Goal: Task Accomplishment & Management: Manage account settings

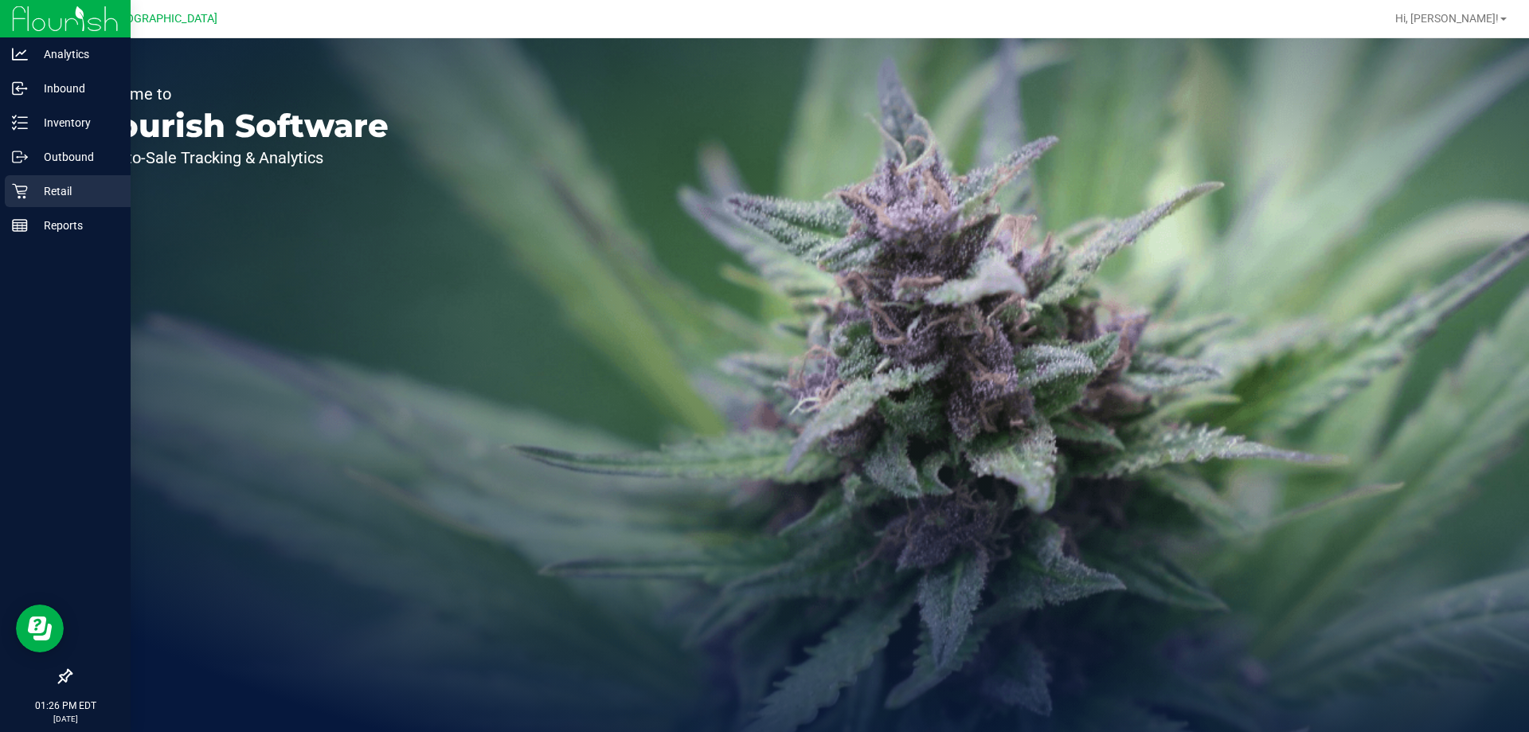
click at [32, 182] on p "Retail" at bounding box center [76, 191] width 96 height 19
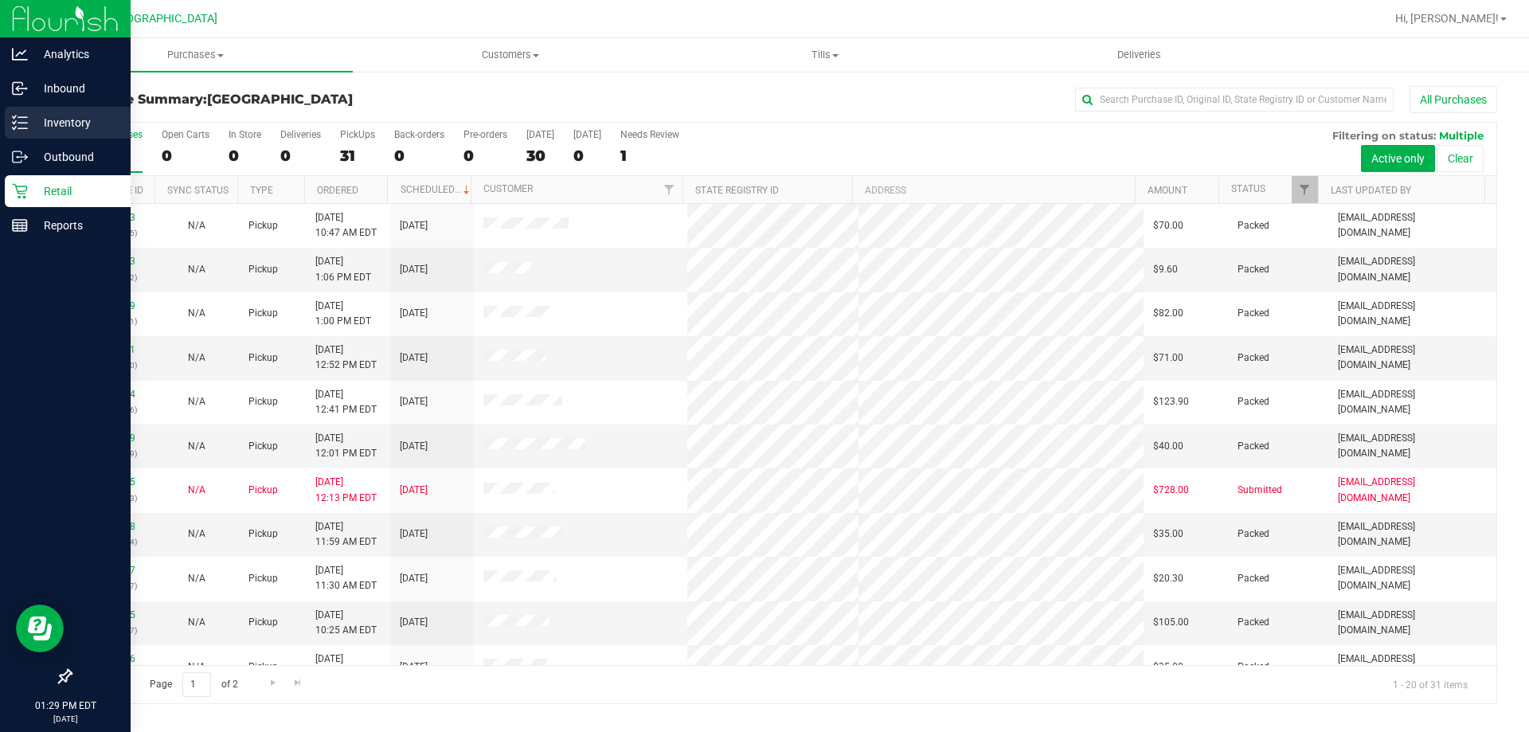
click at [29, 121] on p "Inventory" at bounding box center [76, 122] width 96 height 19
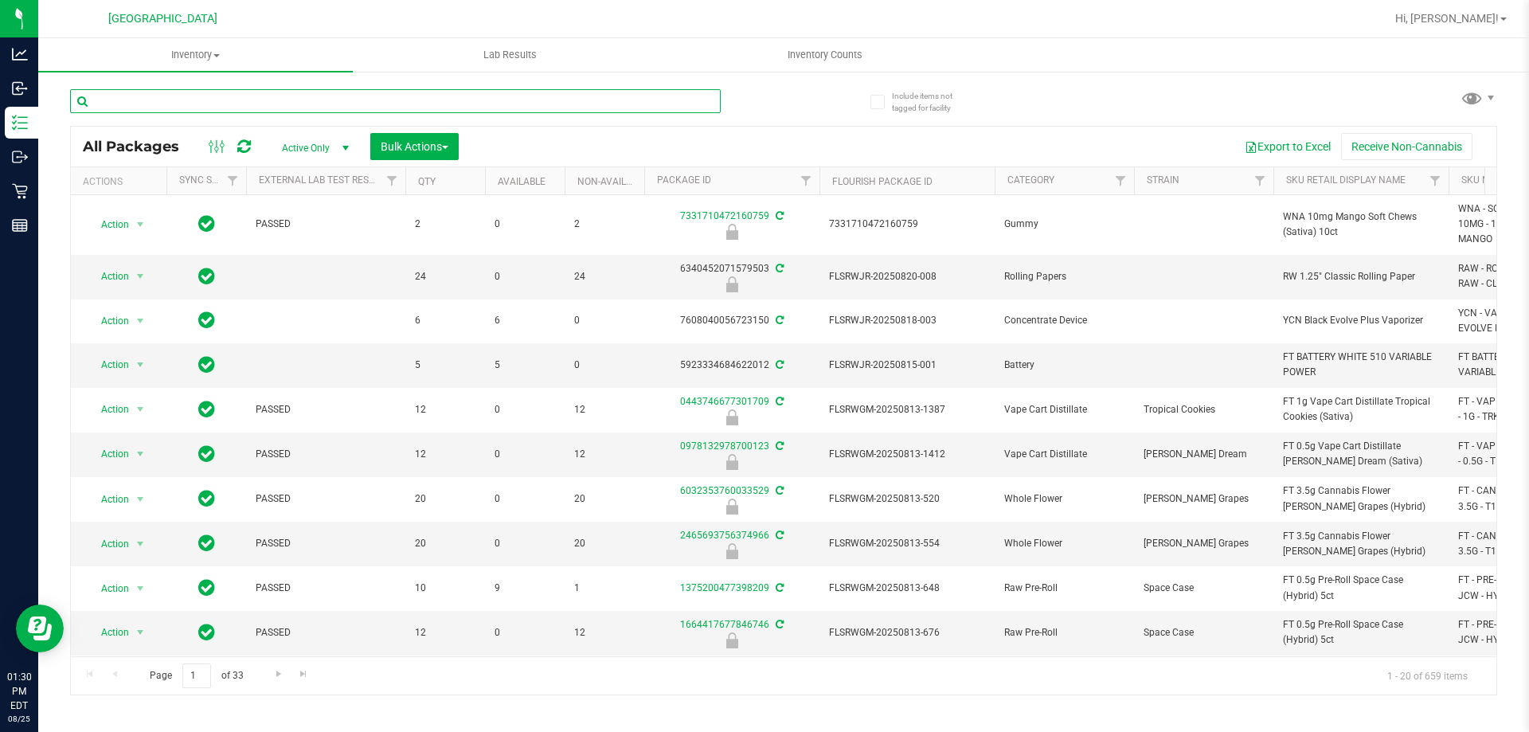
click at [318, 96] on input "text" at bounding box center [395, 101] width 650 height 24
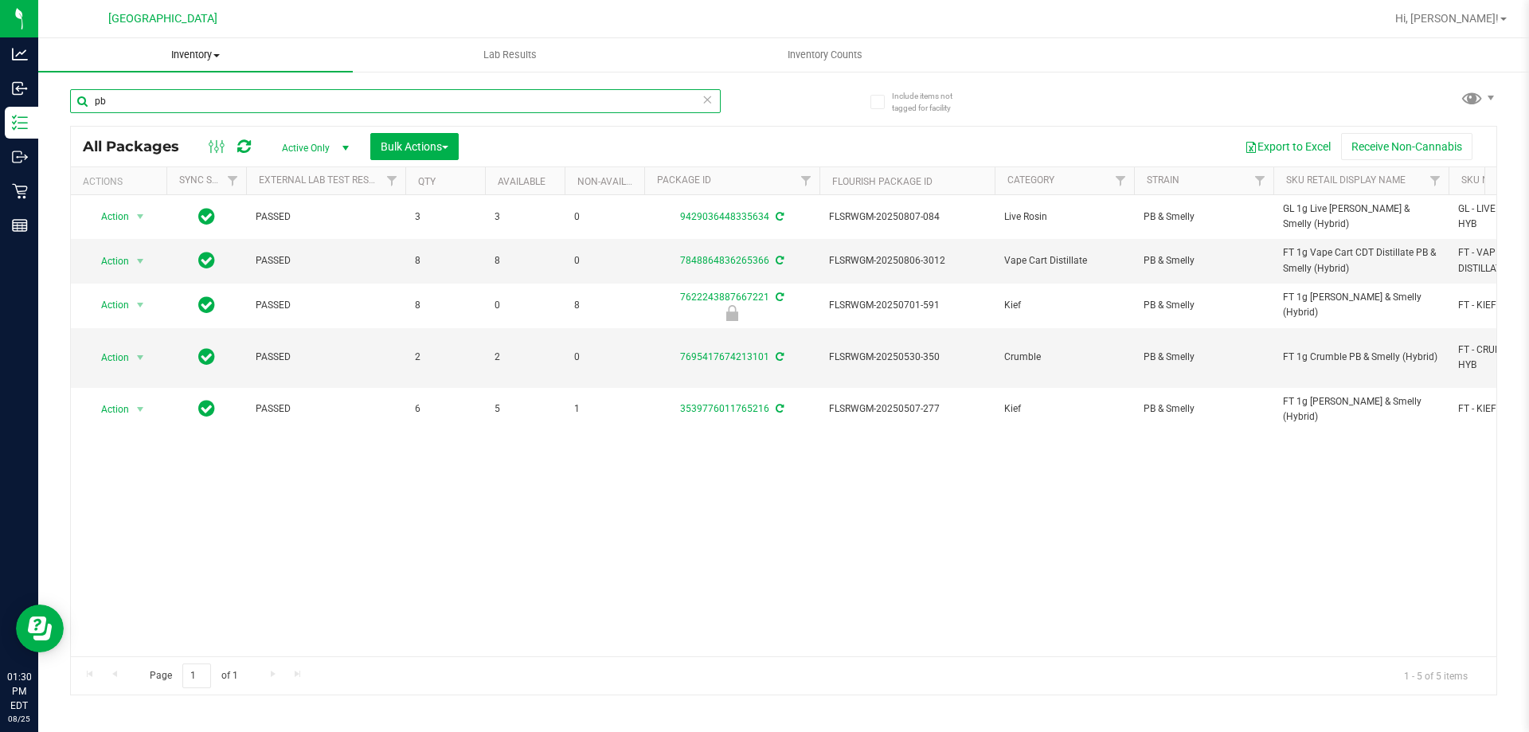
type input "p"
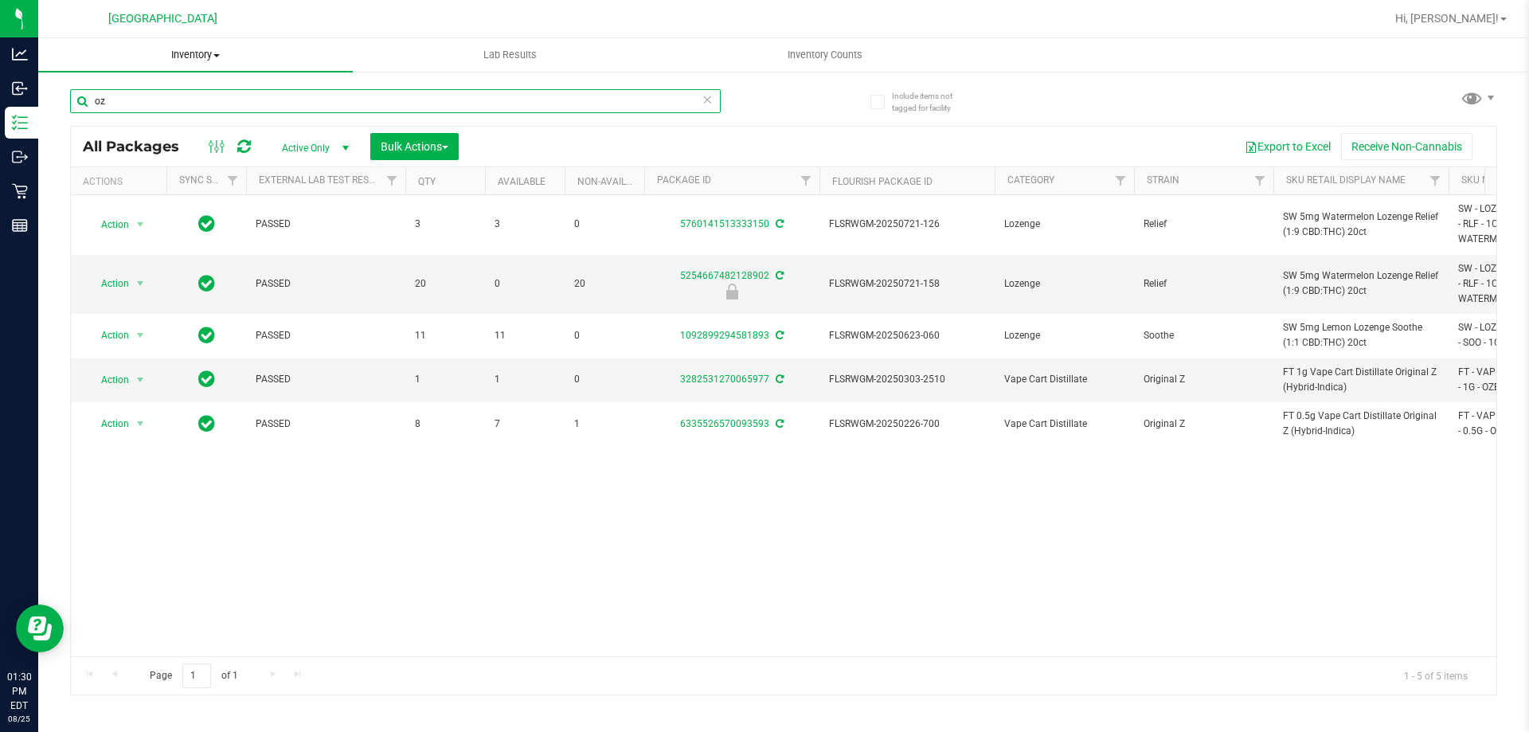
type input "o"
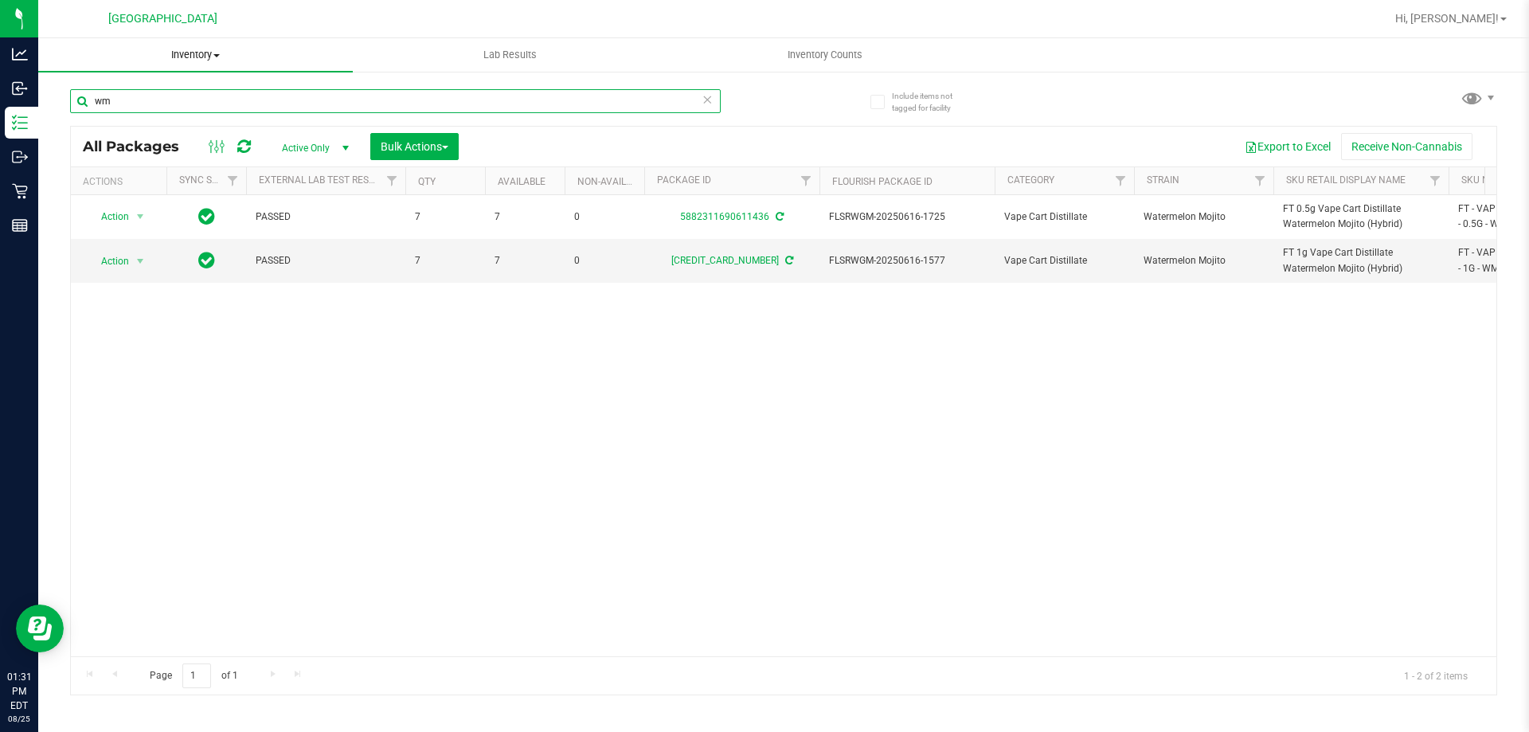
type input "w"
type input "klp"
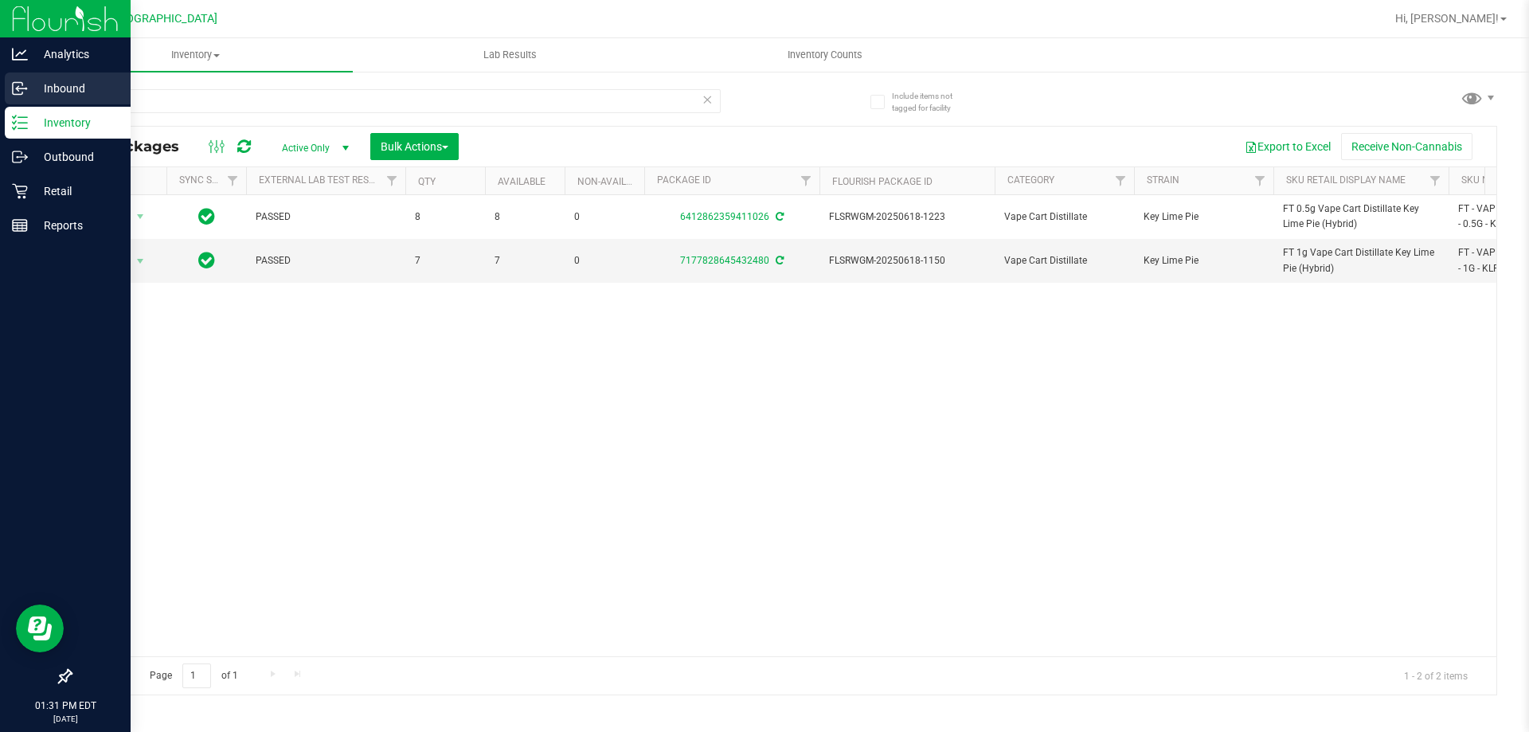
click at [35, 84] on p "Inbound" at bounding box center [76, 88] width 96 height 19
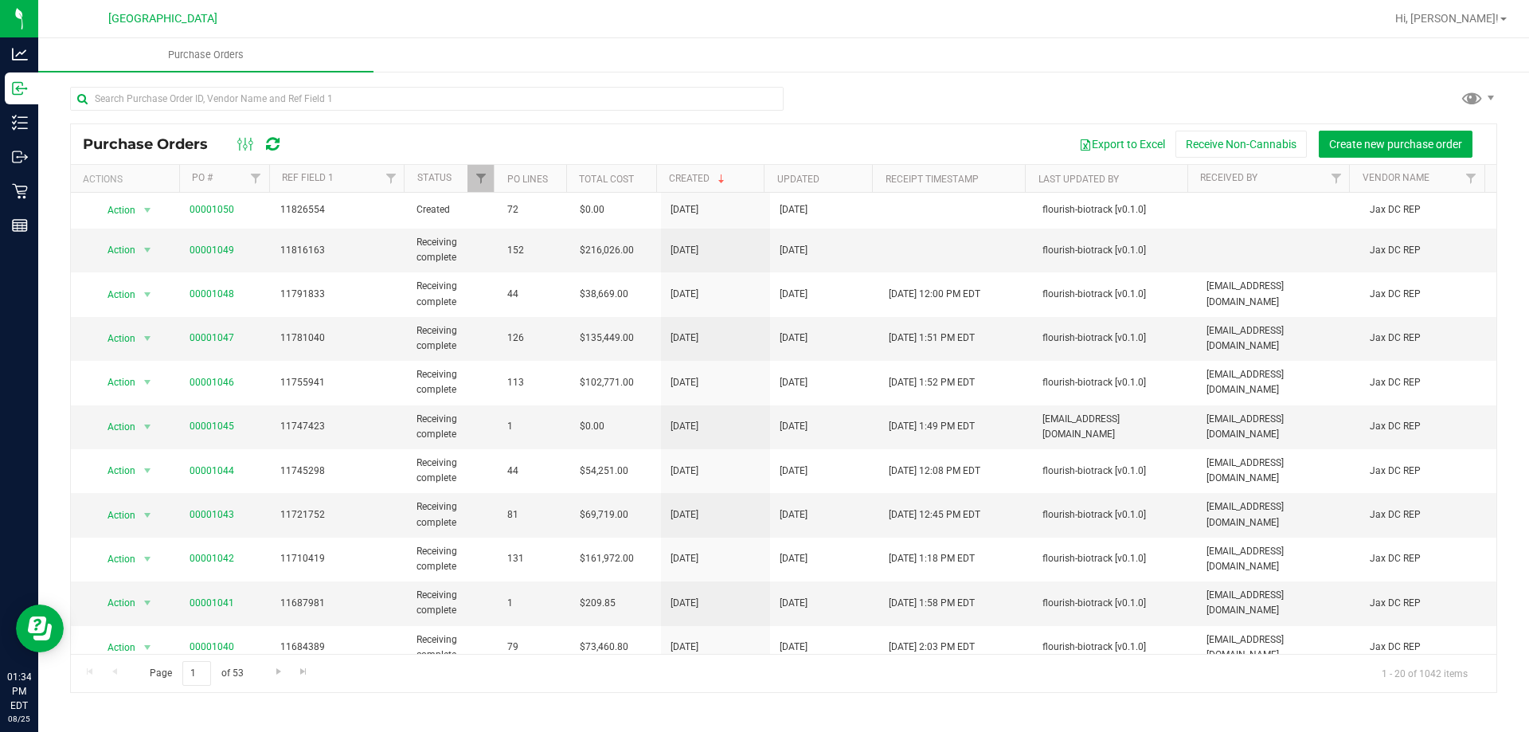
click at [486, 134] on div "Export to Excel Receive Non-Cannabis Create new purchase order" at bounding box center [890, 144] width 1187 height 27
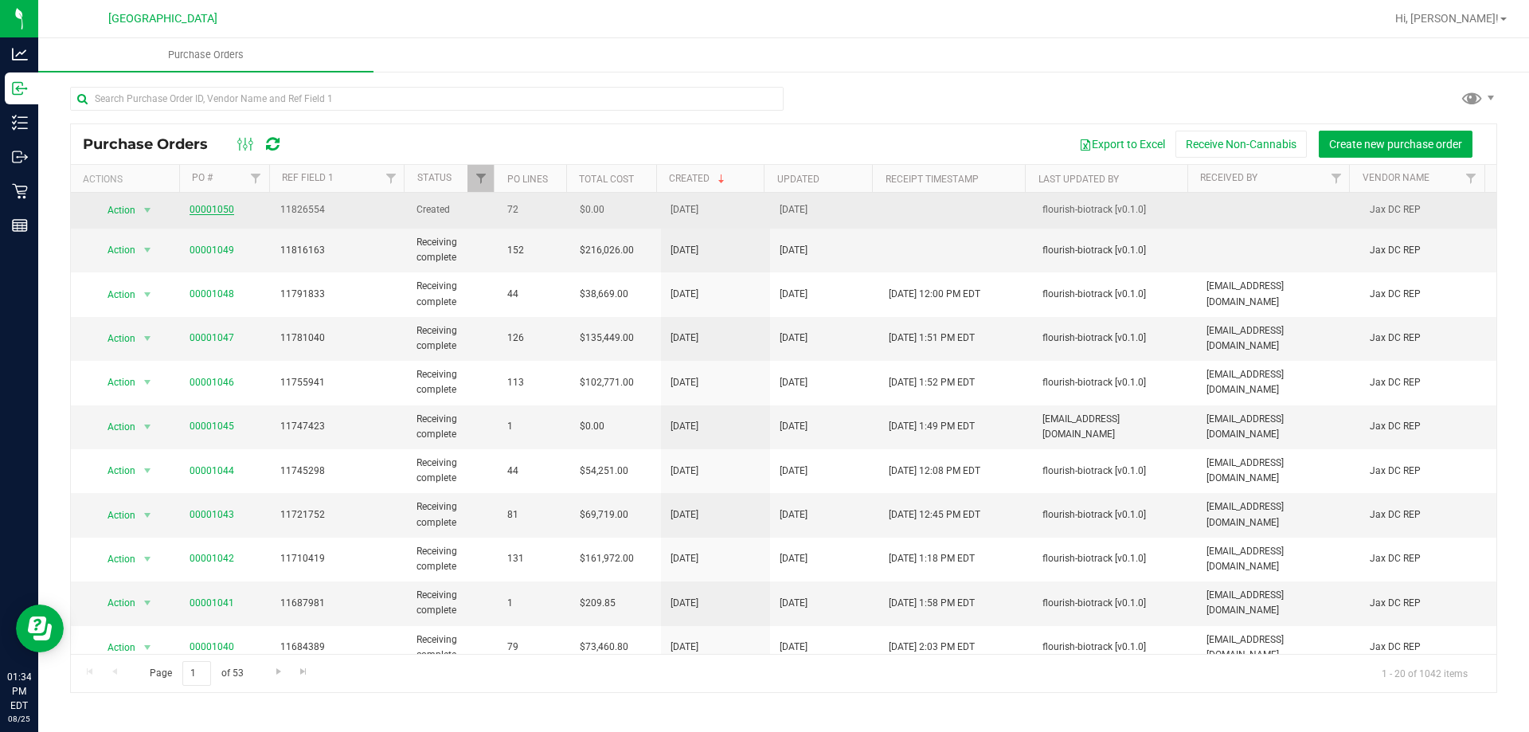
click at [197, 208] on link "00001050" at bounding box center [211, 209] width 45 height 11
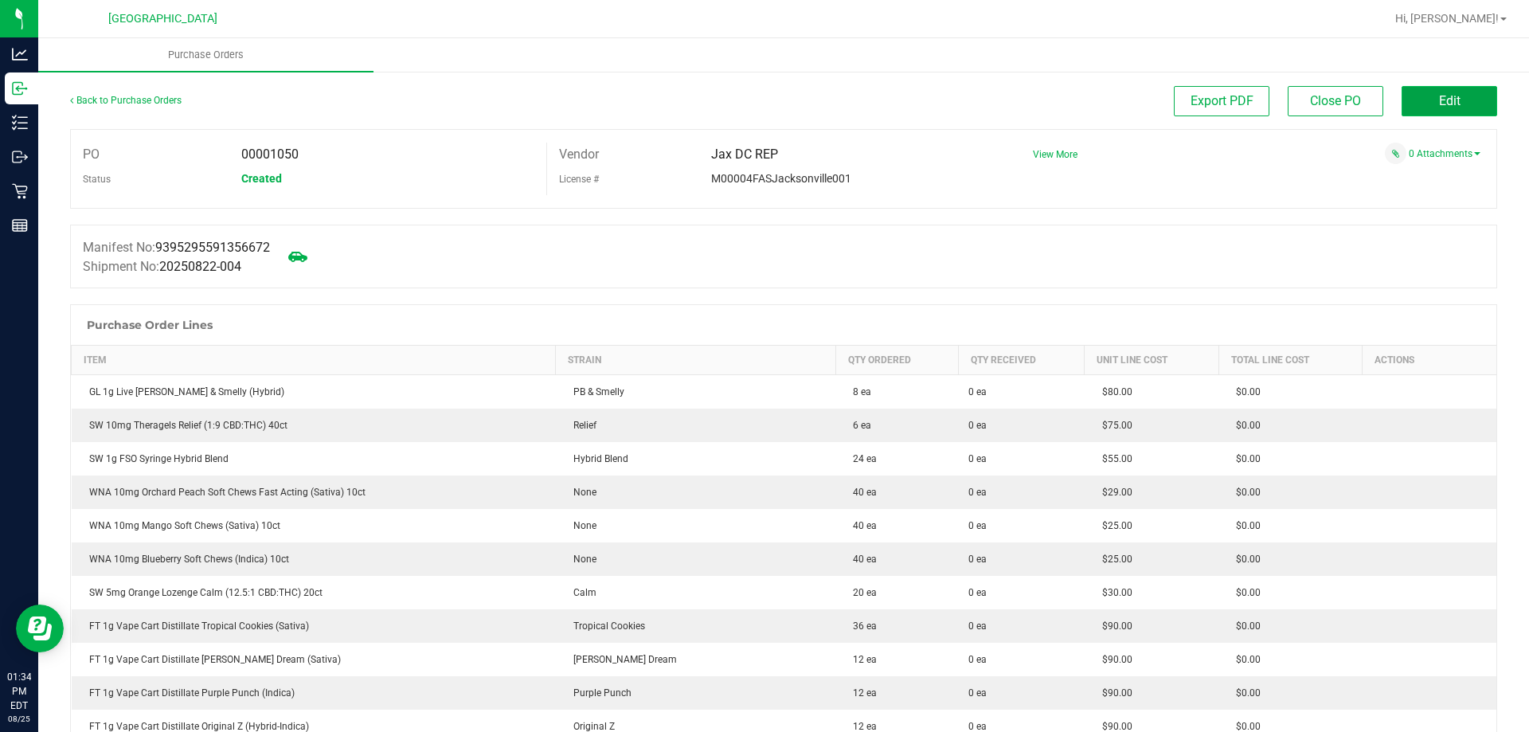
click at [1414, 105] on button "Edit" at bounding box center [1449, 101] width 96 height 30
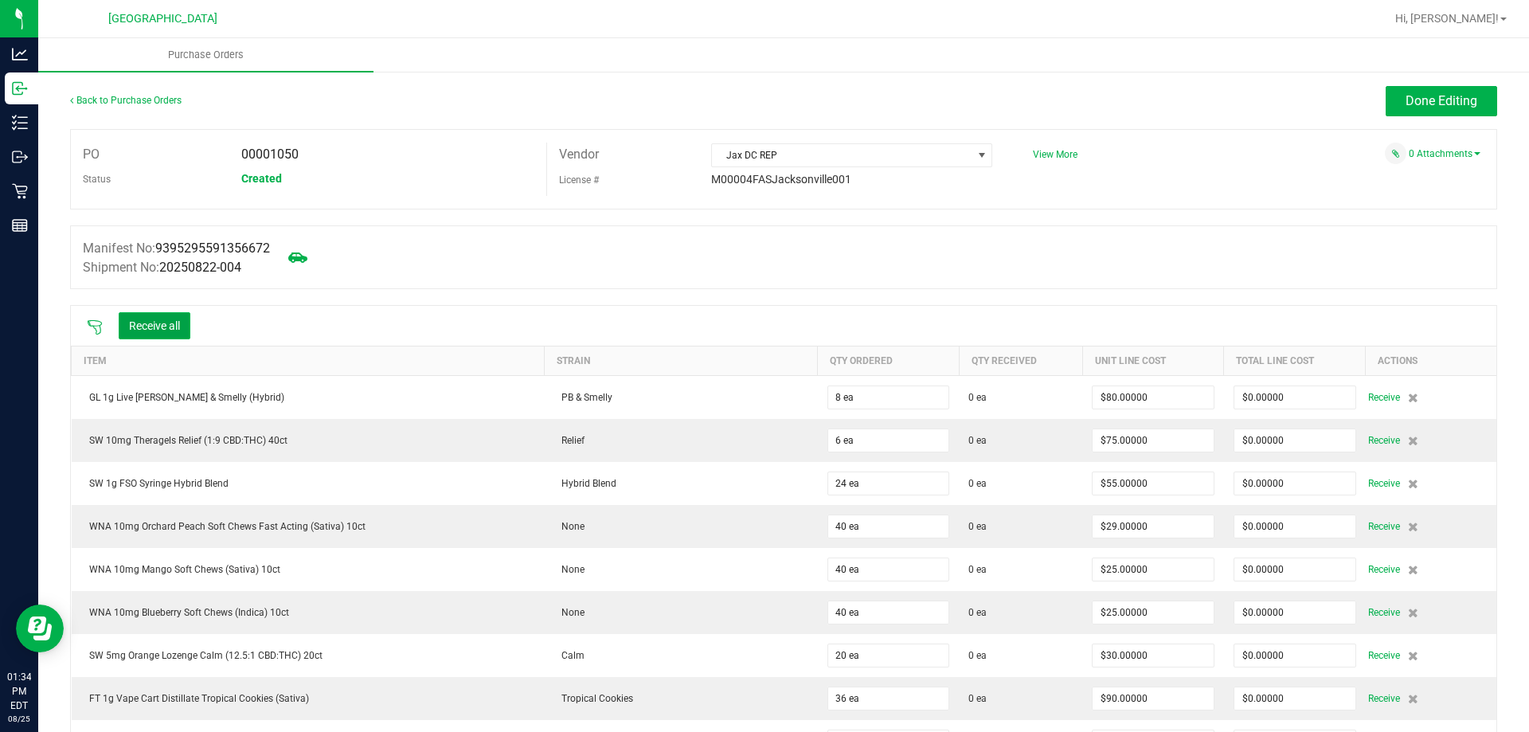
click at [174, 326] on button "Receive all" at bounding box center [155, 325] width 72 height 27
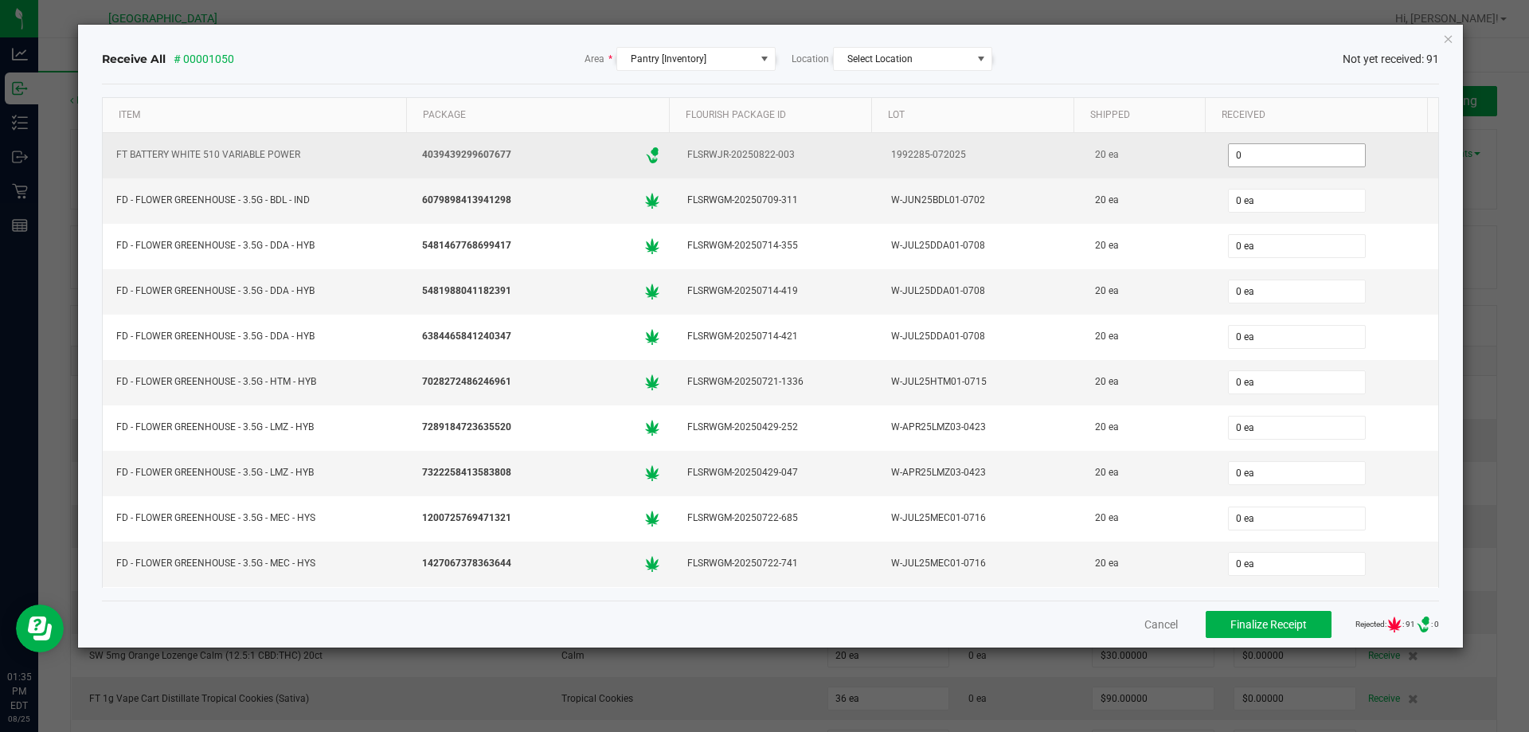
click at [1248, 150] on input "0" at bounding box center [1297, 155] width 136 height 22
type input "20"
type input "0"
type input "20 ea"
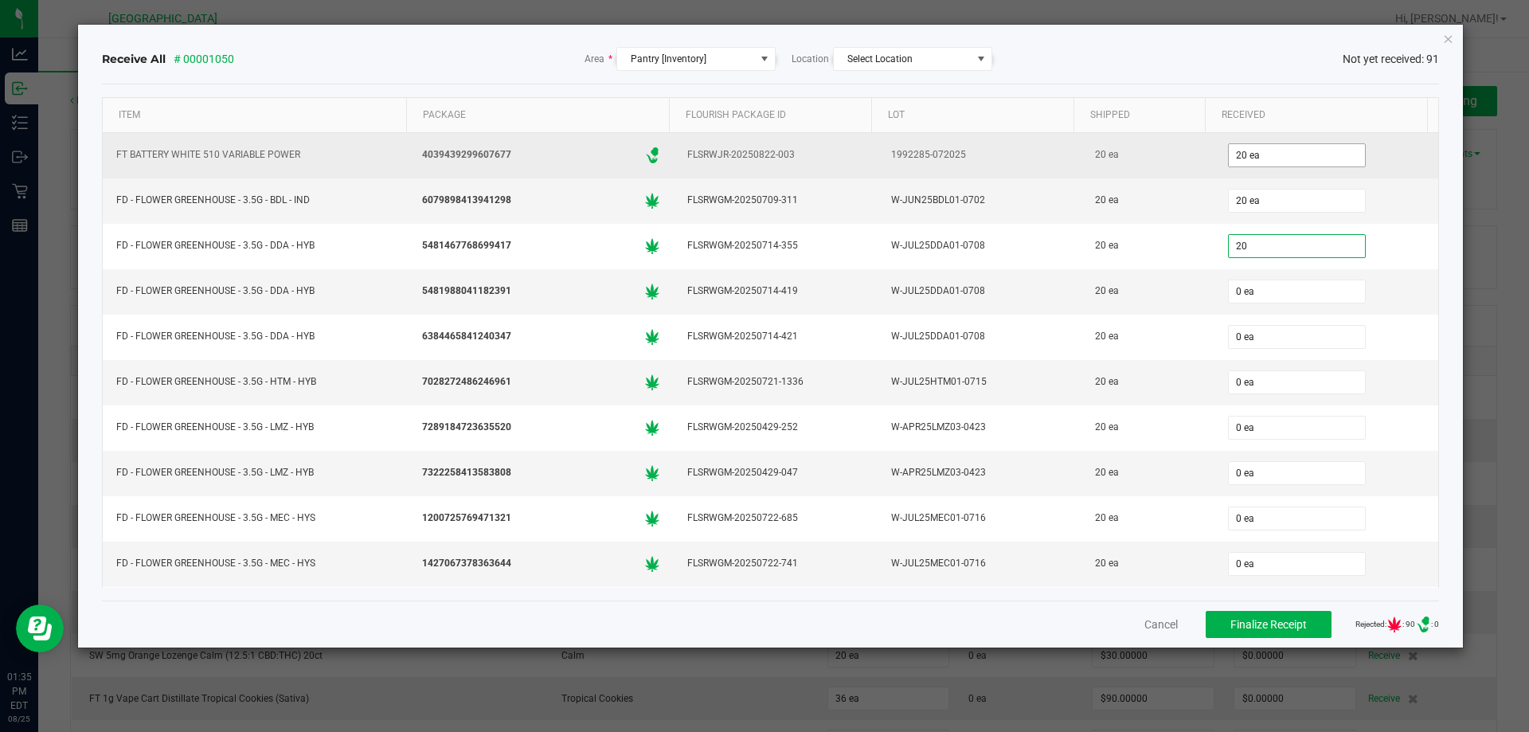
type input "20"
type input "0"
type input "20 ea"
type input "20"
type input "0"
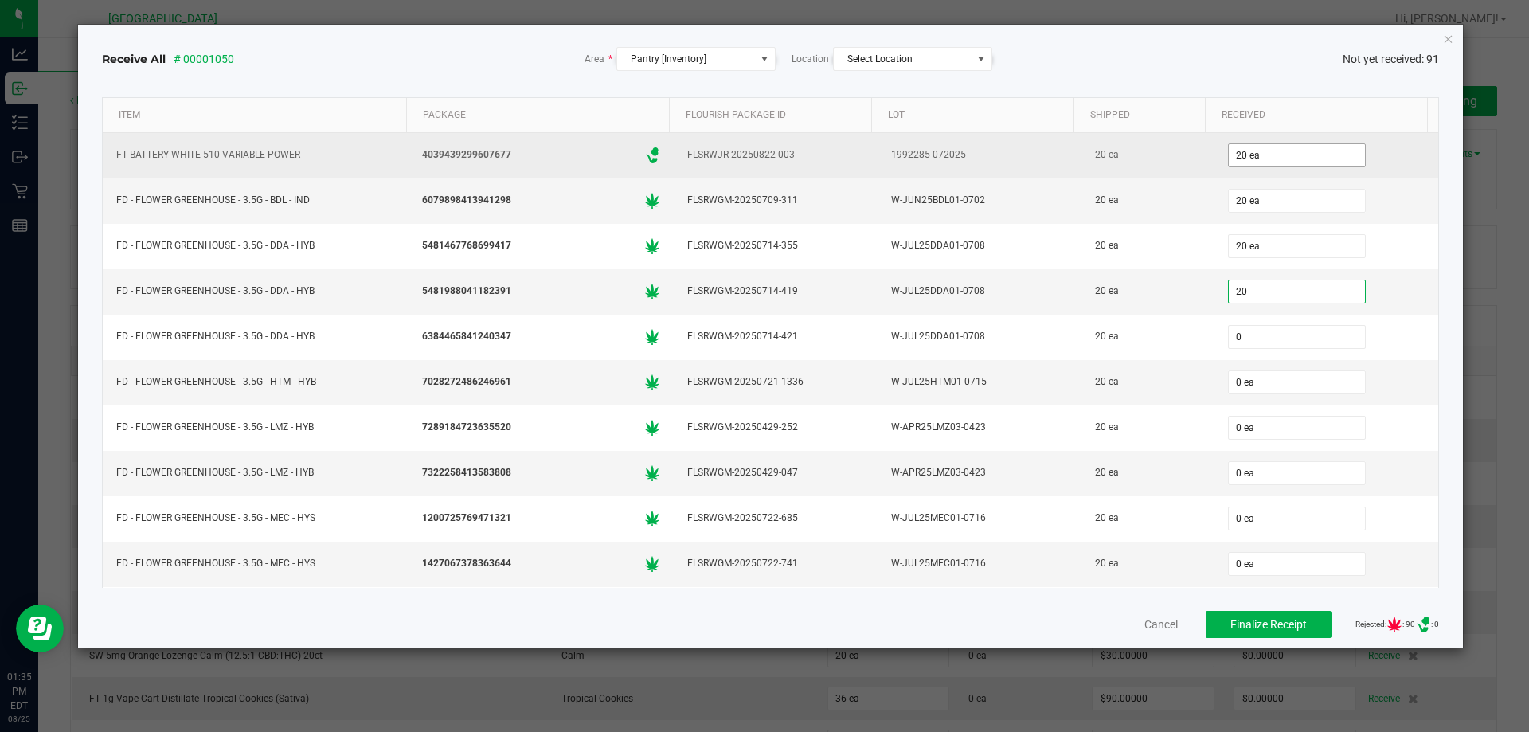
type input "20 ea"
type input "20"
type input "0"
type input "20 ea"
type input "20"
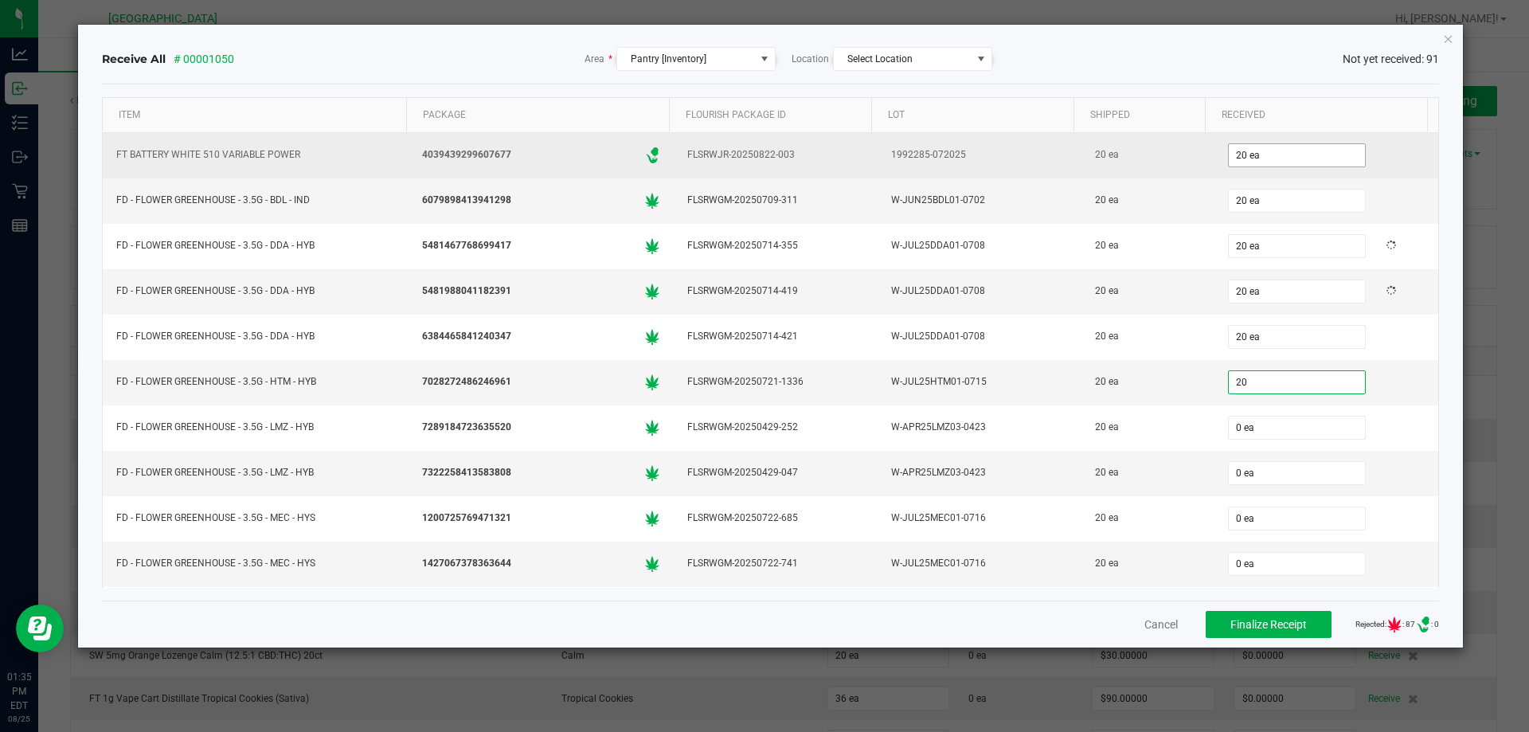
type input "0"
type input "20 ea"
type input "20"
type input "0"
type input "20 ea"
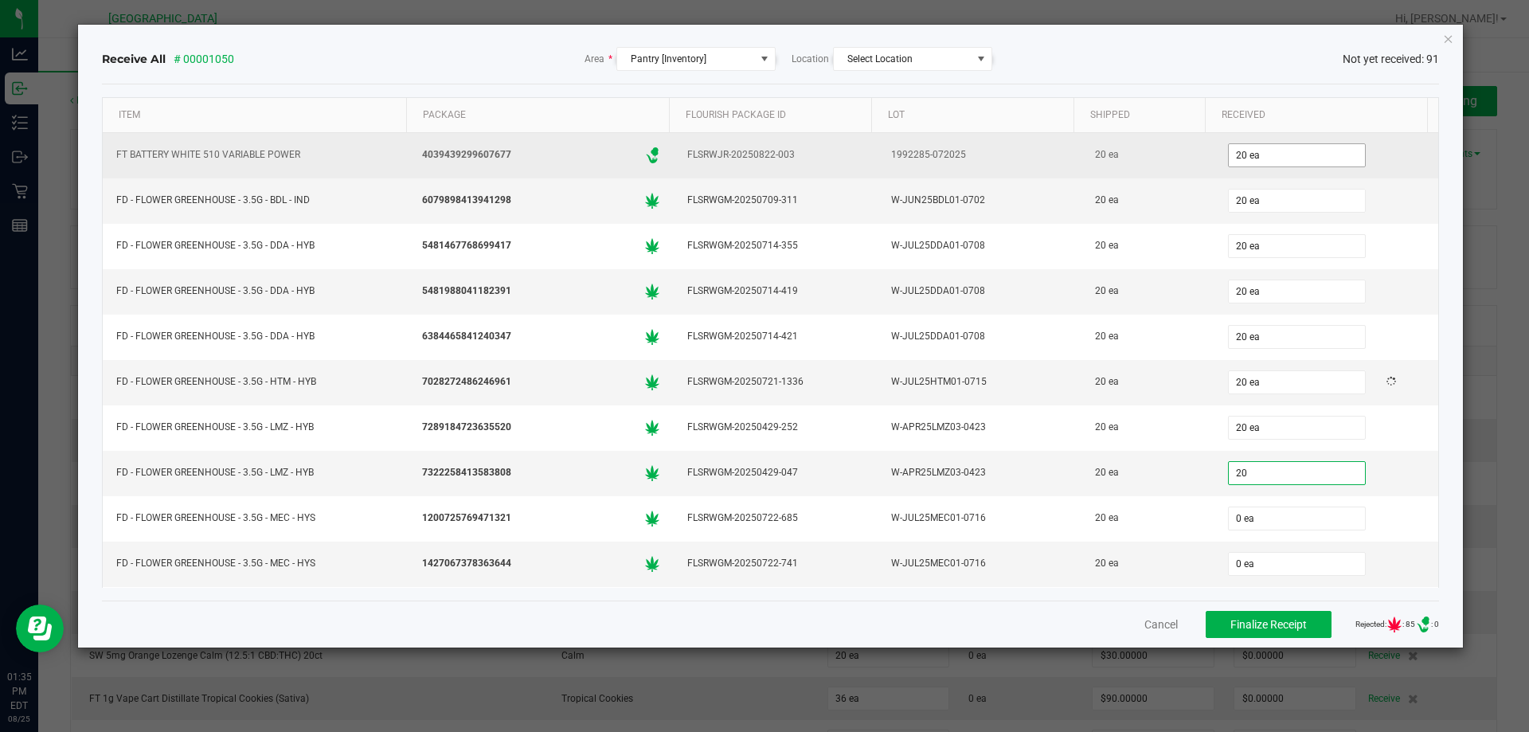
type input "20"
type input "0"
type input "20 ea"
type input "20"
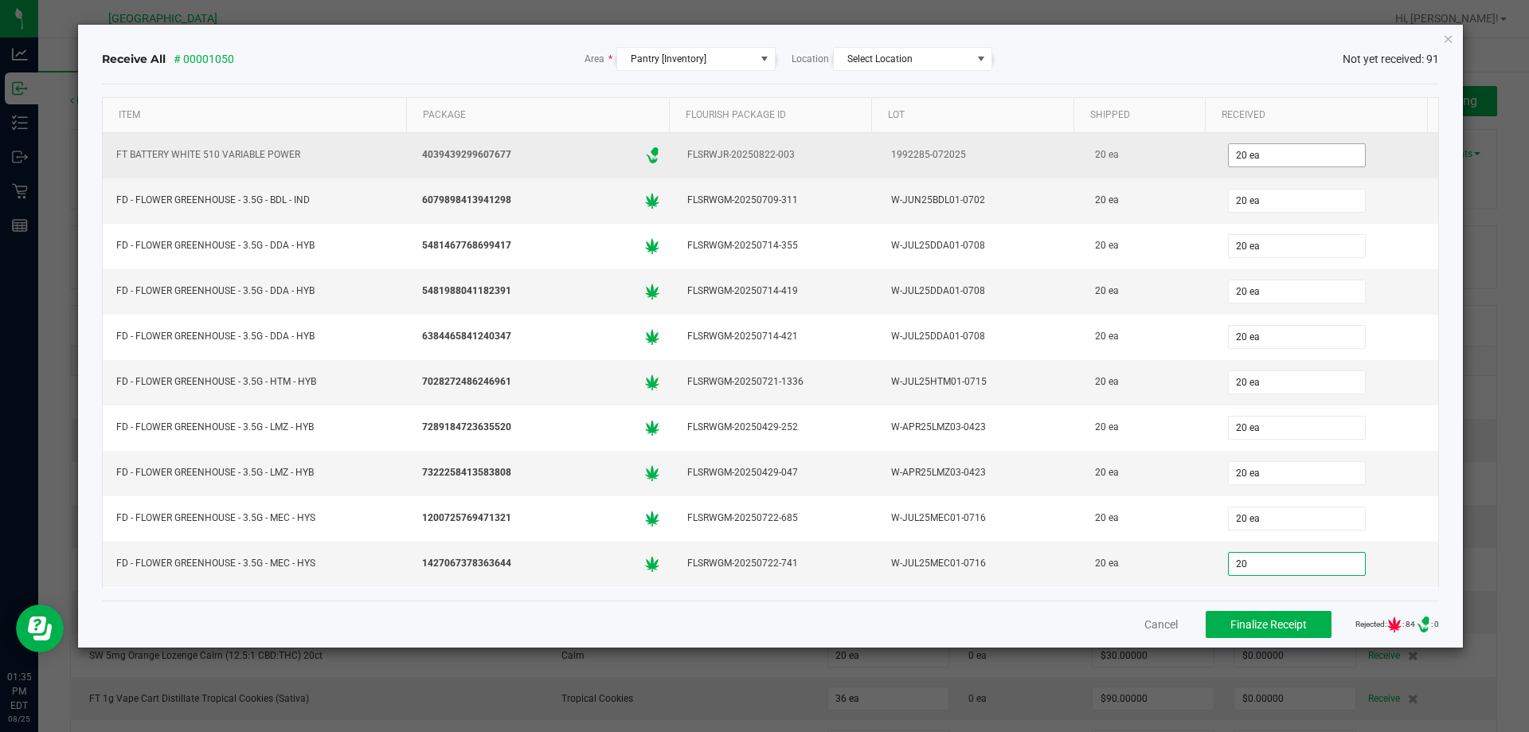
type input "0"
type input "20 ea"
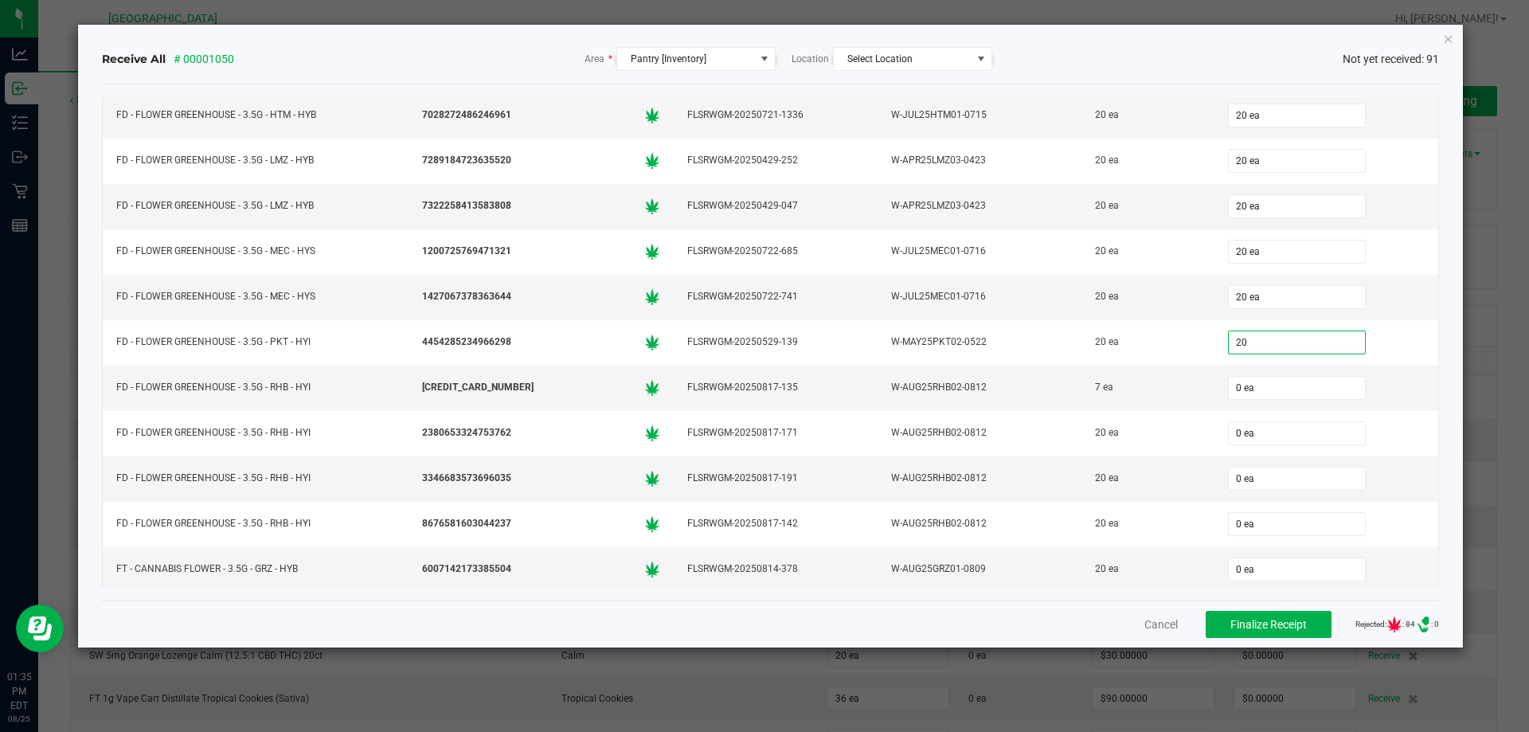
type input "20"
type input "0"
type input "20 ea"
type input "7"
type input "0"
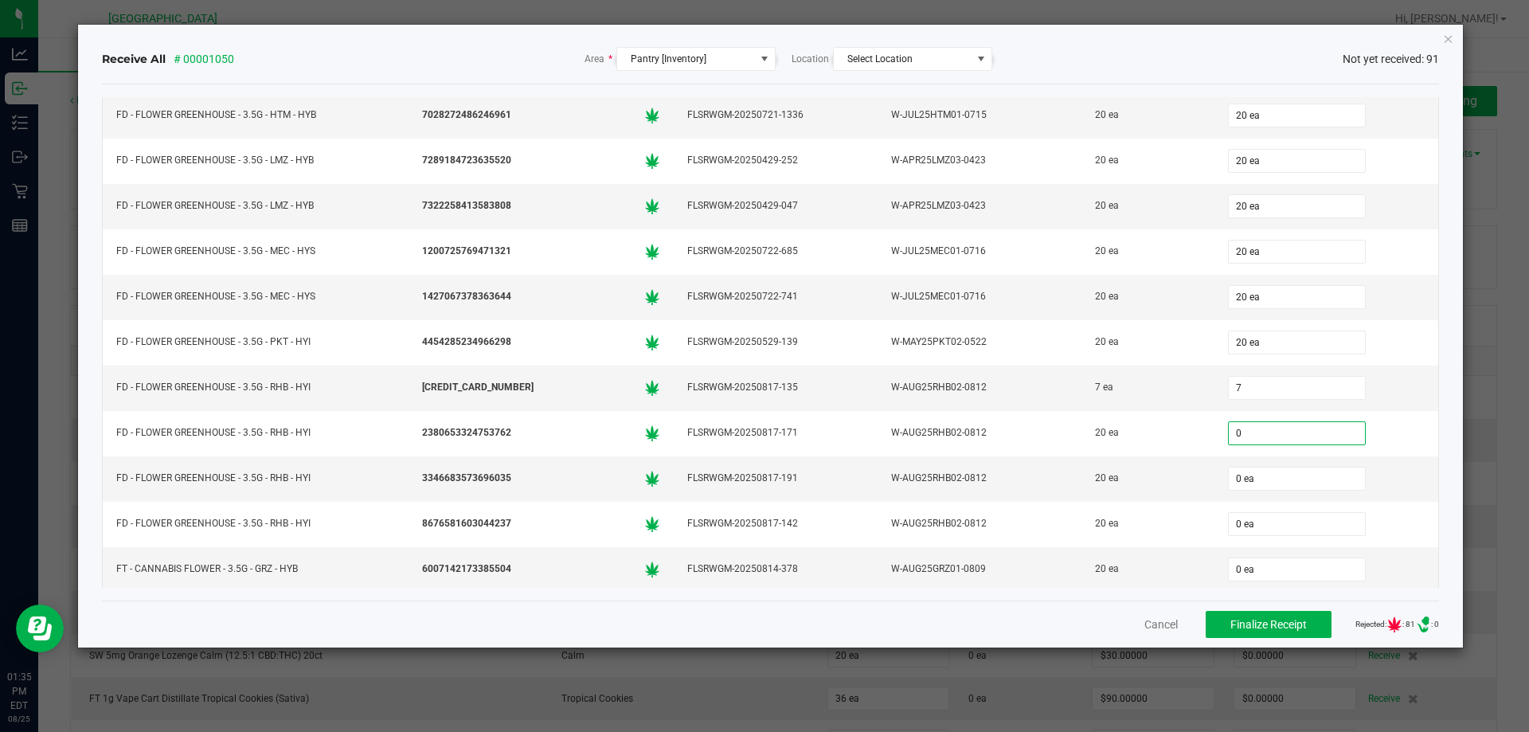
type input "7 ea"
type input "20"
type input "0"
type input "20 ea"
type input "20"
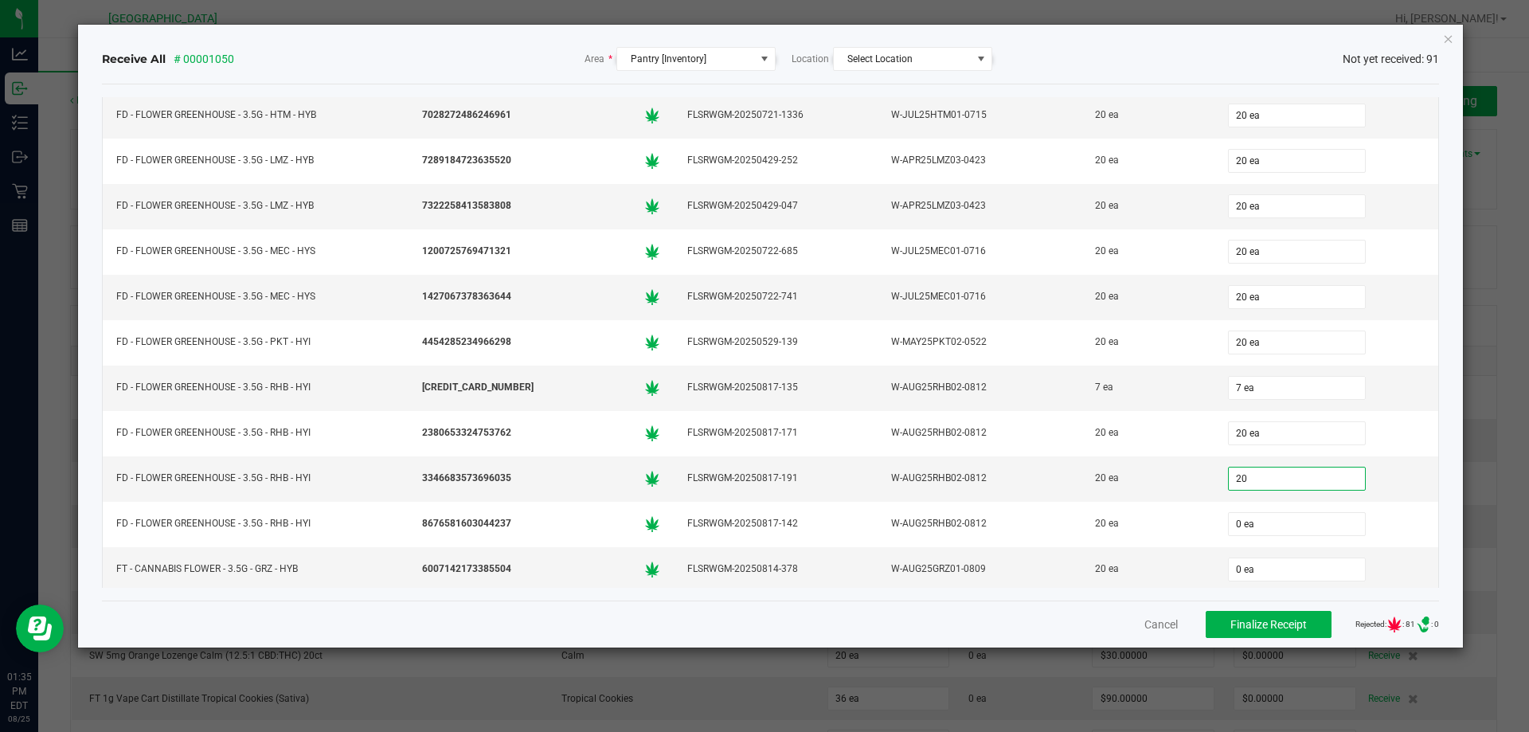
type input "0"
type input "20 ea"
type input "20"
type input "0"
type input "20 ea"
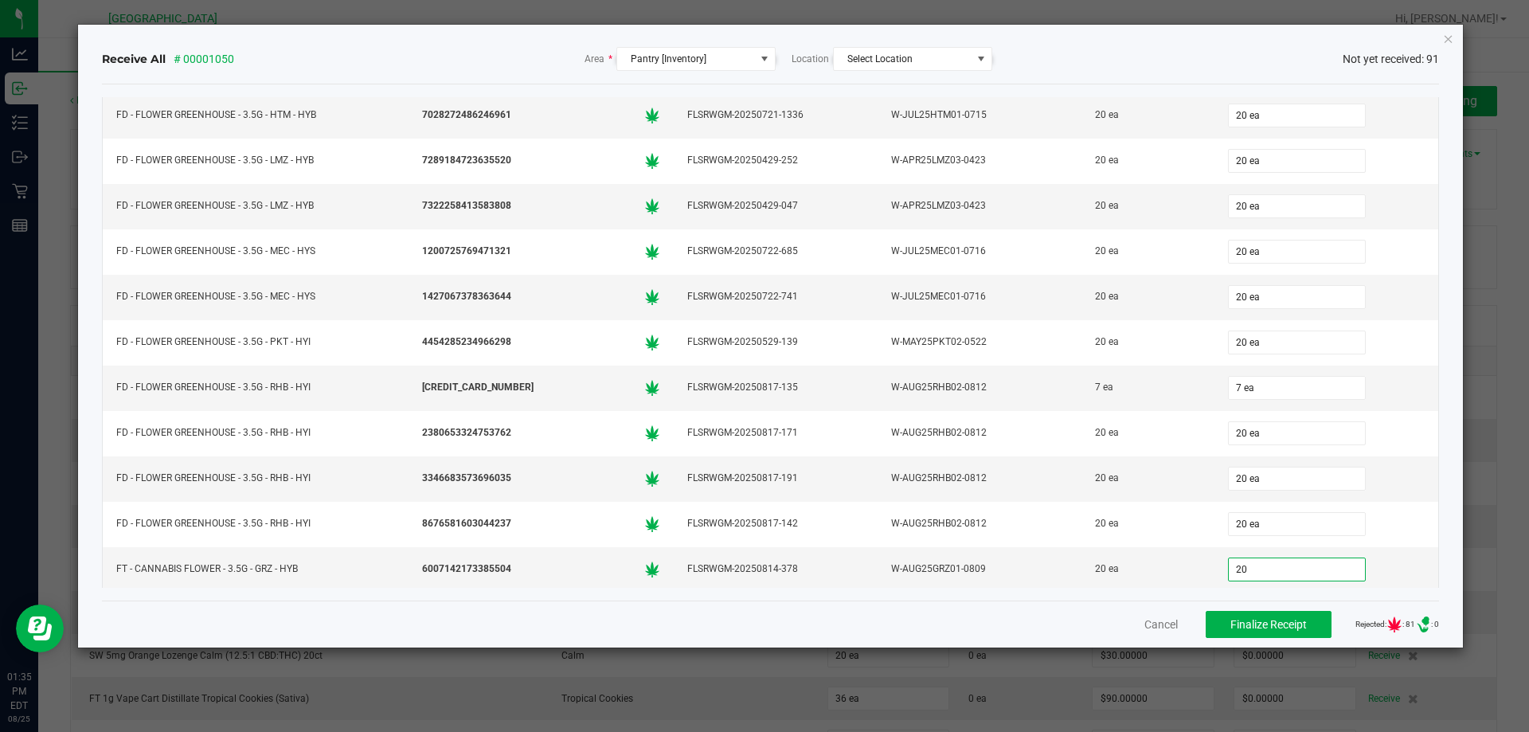
type input "20"
type input "0"
type input "20 ea"
type input "5"
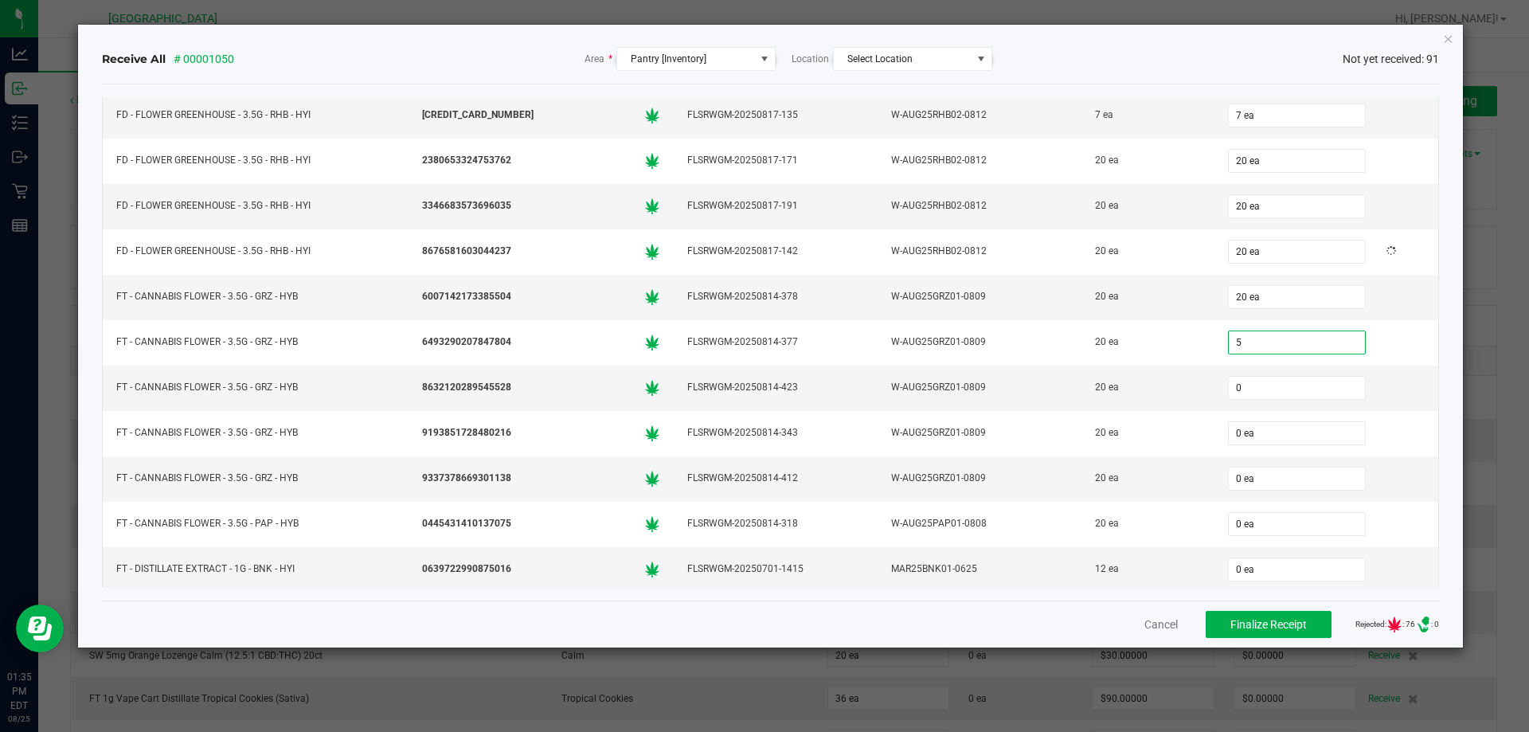
type input "00"
type input "5 ea"
type input "20"
type input "0"
type input "20 ea"
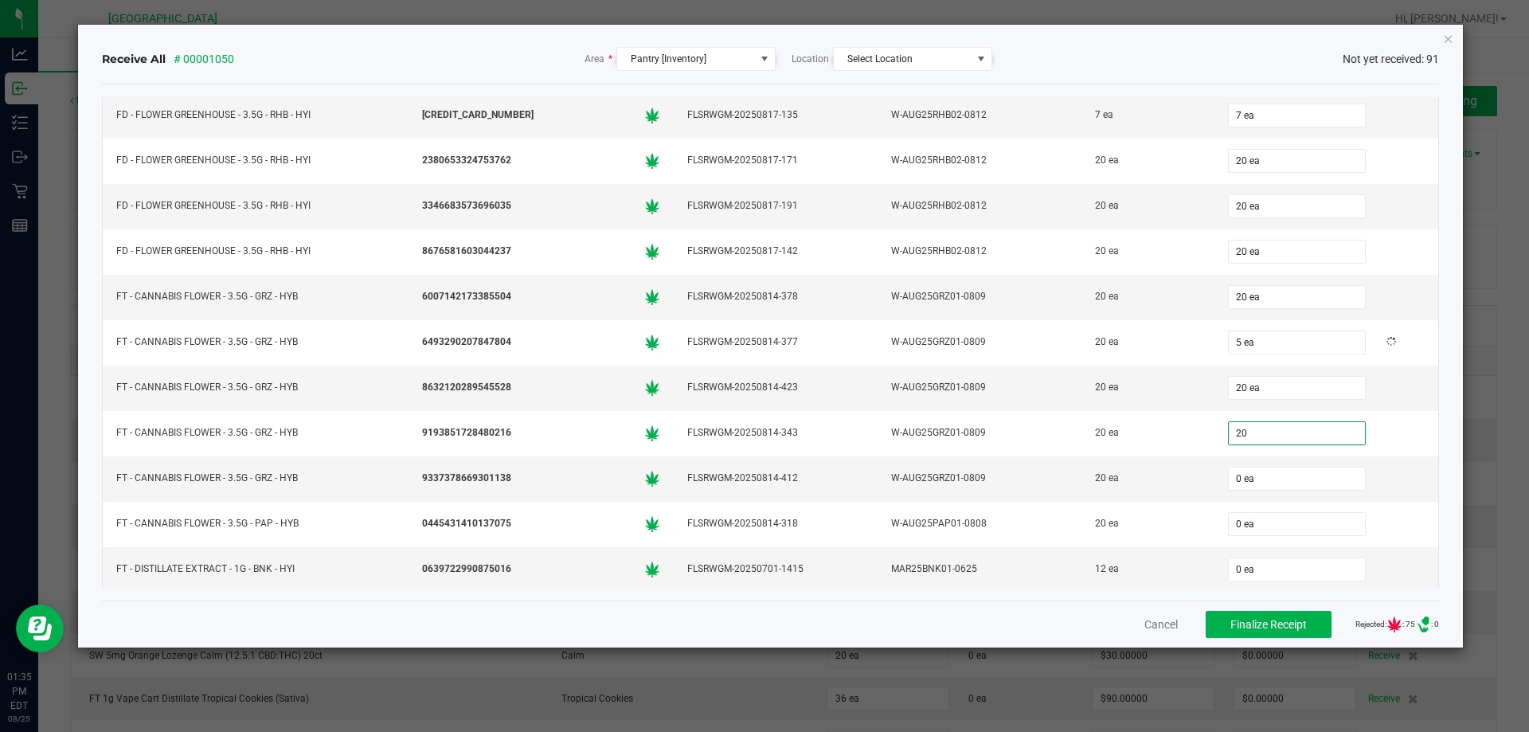
type input "20"
type input "0"
type input "20 ea"
type input "20"
type input "0"
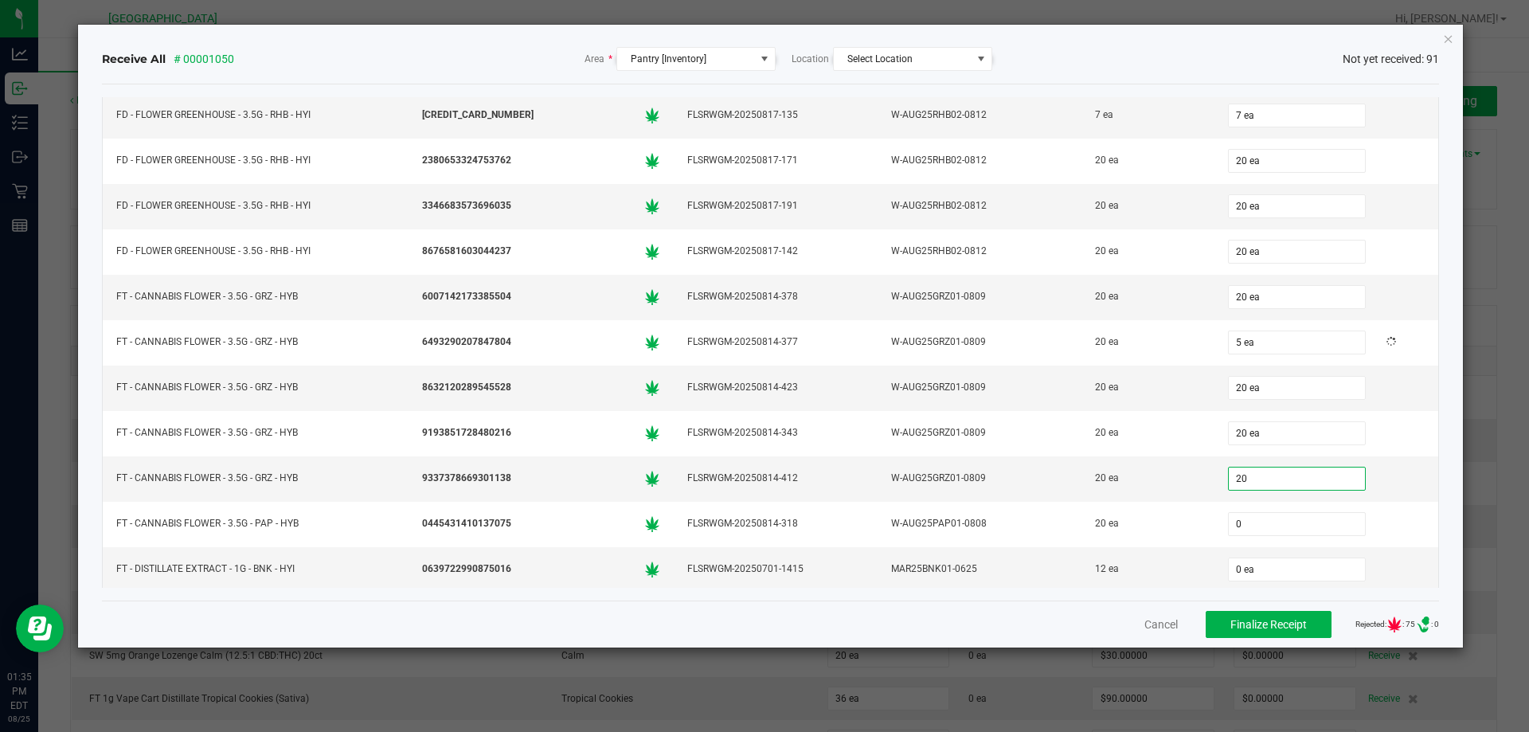
type input "20 ea"
type input "20"
type input "0"
type input "20 ea"
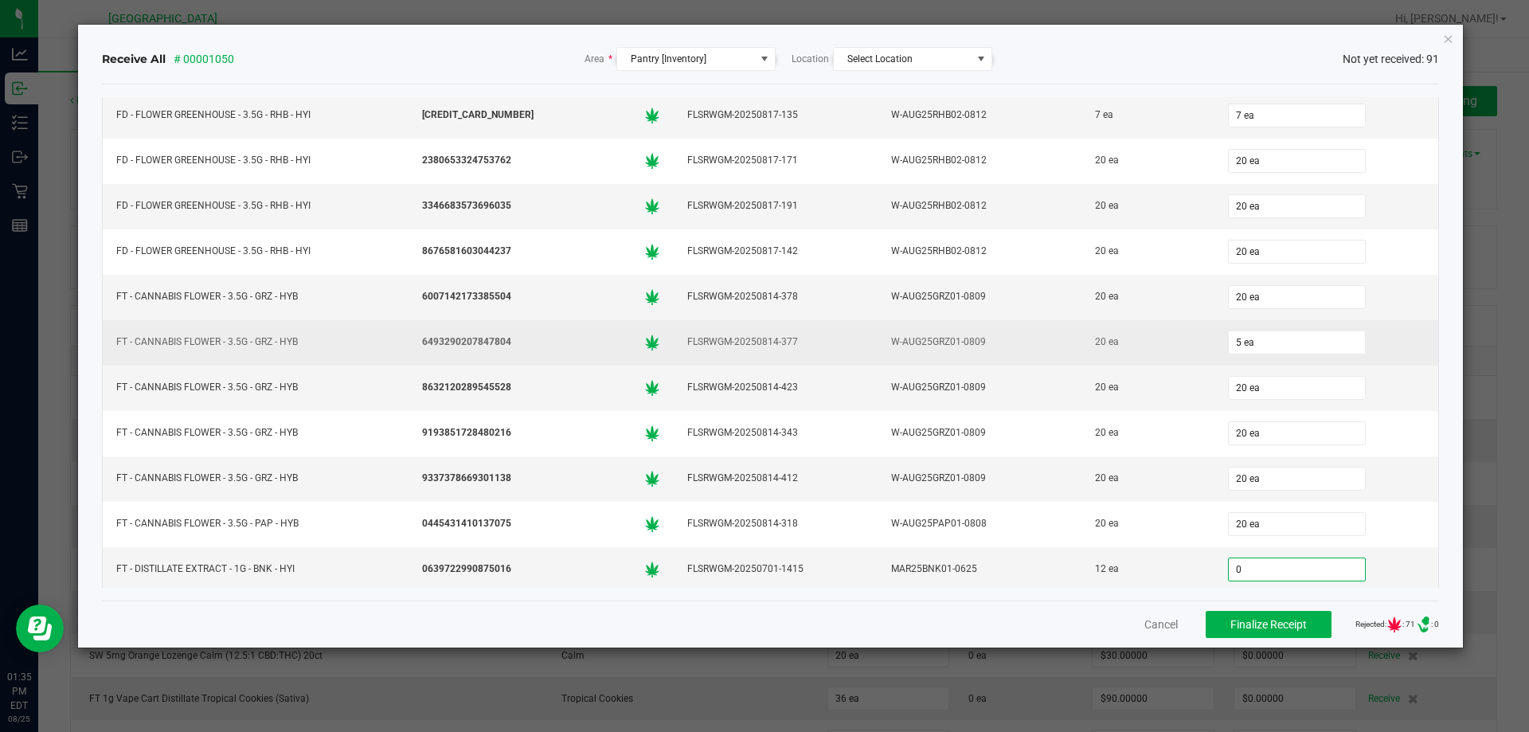
click at [1268, 346] on input "5 ea" at bounding box center [1297, 342] width 136 height 22
type input "5"
type input "0 ea"
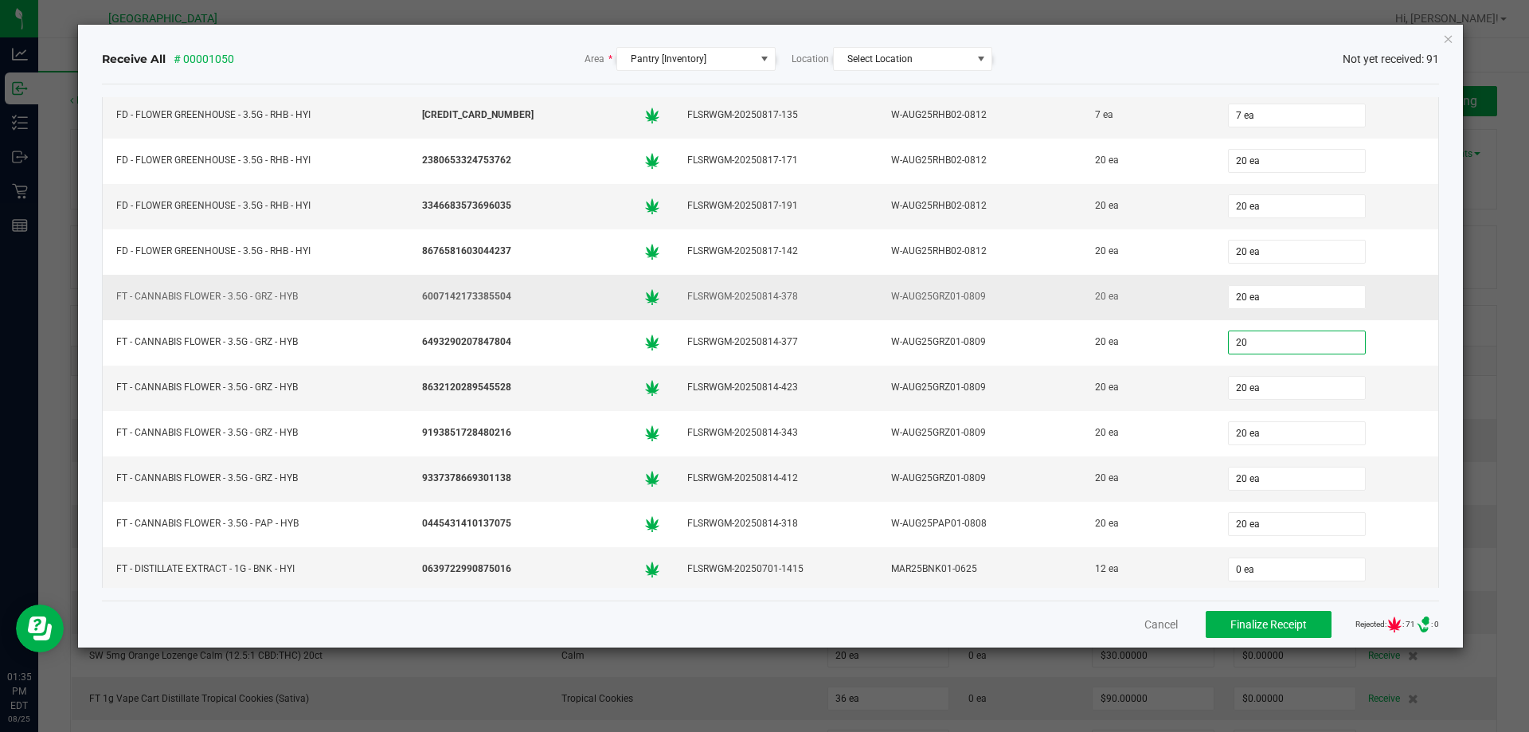
type input "20 ea"
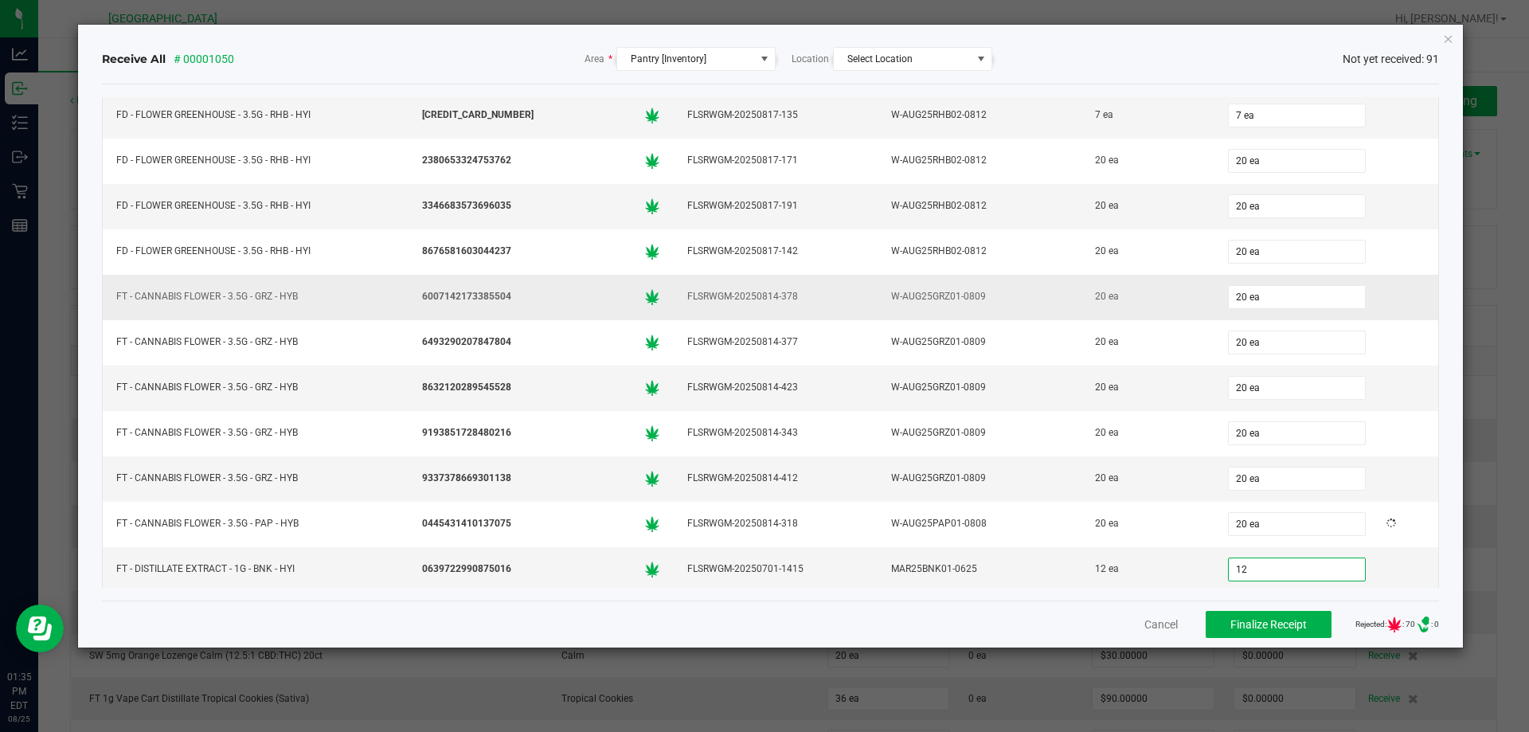
type input "12"
type input "0"
type input "12 ea"
type input "12"
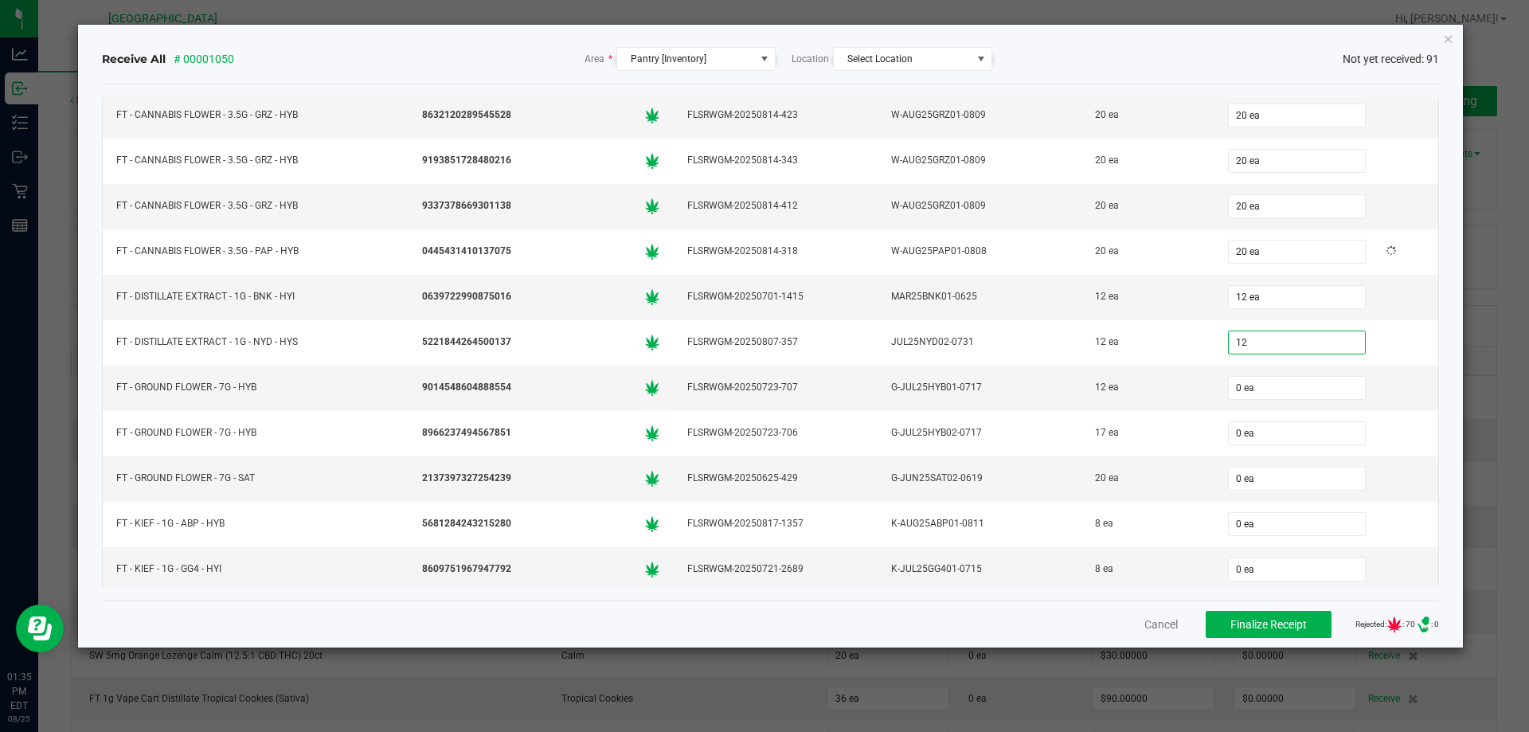
type input "0"
type input "12 ea"
type input "12"
type input "0"
type input "12 ea"
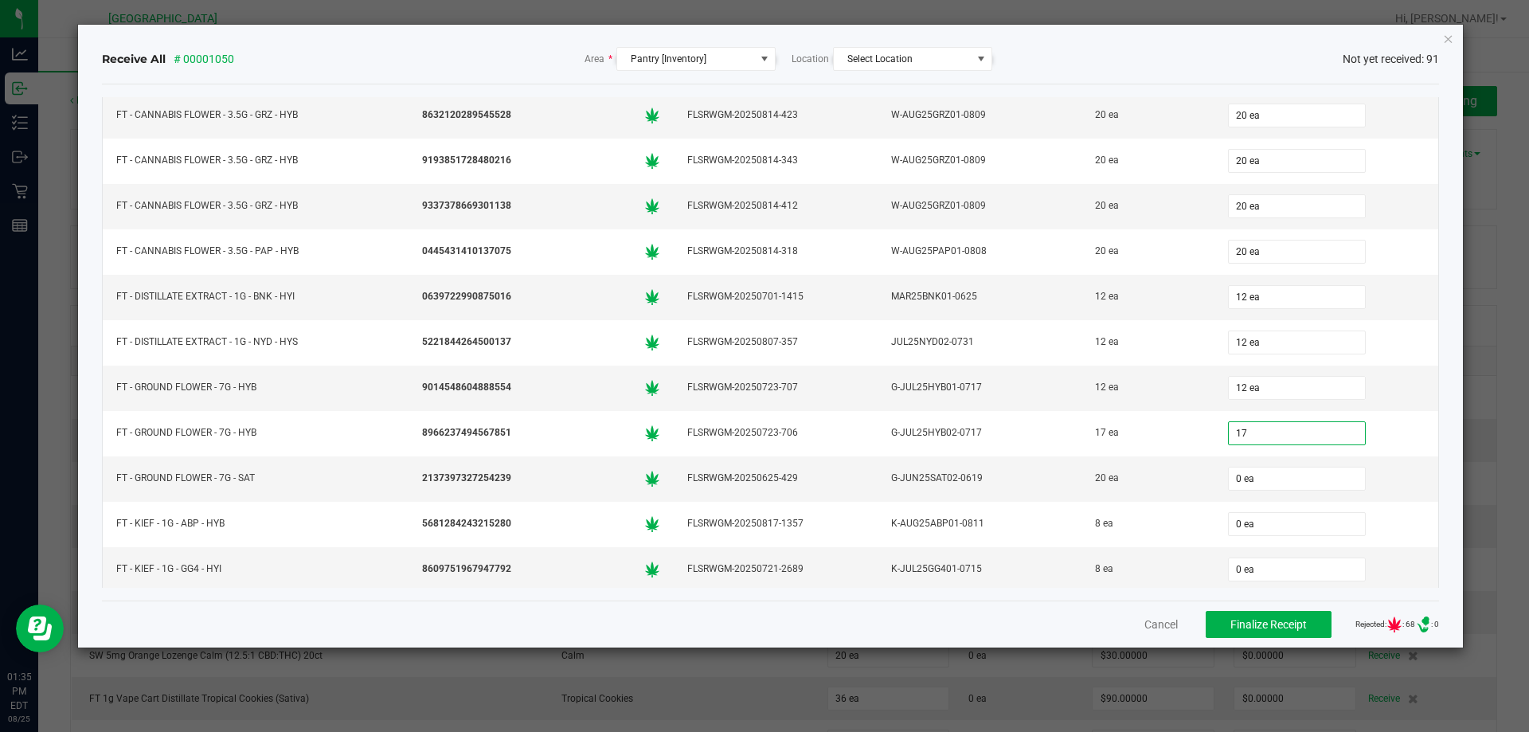
type input "17"
type input "0"
type input "17 ea"
type input "20"
type input "0"
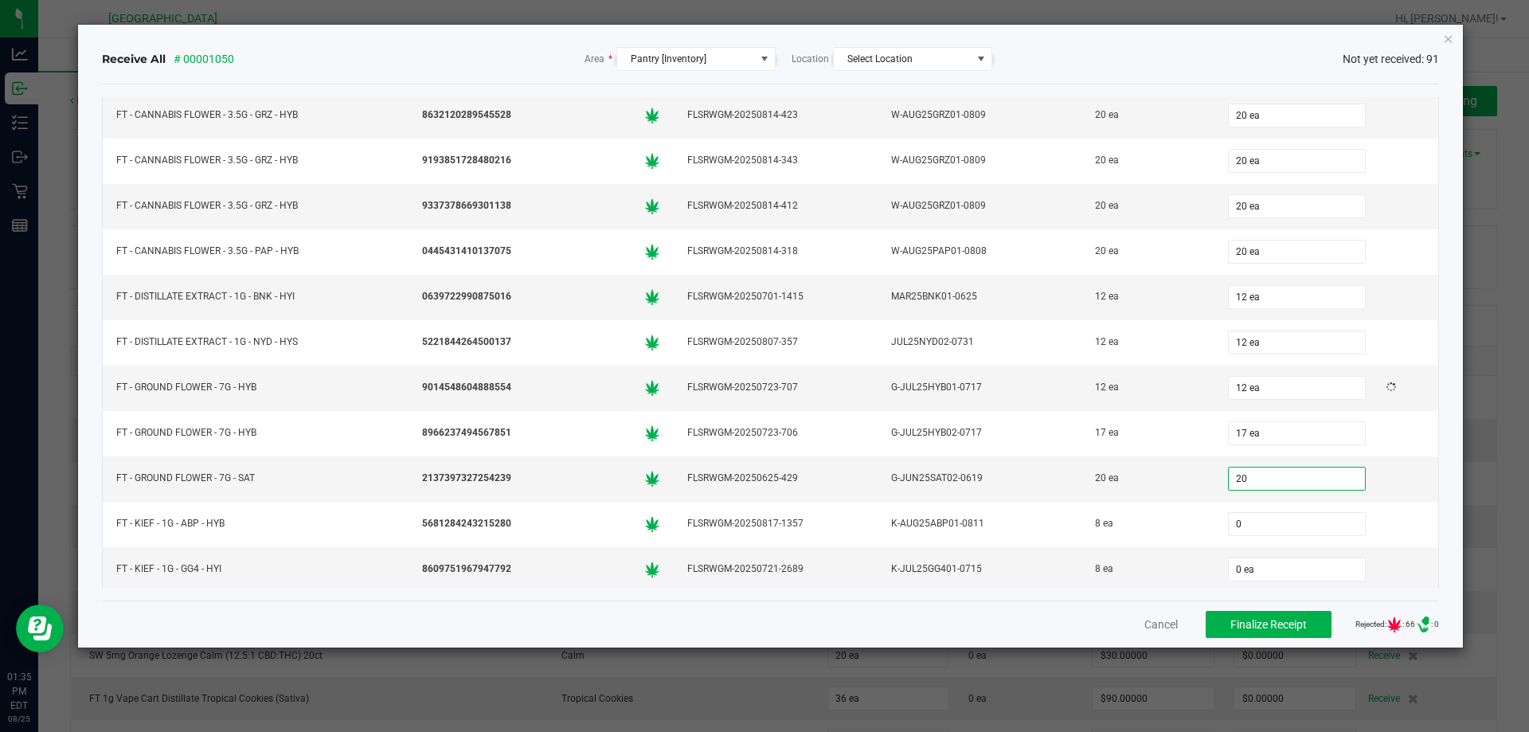
type input "20 ea"
type input "0"
type input "0 ea"
type input "0"
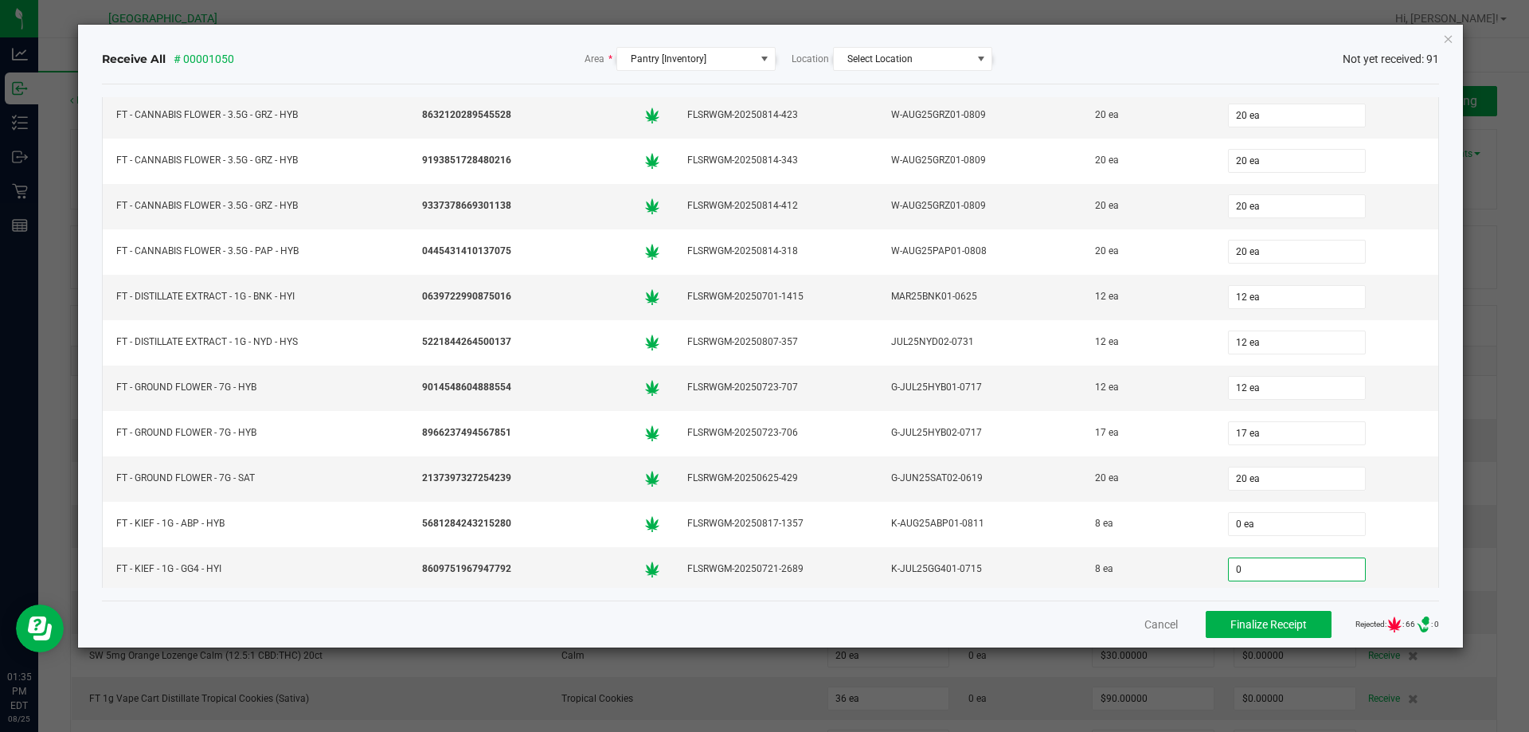
type input "0"
type input "0 ea"
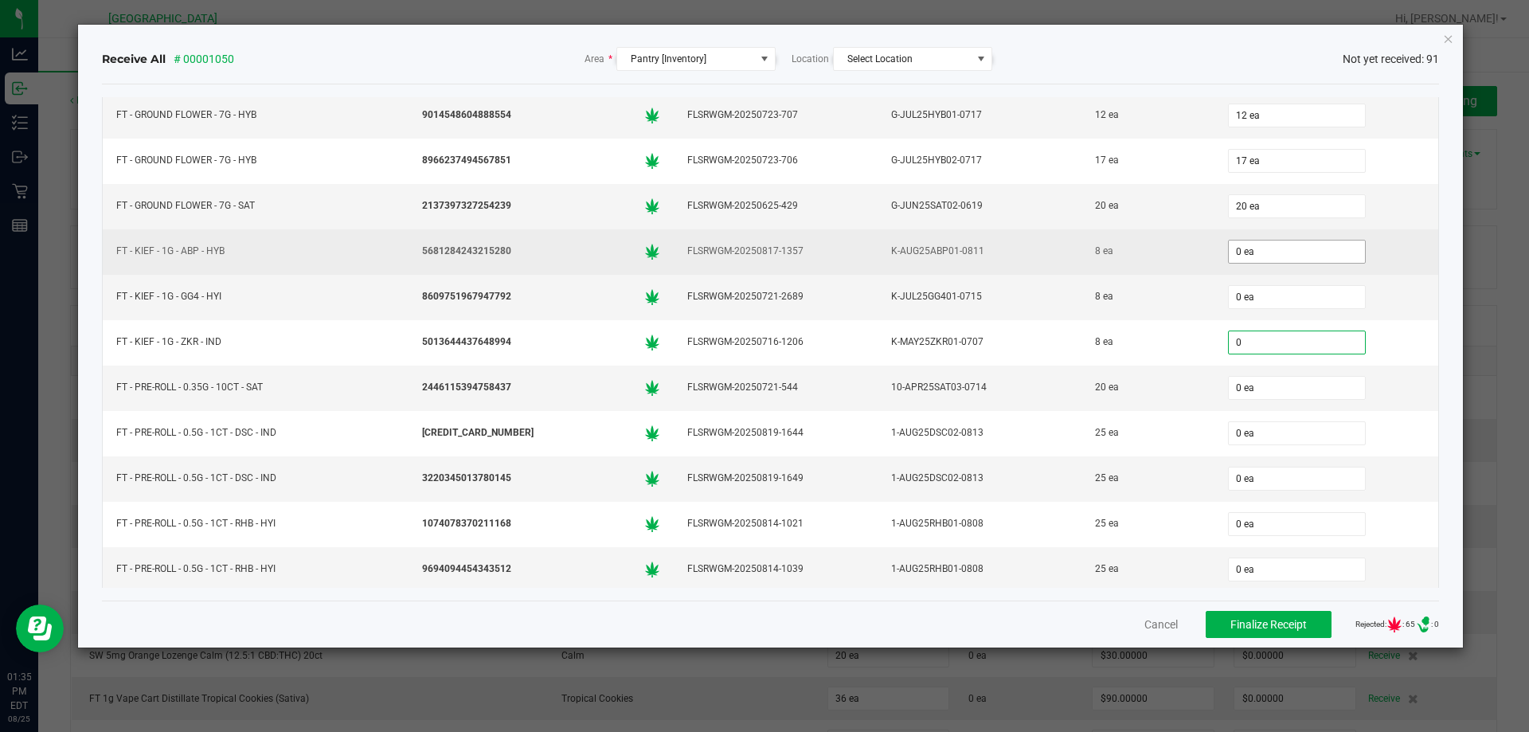
click at [1288, 249] on input "0 ea" at bounding box center [1297, 251] width 136 height 22
type input "0"
type input "0 ea"
type input "8"
type input "0"
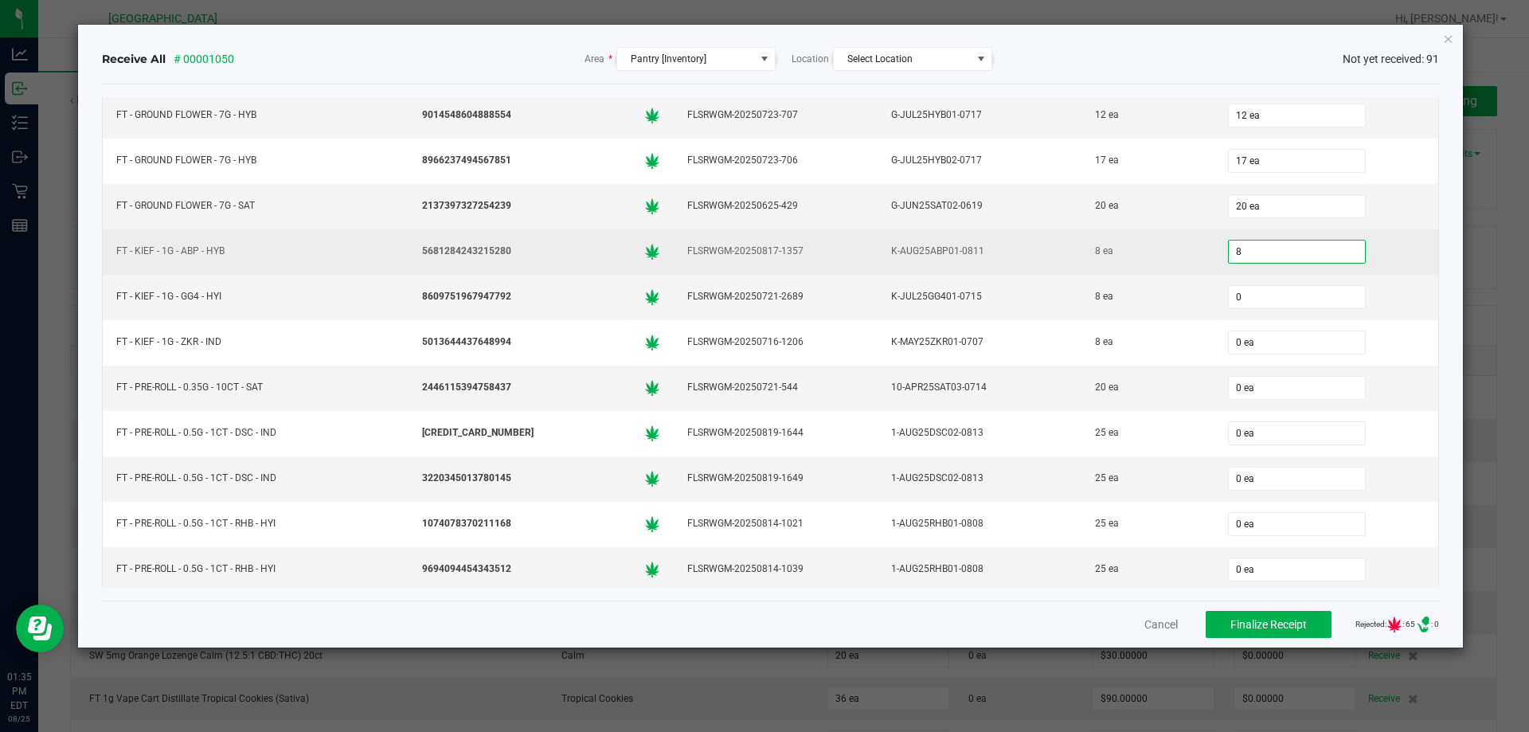
type input "8 ea"
type input "8"
type input "0"
type input "8 ea"
type input "5"
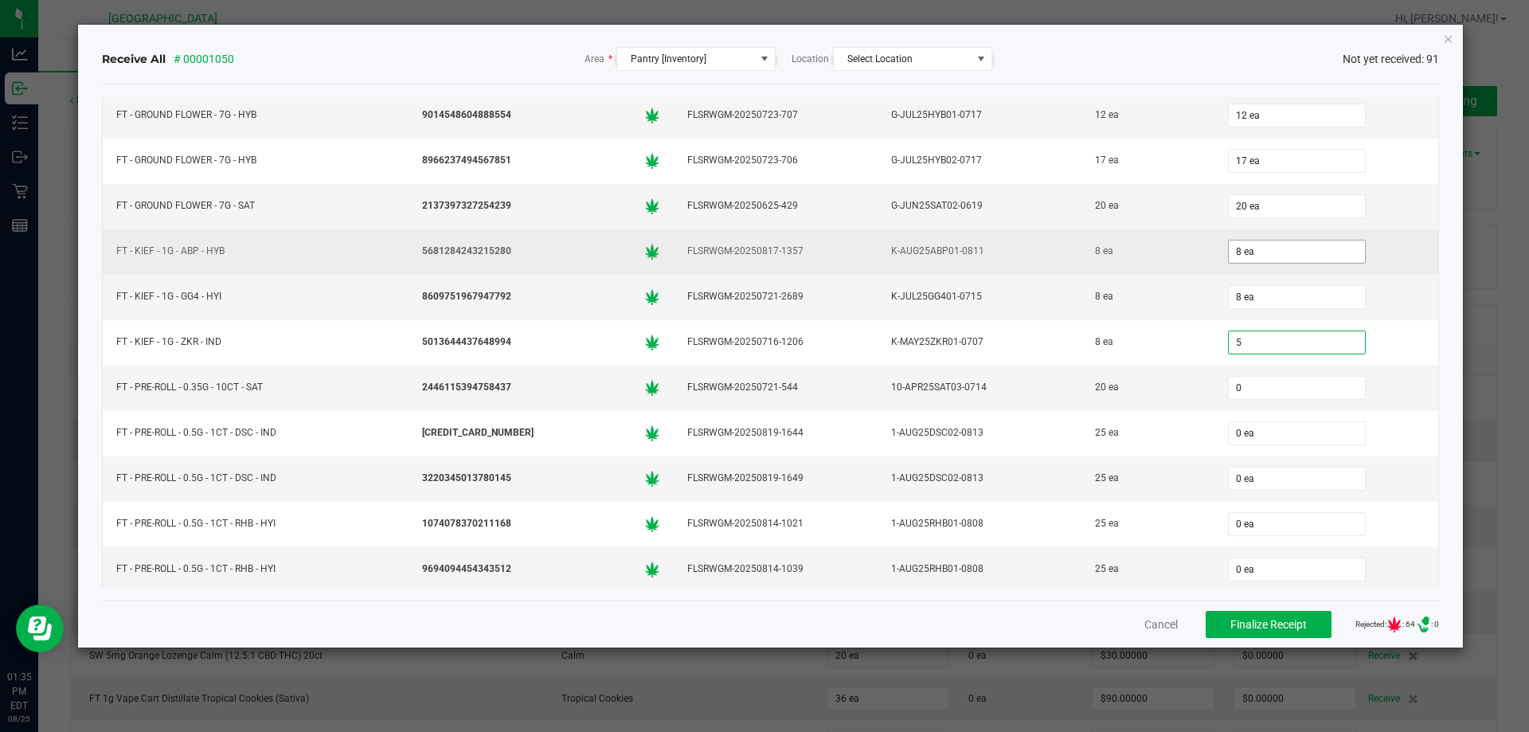
type input "00"
type input "5 ea"
type input "20"
type input "0"
type input "20 ea"
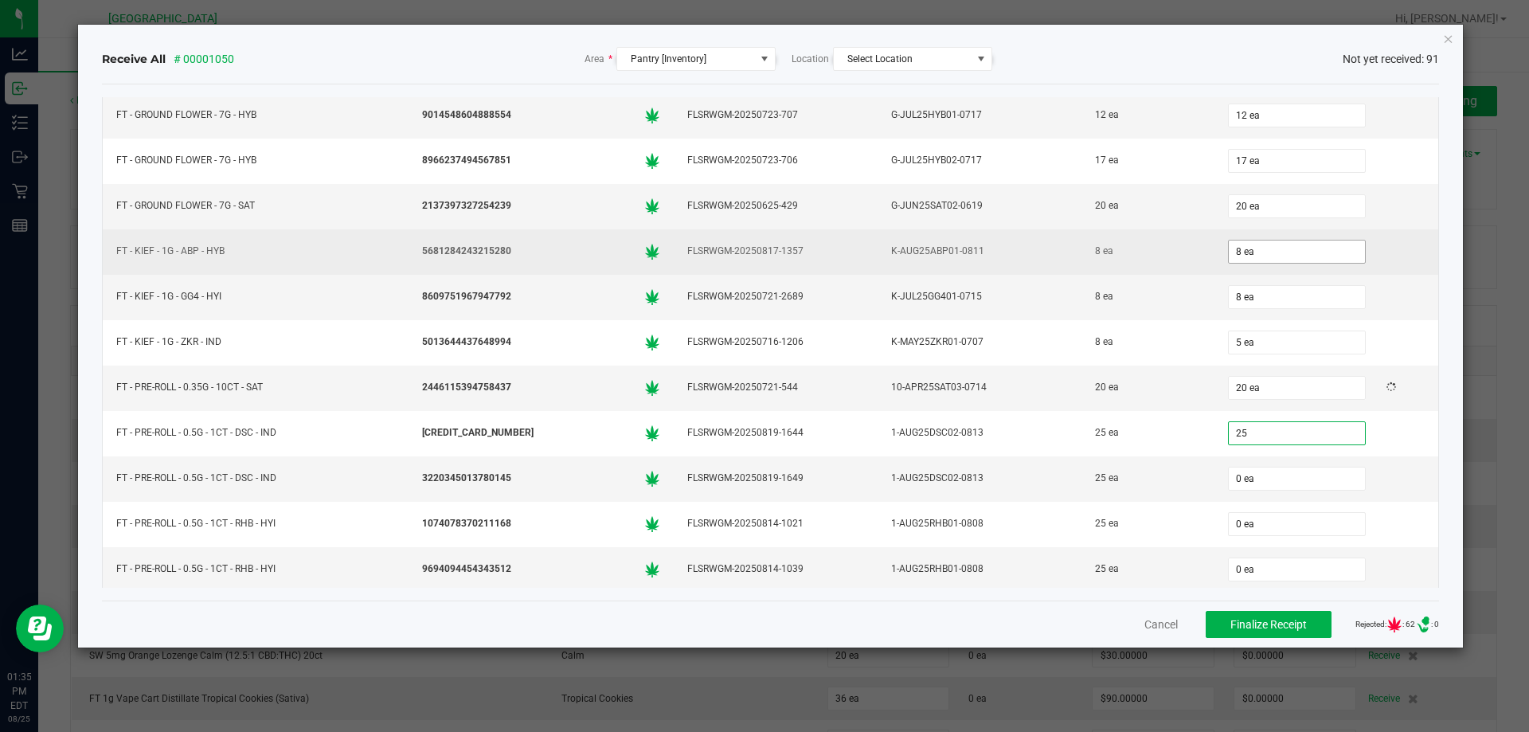
type input "25"
type input "0"
type input "25 ea"
type input "25"
type input "0"
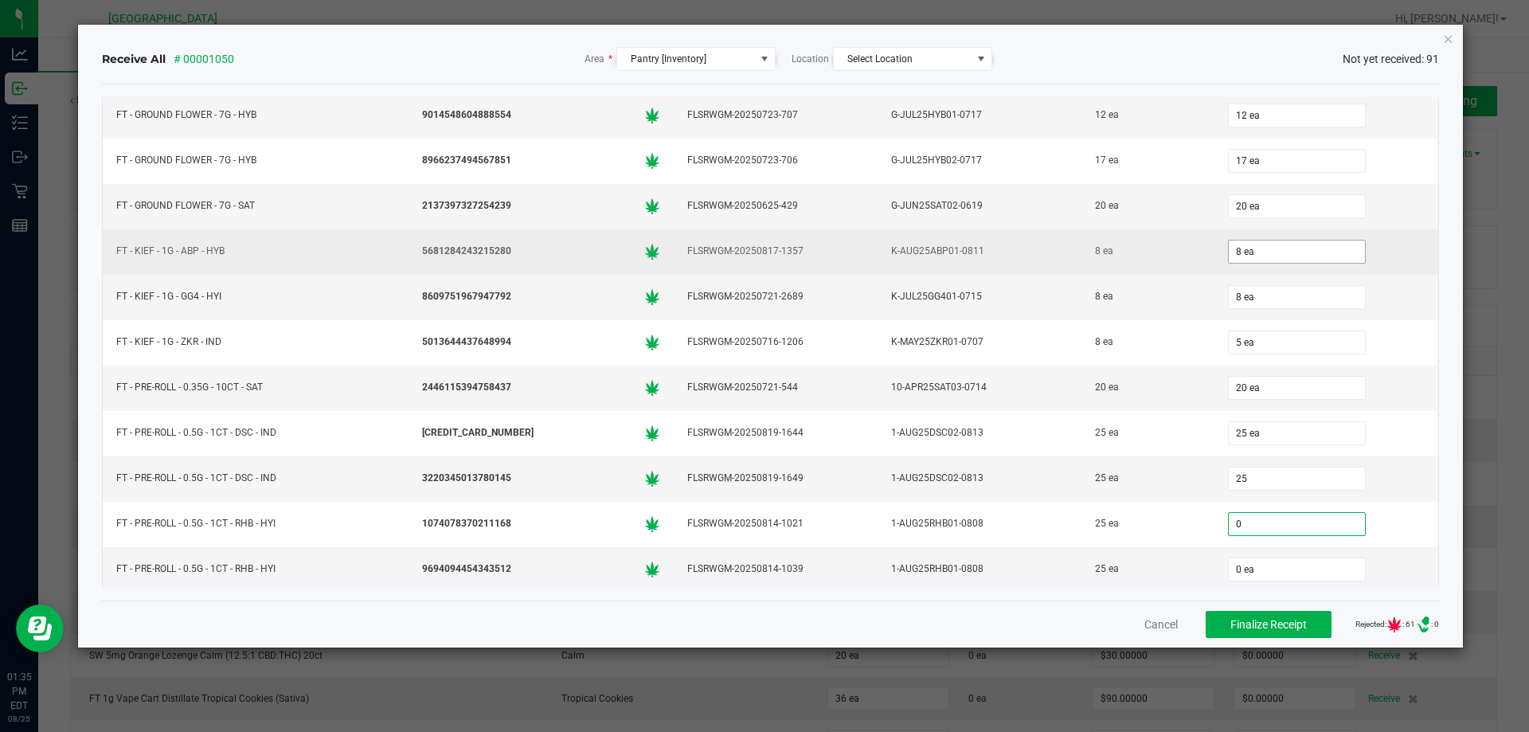
type input "25 ea"
type input "25"
type input "0"
type input "25 ea"
type input "25"
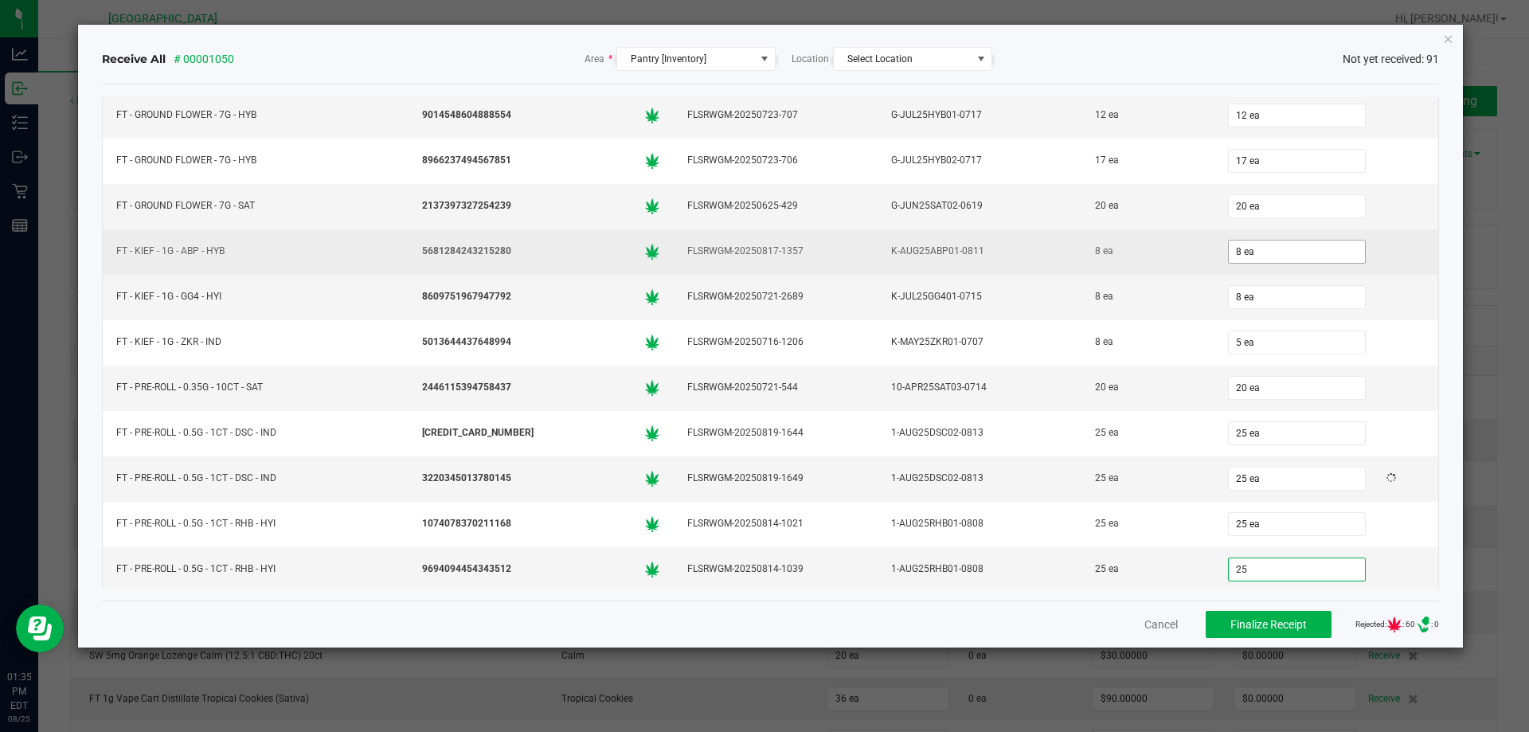
type input "0"
type input "25 ea"
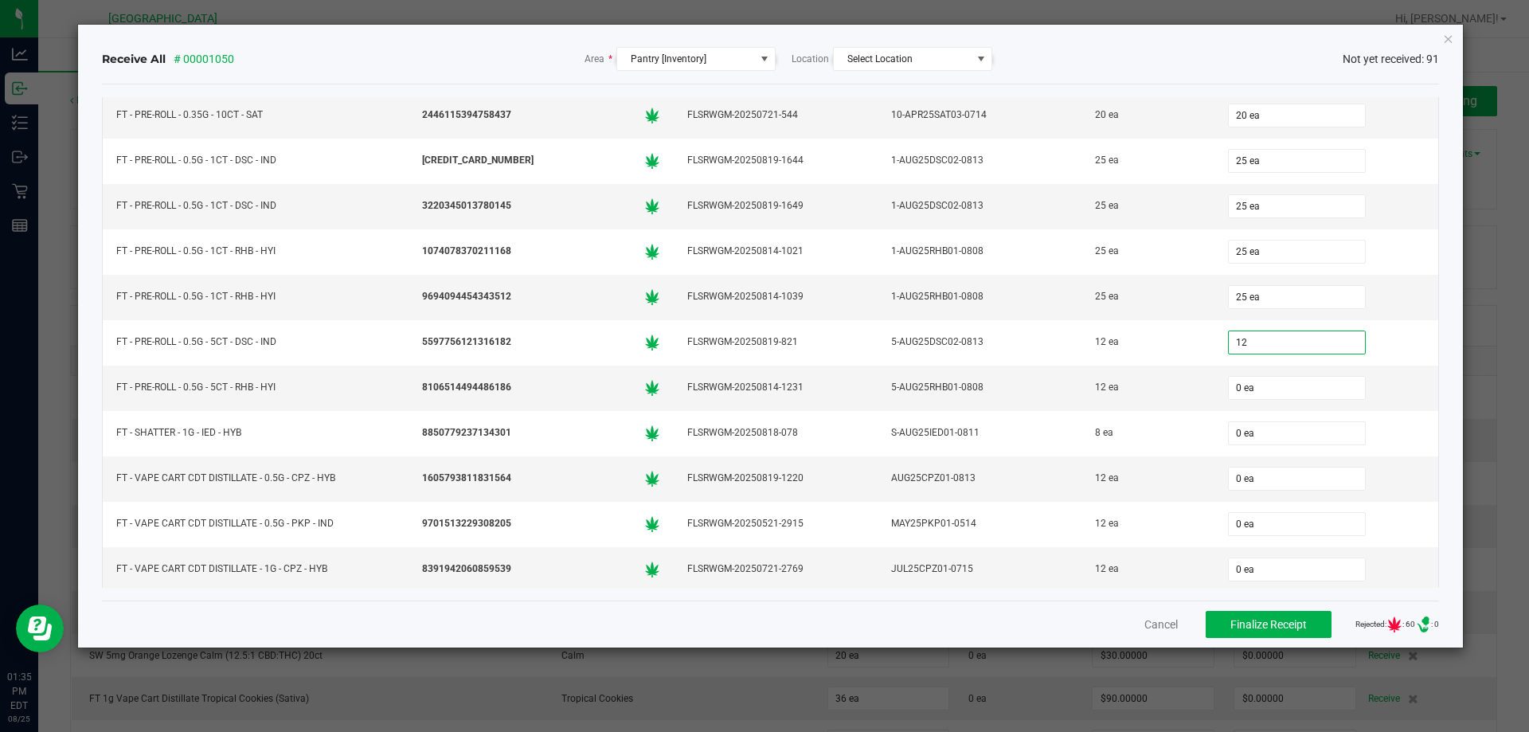
type input "12"
type input "0"
type input "12 ea"
type input "12"
type input "0"
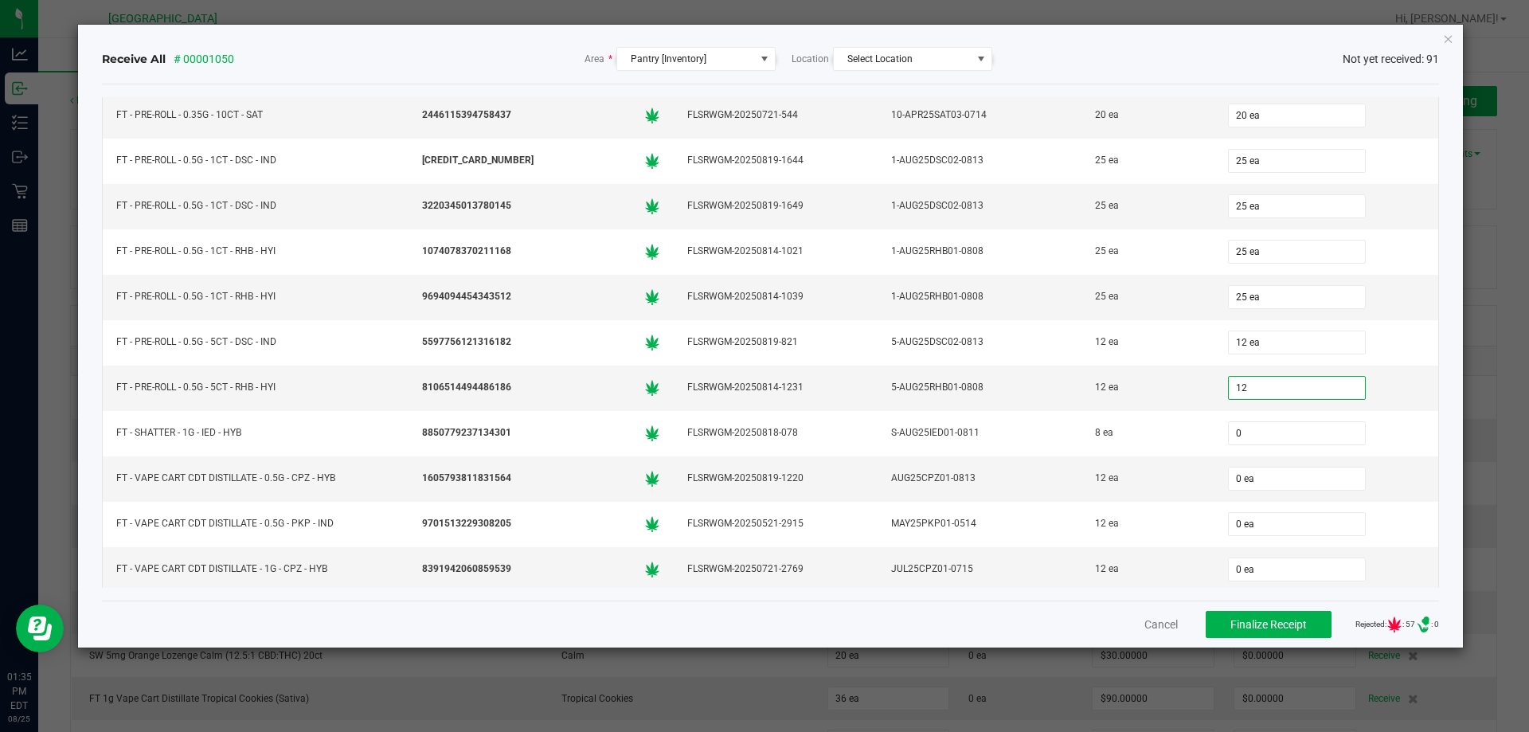
type input "12 ea"
type input "8"
type input "0"
type input "8 ea"
type input "12 ea"
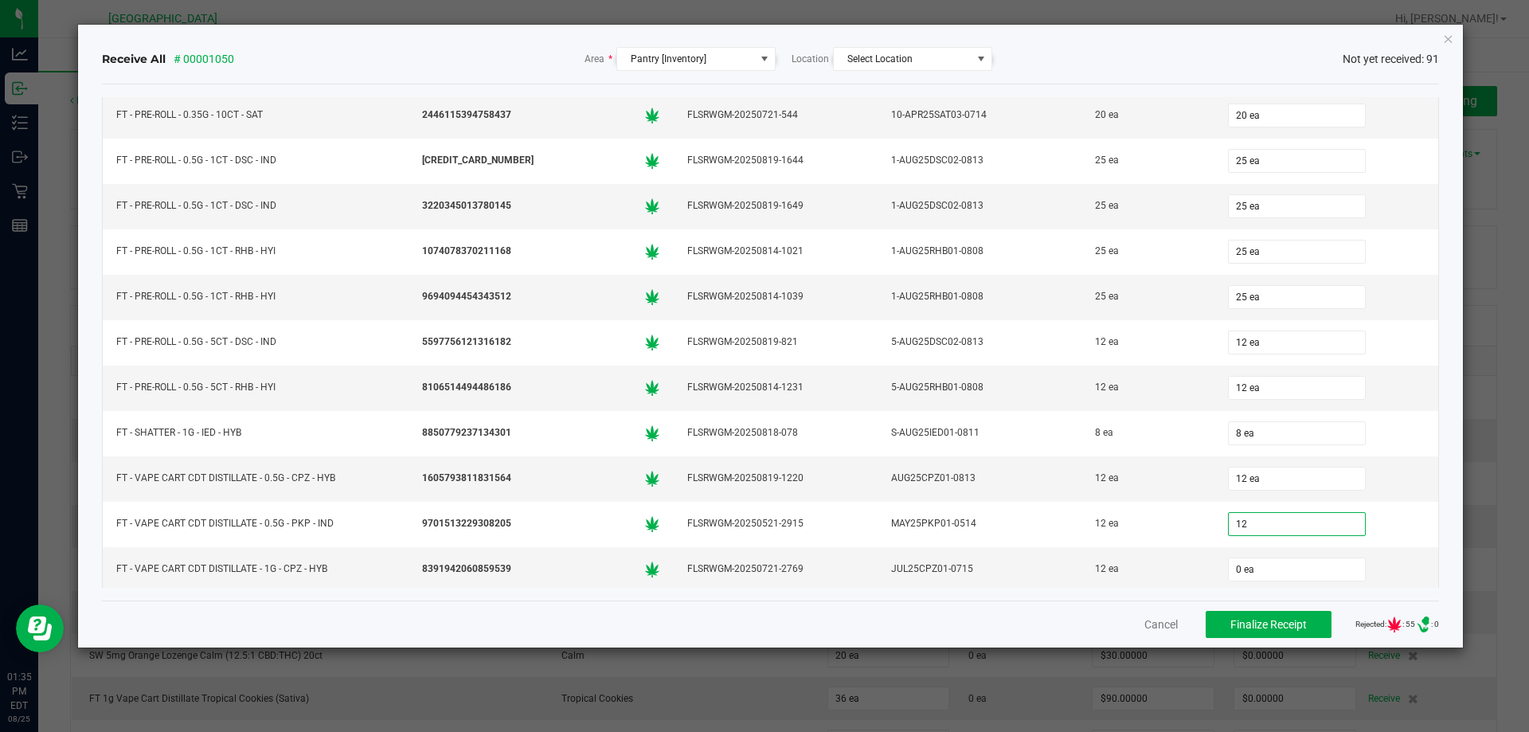
type input "12"
type input "0"
type input "12 ea"
type input "12"
type input "0"
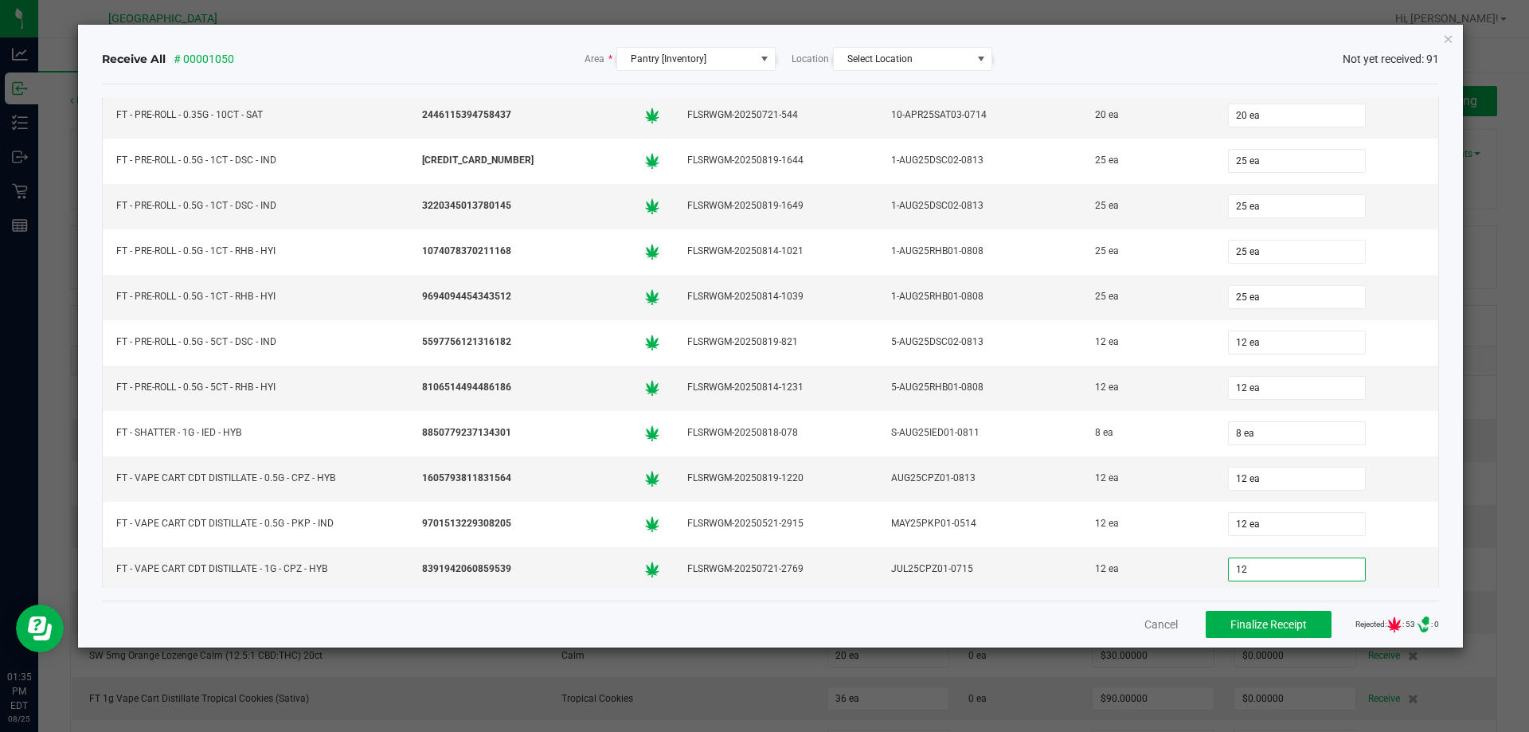
type input "12 ea"
type input "0 ea"
type input "12"
type input "0"
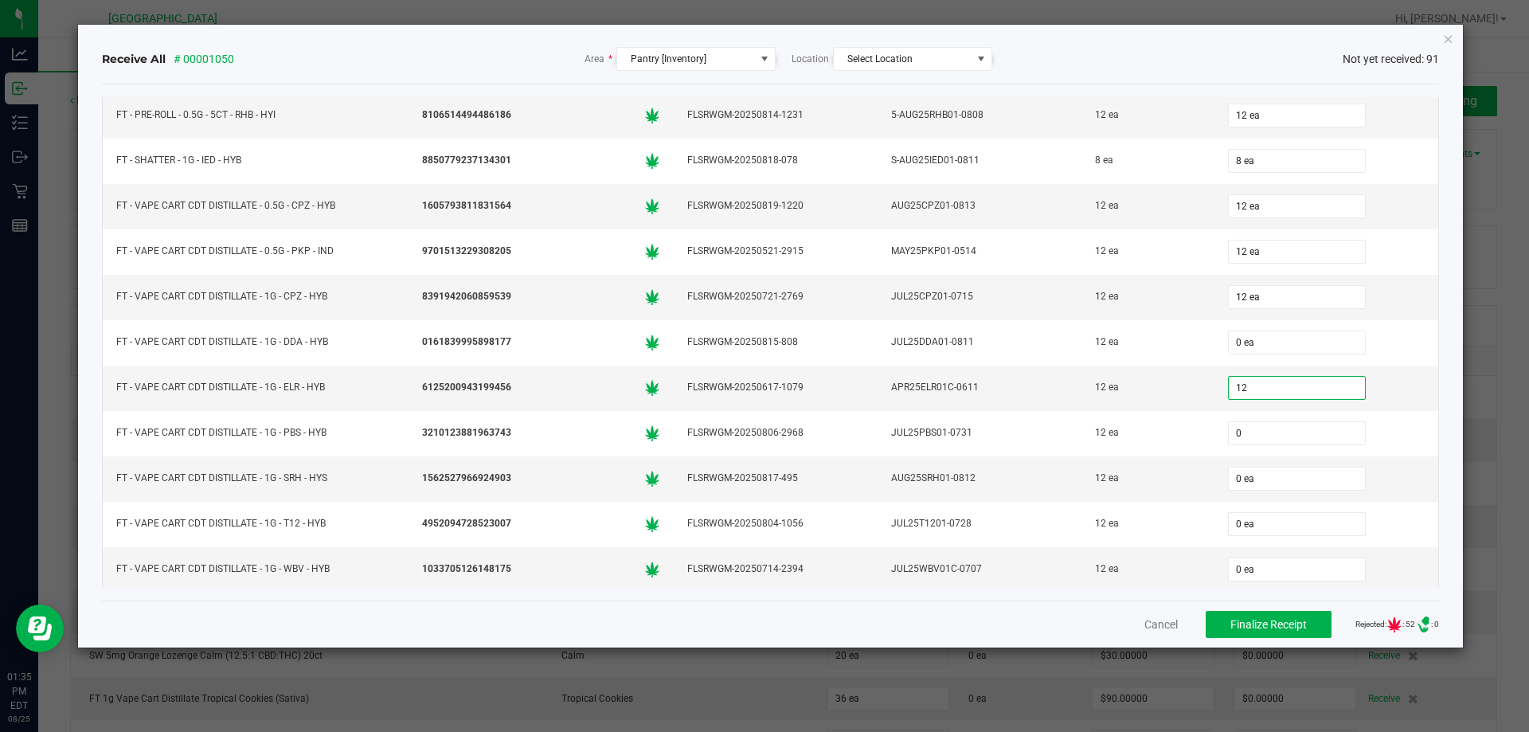
type input "12 ea"
type input "12"
type input "0"
type input "12 ea"
type input "12"
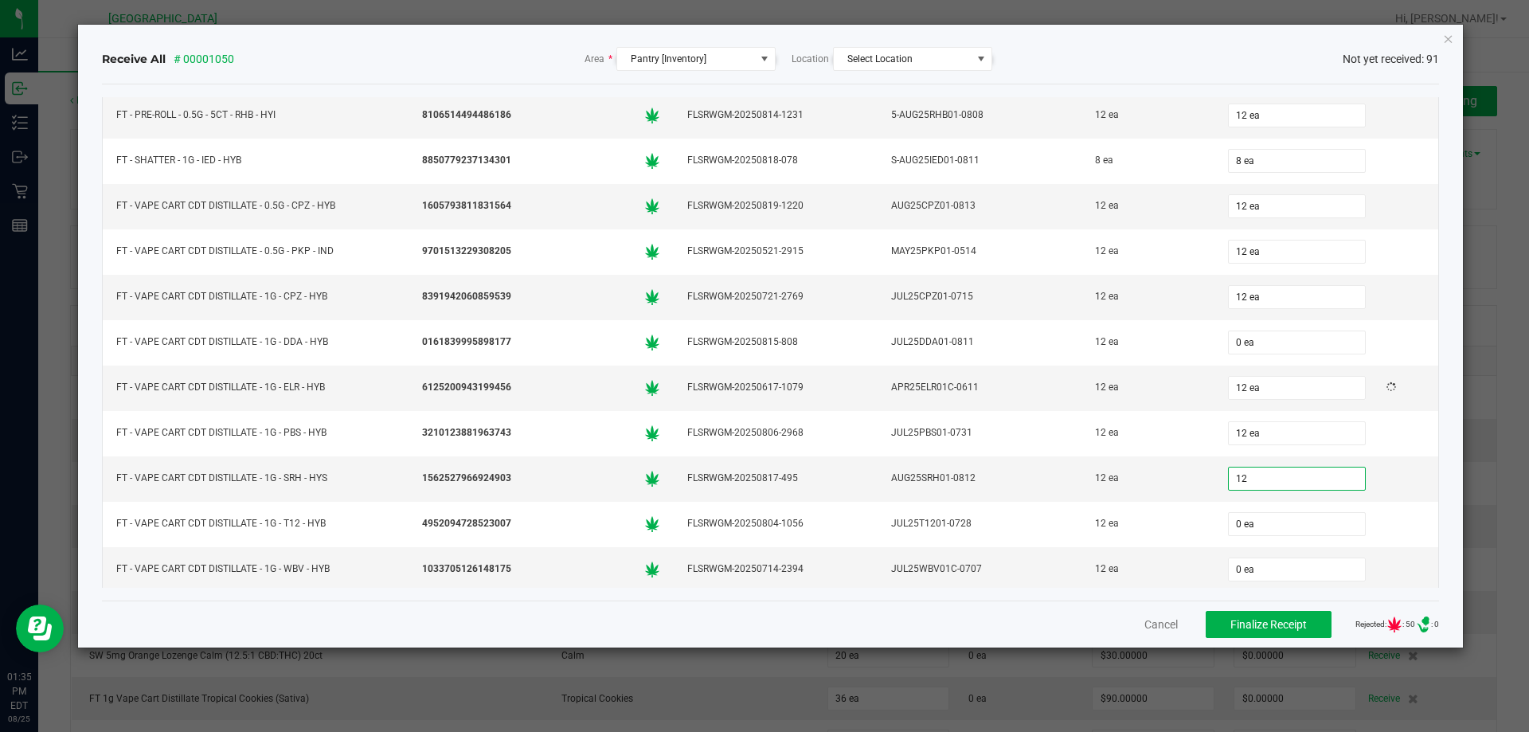
type input "0"
type input "12 ea"
type input "12"
type input "0"
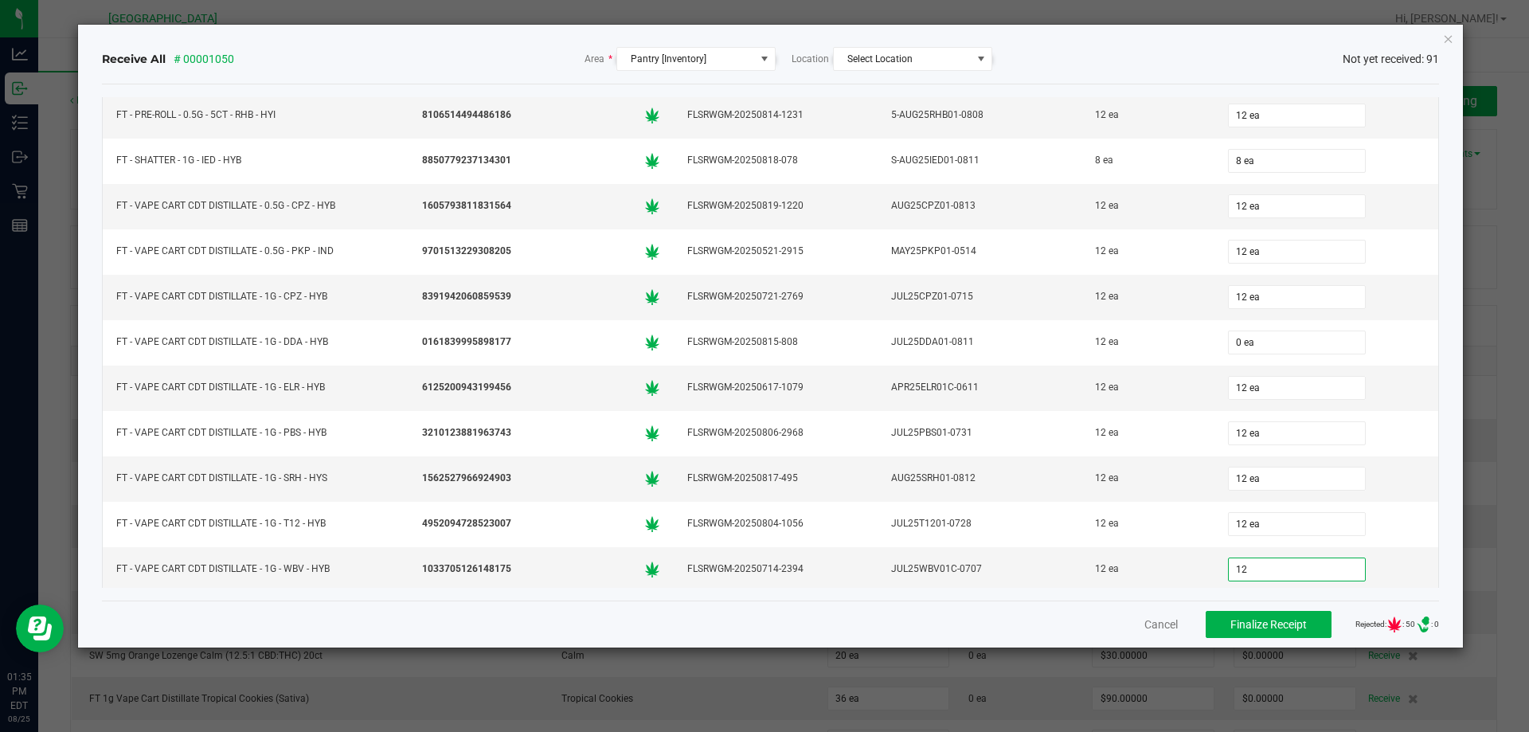
type input "12 ea"
type input "12"
type input "0"
type input "12 ea"
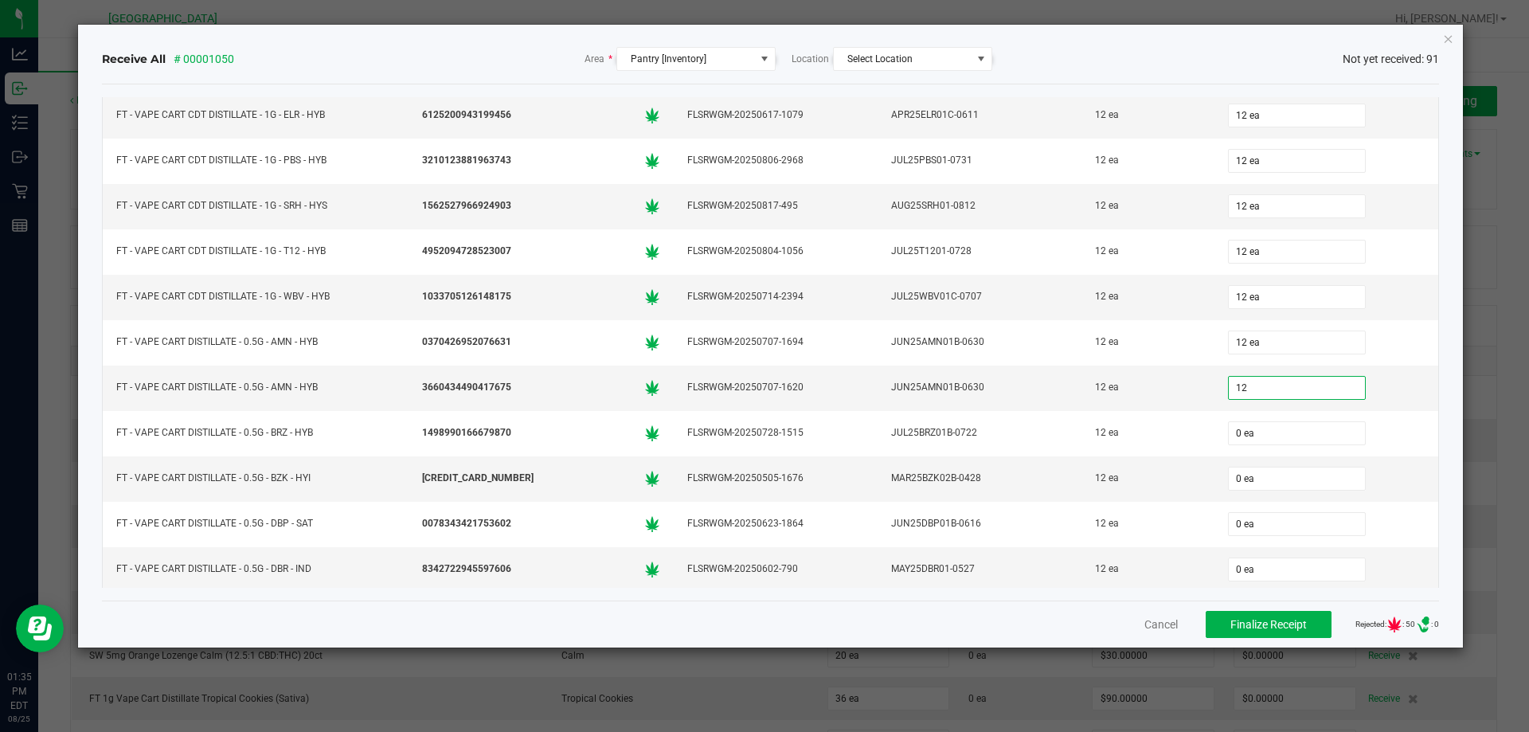
type input "12"
type input "0"
type input "12 ea"
type input "12"
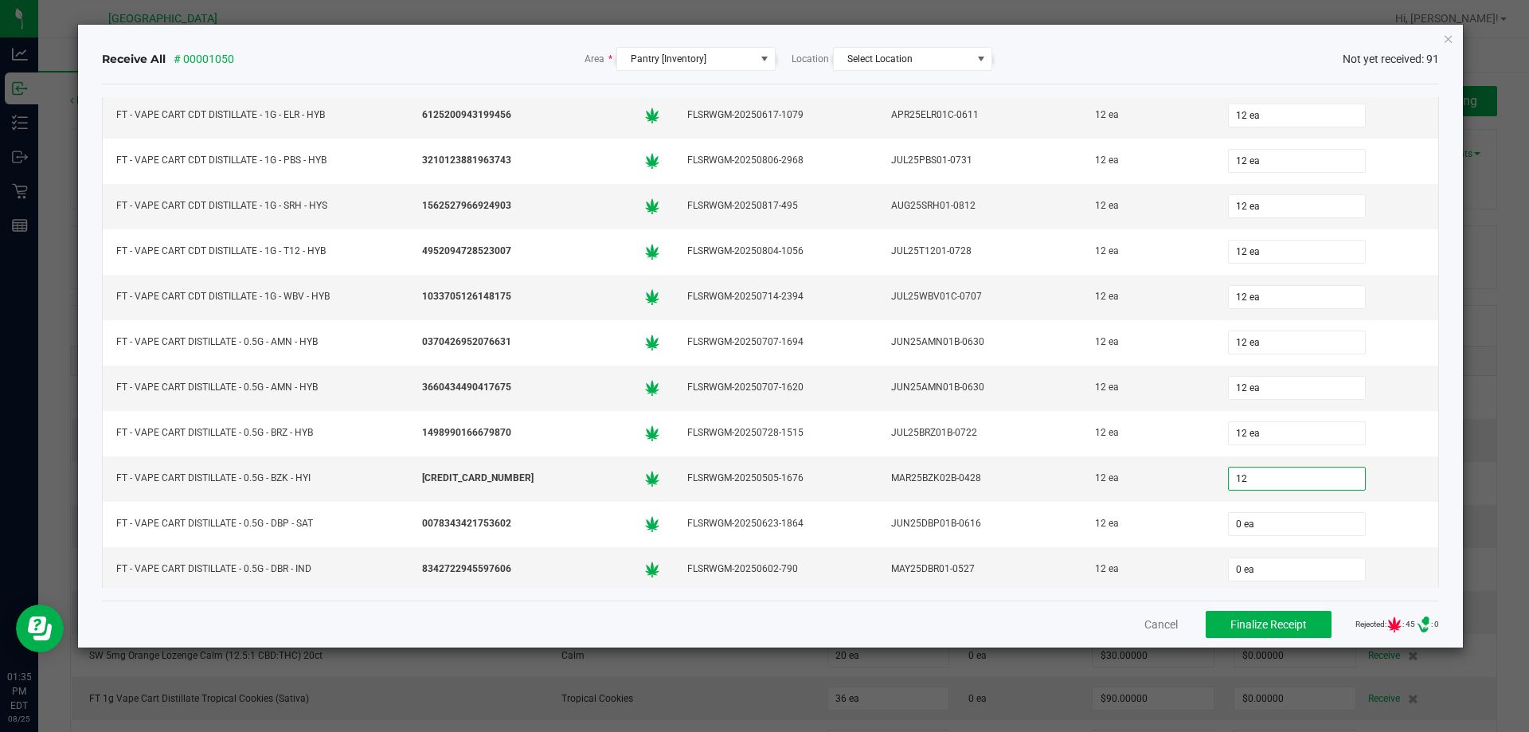
type input "0"
type input "12 ea"
type input "12"
type input "0"
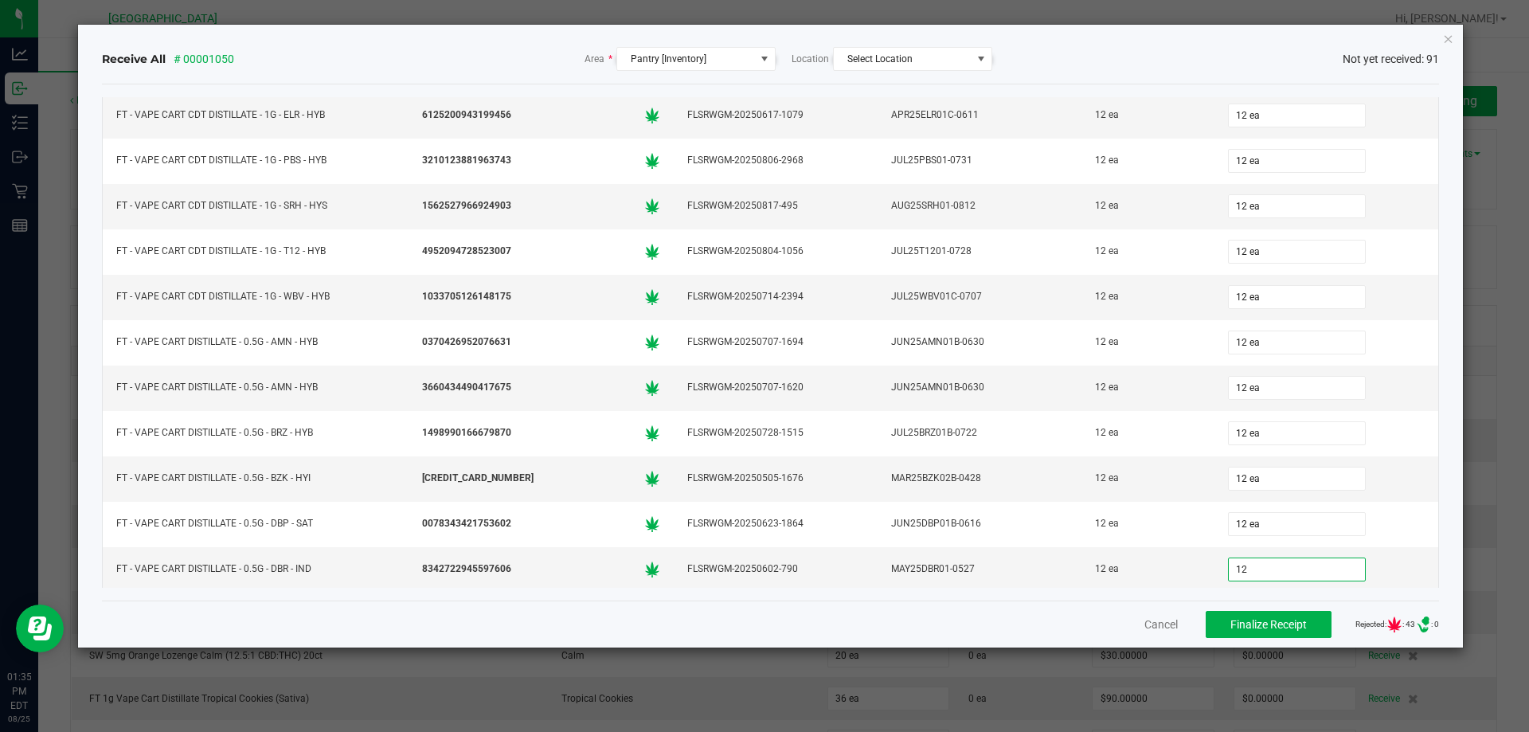
type input "12 ea"
type input "0"
type input "0 ea"
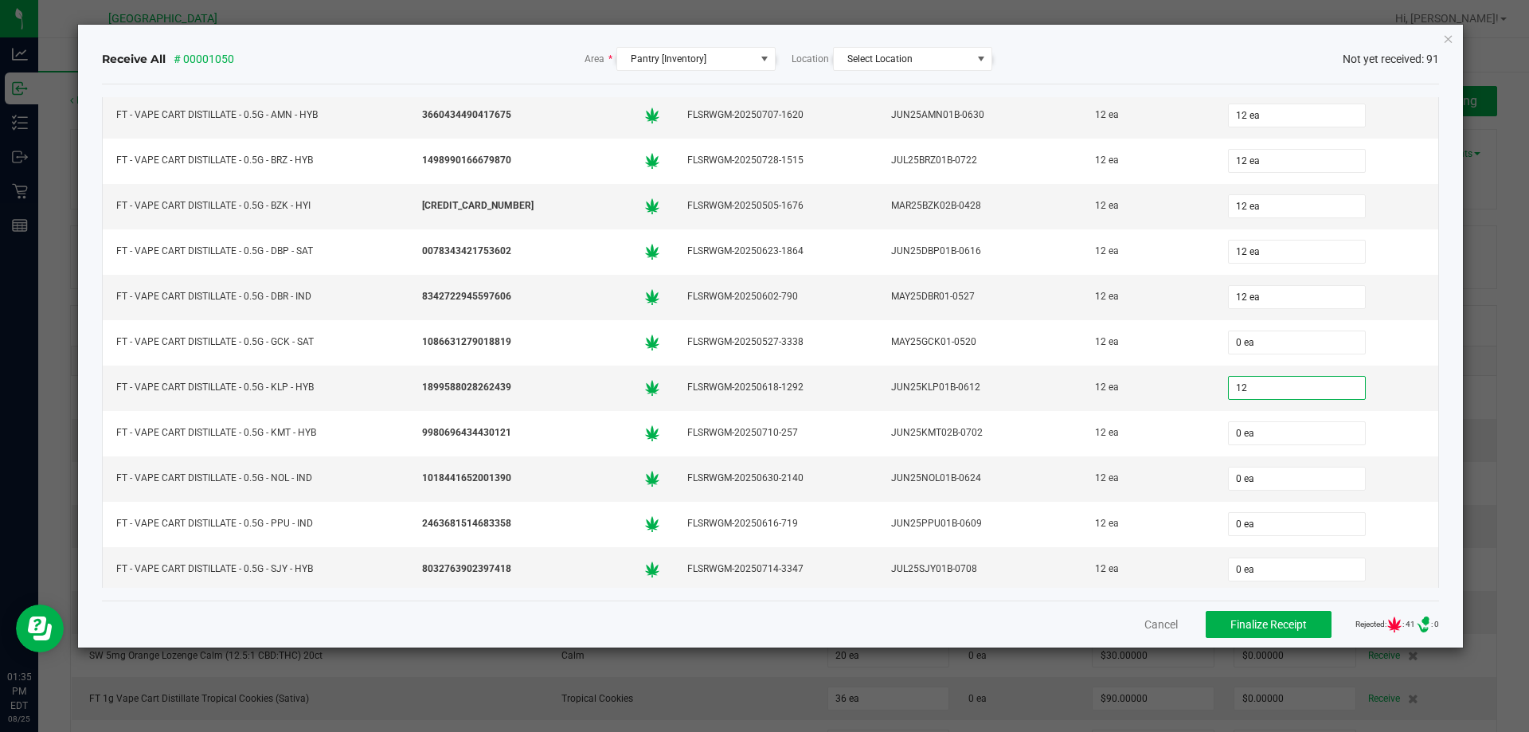
type input "12"
type input "0"
type input "12 ea"
type input "12"
type input "0"
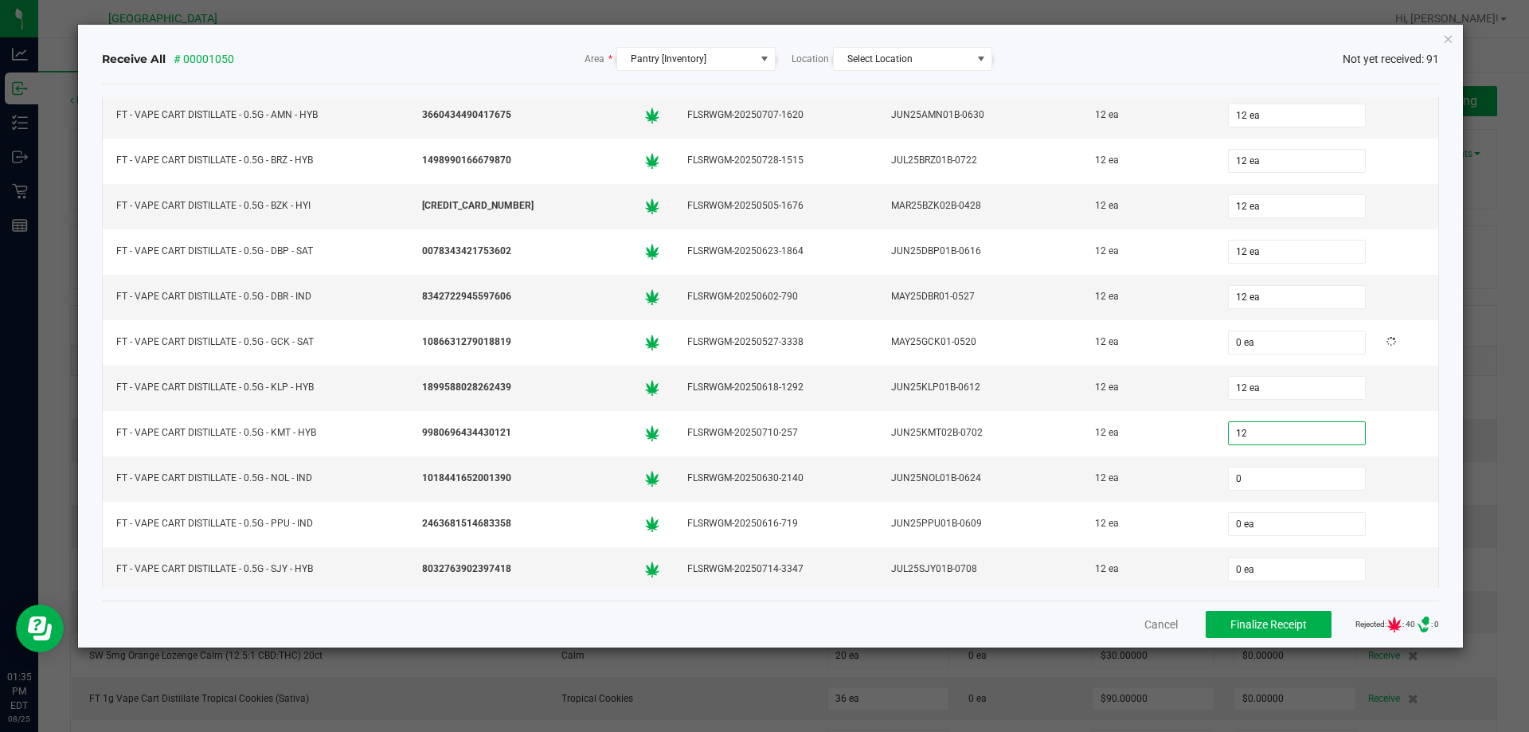
type input "12 ea"
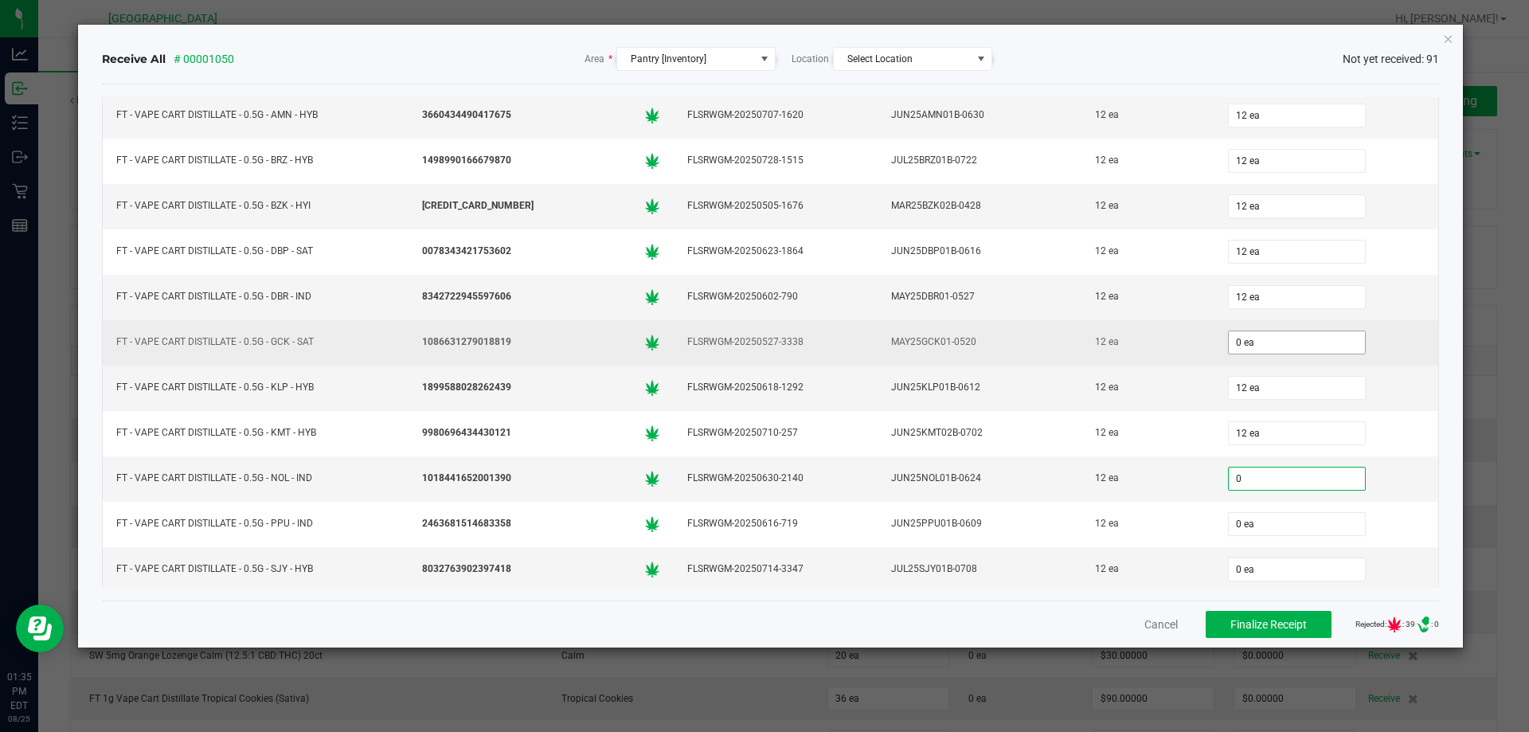
click at [1255, 345] on input "0 ea" at bounding box center [1297, 342] width 136 height 22
type input "0"
type input "0 ea"
type input "12"
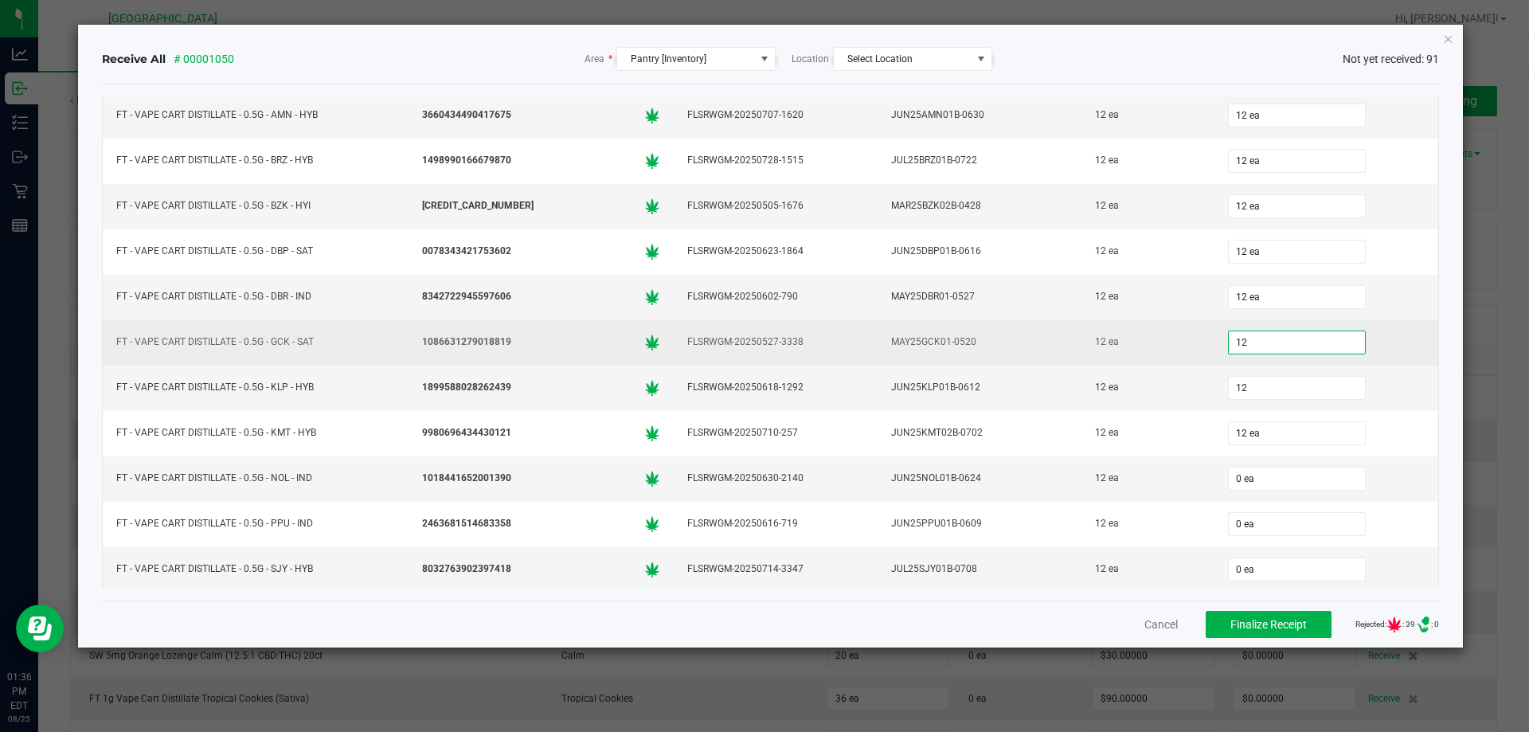
type input "12 ea"
type input "12"
type input "12 ea"
type input "12"
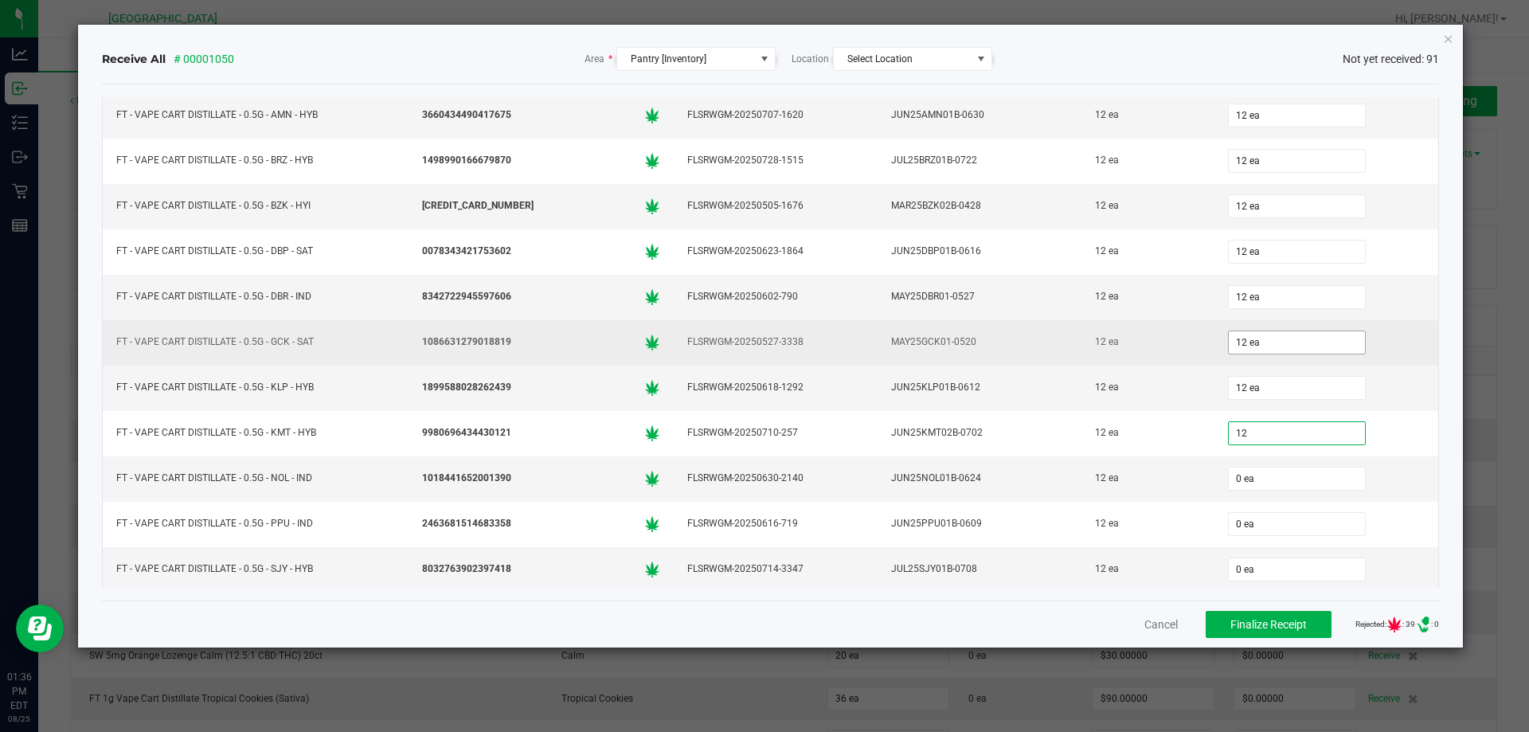
type input "0"
type input "12 ea"
type input "12"
type input "0"
type input "12 ea"
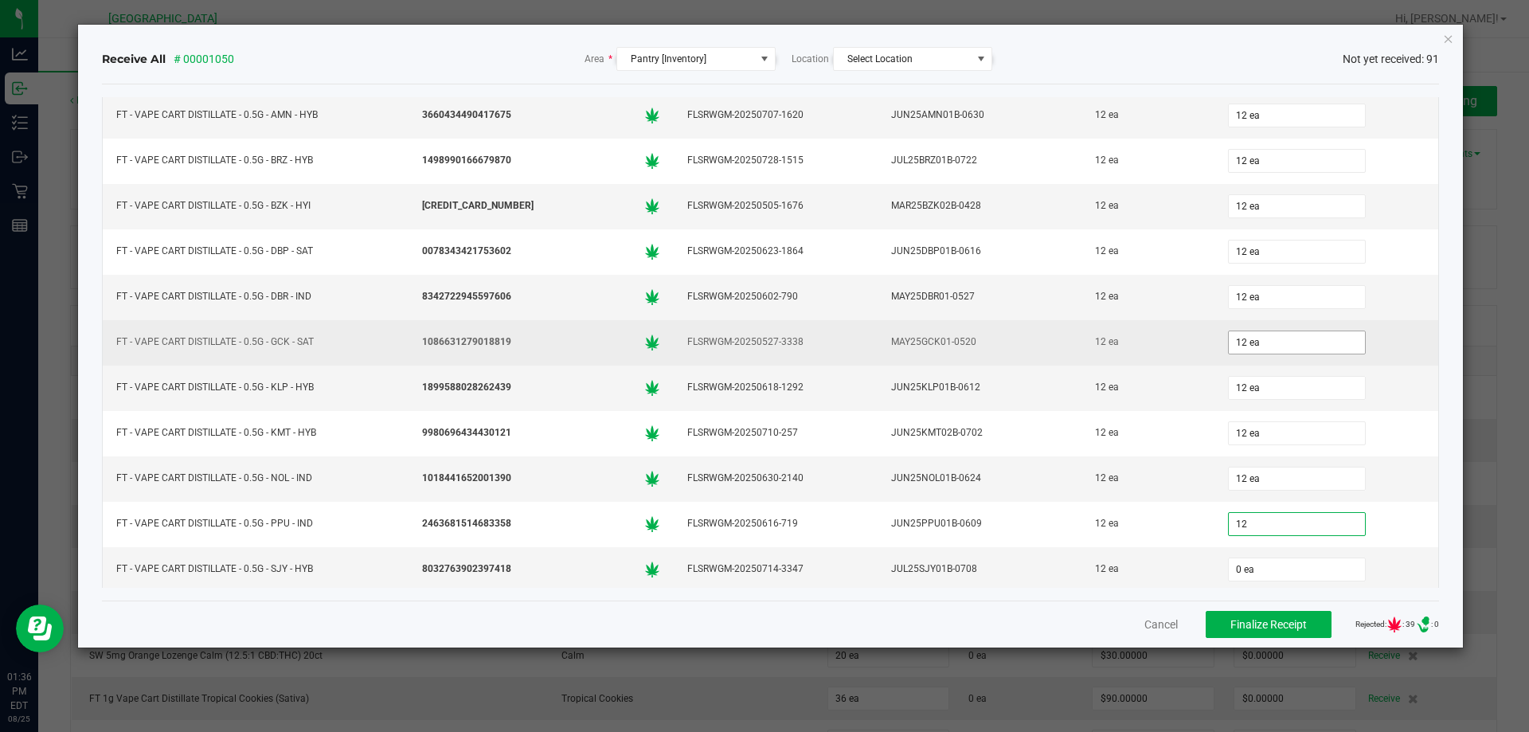
type input "12"
type input "0"
type input "12 ea"
type input "12"
type input "0"
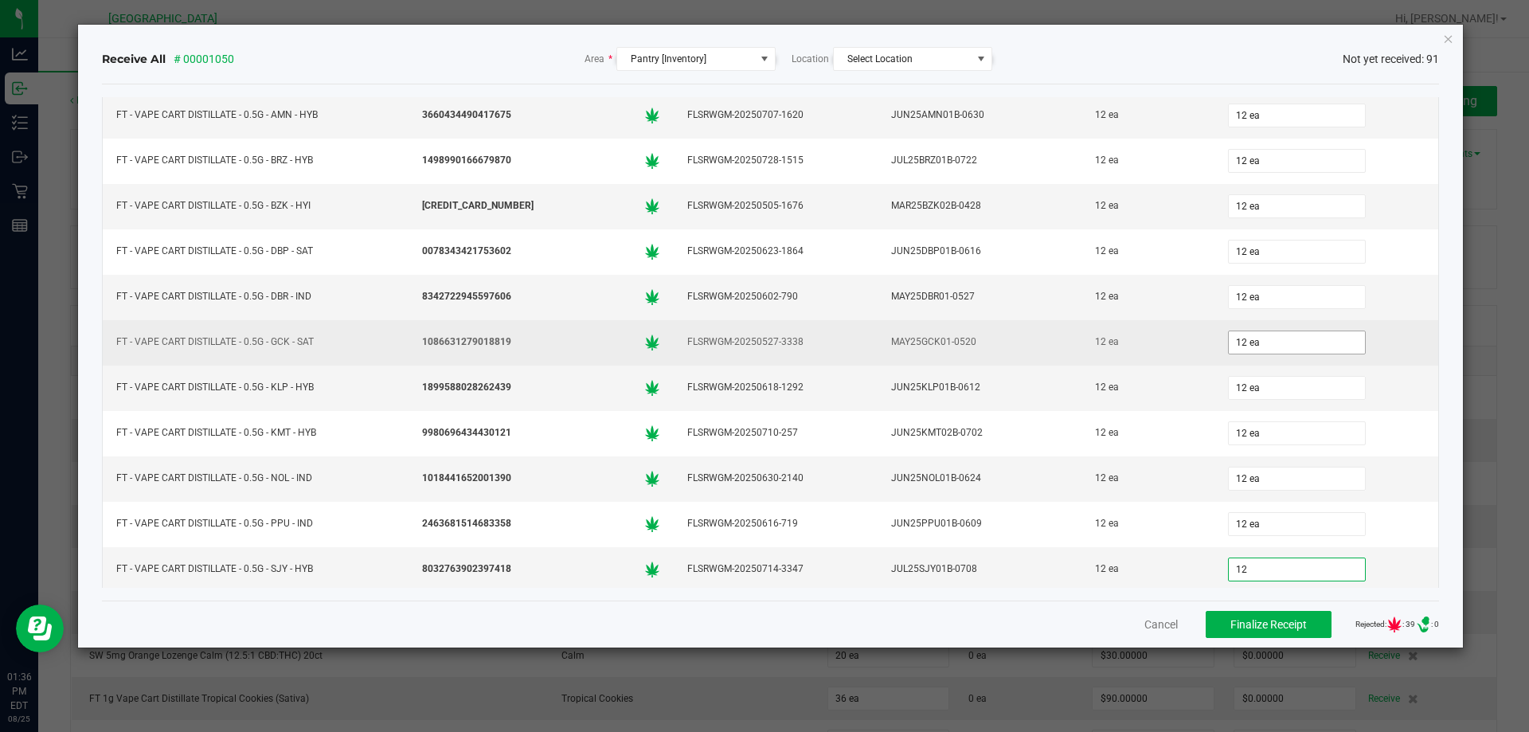
type input "12 ea"
type input "0"
type input "0 ea"
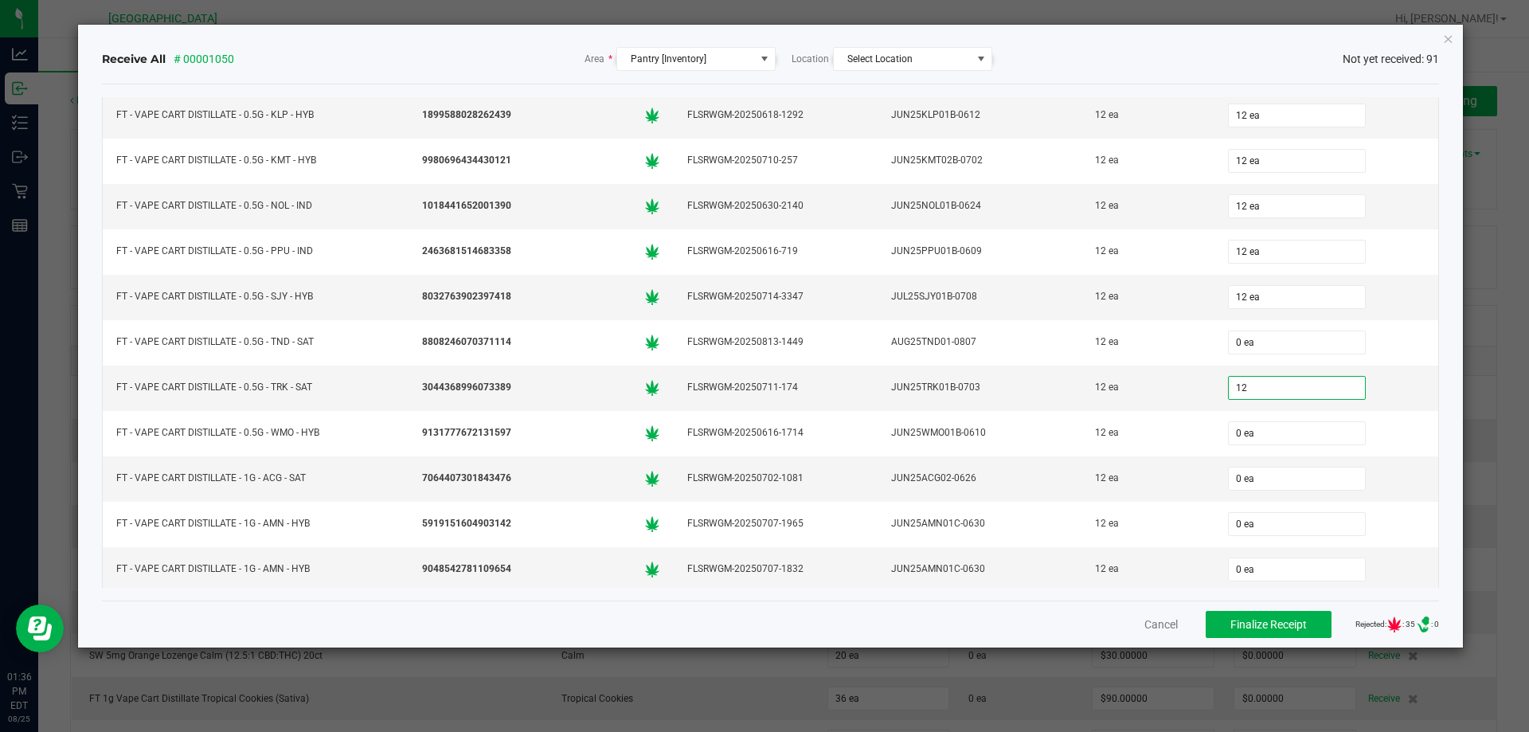
type input "12"
type input "0"
type input "12 ea"
type input "12"
type input "0"
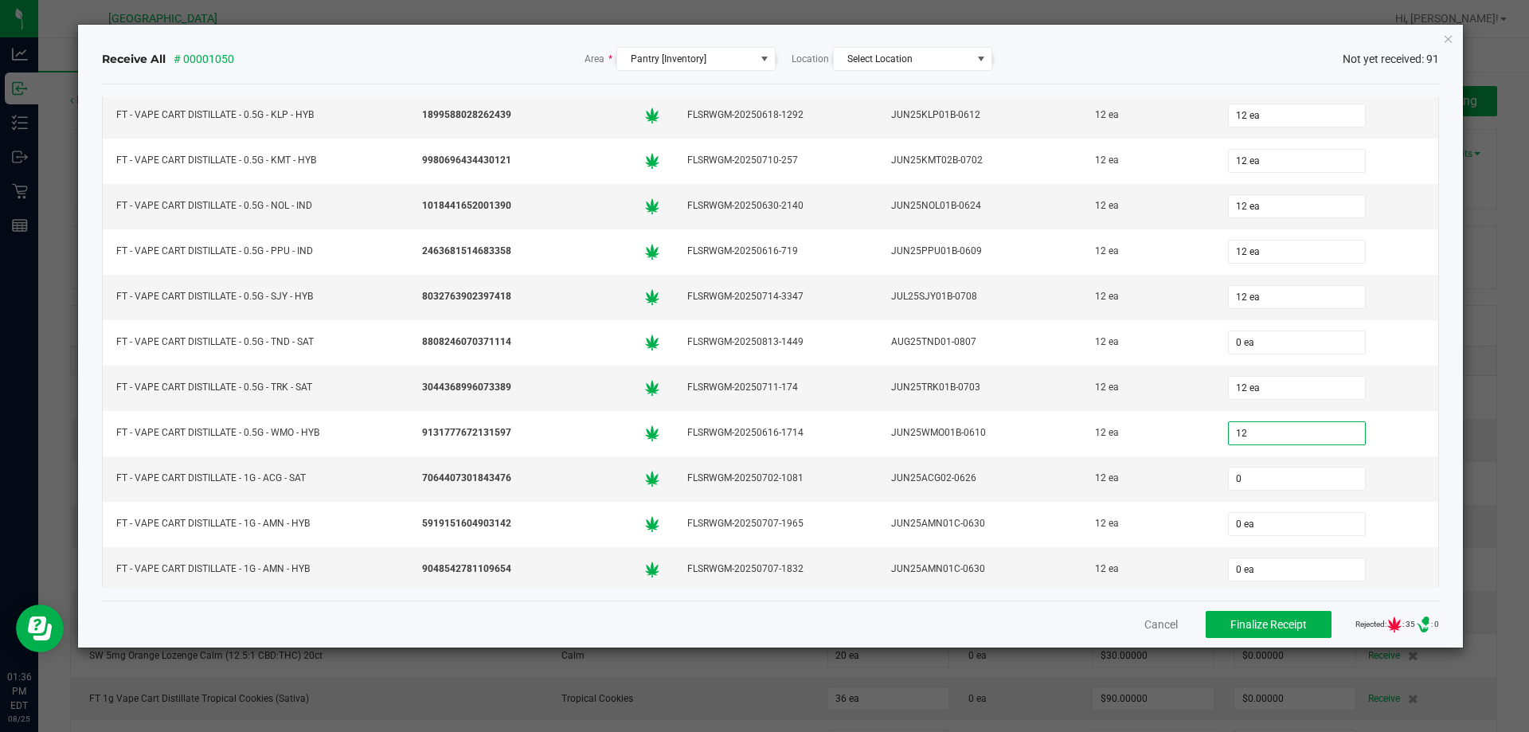
type input "12 ea"
click at [1255, 345] on input "0 ea" at bounding box center [1297, 342] width 136 height 22
type input "0"
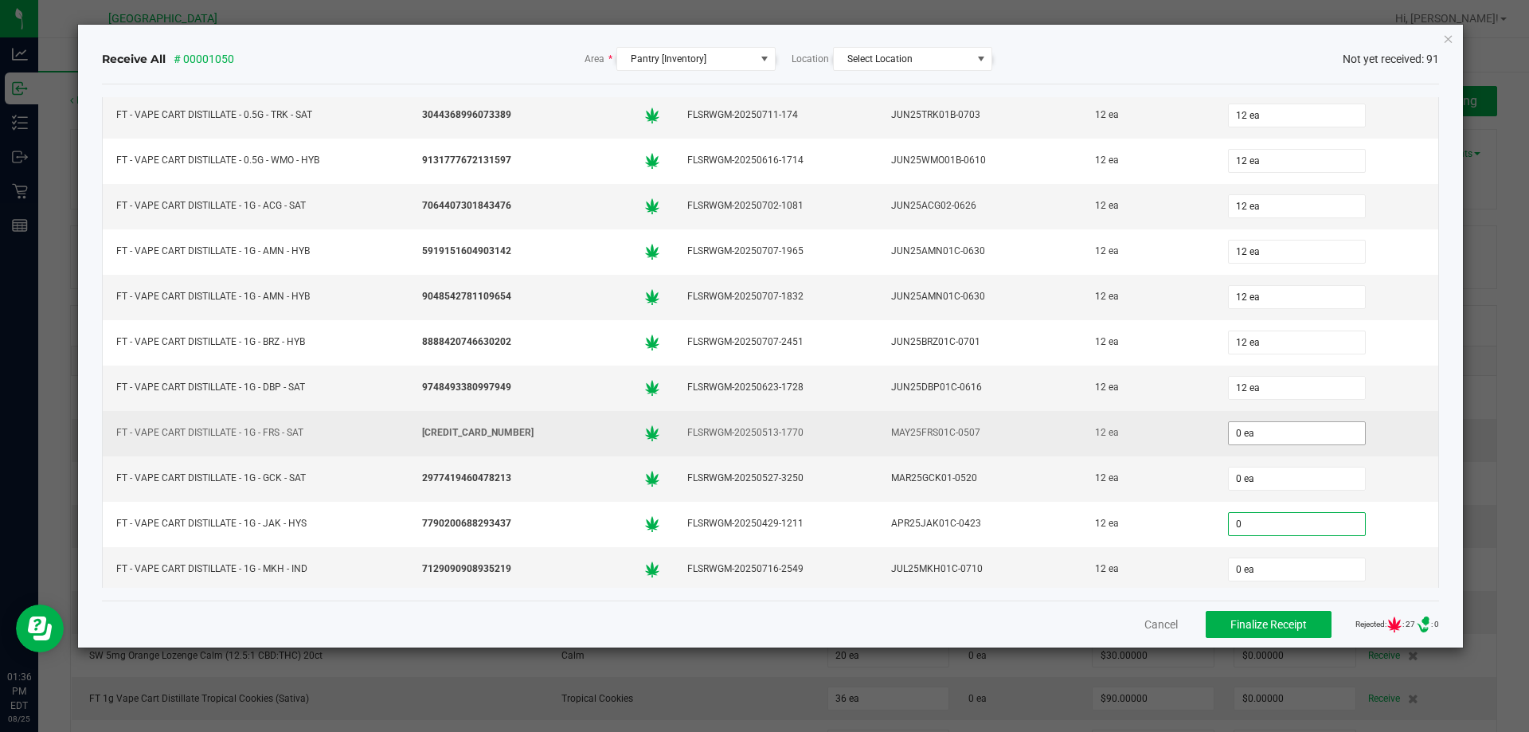
click at [1244, 439] on input "0 ea" at bounding box center [1297, 433] width 136 height 22
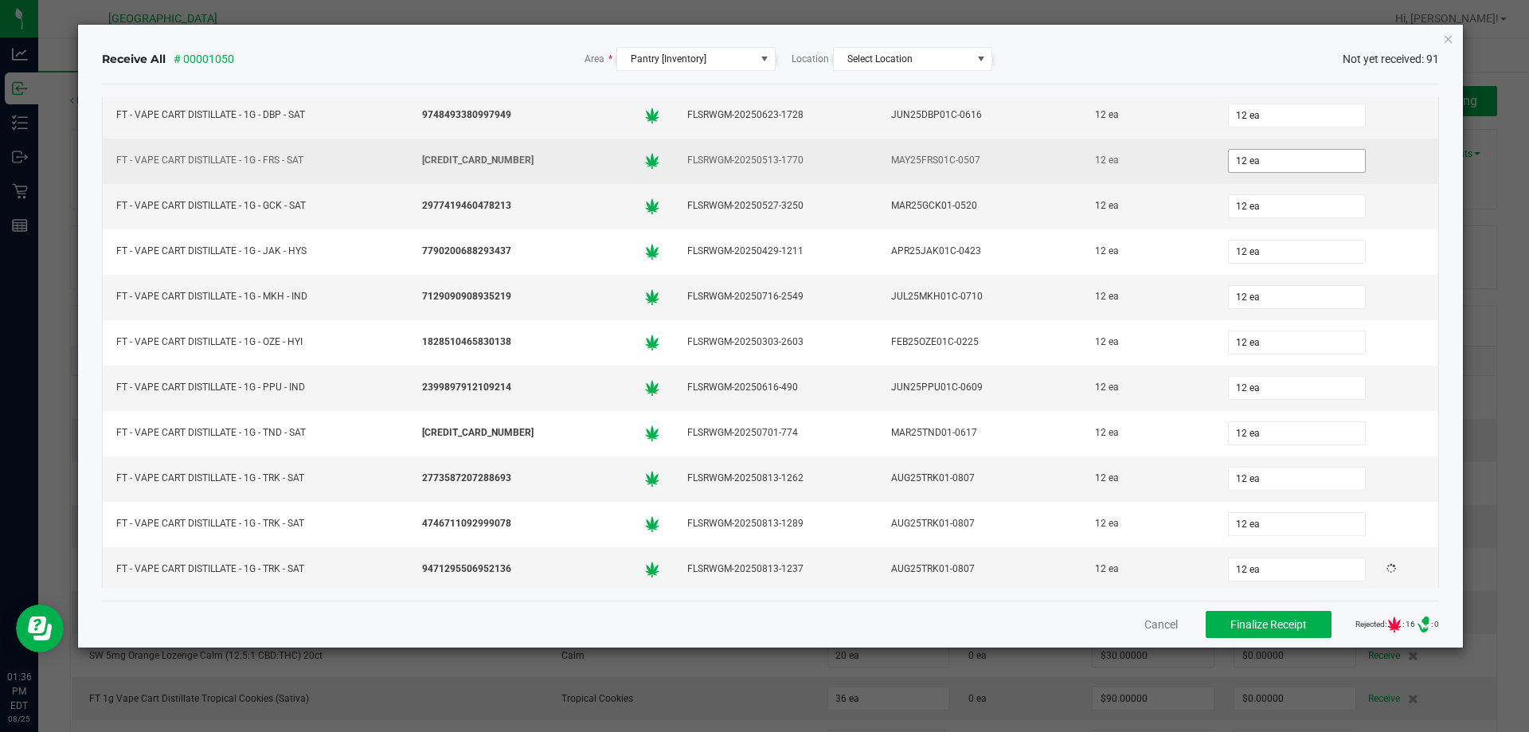
scroll to position [3262, 0]
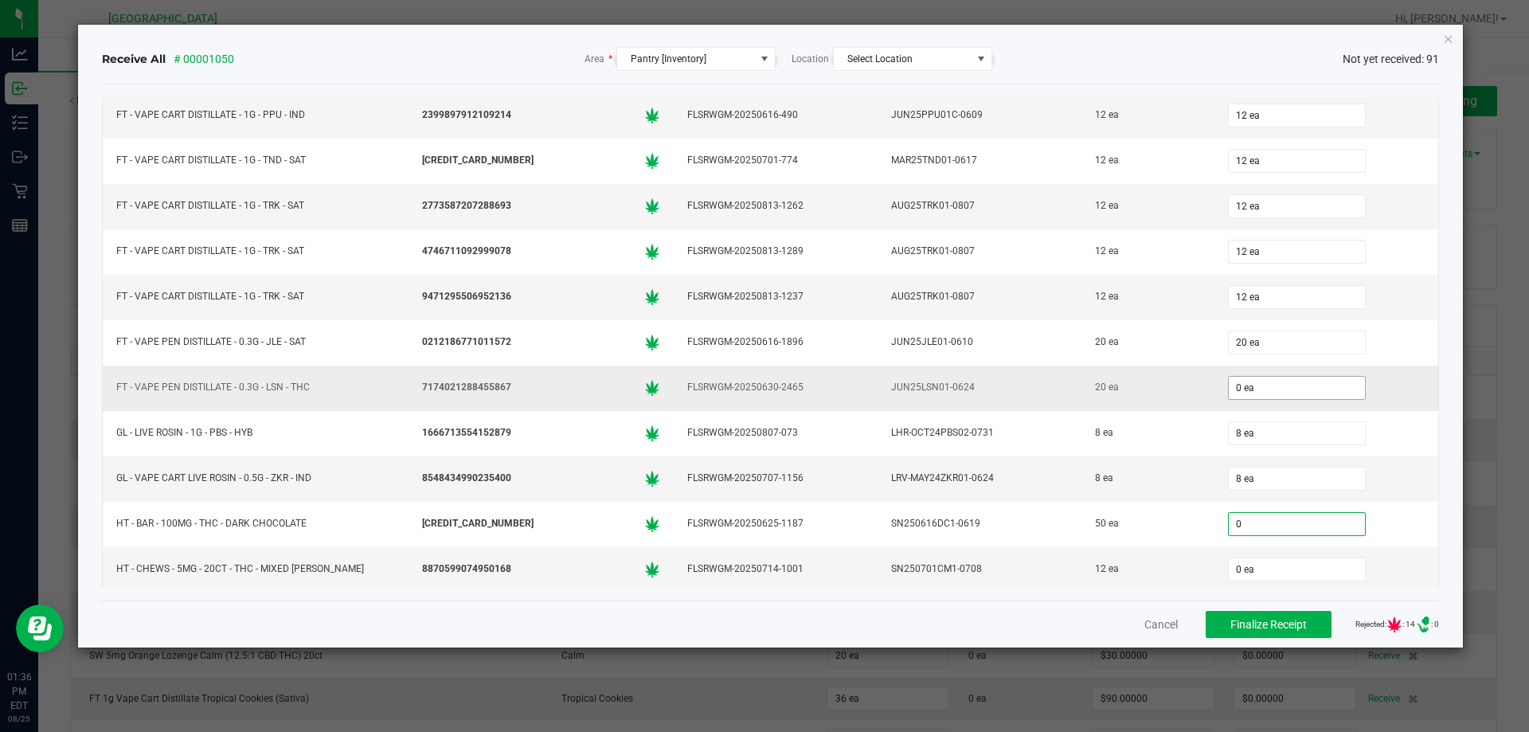
click at [1236, 389] on input "0 ea" at bounding box center [1297, 388] width 136 height 22
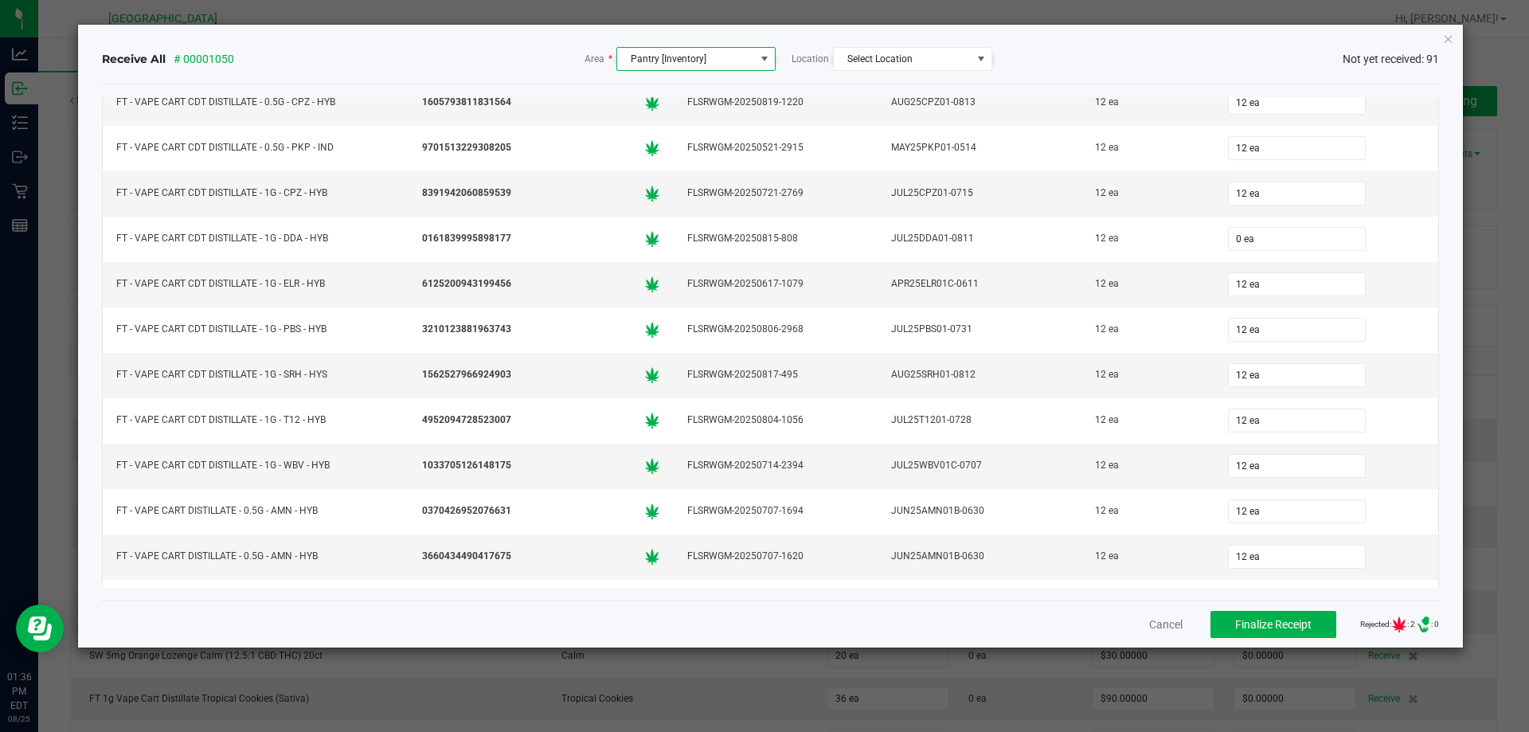
scroll to position [1691, 0]
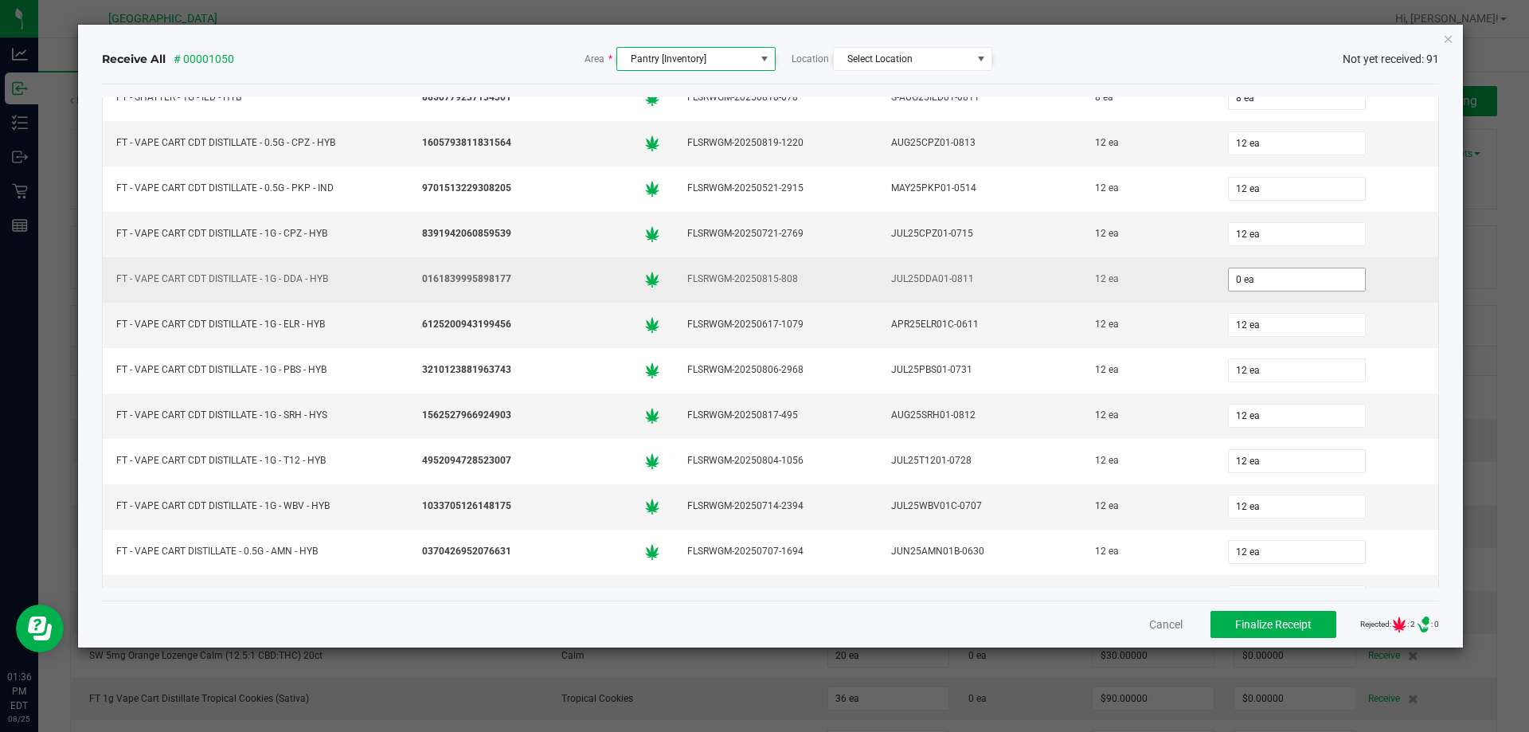
click at [1291, 278] on input "0 ea" at bounding box center [1297, 279] width 136 height 22
click at [1382, 287] on div "12" at bounding box center [1326, 280] width 205 height 32
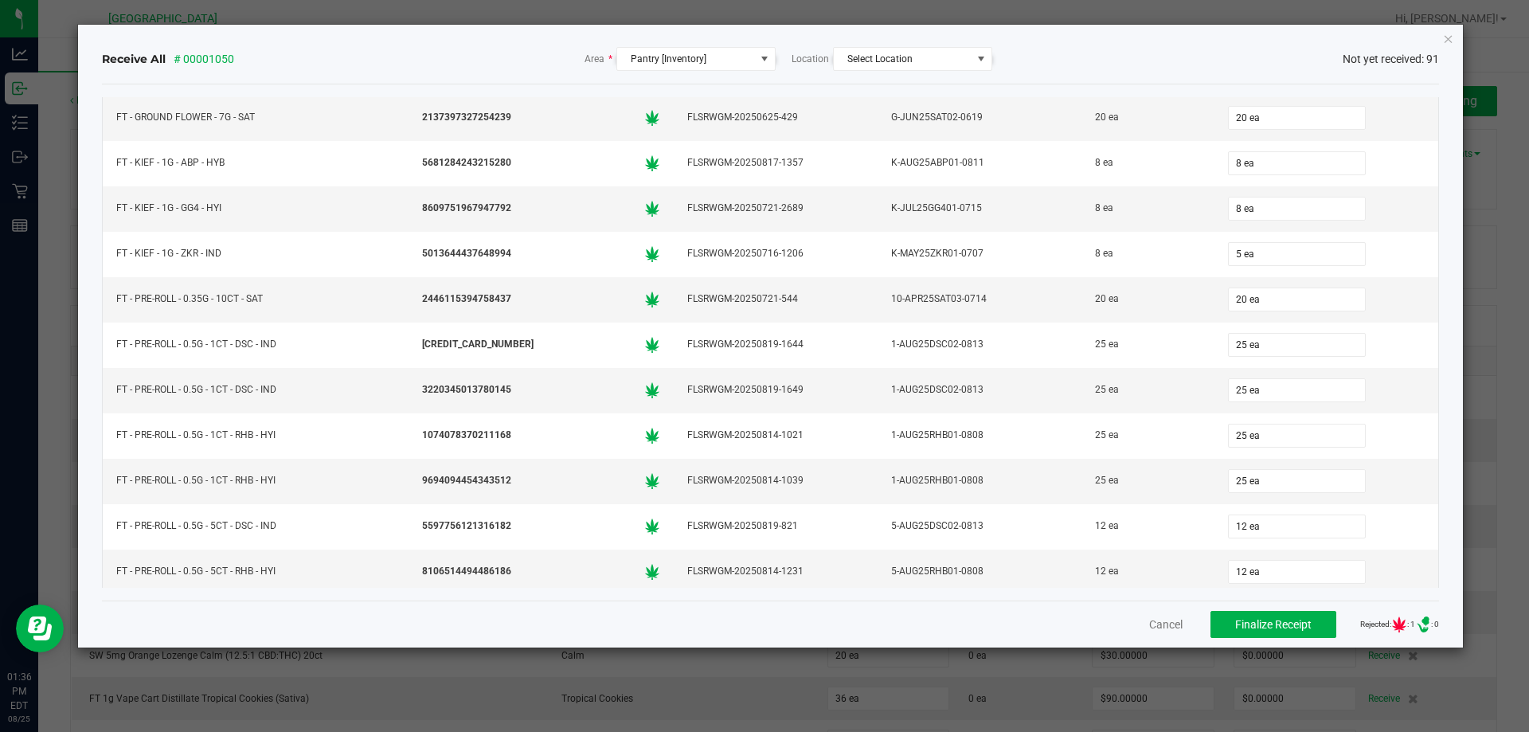
scroll to position [1134, 0]
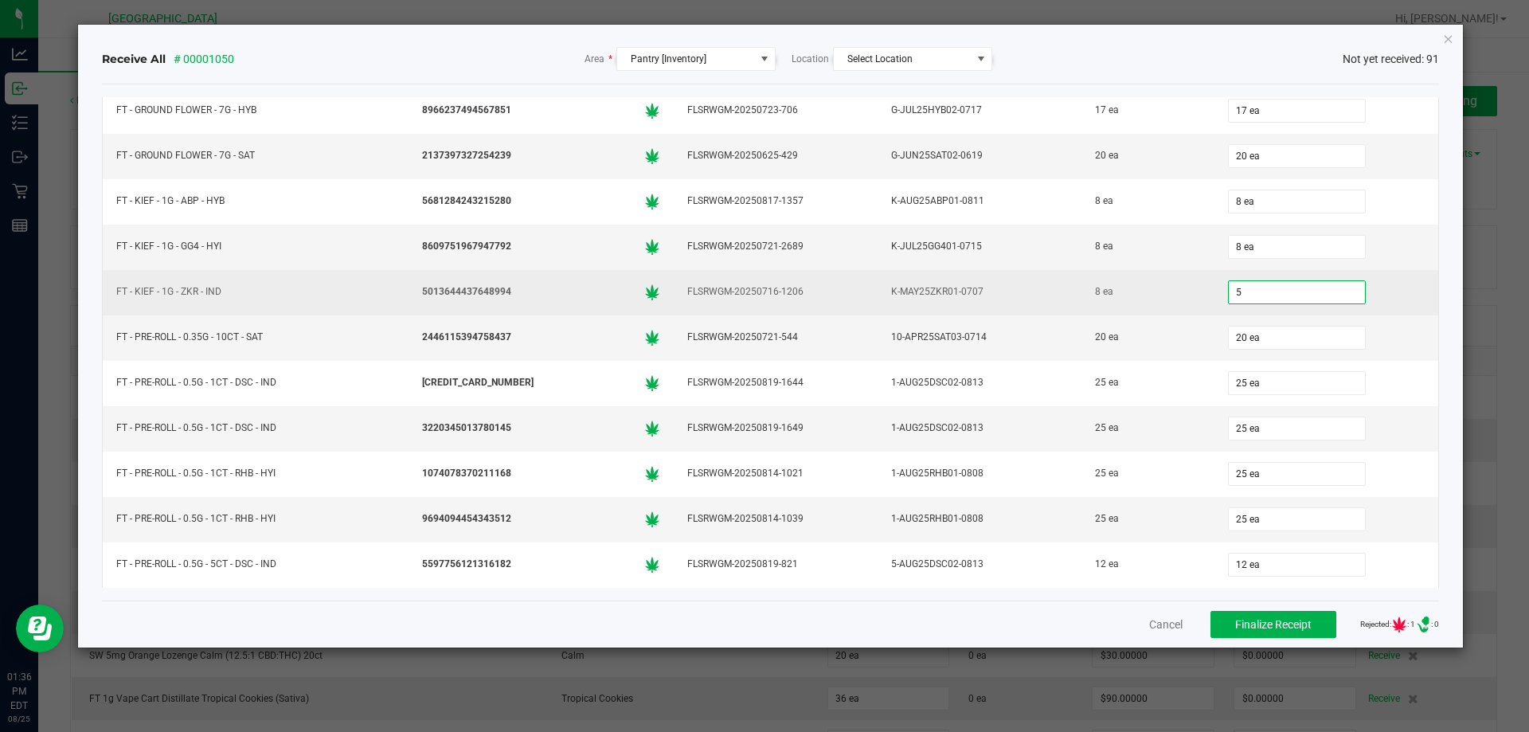
click at [1277, 300] on input "5" at bounding box center [1297, 292] width 136 height 22
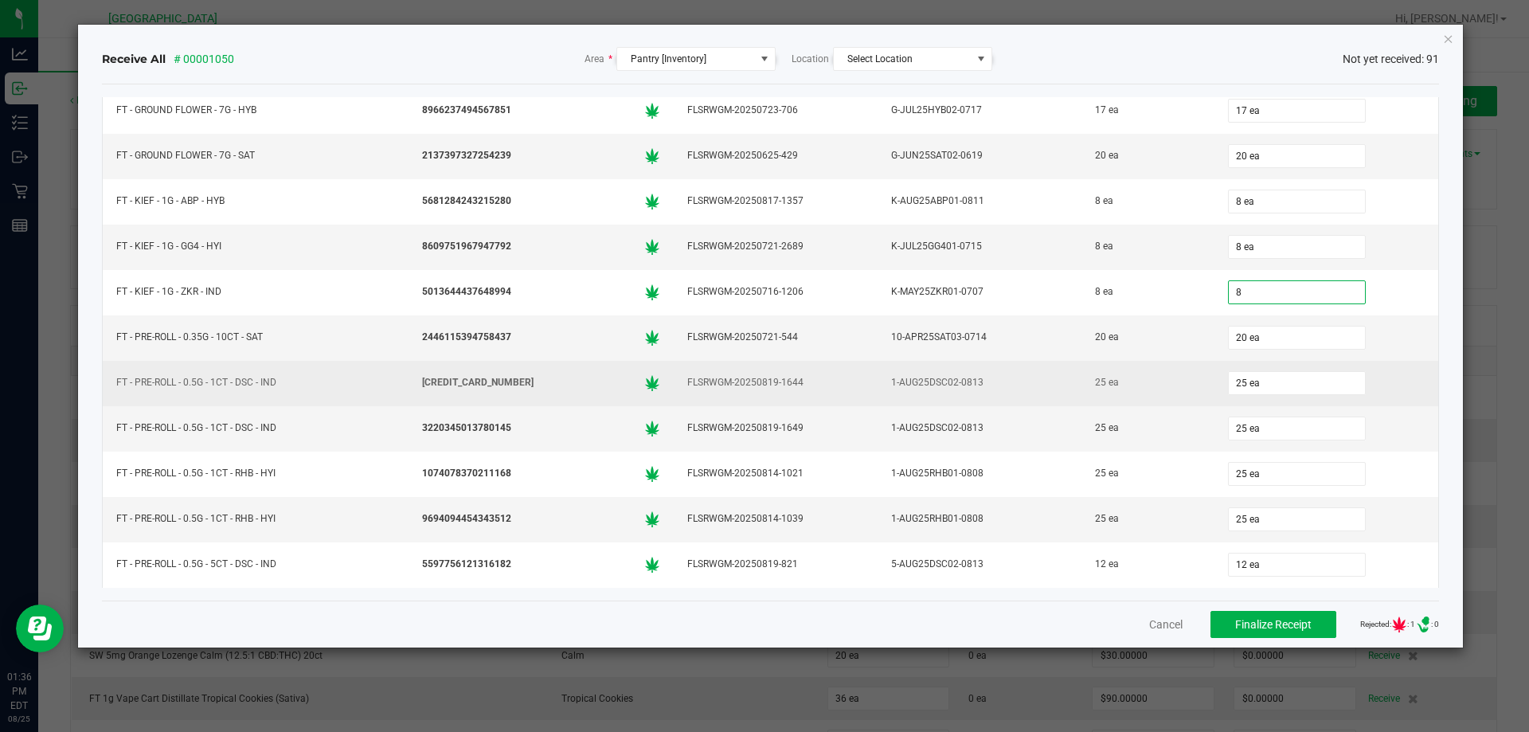
click at [1408, 368] on td "25 ea" at bounding box center [1326, 383] width 225 height 45
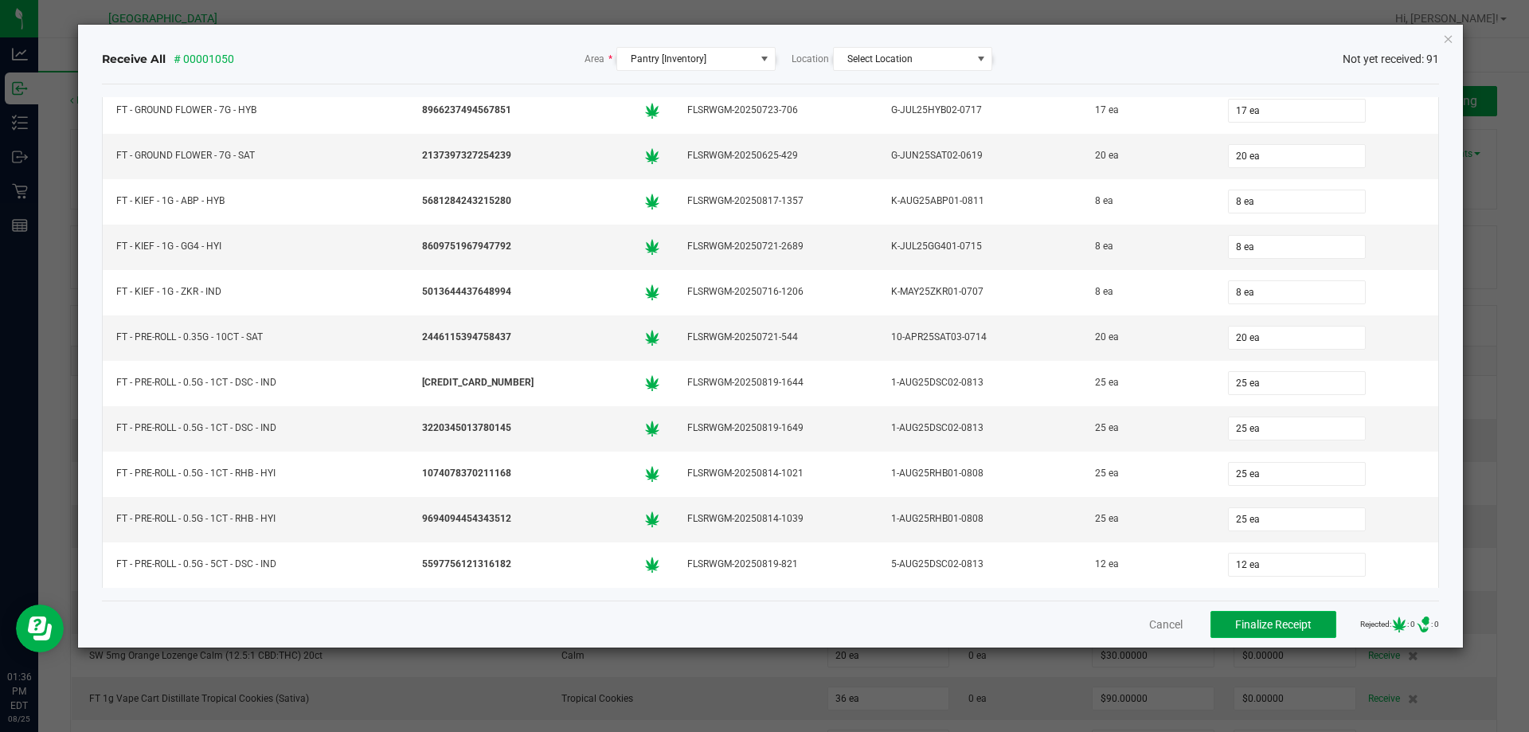
click at [1290, 628] on span "Finalize Receipt" at bounding box center [1273, 624] width 76 height 13
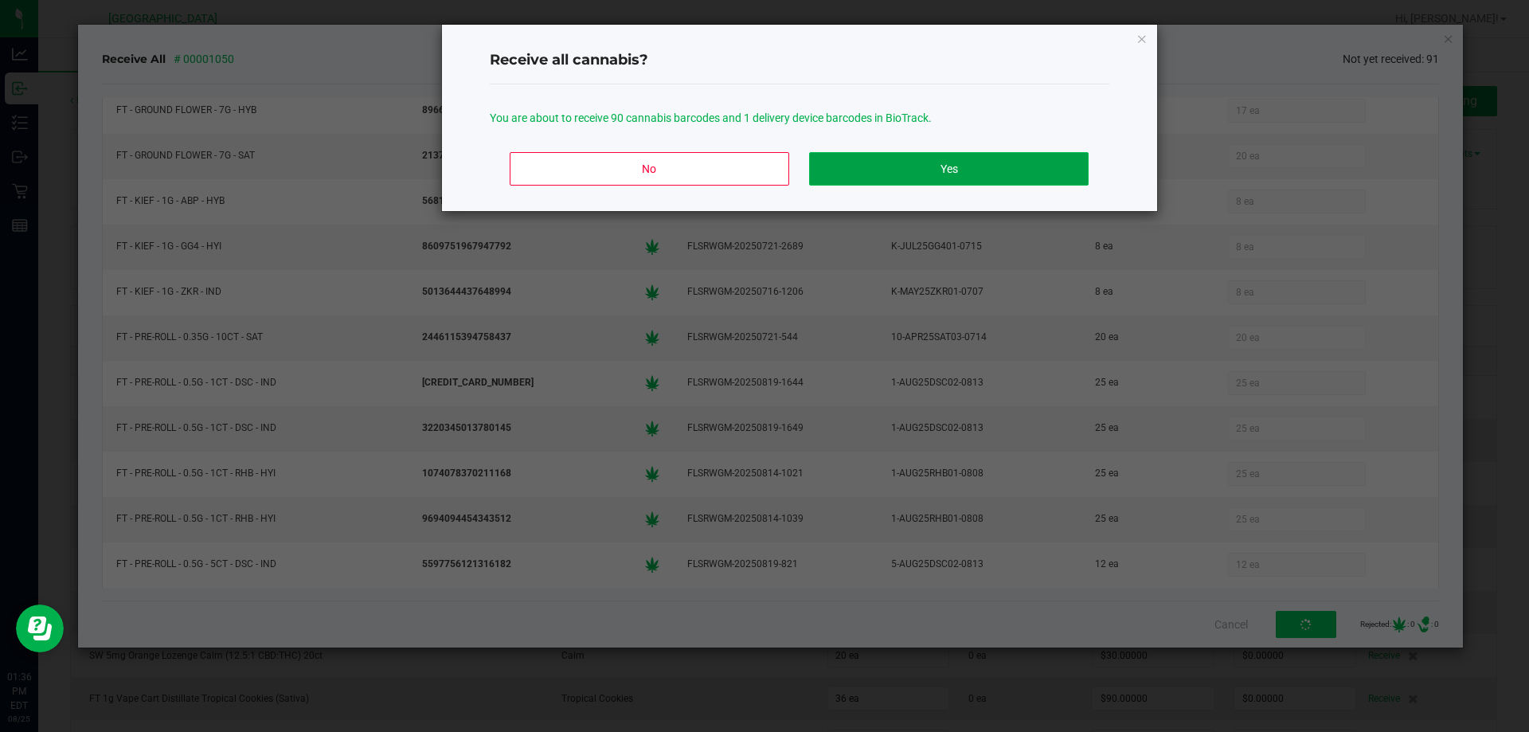
click at [945, 174] on button "Yes" at bounding box center [948, 168] width 279 height 33
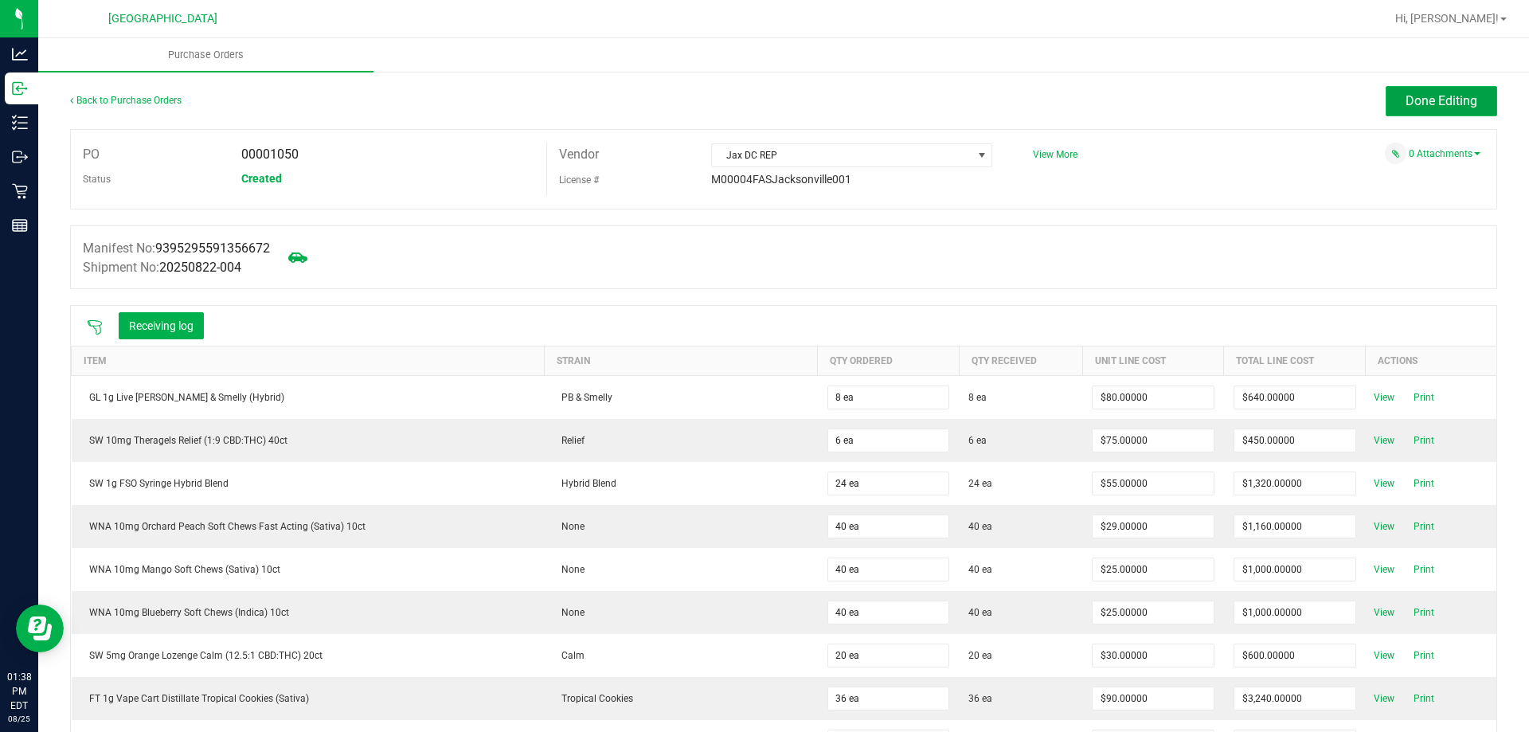
click at [1446, 115] on button "Done Editing" at bounding box center [1440, 101] width 111 height 30
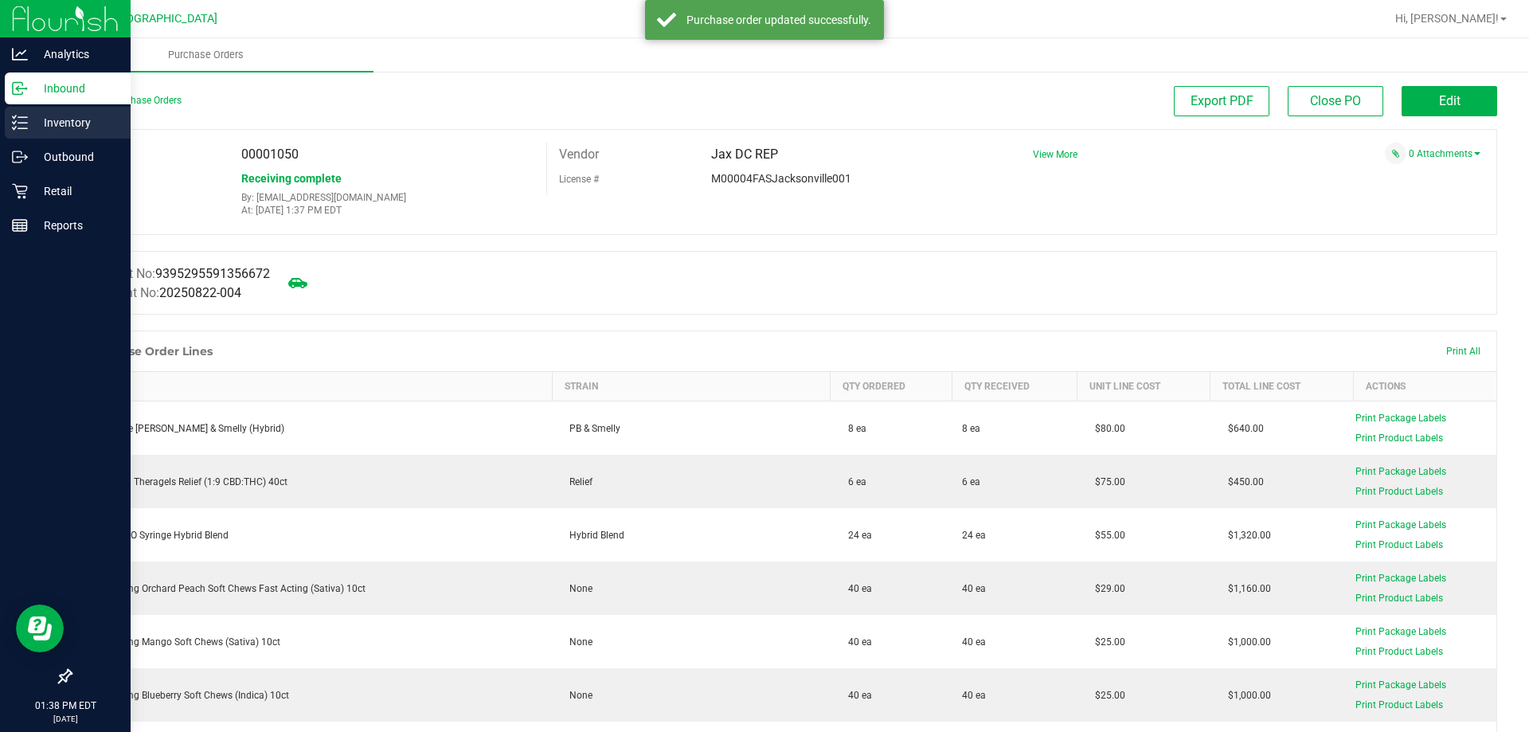
click at [11, 136] on div "Inventory" at bounding box center [68, 123] width 126 height 32
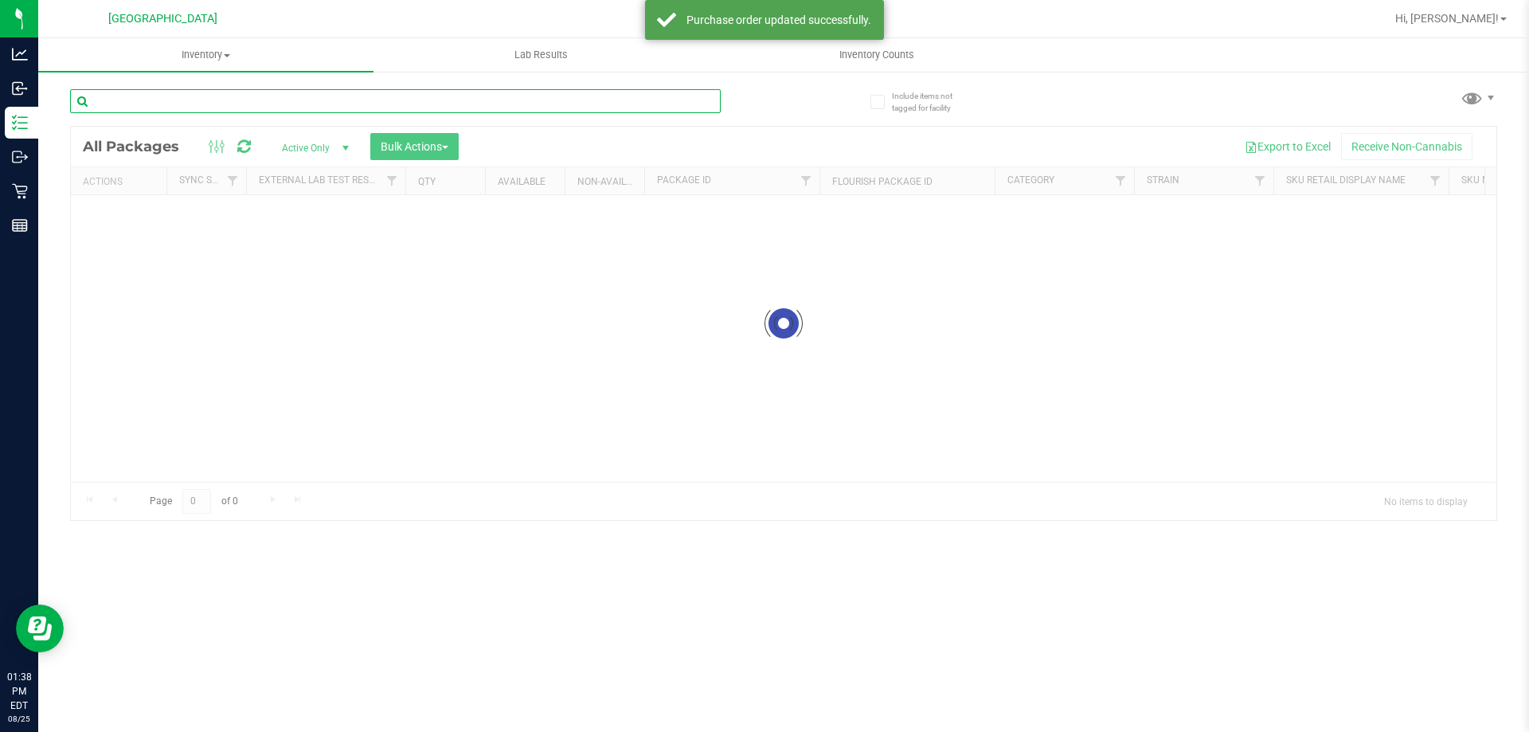
click at [278, 107] on input "text" at bounding box center [395, 101] width 650 height 24
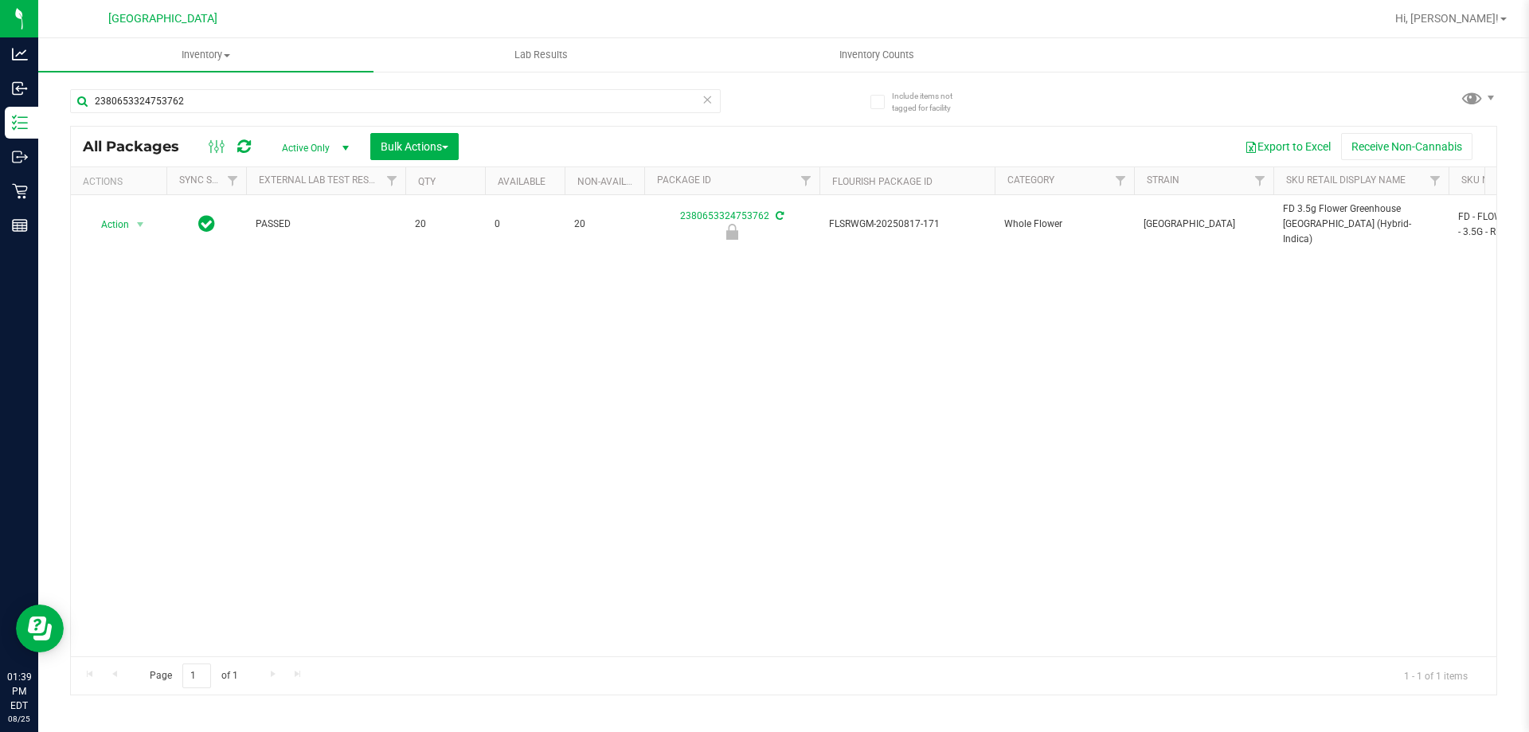
click at [334, 436] on div "Action Action Edit attributes Global inventory Locate package Package audit log…" at bounding box center [783, 425] width 1425 height 461
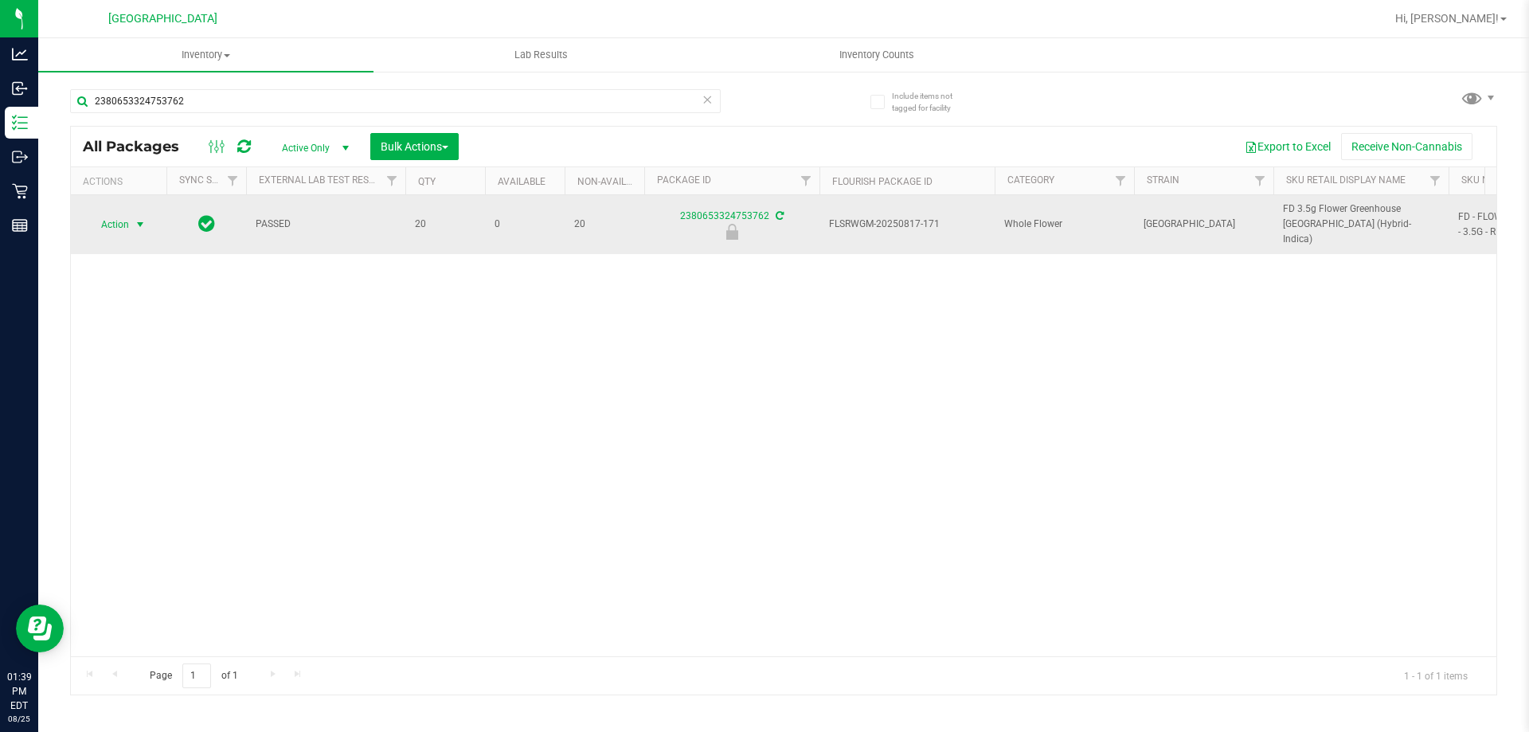
click at [121, 213] on span "Action" at bounding box center [108, 224] width 43 height 22
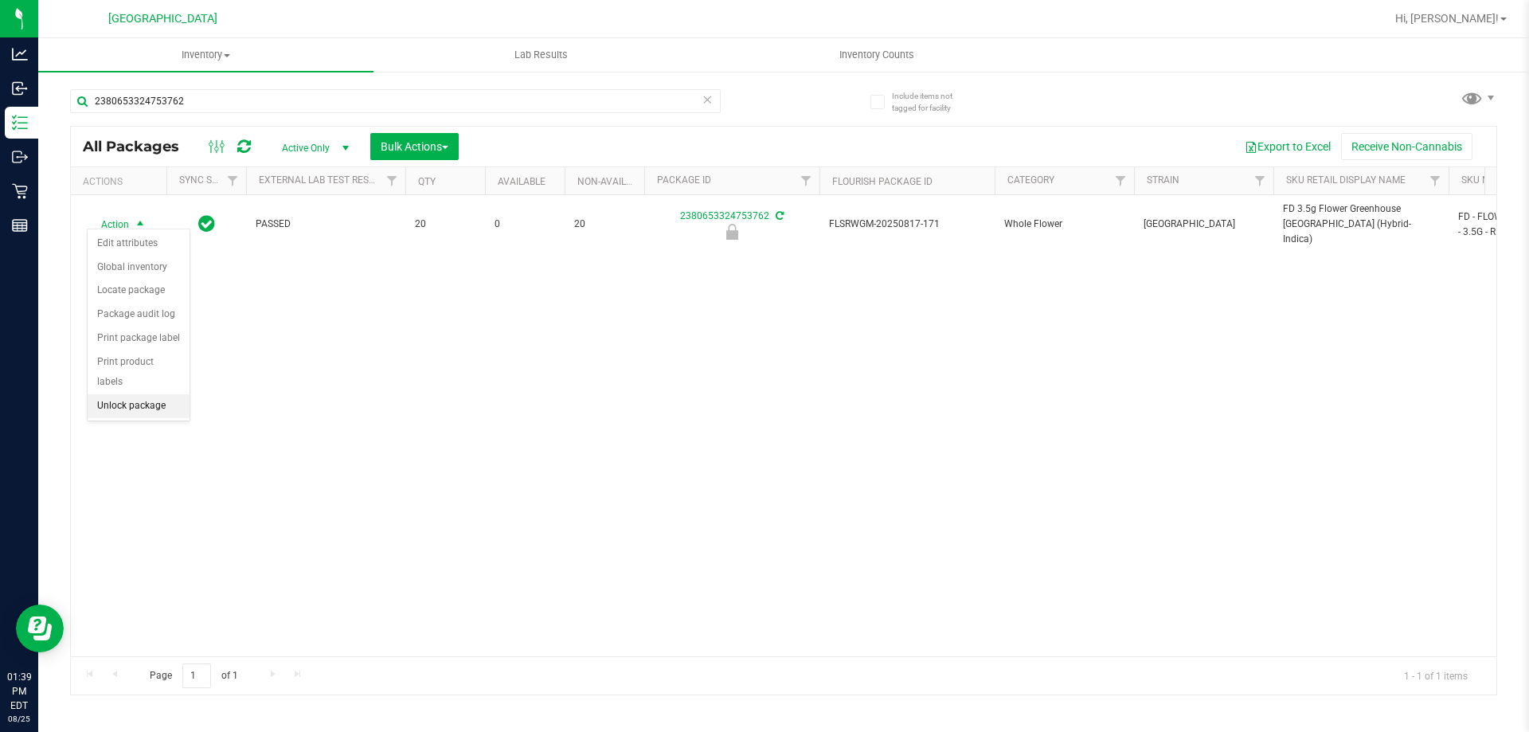
click at [108, 394] on li "Unlock package" at bounding box center [139, 406] width 102 height 24
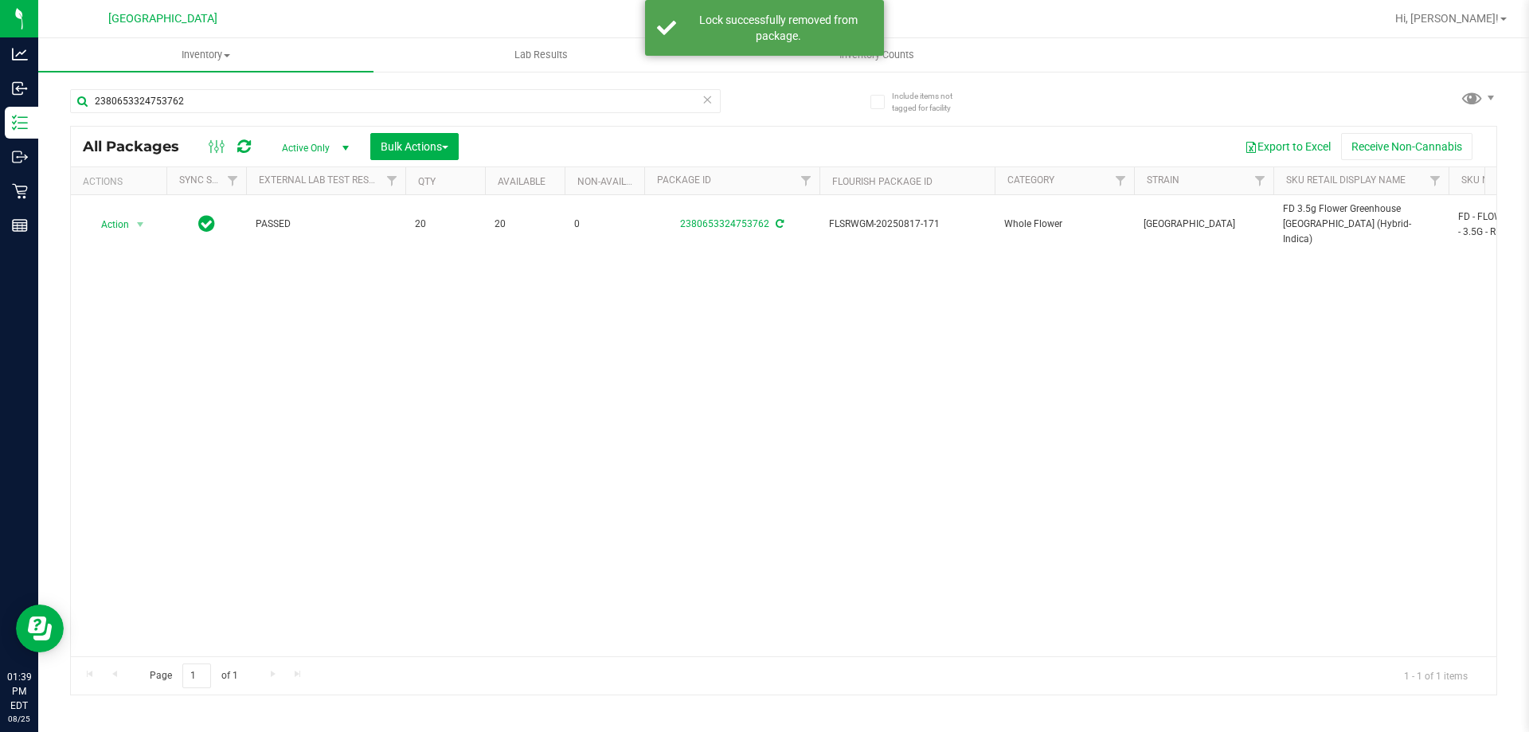
click at [1314, 221] on span "FD 3.5g Flower Greenhouse [GEOGRAPHIC_DATA] (Hybrid-Indica)" at bounding box center [1361, 224] width 156 height 46
copy tr "FD 3.5g Flower Greenhouse [GEOGRAPHIC_DATA] (Hybrid-Indica)"
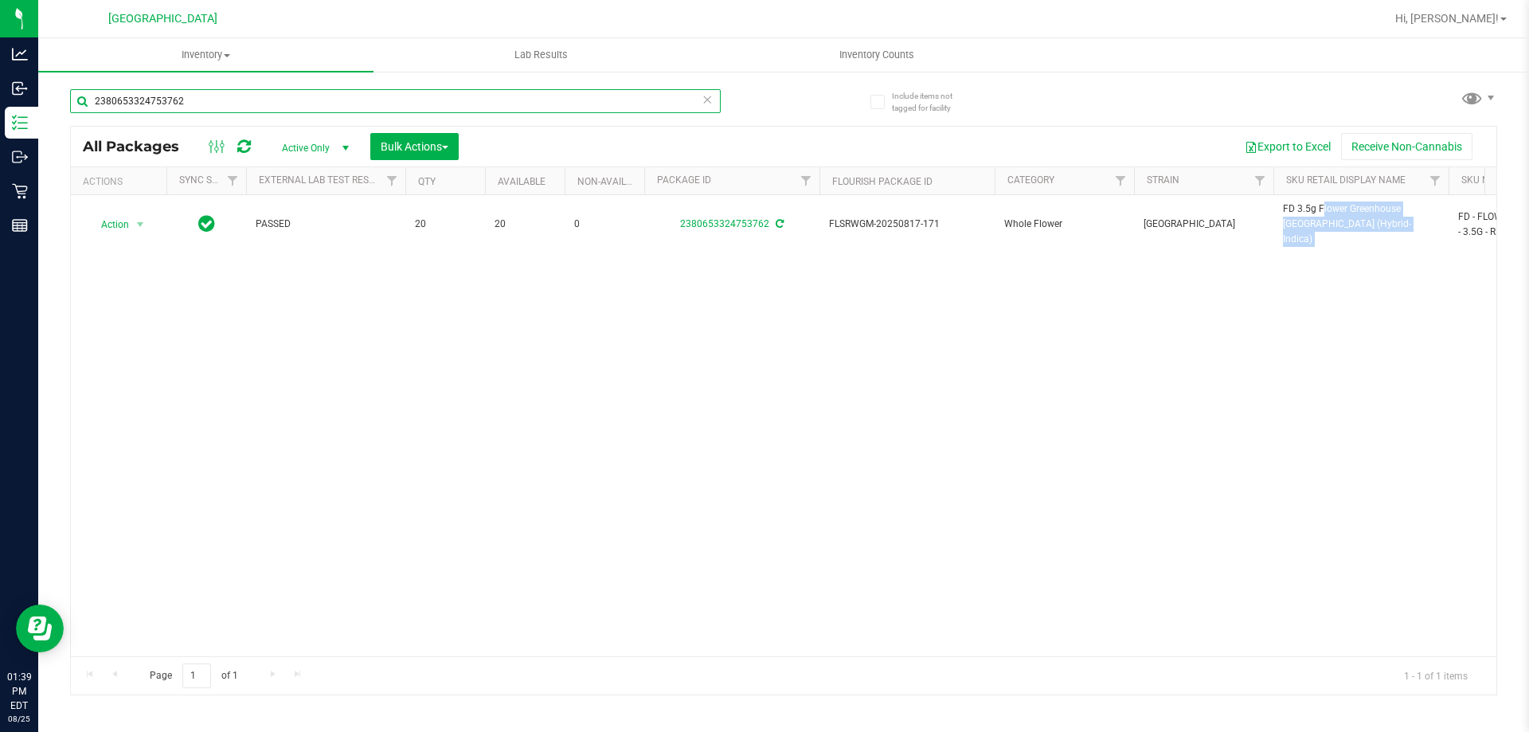
click at [213, 102] on input "2380653324753762" at bounding box center [395, 101] width 650 height 24
paste input "FD 3.5g Flower Greenhouse [GEOGRAPHIC_DATA] (Hybrid-Indica)"
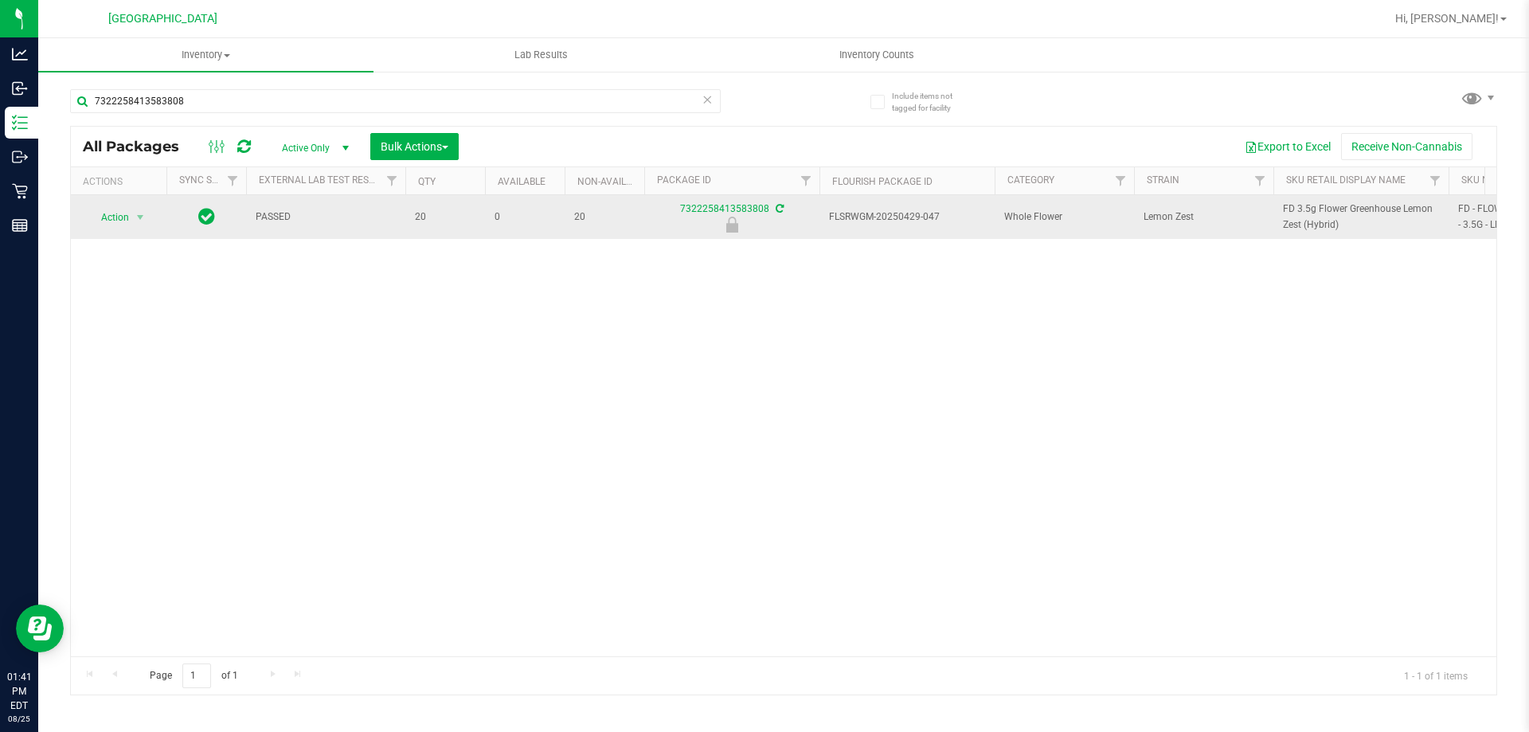
click at [119, 229] on td "Action Action Edit attributes Global inventory Locate package Package audit log…" at bounding box center [119, 217] width 96 height 44
click at [127, 214] on span "Action" at bounding box center [108, 217] width 43 height 22
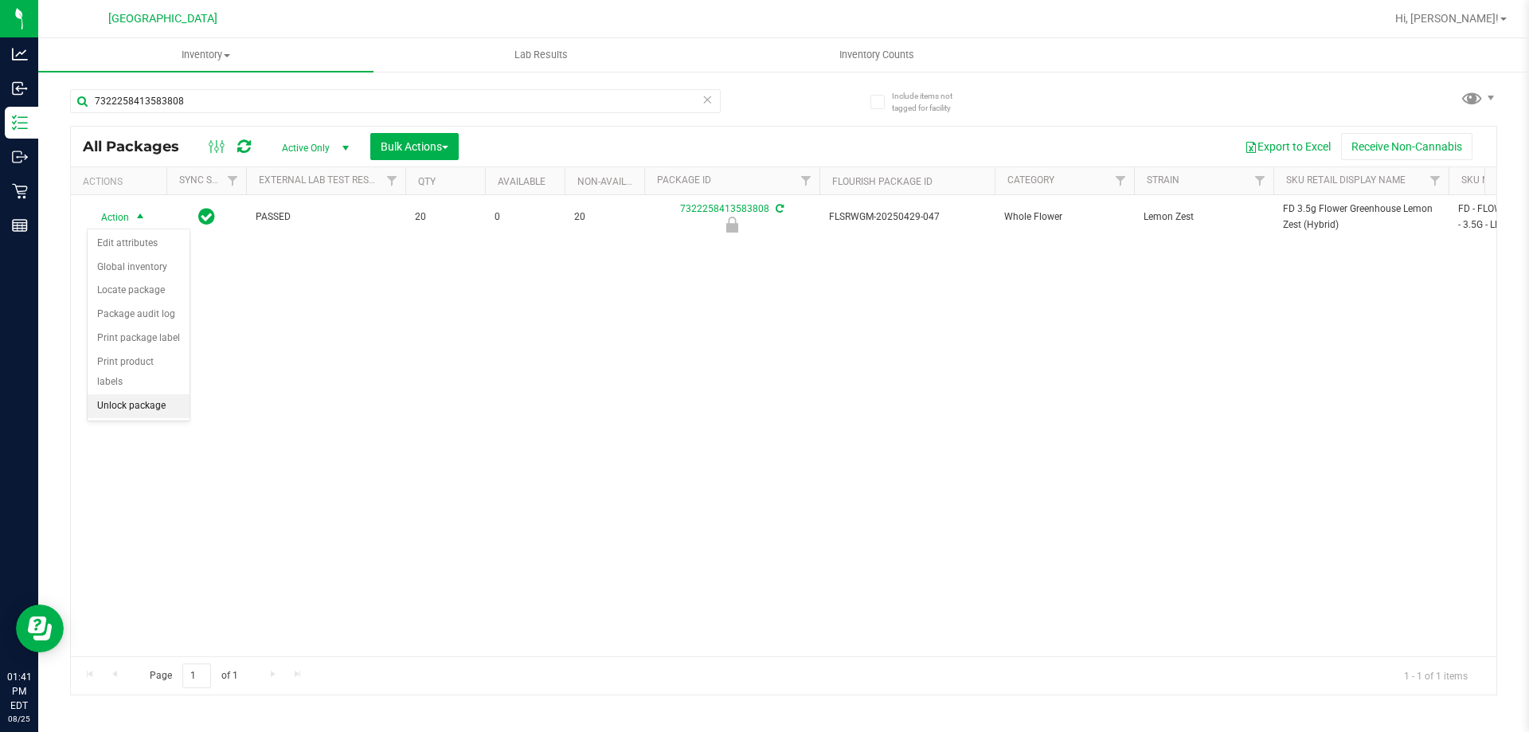
click at [130, 394] on li "Unlock package" at bounding box center [139, 406] width 102 height 24
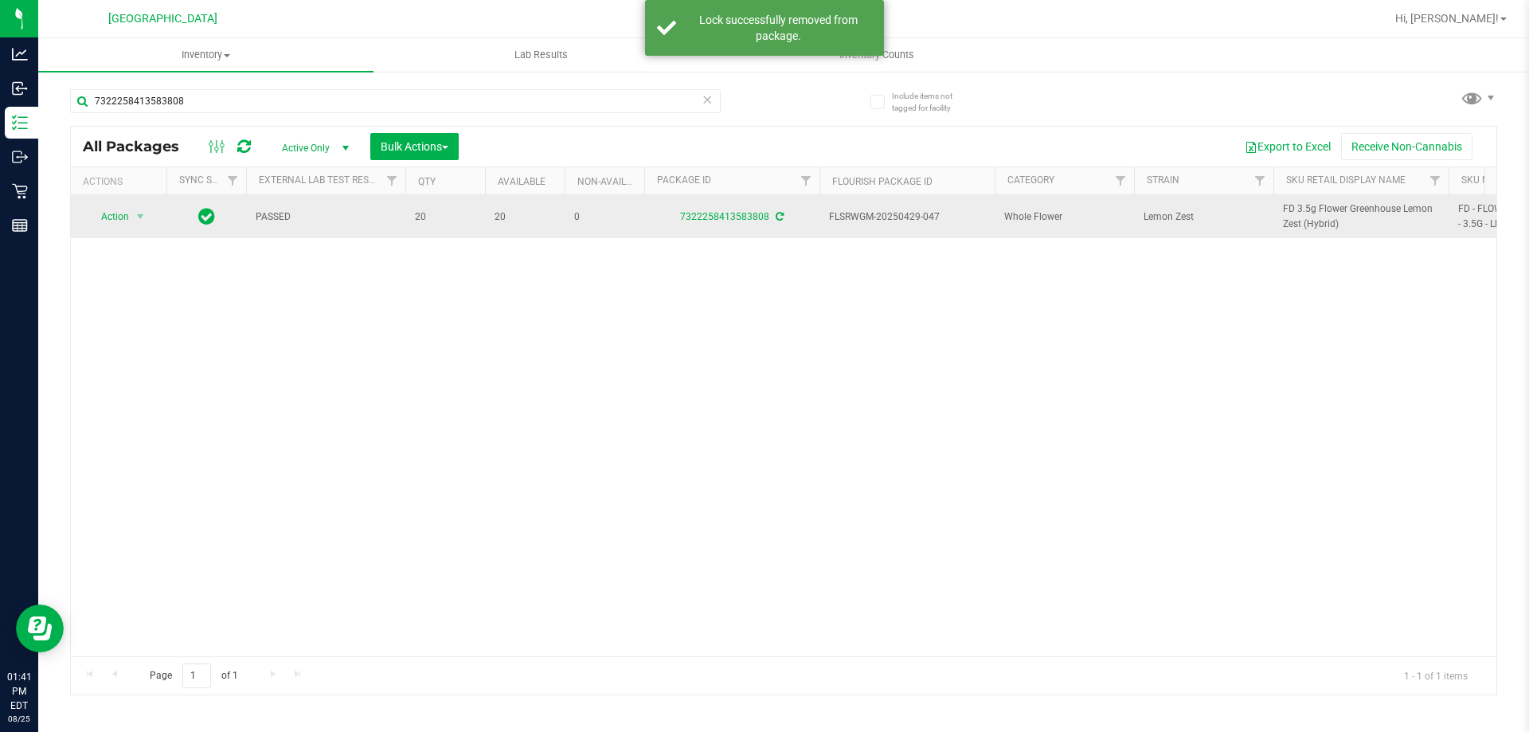
click at [1308, 230] on span "FD 3.5g Flower Greenhouse Lemon Zest (Hybrid)" at bounding box center [1361, 216] width 156 height 30
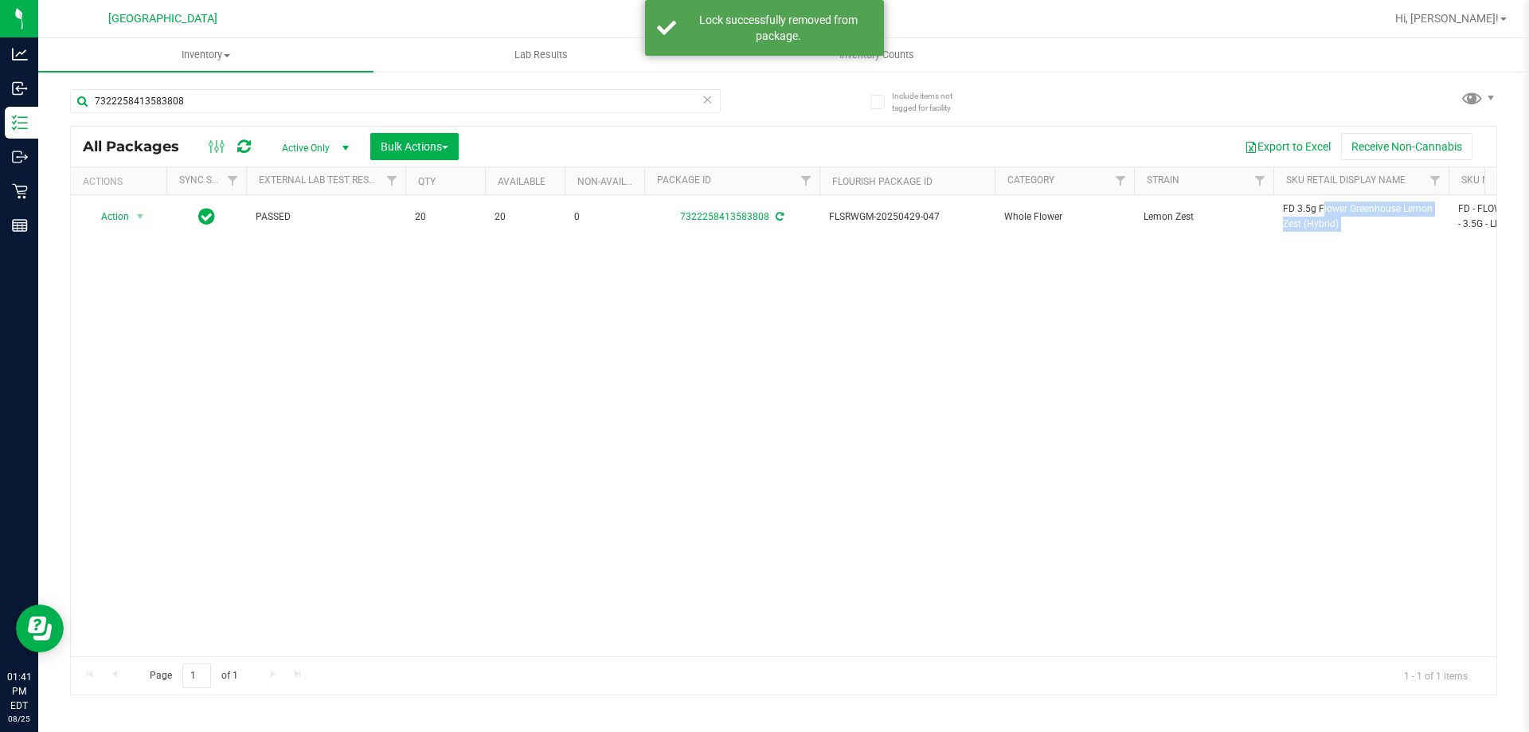
copy tr "FD 3.5g Flower Greenhouse Lemon Zest (Hybrid)"
click at [646, 96] on input "7322258413583808" at bounding box center [395, 101] width 650 height 24
paste input "FD 3.5g Flower Greenhouse Lemon Zest (Hybrid)"
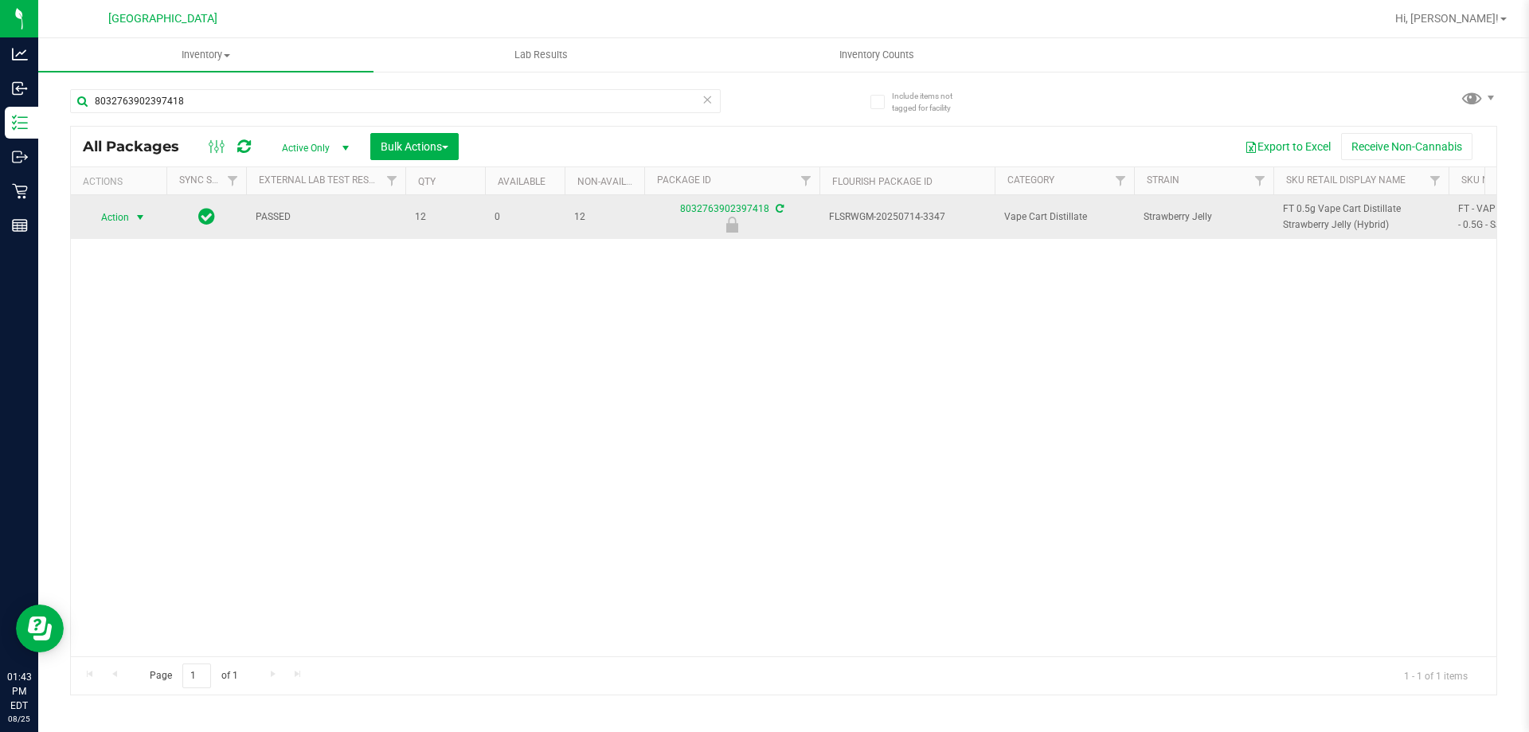
click at [132, 225] on span "select" at bounding box center [141, 217] width 20 height 22
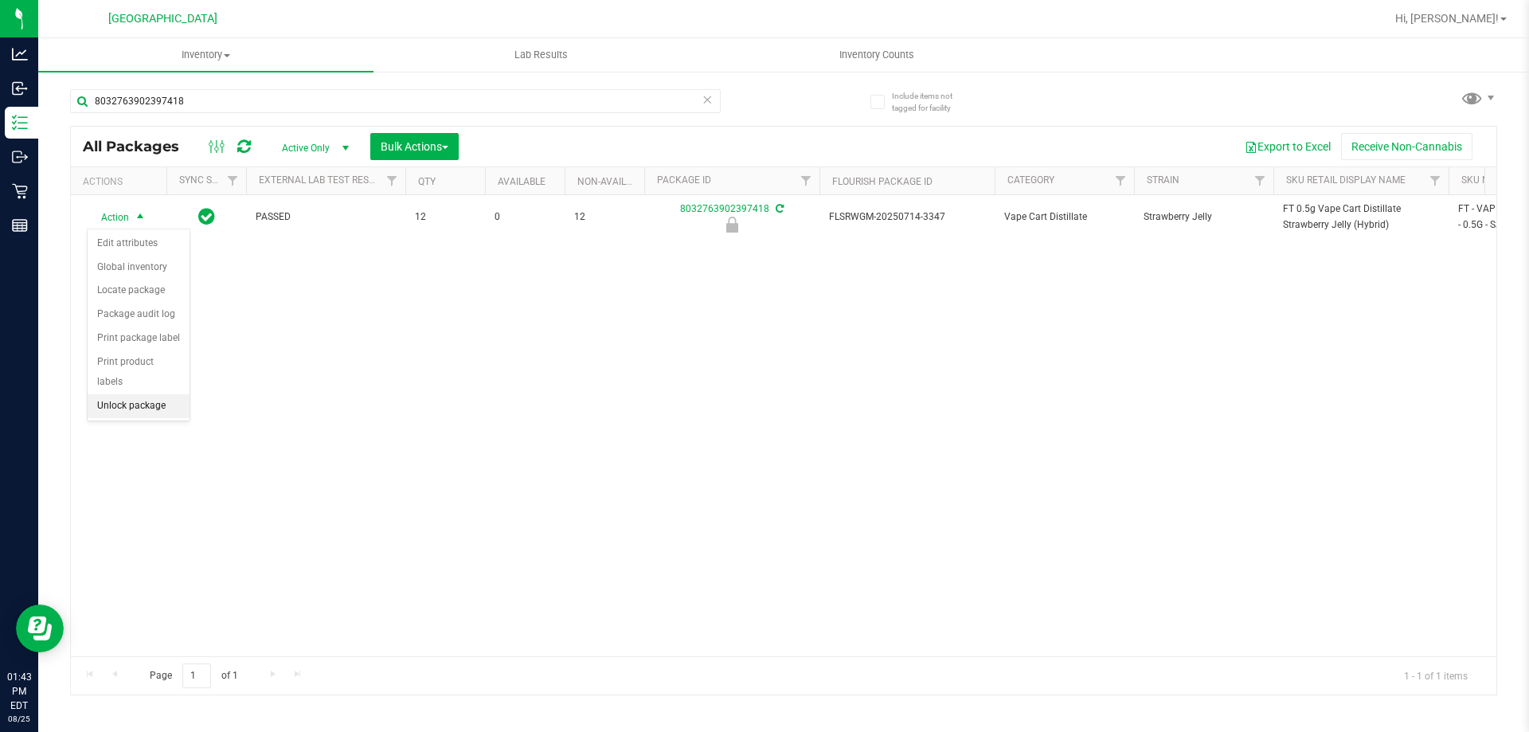
click at [118, 394] on li "Unlock package" at bounding box center [139, 406] width 102 height 24
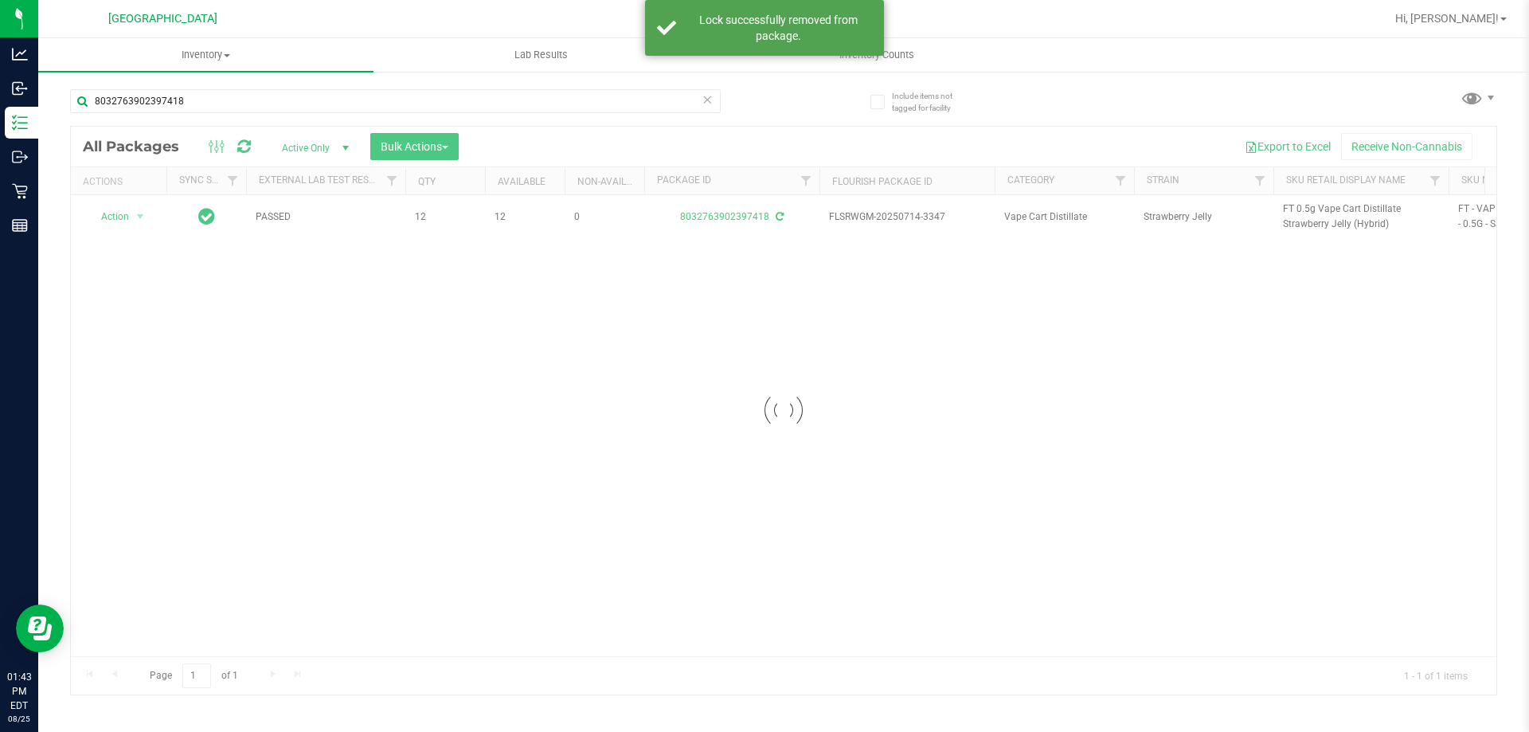
click at [1310, 210] on div at bounding box center [783, 411] width 1425 height 568
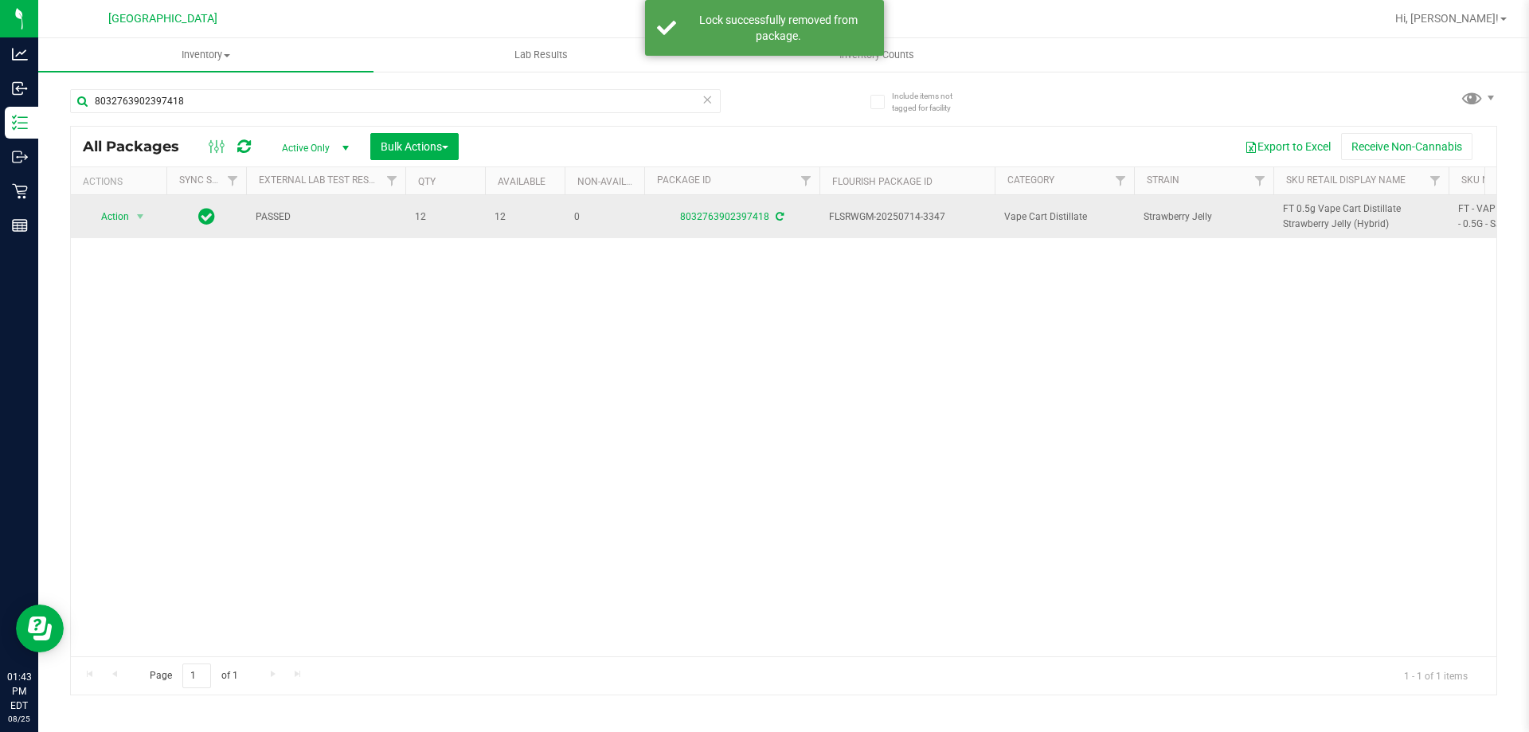
click at [1307, 210] on span "FT 0.5g Vape Cart Distillate Strawberry Jelly (Hybrid)" at bounding box center [1361, 216] width 156 height 30
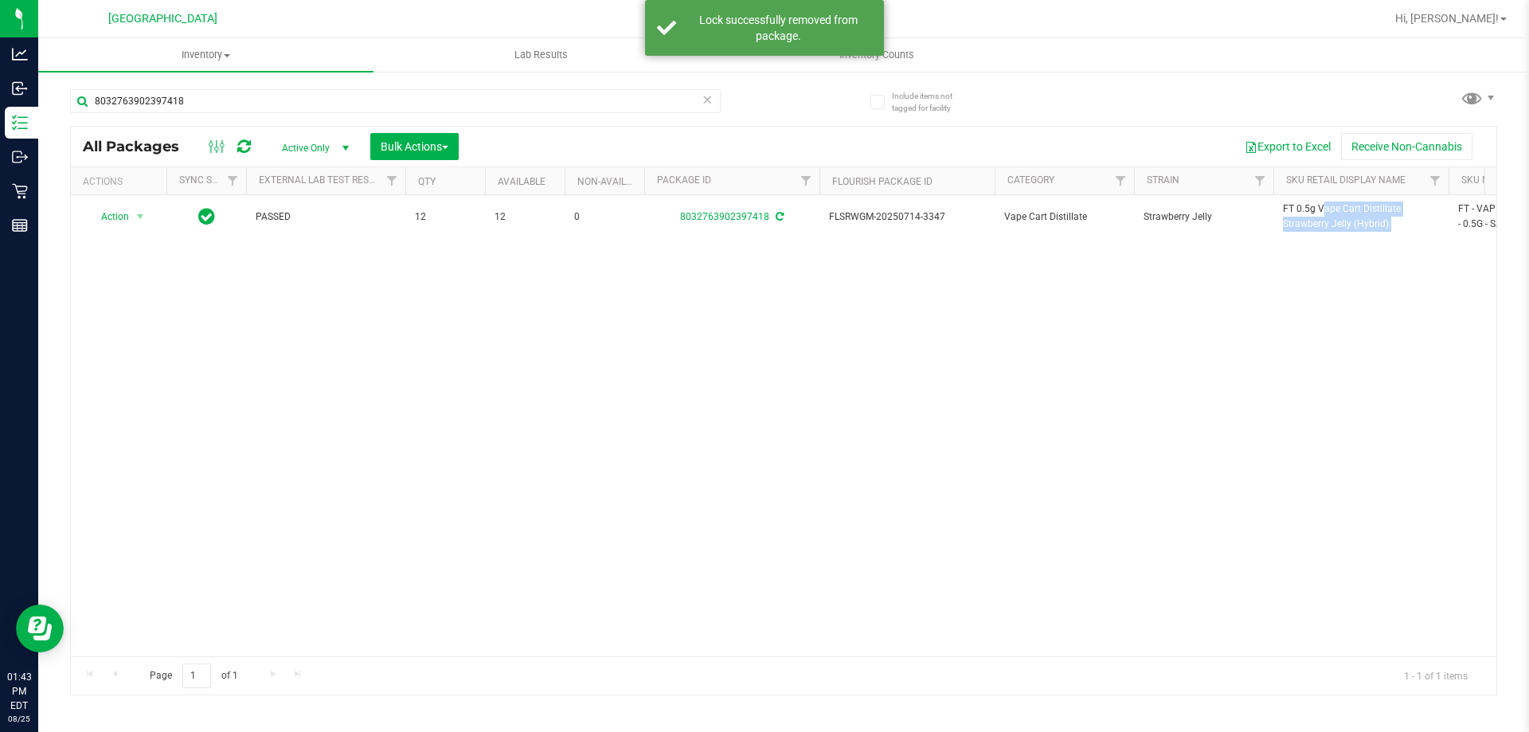
copy tr "FT 0.5g Vape Cart Distillate Strawberry Jelly (Hybrid)"
click at [670, 101] on input "8032763902397418" at bounding box center [395, 101] width 650 height 24
click at [670, 100] on input "8032763902397418" at bounding box center [395, 101] width 650 height 24
paste input "FT 0.5g Vape Cart Distillate Strawberry Jelly (Hybrid)"
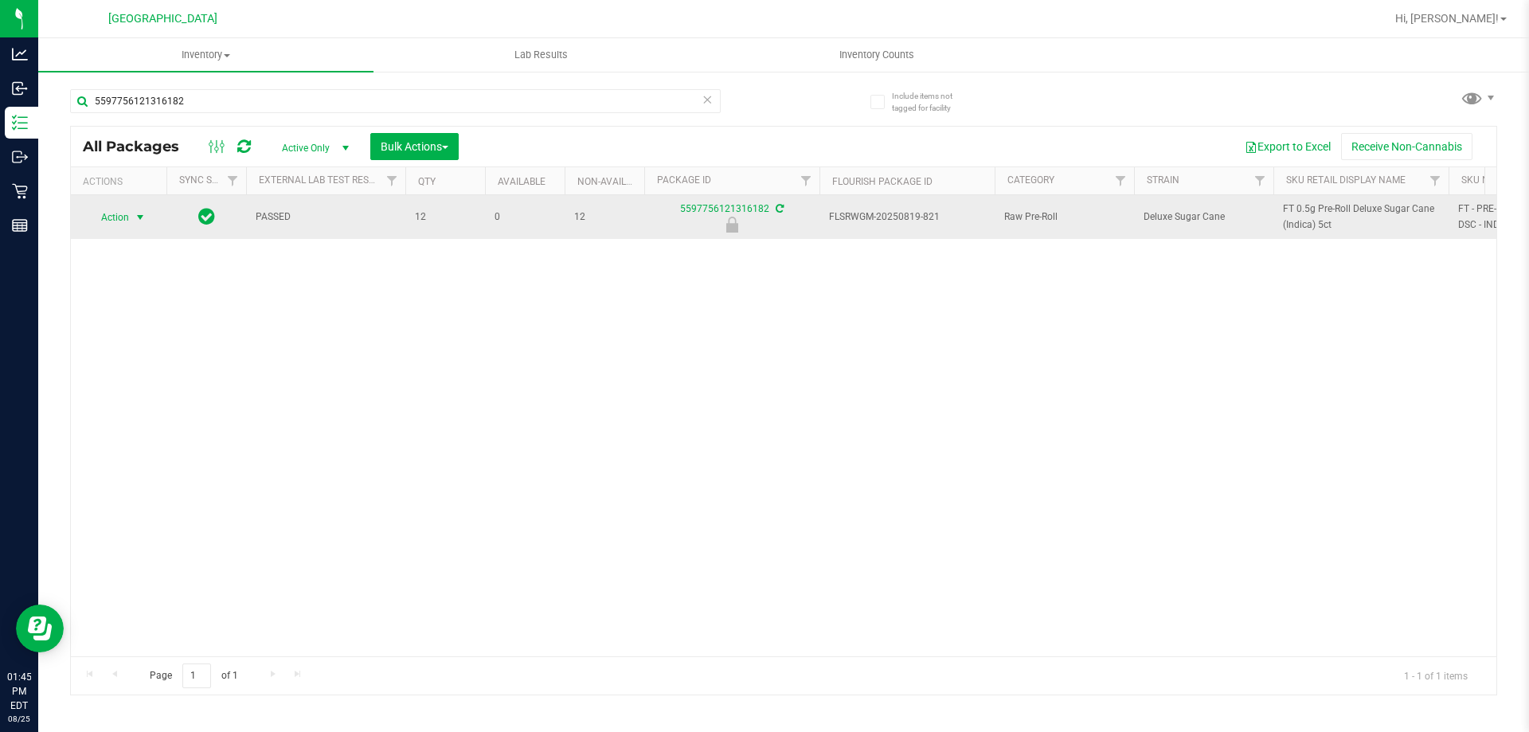
click at [115, 226] on span "Action" at bounding box center [108, 217] width 43 height 22
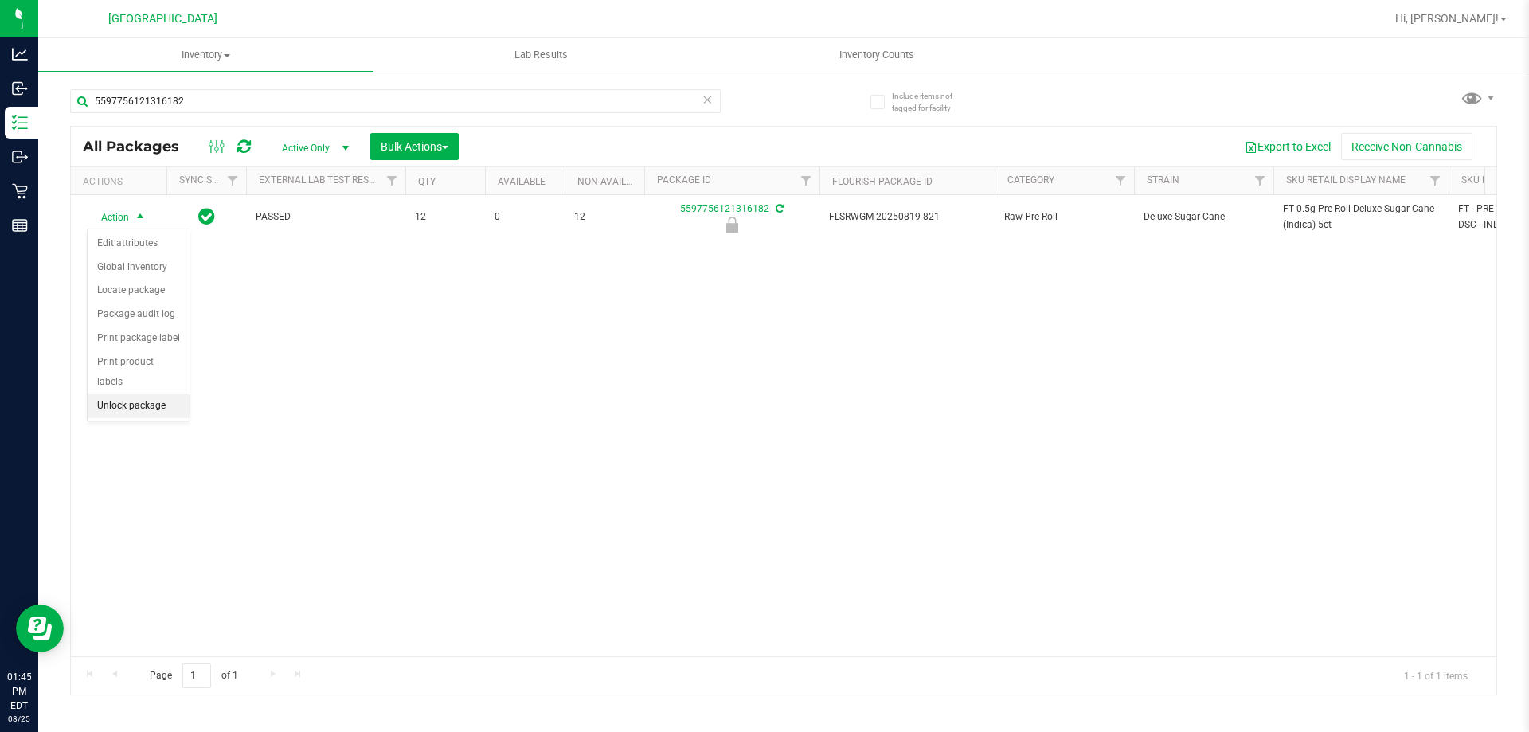
click at [121, 394] on li "Unlock package" at bounding box center [139, 406] width 102 height 24
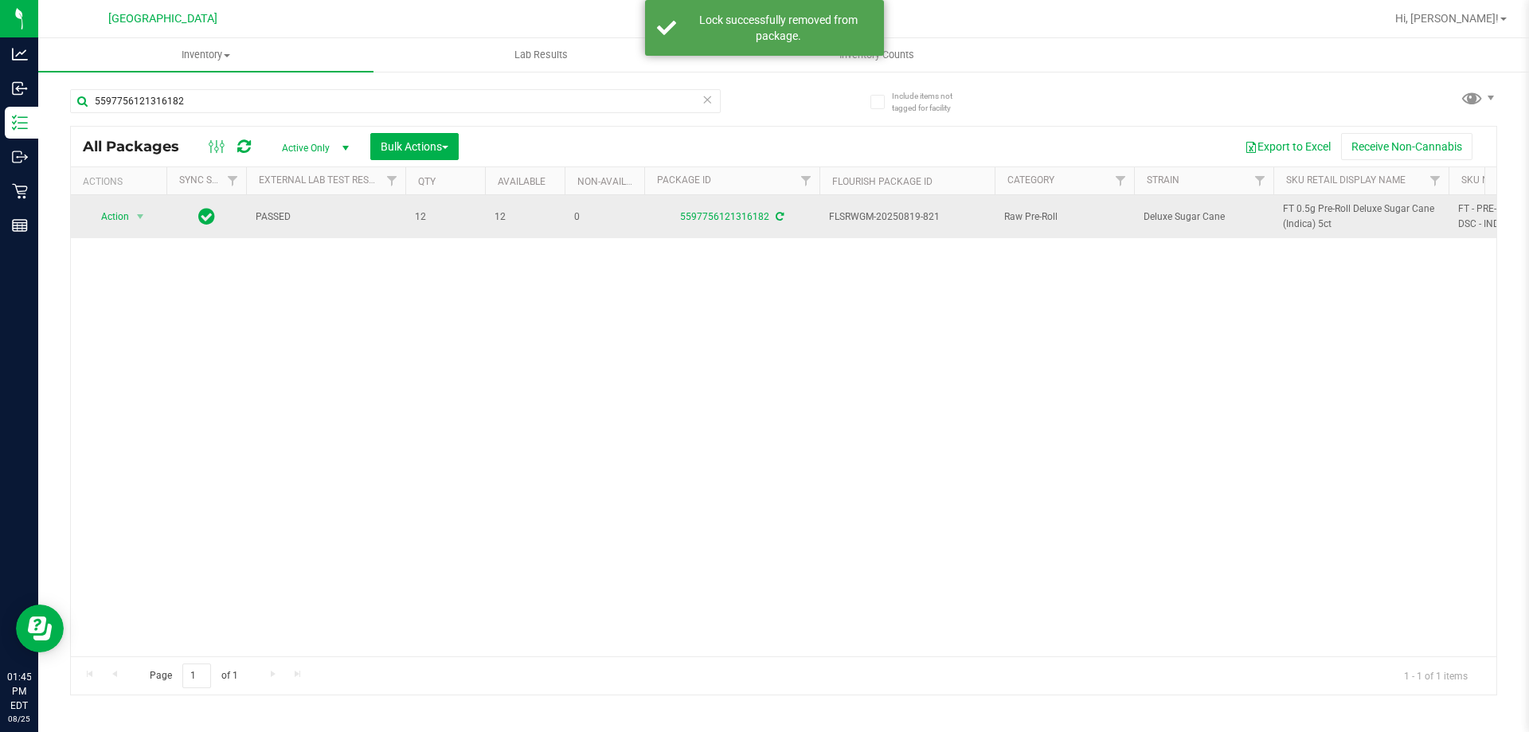
click at [1299, 221] on span "FT 0.5g Pre-Roll Deluxe Sugar Cane (Indica) 5ct" at bounding box center [1361, 216] width 156 height 30
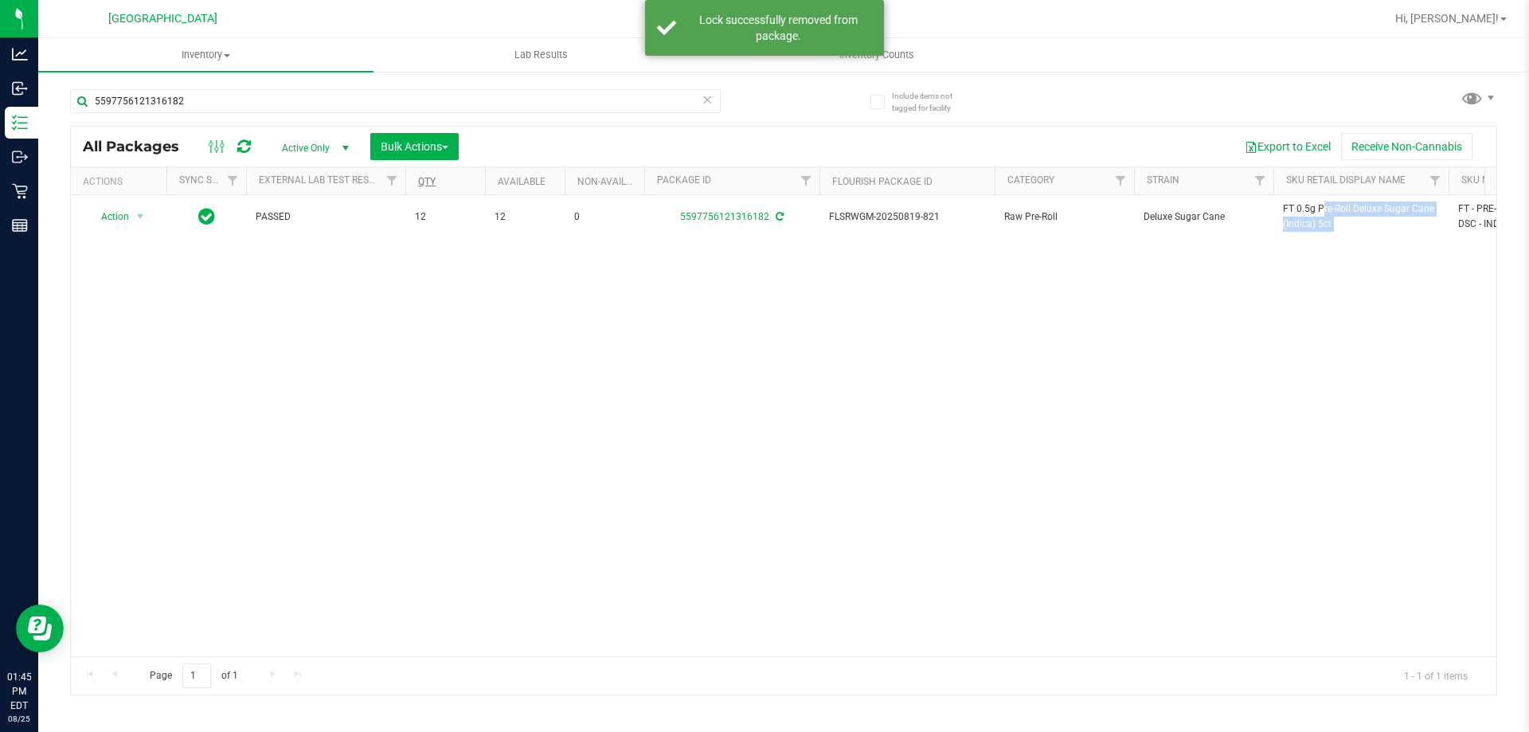
copy tr "FT 0.5g Pre-Roll Deluxe Sugar Cane (Indica) 5ct"
click at [447, 100] on input "5597756121316182" at bounding box center [395, 101] width 650 height 24
paste input "FT 0.5g Pre-Roll Deluxe Sugar Cane (Indica) 5ct"
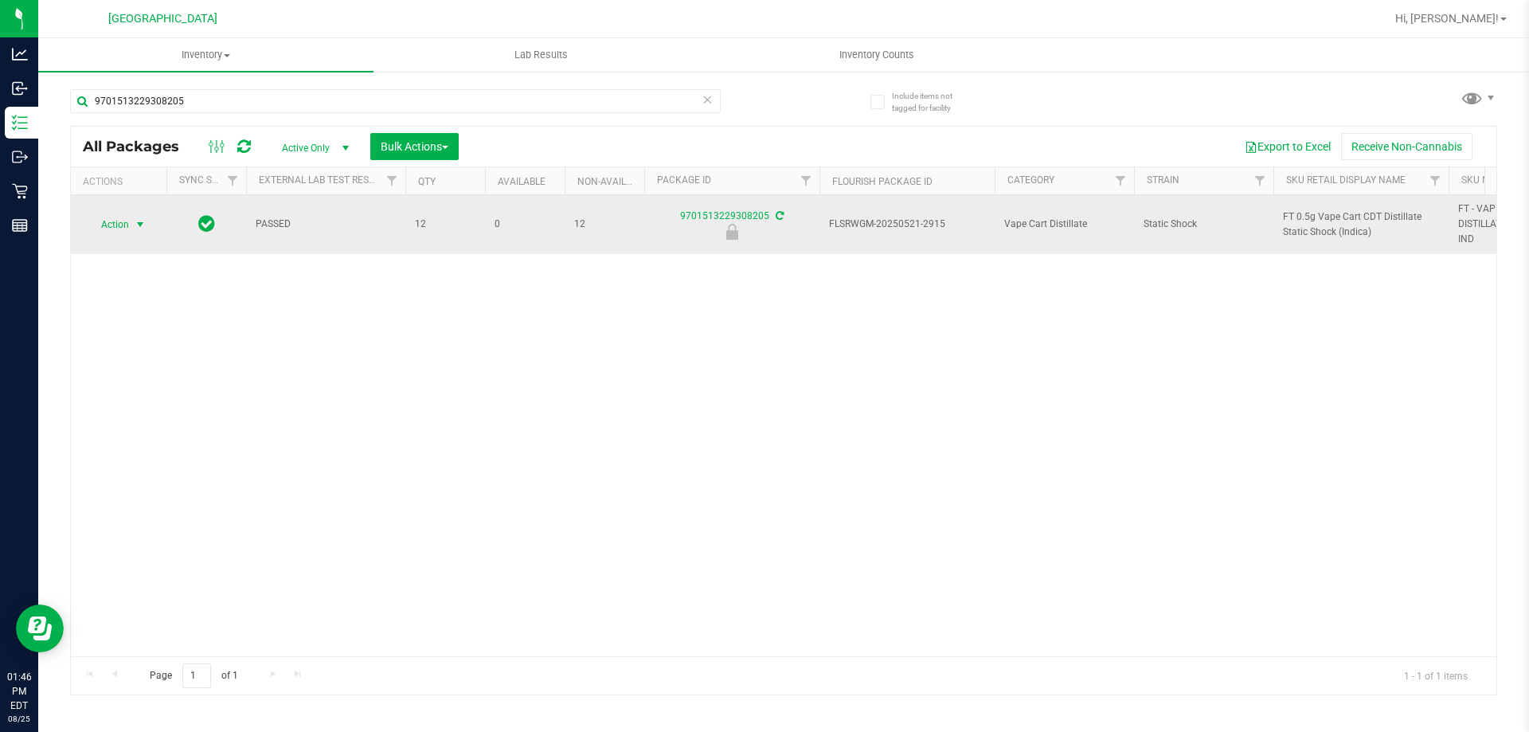
click at [136, 227] on span "select" at bounding box center [140, 224] width 13 height 13
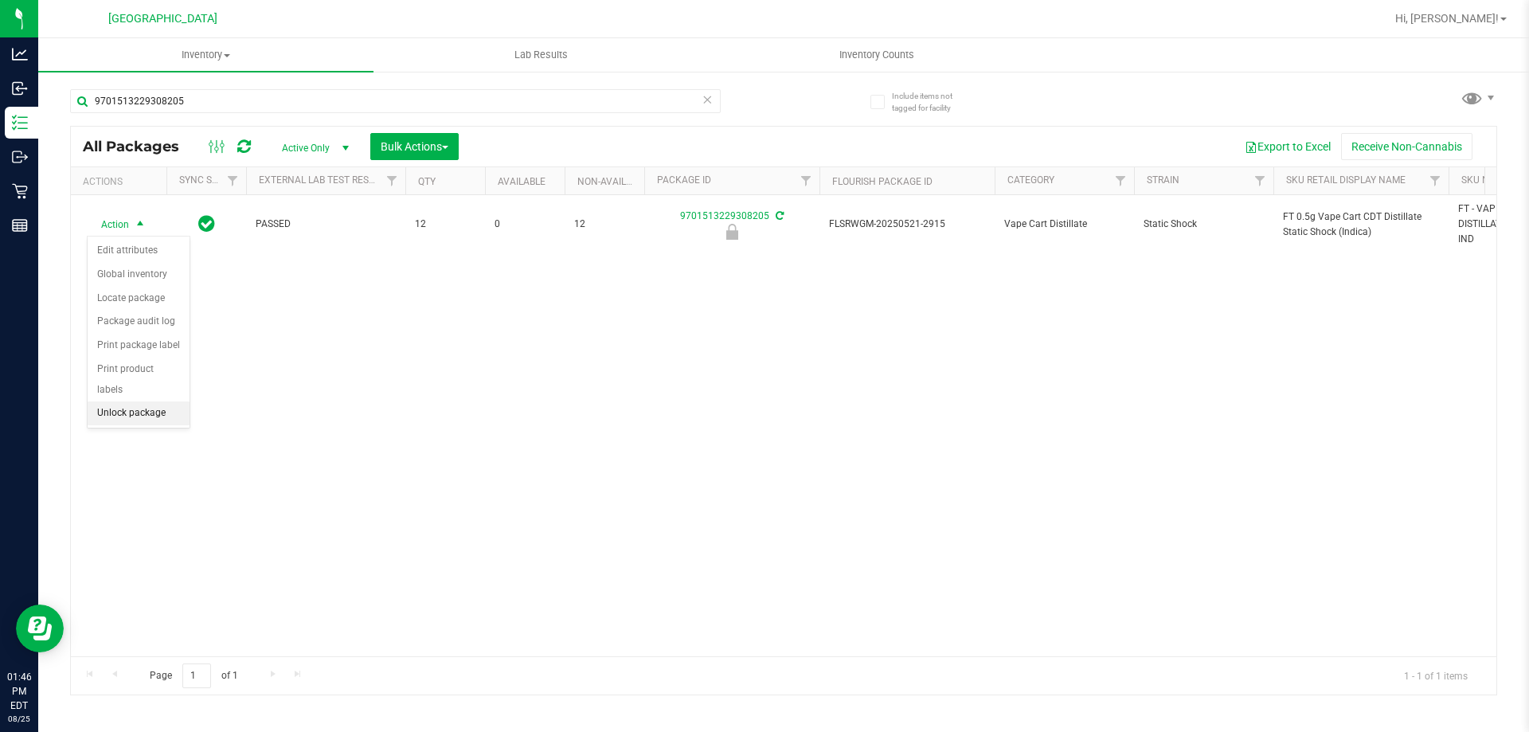
click at [133, 401] on li "Unlock package" at bounding box center [139, 413] width 102 height 24
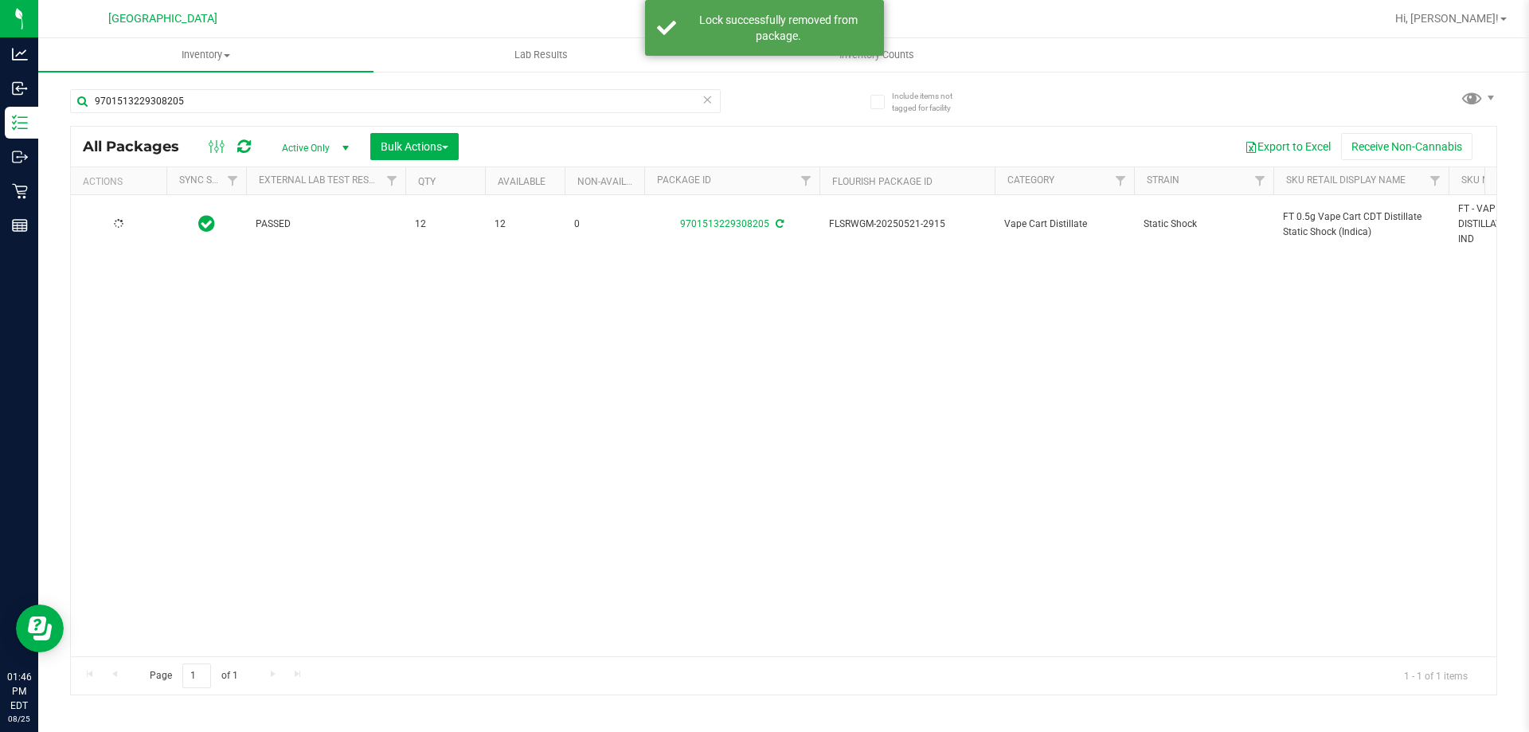
click at [1315, 226] on span "FT 0.5g Vape Cart CDT Distillate Static Shock (Indica)" at bounding box center [1361, 224] width 156 height 30
click at [604, 95] on input "9701513229308205" at bounding box center [395, 101] width 650 height 24
click at [604, 93] on input "9701513229308205" at bounding box center [395, 101] width 650 height 24
paste input "FT 0.5g Vape Cart CDT Distillate Static Shock (Indica)"
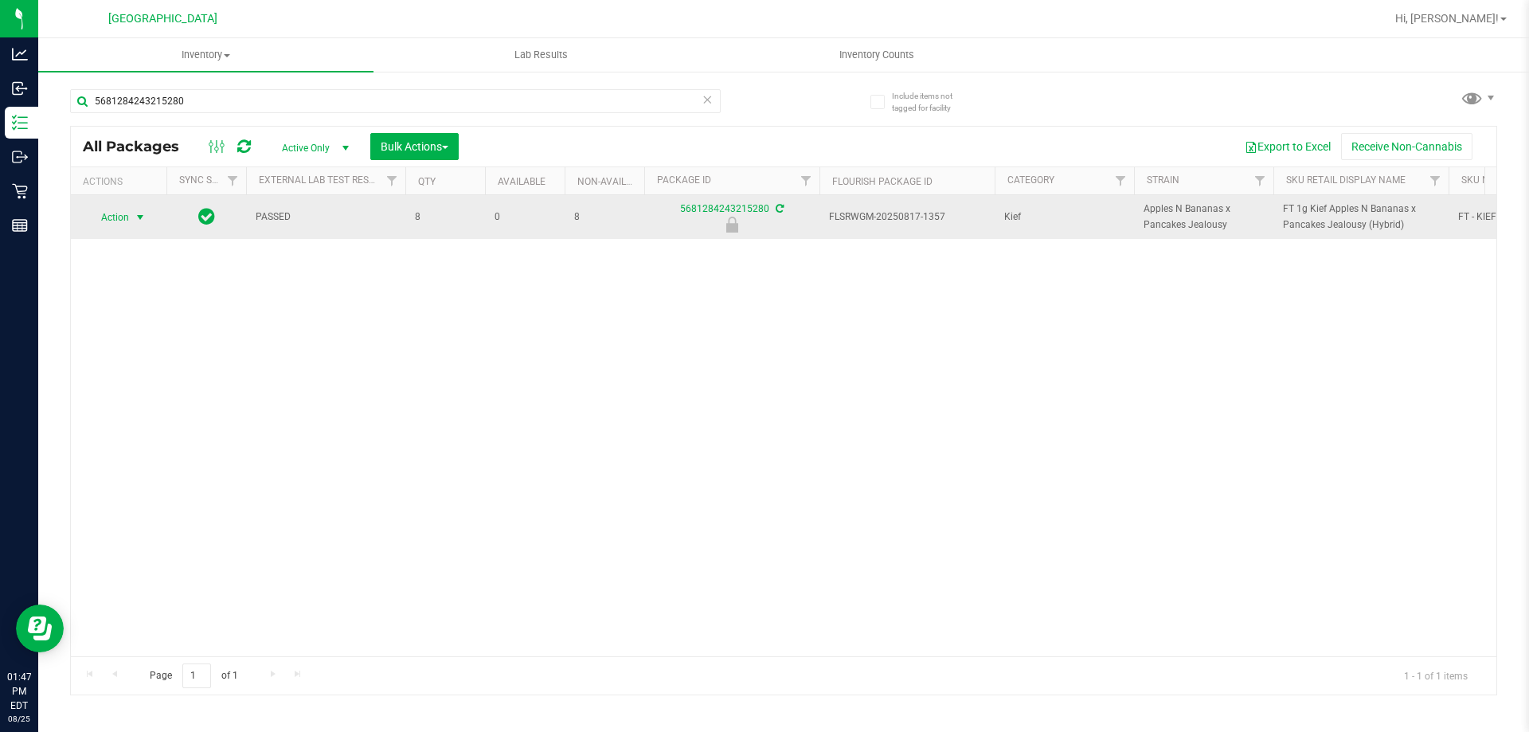
click at [127, 223] on span "Action" at bounding box center [108, 217] width 43 height 22
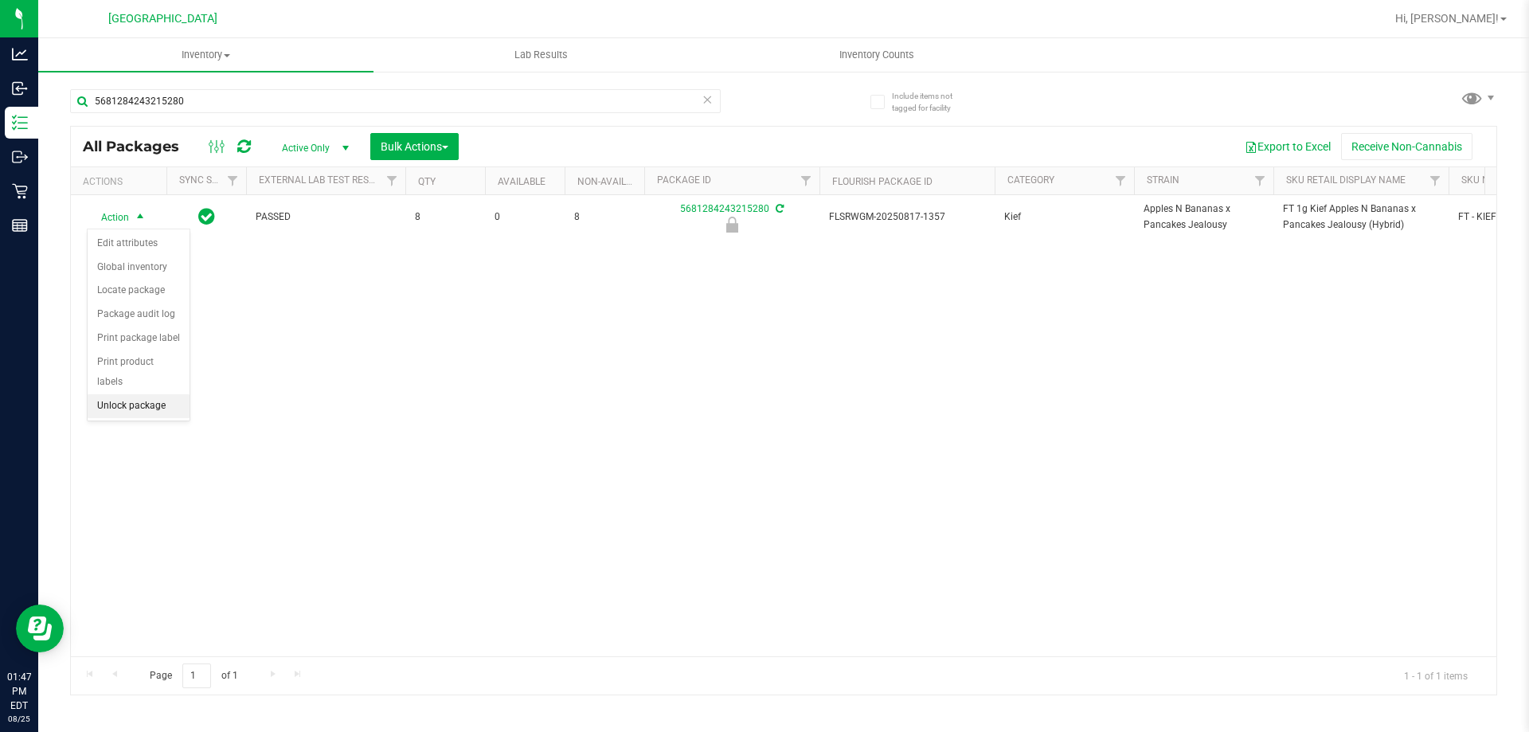
click at [102, 394] on li "Unlock package" at bounding box center [139, 406] width 102 height 24
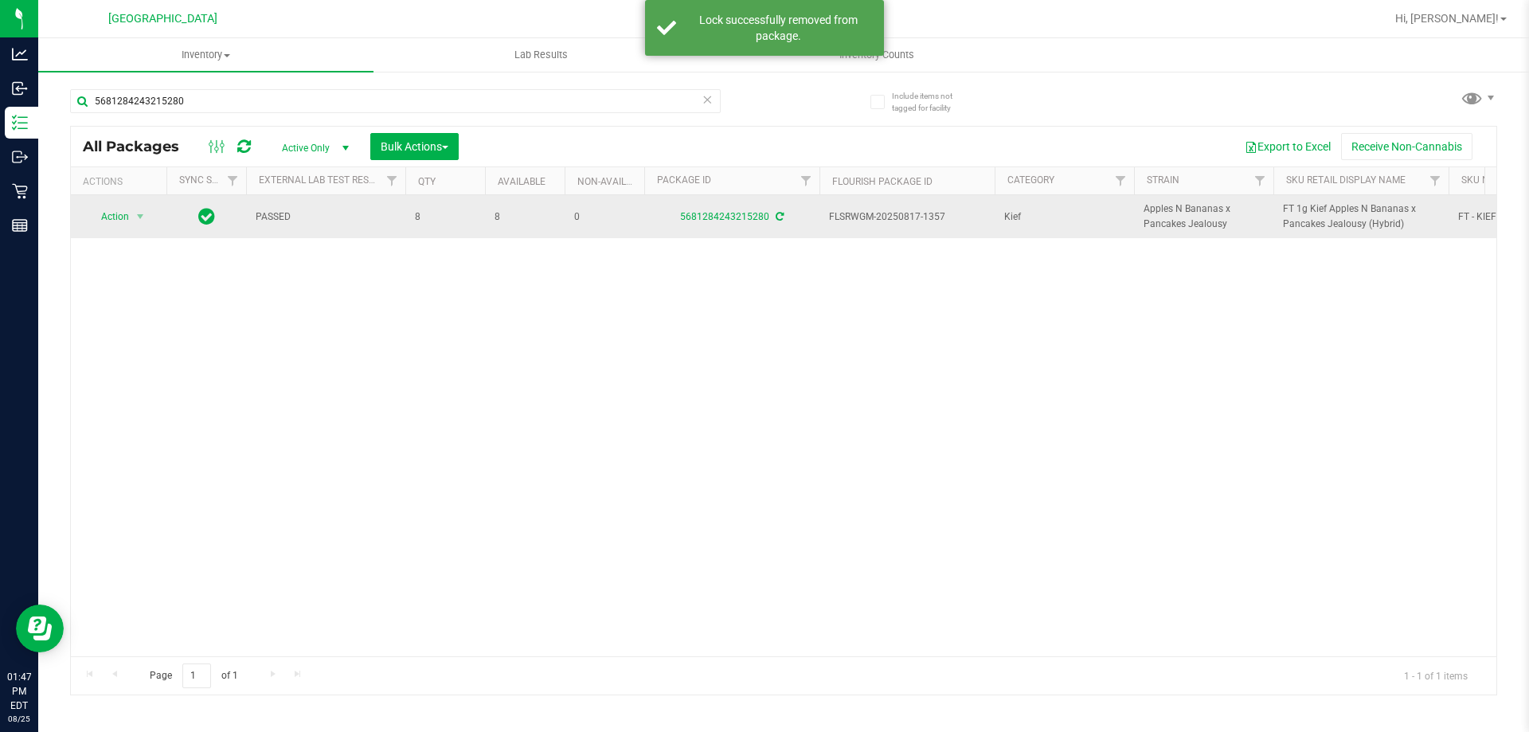
click at [1295, 209] on span "FT 1g Kief Apples N Bananas x Pancakes Jealousy (Hybrid)" at bounding box center [1361, 216] width 156 height 30
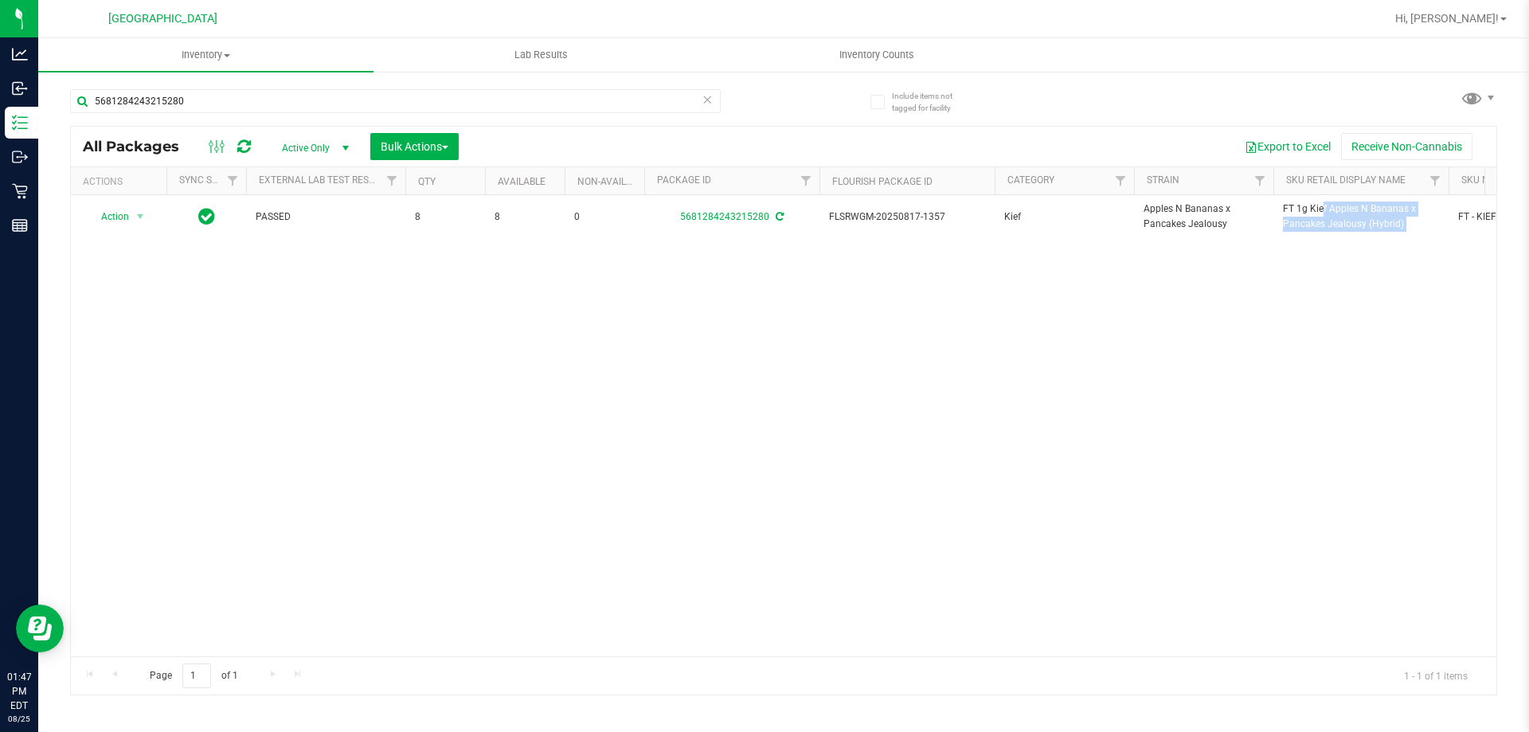
copy tr "FT 1g Kief Apples N Bananas x Pancakes Jealousy (Hybrid)"
click at [343, 106] on input "5681284243215280" at bounding box center [395, 101] width 650 height 24
paste input "FT 1g Kief Apples N Bananas x Pancakes Jealousy (Hybrid)"
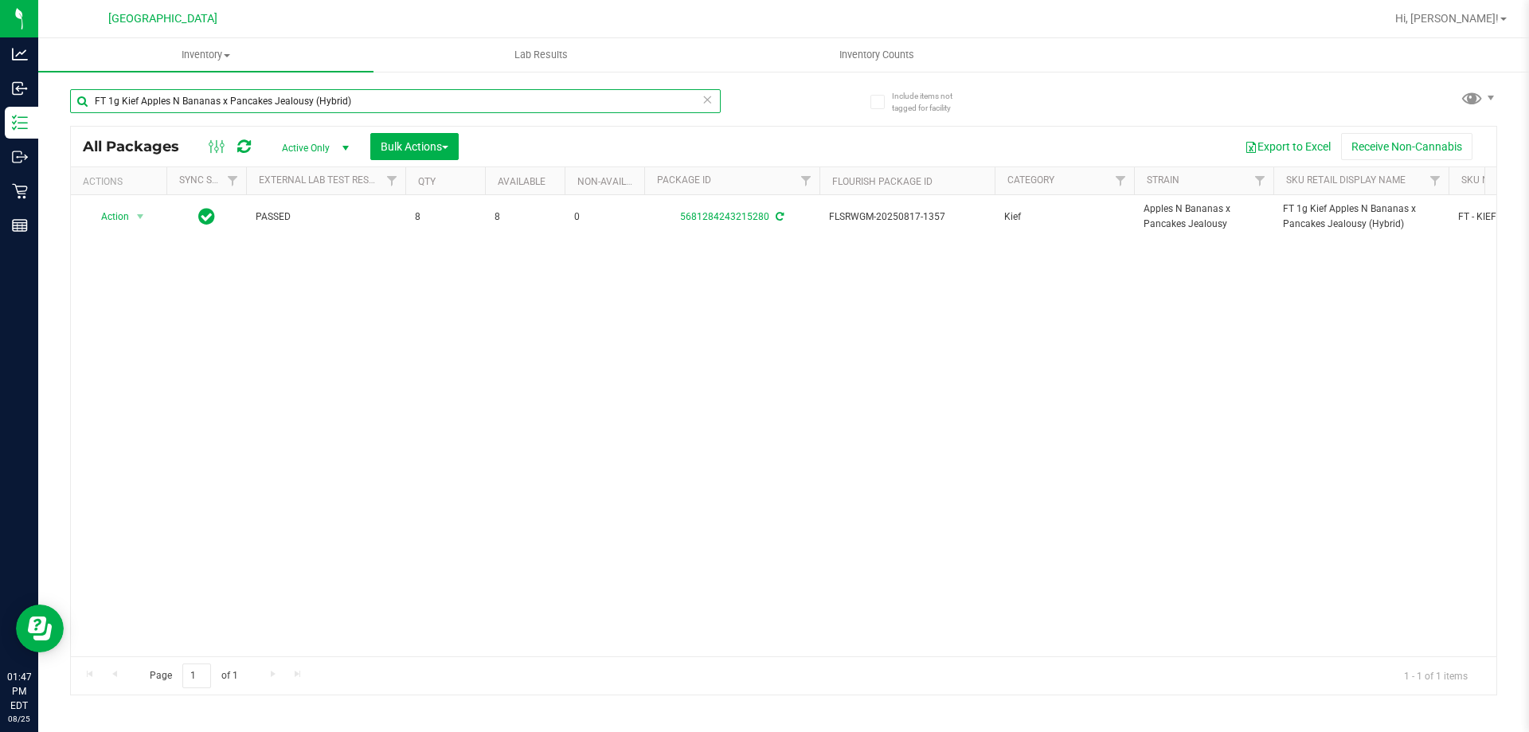
click at [545, 97] on input "FT 1g Kief Apples N Bananas x Pancakes Jealousy (Hybrid)" at bounding box center [395, 101] width 650 height 24
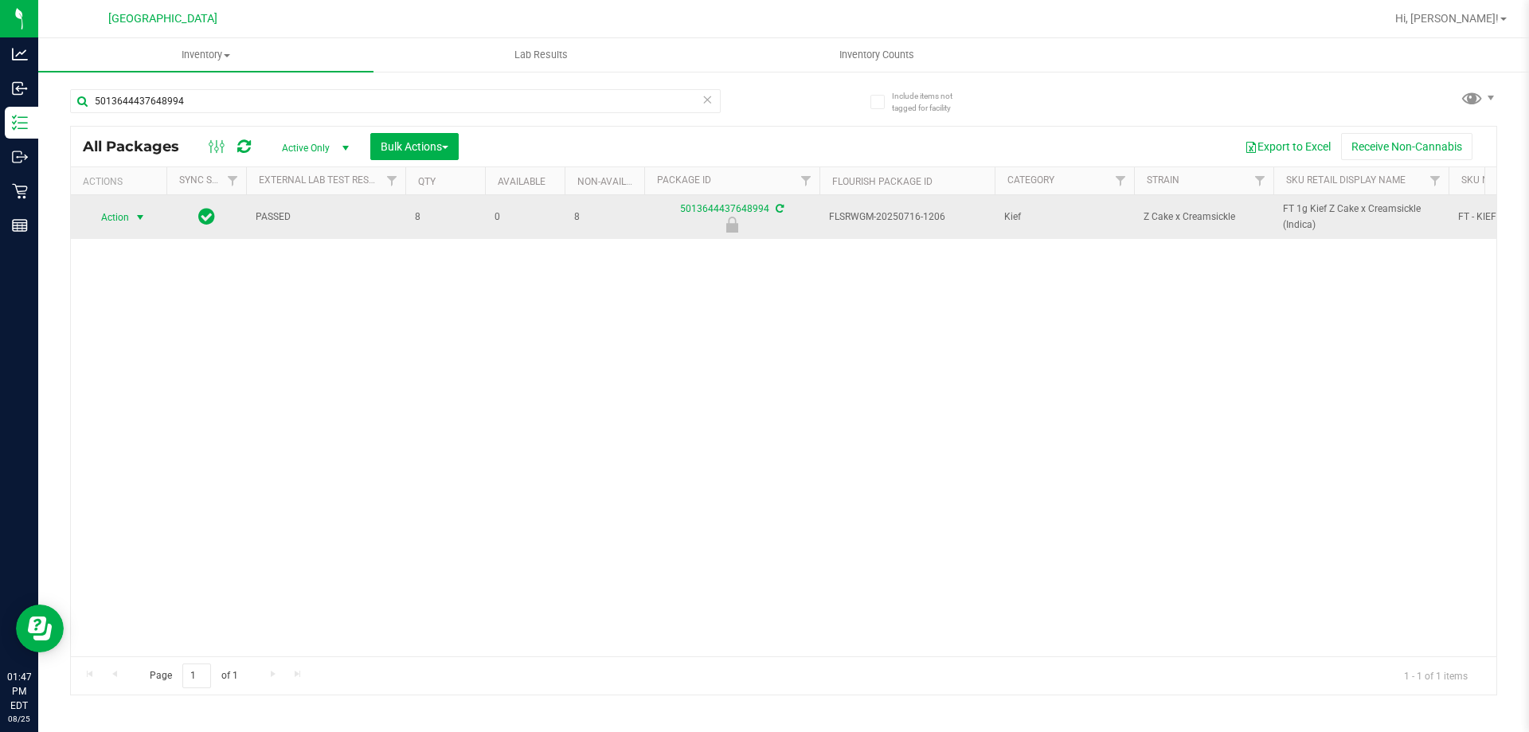
click at [117, 221] on span "Action" at bounding box center [108, 217] width 43 height 22
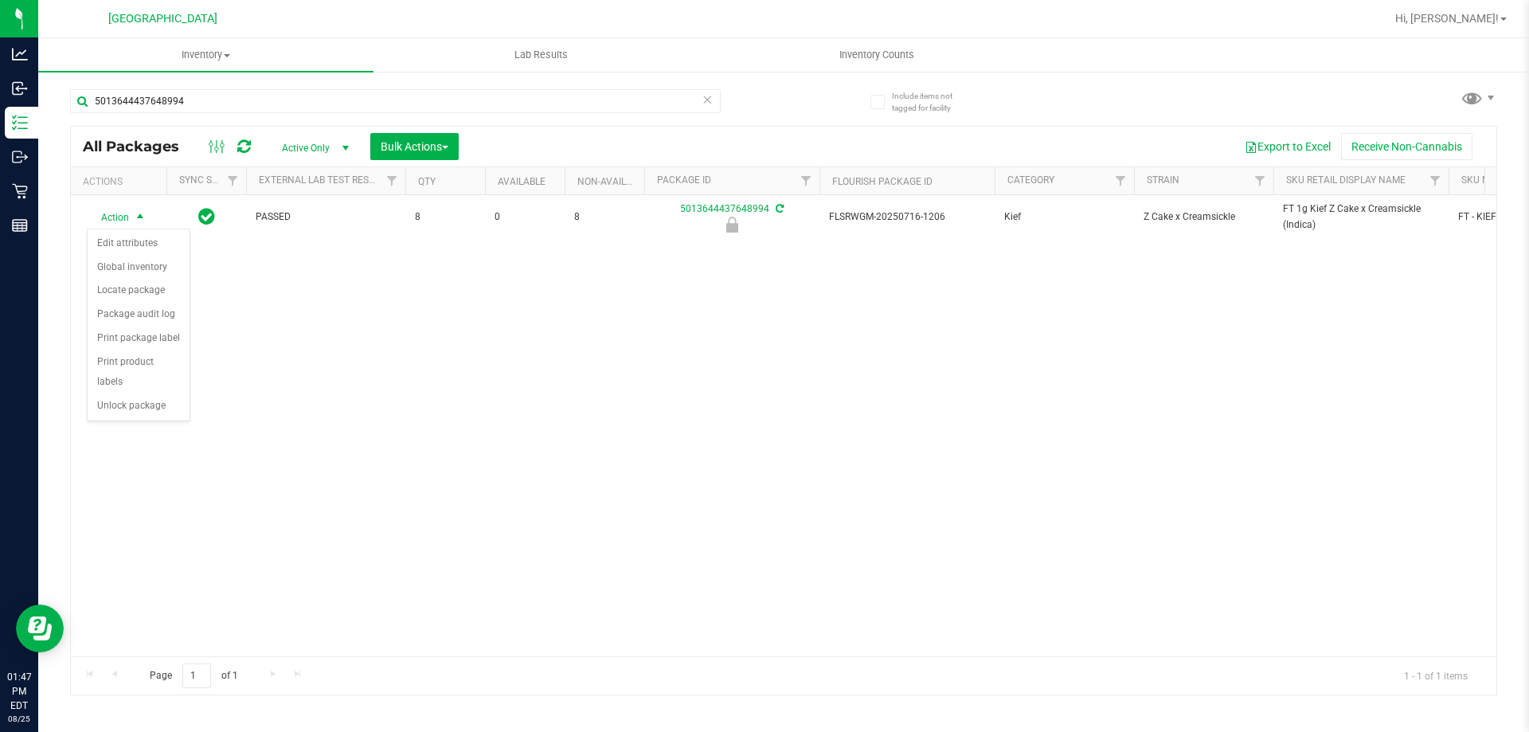
click at [133, 402] on div "Action Action Edit attributes Global inventory Locate package Package audit log…" at bounding box center [783, 425] width 1425 height 461
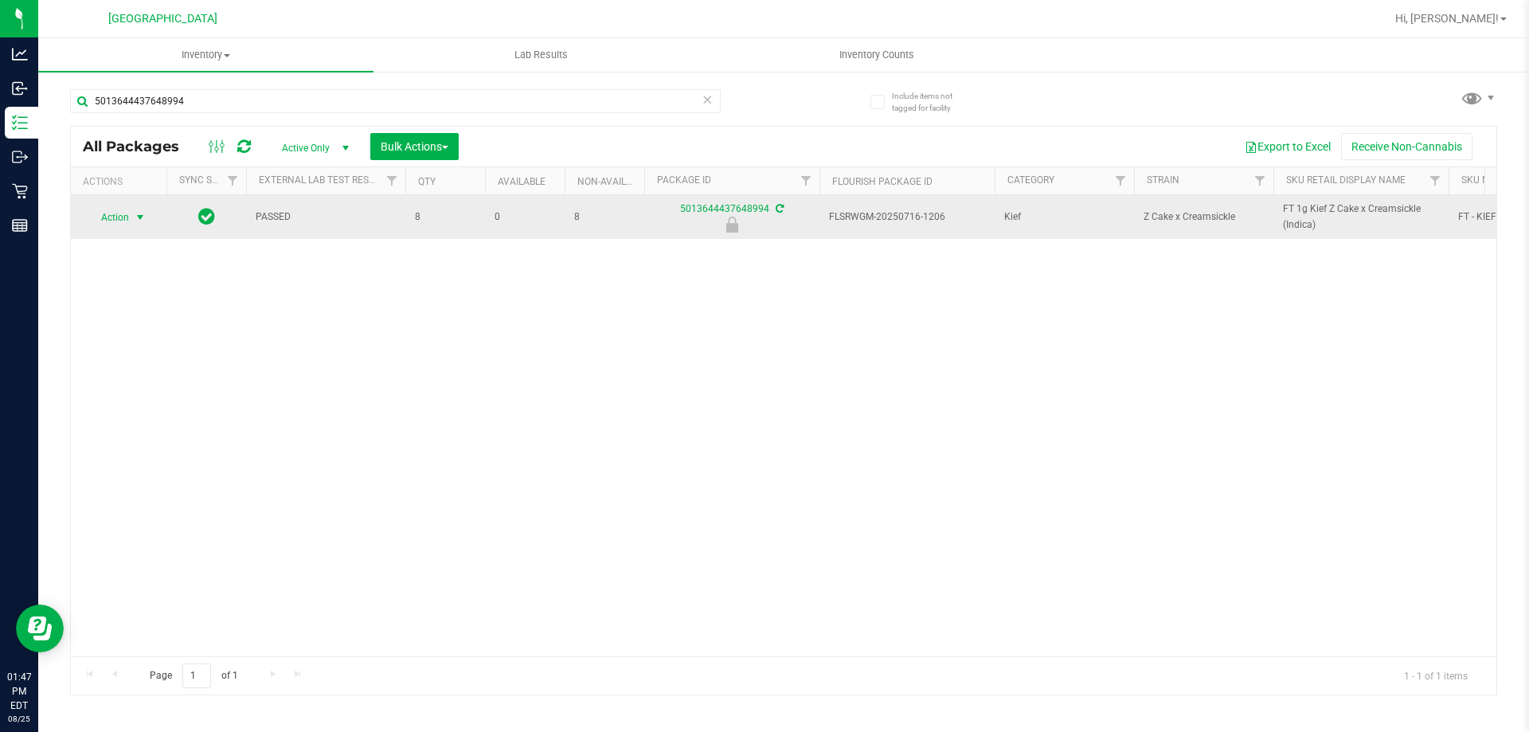
click at [137, 213] on span "select" at bounding box center [140, 217] width 13 height 13
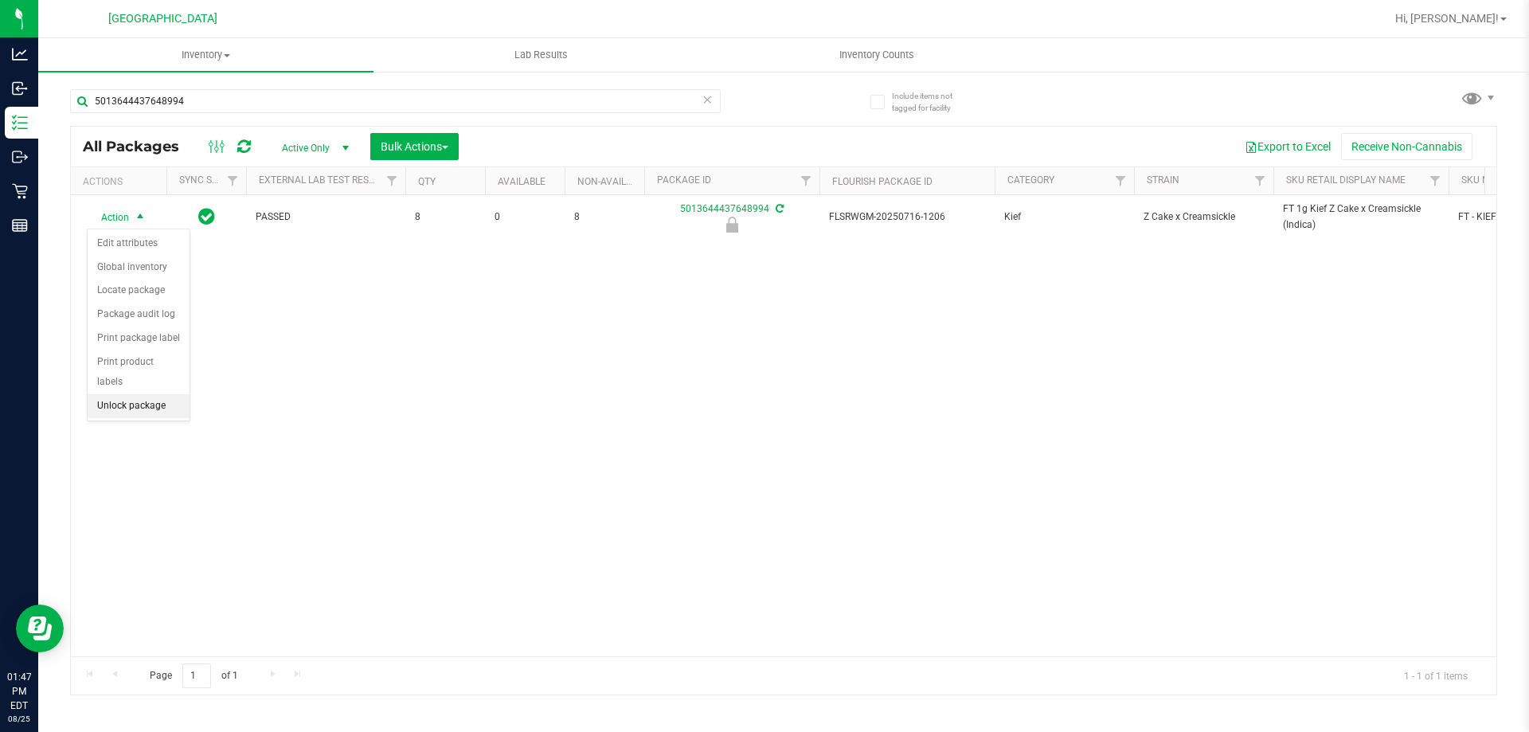
click at [157, 394] on li "Unlock package" at bounding box center [139, 406] width 102 height 24
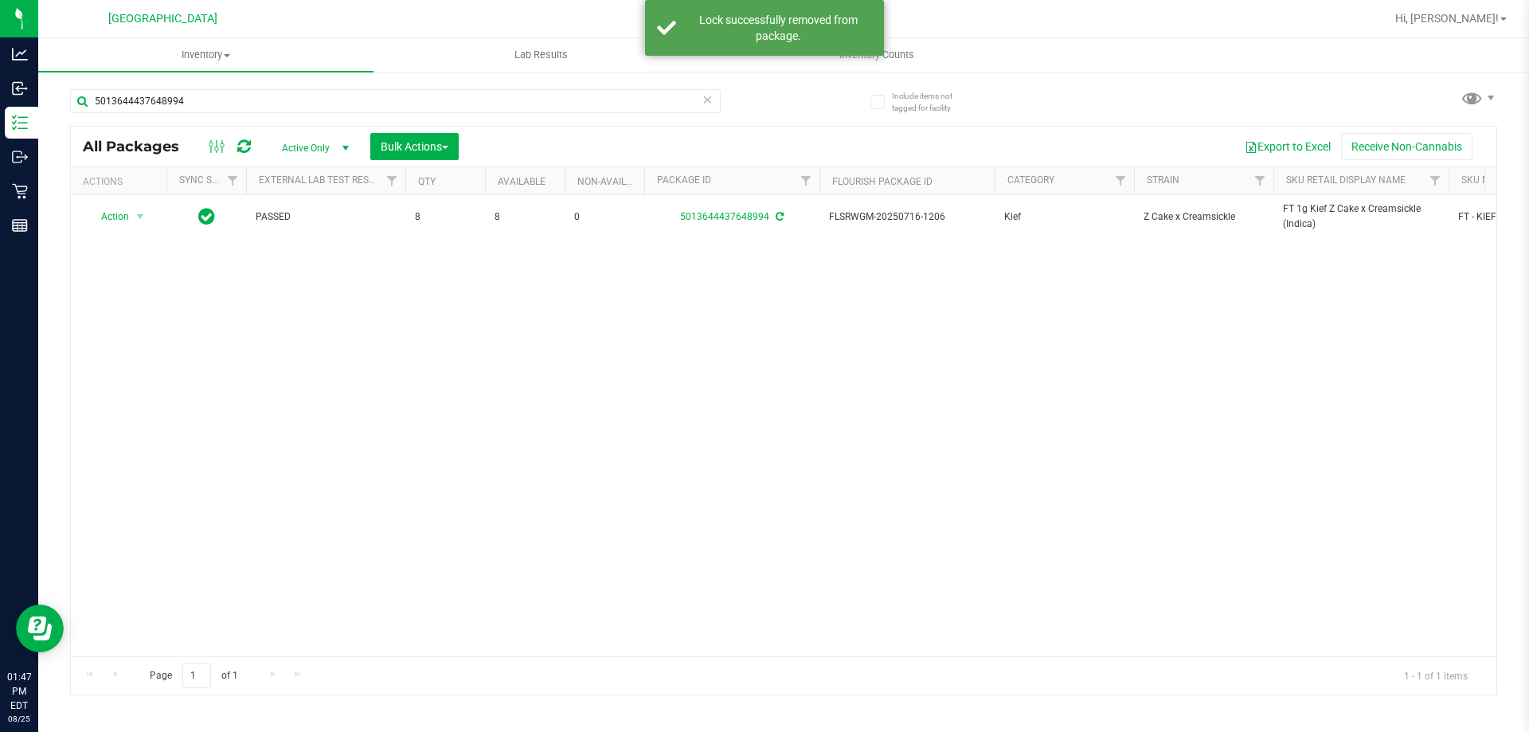
click at [1338, 213] on span "FT 1g Kief Z Cake x Creamsickle (Indica)" at bounding box center [1361, 216] width 156 height 30
copy tr "FT 1g Kief Z Cake x Creamsickle (Indica)"
click at [513, 108] on input "5013644437648994" at bounding box center [395, 101] width 650 height 24
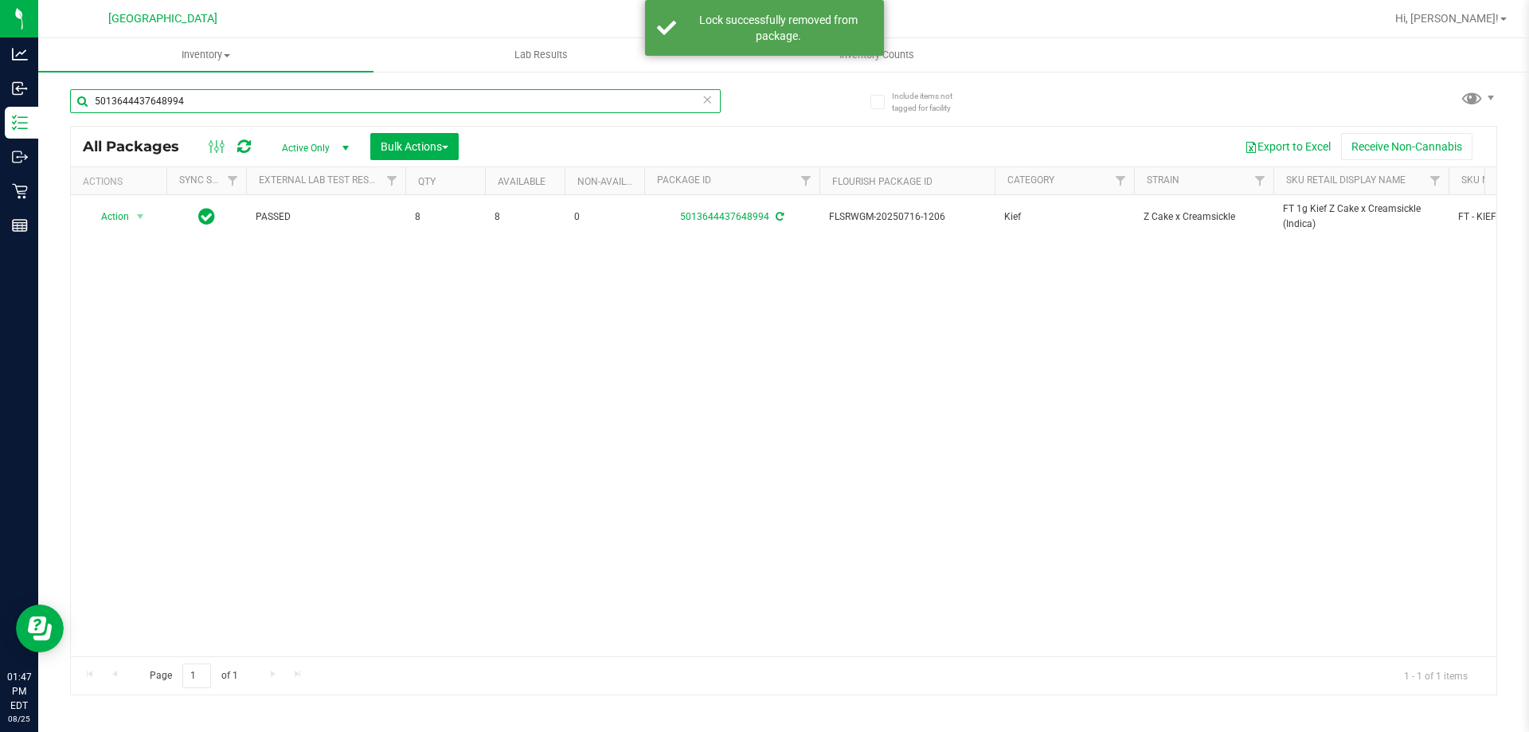
click at [513, 108] on input "5013644437648994" at bounding box center [395, 101] width 650 height 24
paste input "FT 1g Kief Z Cake x Creamsickle (Indica)"
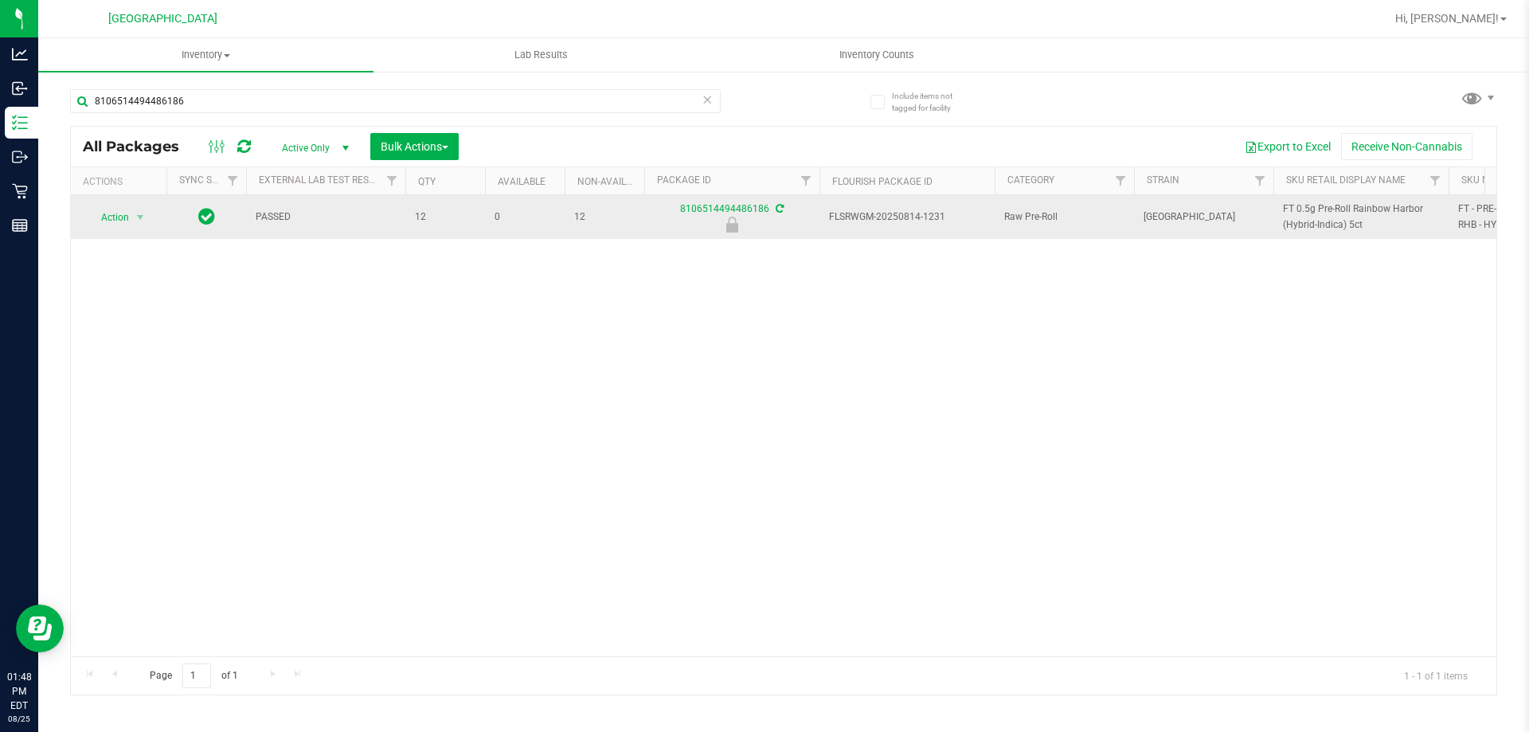
click at [131, 220] on span "select" at bounding box center [141, 217] width 20 height 22
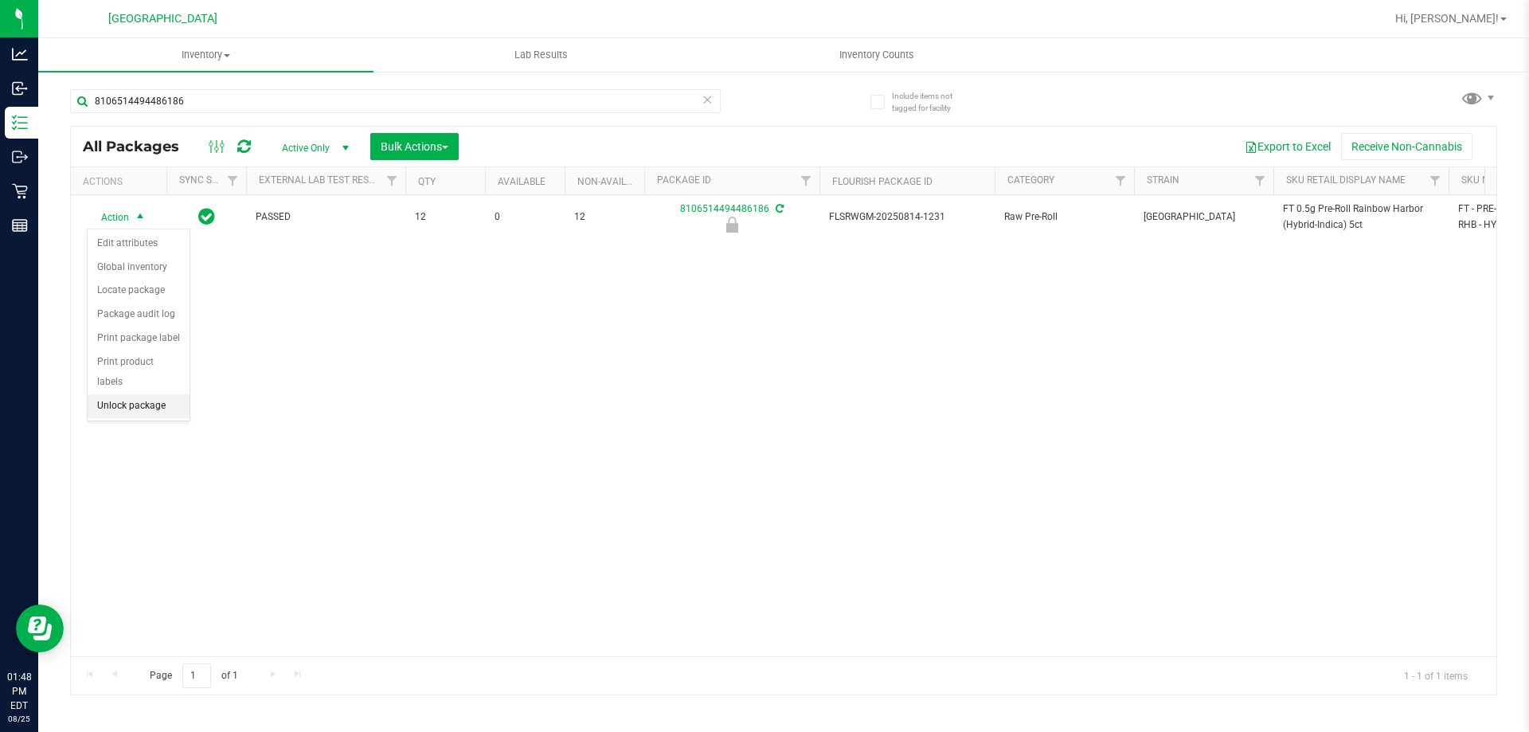
click at [118, 394] on li "Unlock package" at bounding box center [139, 406] width 102 height 24
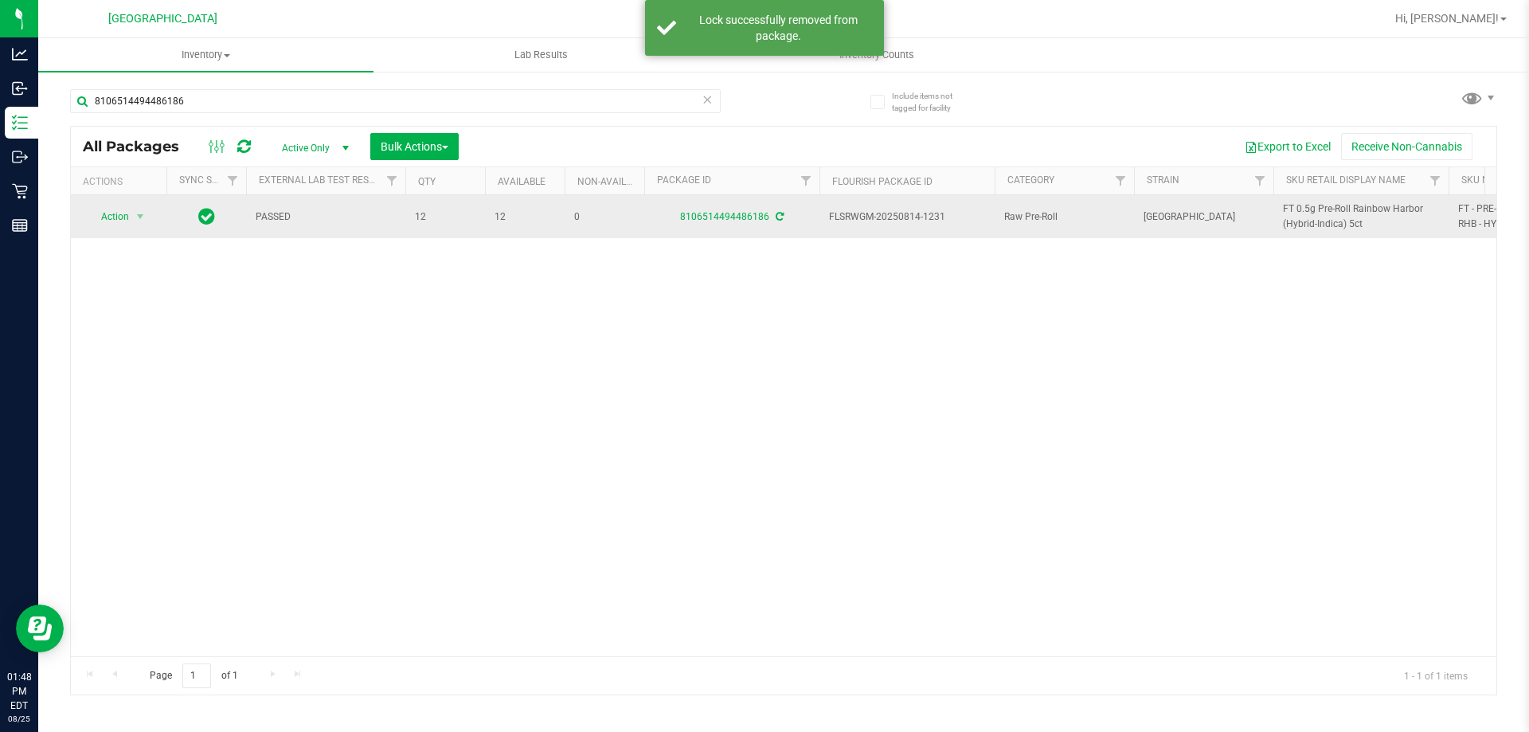
click at [1275, 217] on td "FT 0.5g Pre-Roll Rainbow Harbor (Hybrid-Indica) 5ct" at bounding box center [1360, 216] width 175 height 43
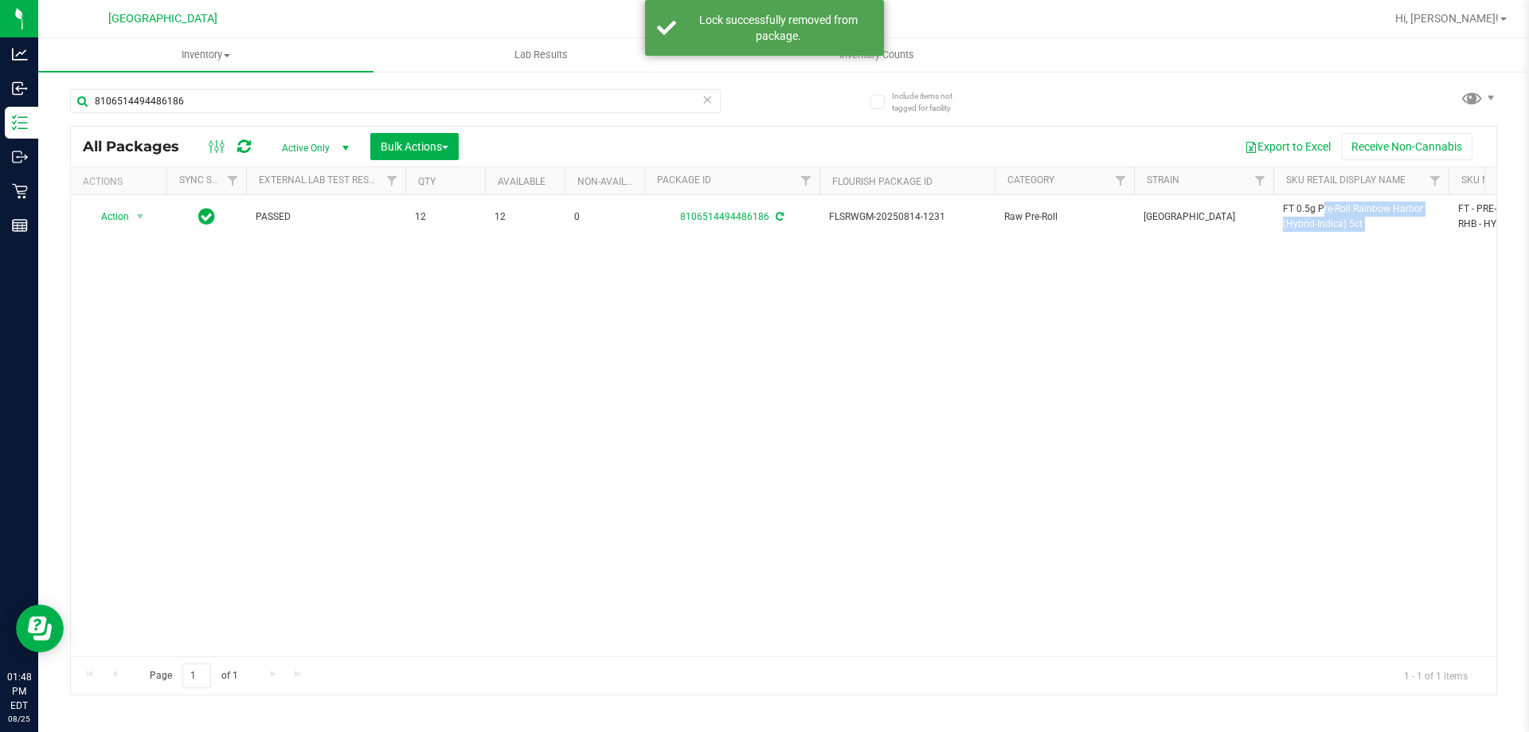
copy tr "FT 0.5g Pre-Roll Rainbow Harbor (Hybrid-Indica) 5ct"
click at [579, 96] on input "8106514494486186" at bounding box center [395, 101] width 650 height 24
paste input "FT 0.5g Pre-Roll Rainbow Harbor (Hybrid-Indica) 5ct"
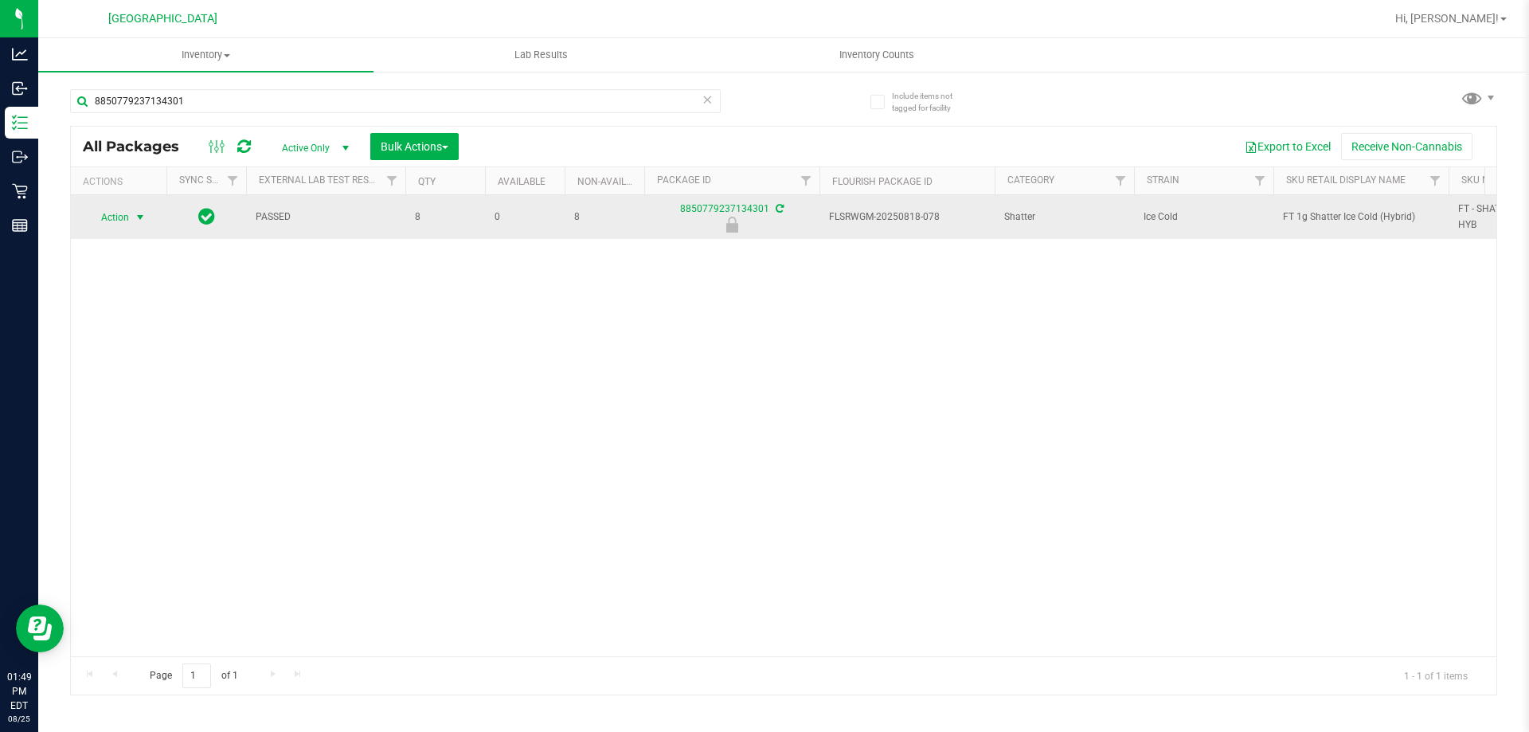
click at [131, 222] on span "select" at bounding box center [141, 217] width 20 height 22
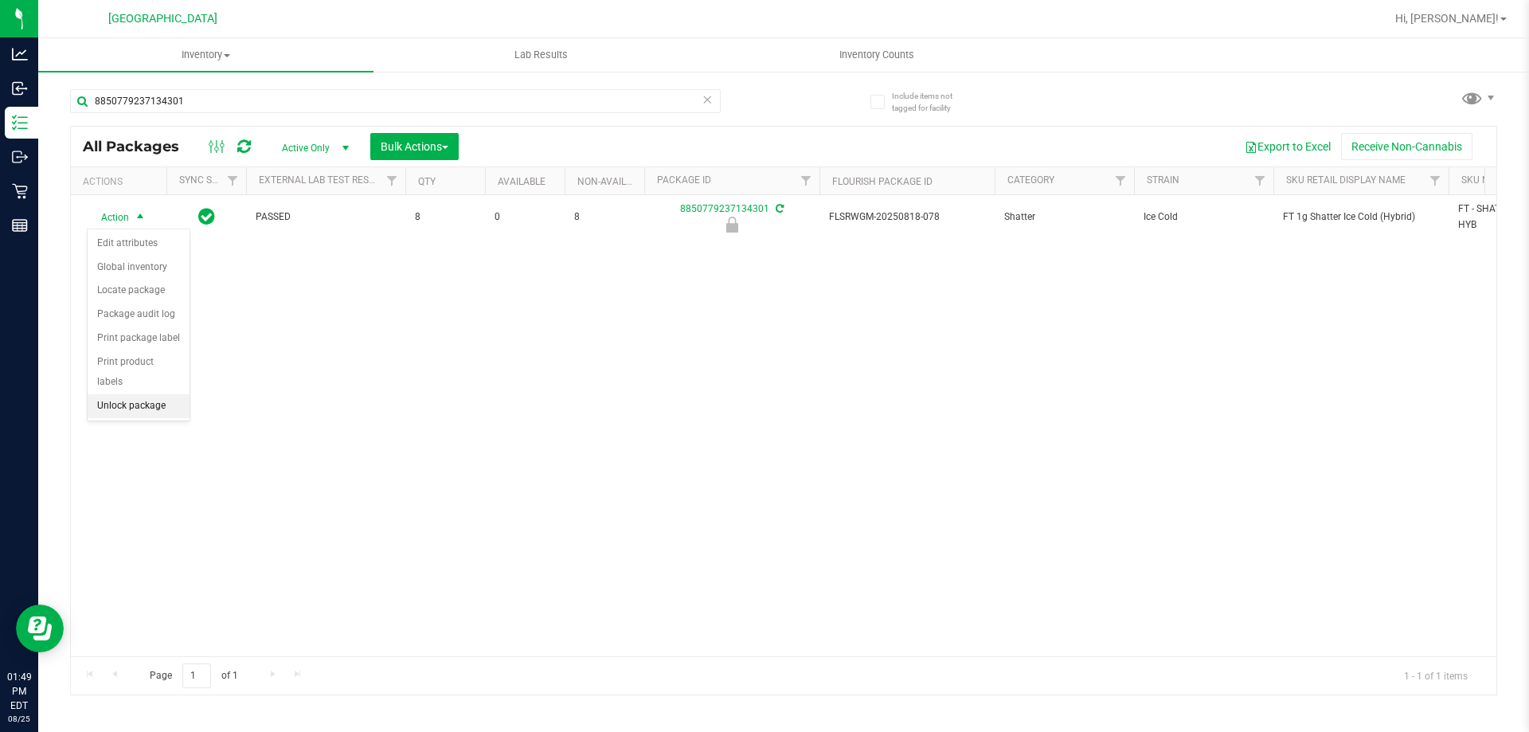
click at [138, 394] on li "Unlock package" at bounding box center [139, 406] width 102 height 24
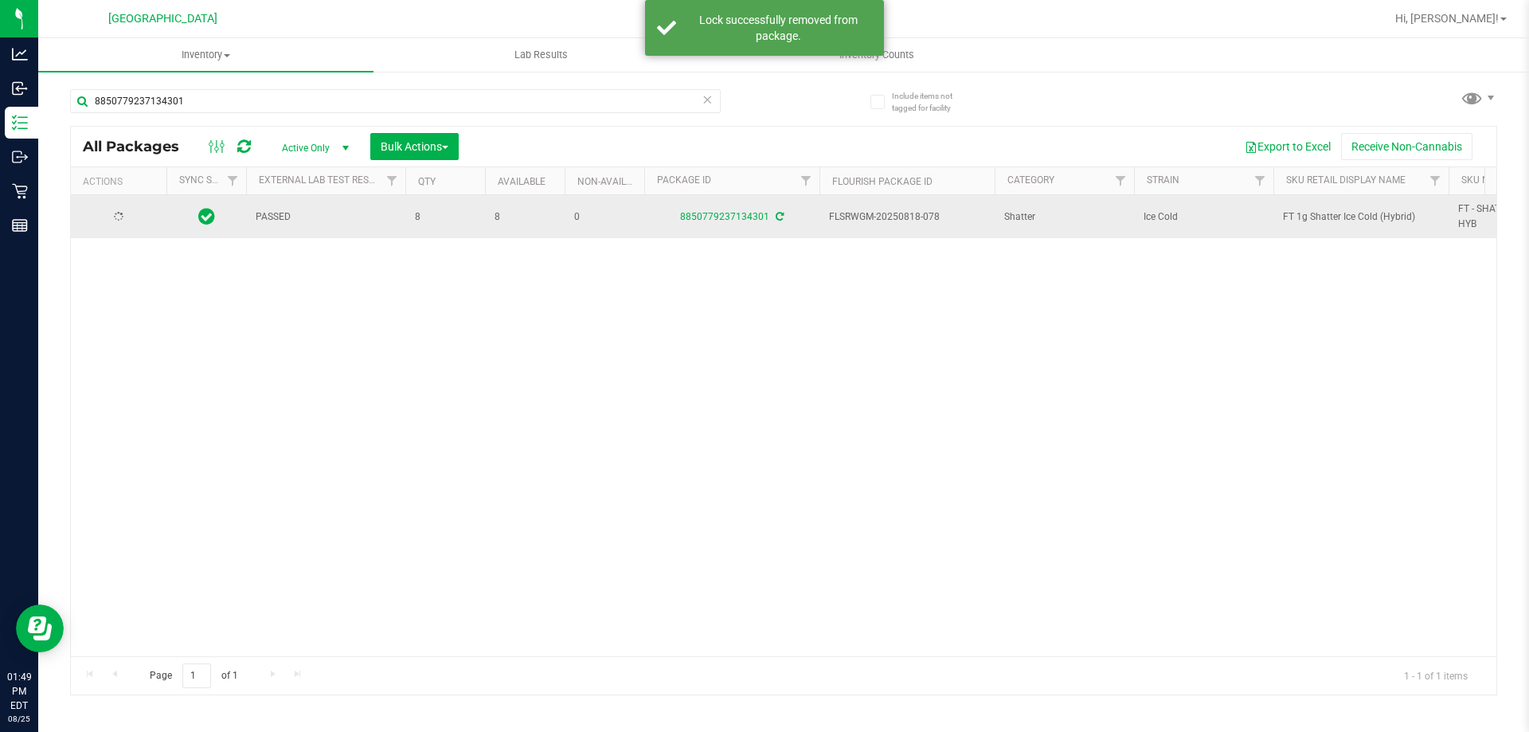
click at [1307, 217] on span "FT 1g Shatter Ice Cold (Hybrid)" at bounding box center [1361, 216] width 156 height 15
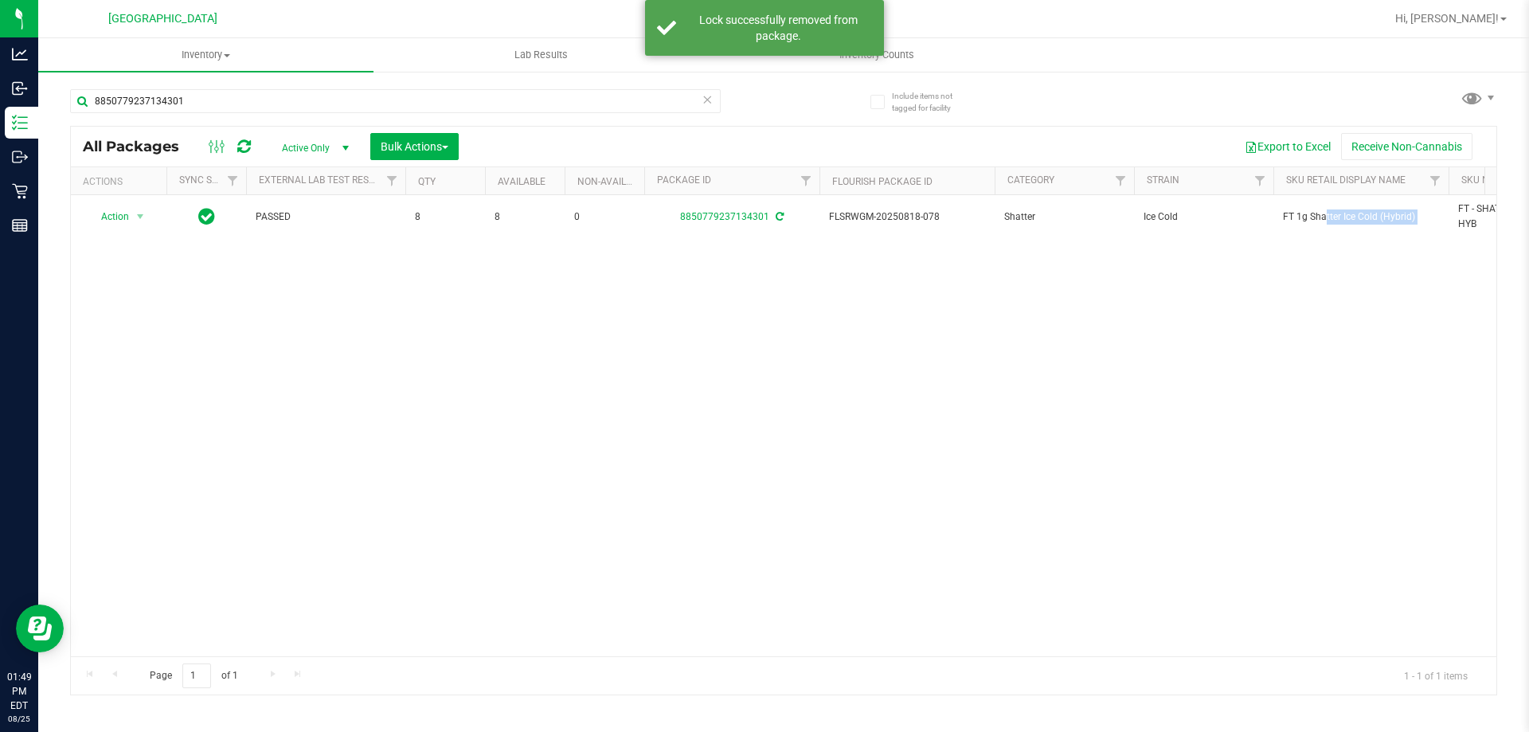
copy tr "FT 1g Shatter Ice Cold (Hybrid)"
click at [605, 99] on input "8850779237134301" at bounding box center [395, 101] width 650 height 24
paste input "FT 1g Shatter Ice Cold (Hybrid)"
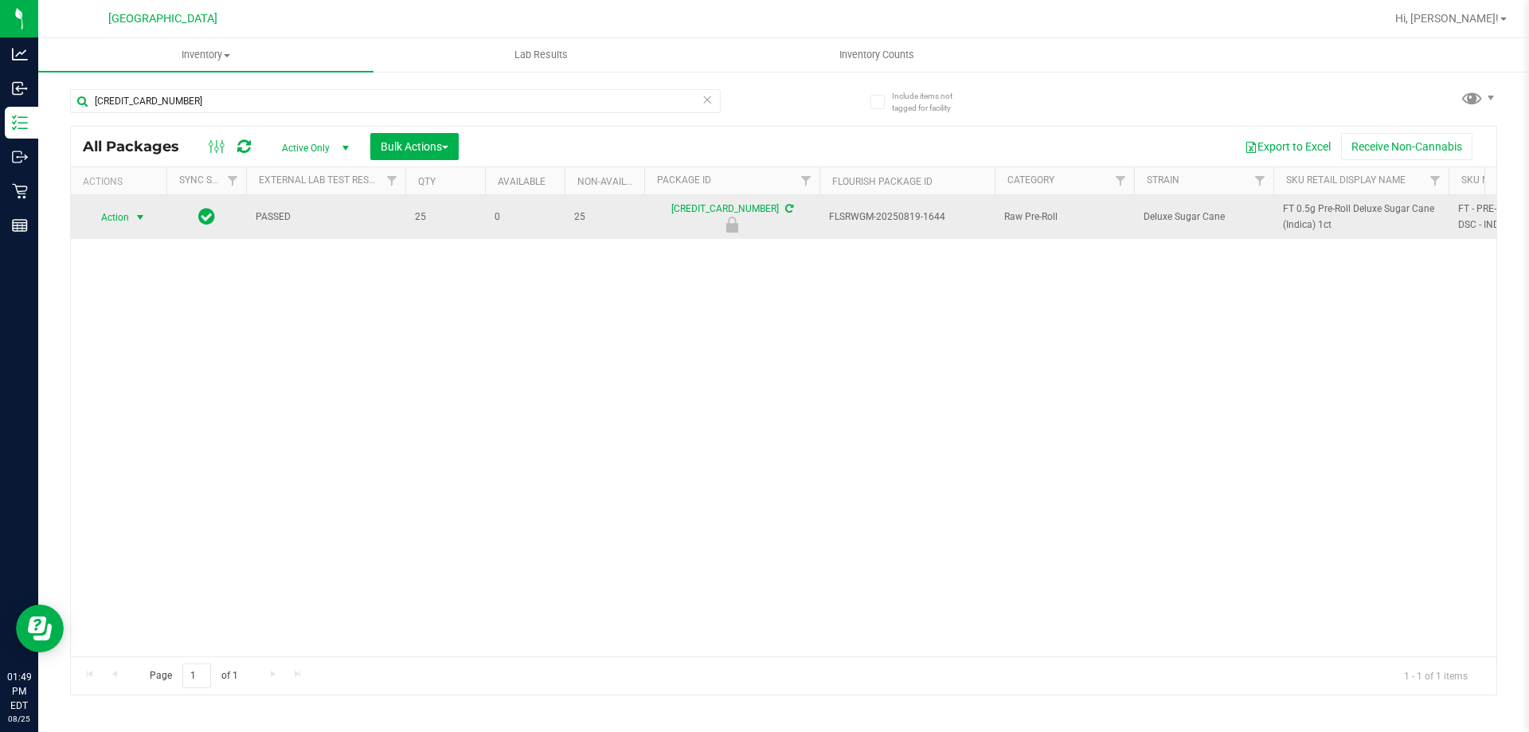
click at [123, 213] on span "Action" at bounding box center [108, 217] width 43 height 22
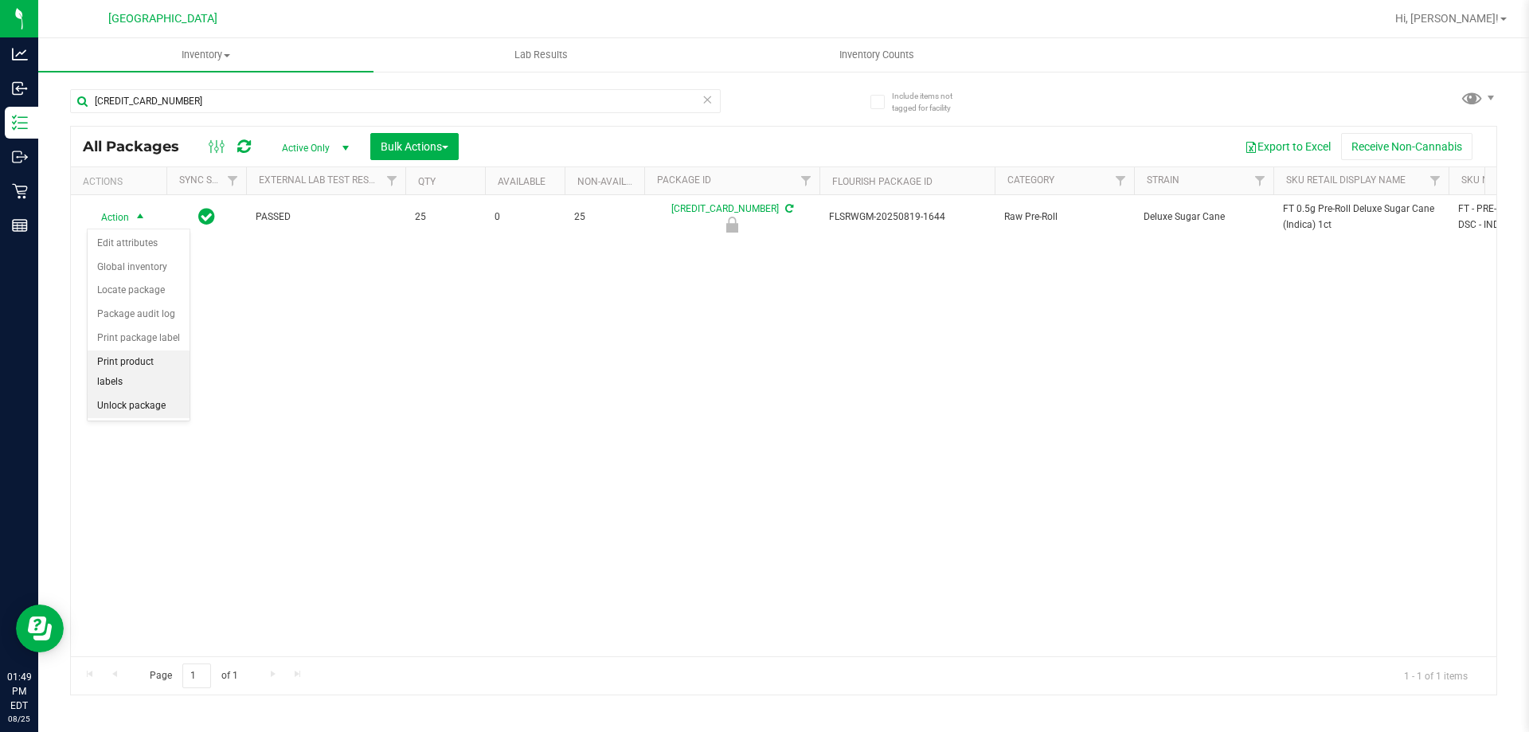
click at [152, 394] on li "Unlock package" at bounding box center [139, 406] width 102 height 24
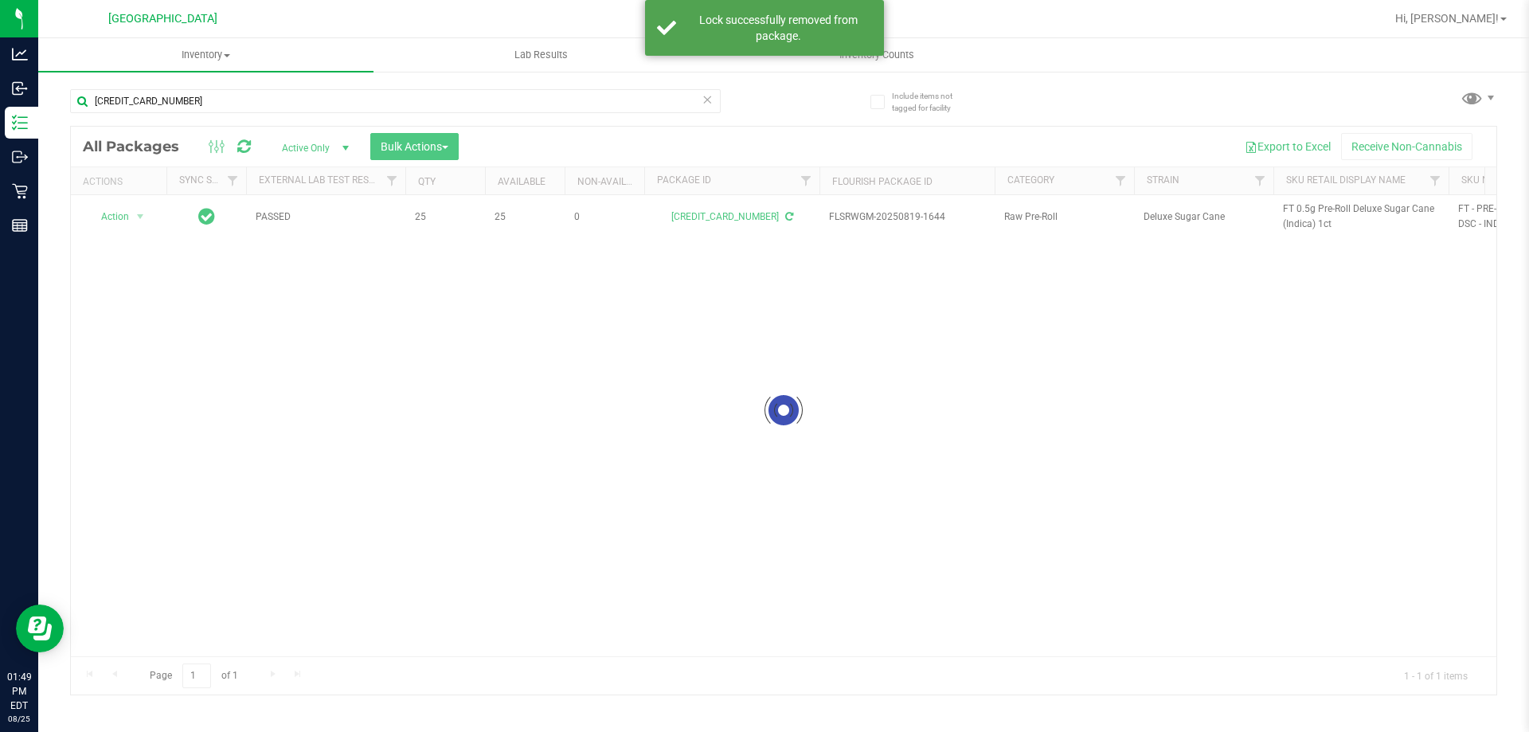
click at [1291, 218] on div at bounding box center [783, 411] width 1425 height 568
click at [1291, 218] on span "FT 0.5g Pre-Roll Deluxe Sugar Cane (Indica) 1ct" at bounding box center [1361, 216] width 156 height 30
copy tr "FT 0.5g Pre-Roll Deluxe Sugar Cane (Indica) 1ct"
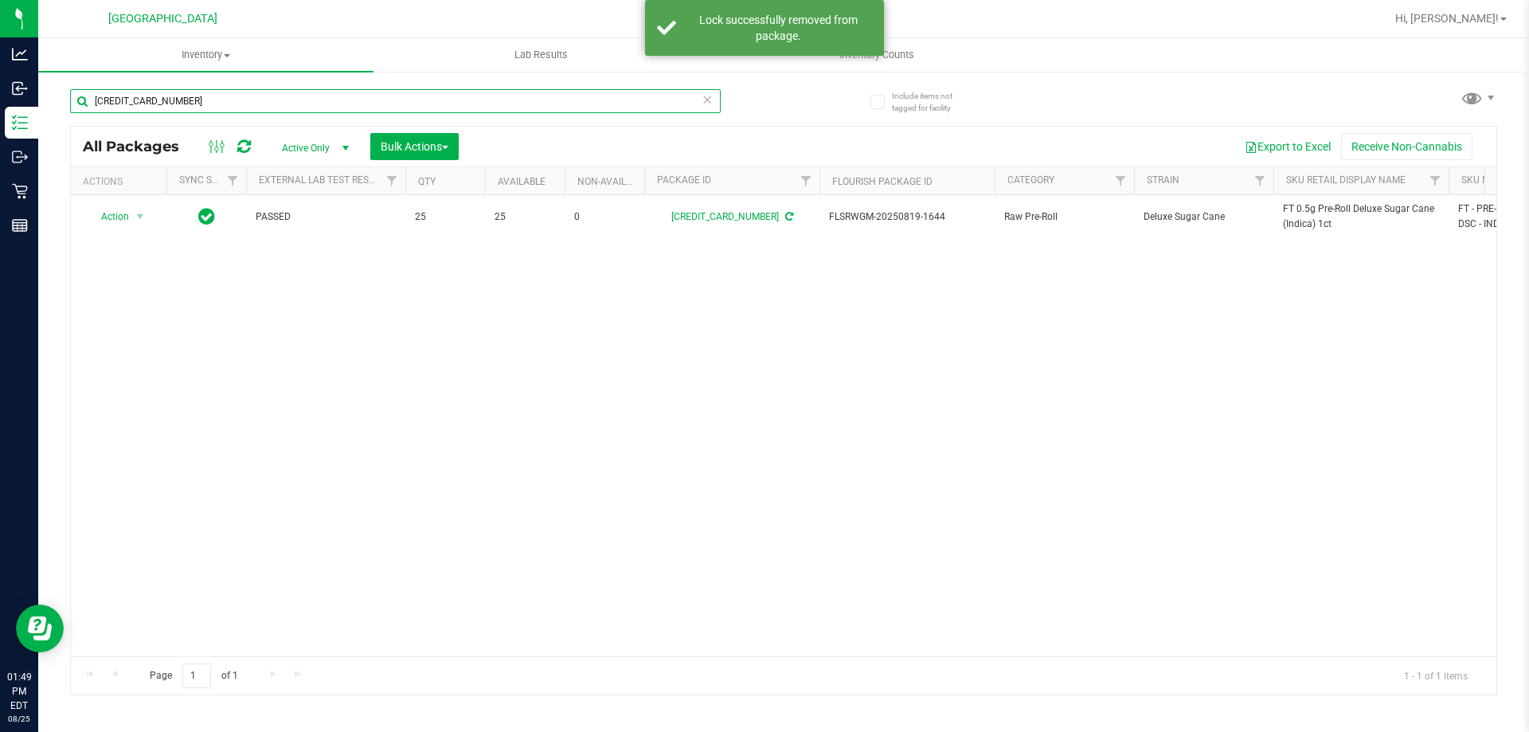
click at [561, 95] on input "[CREDIT_CARD_NUMBER]" at bounding box center [395, 101] width 650 height 24
paste input "FT 0.5g Pre-Roll Deluxe Sugar Cane (Indica) 1ct"
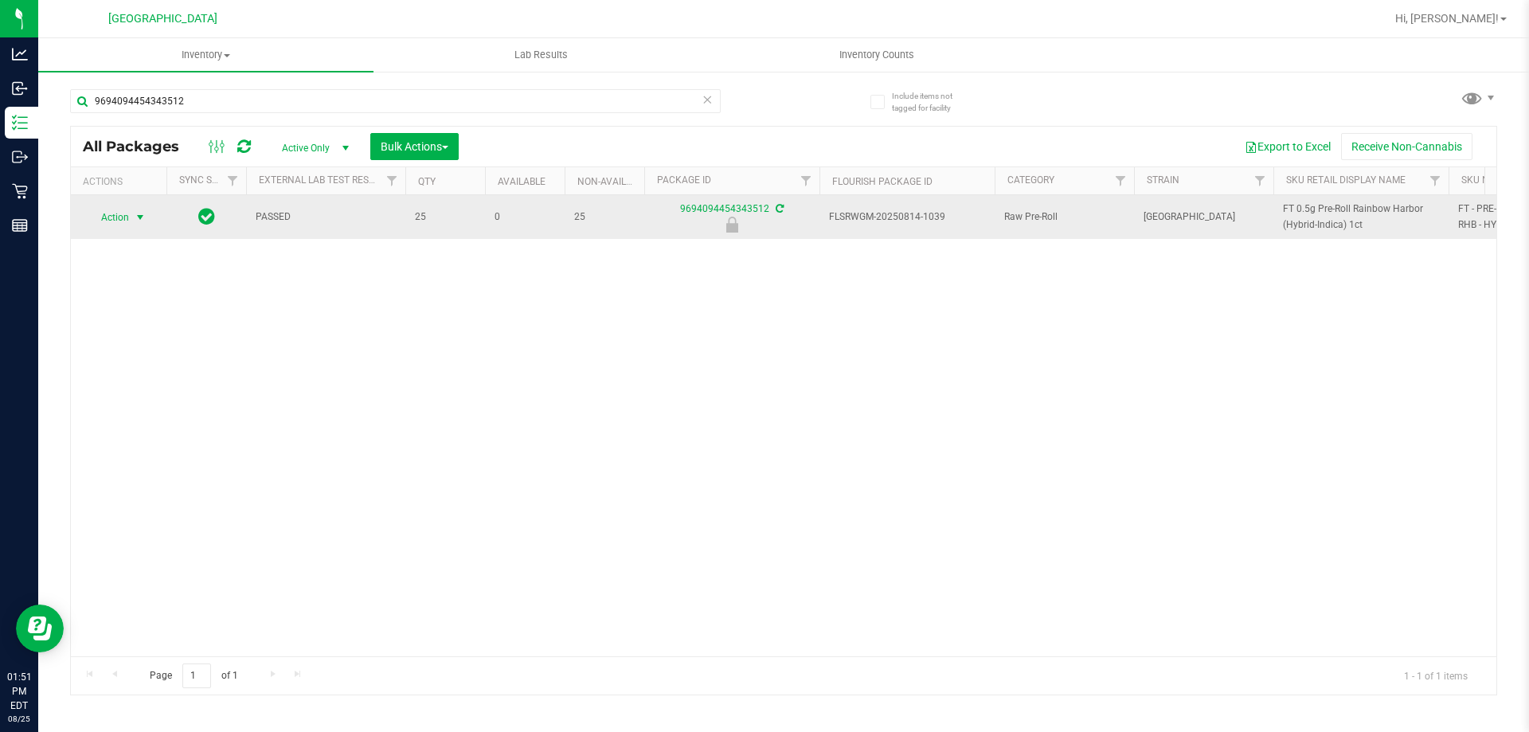
click at [111, 217] on span "Action" at bounding box center [108, 217] width 43 height 22
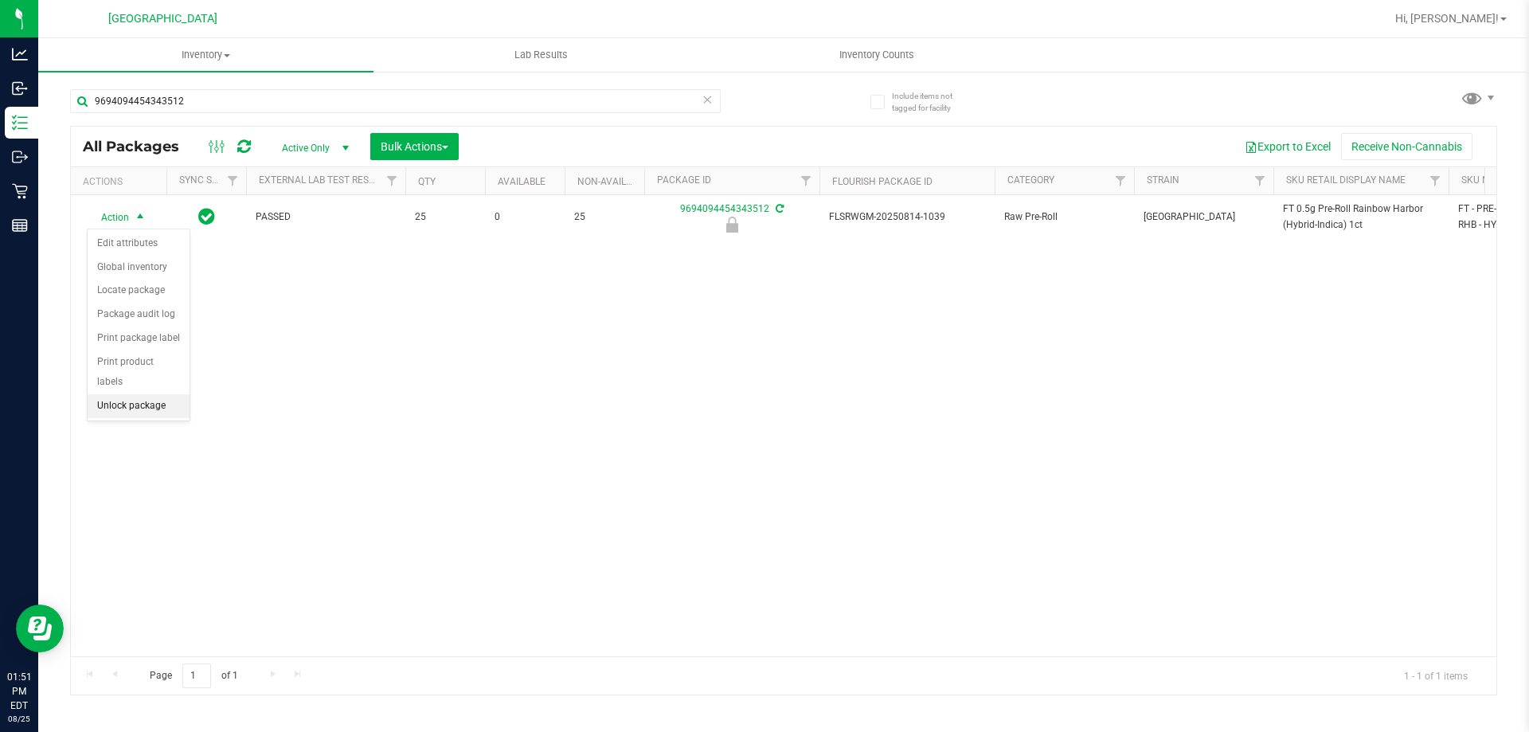
click at [137, 394] on li "Unlock package" at bounding box center [139, 406] width 102 height 24
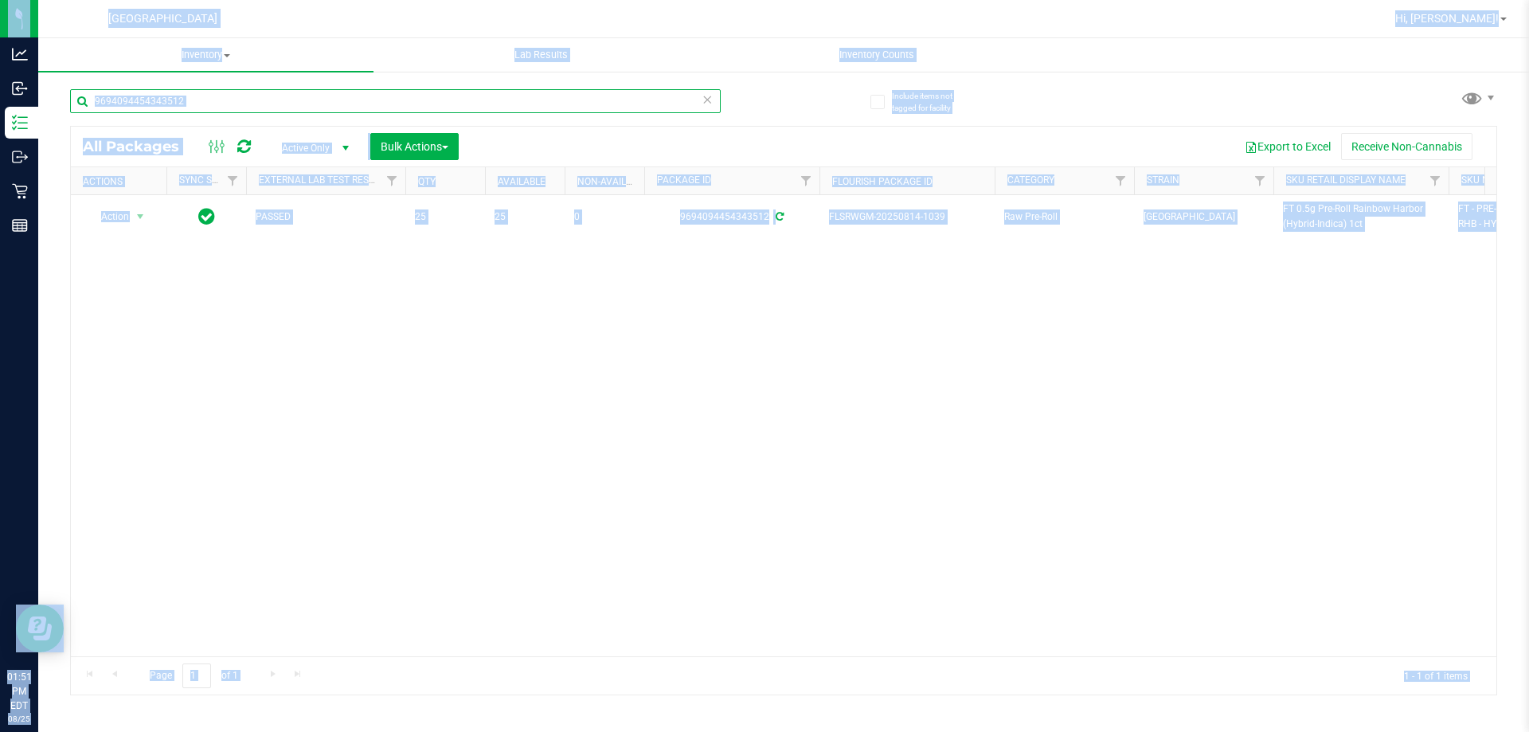
click at [498, 98] on input "9694094454343512" at bounding box center [395, 101] width 650 height 24
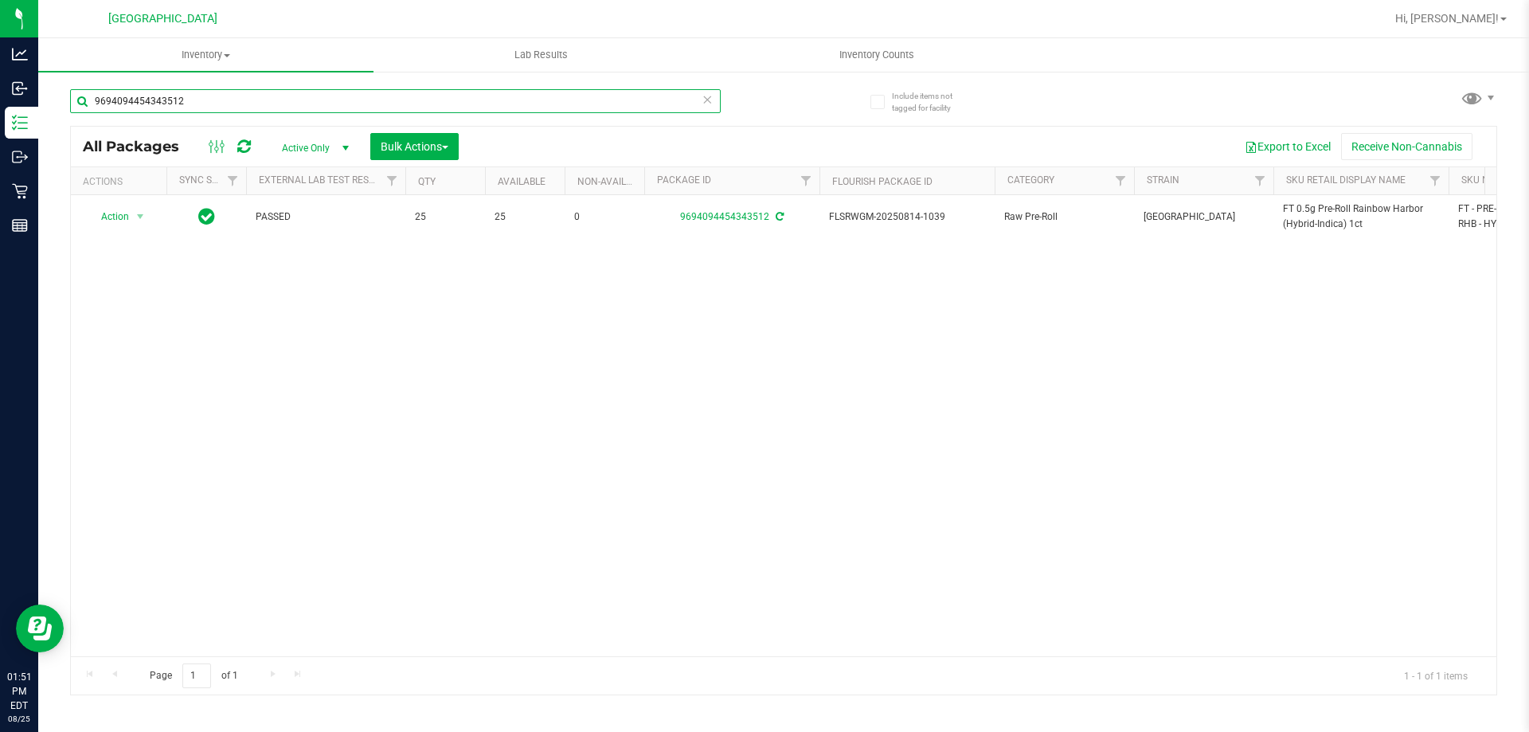
click at [498, 98] on input "9694094454343512" at bounding box center [395, 101] width 650 height 24
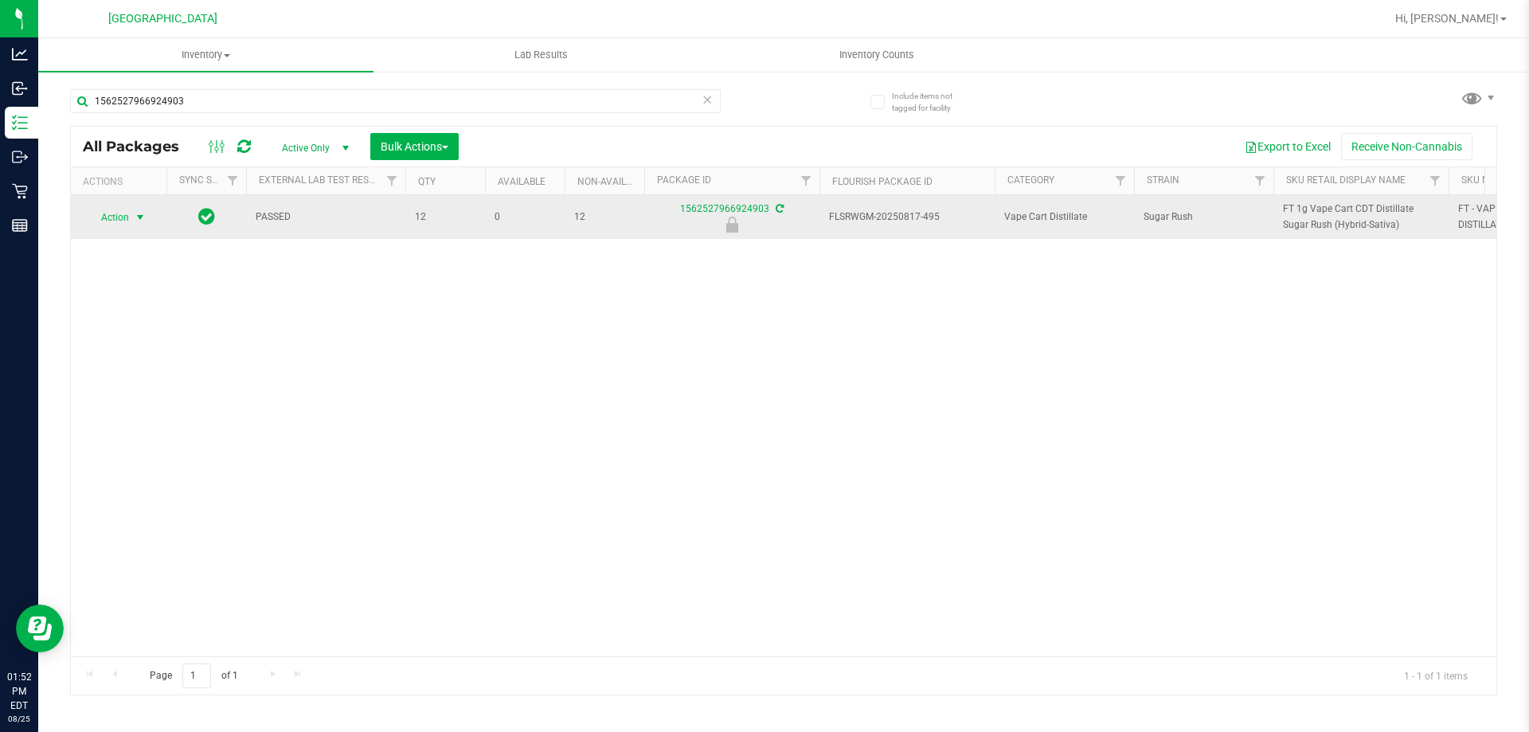
click at [137, 221] on span "select" at bounding box center [140, 217] width 13 height 13
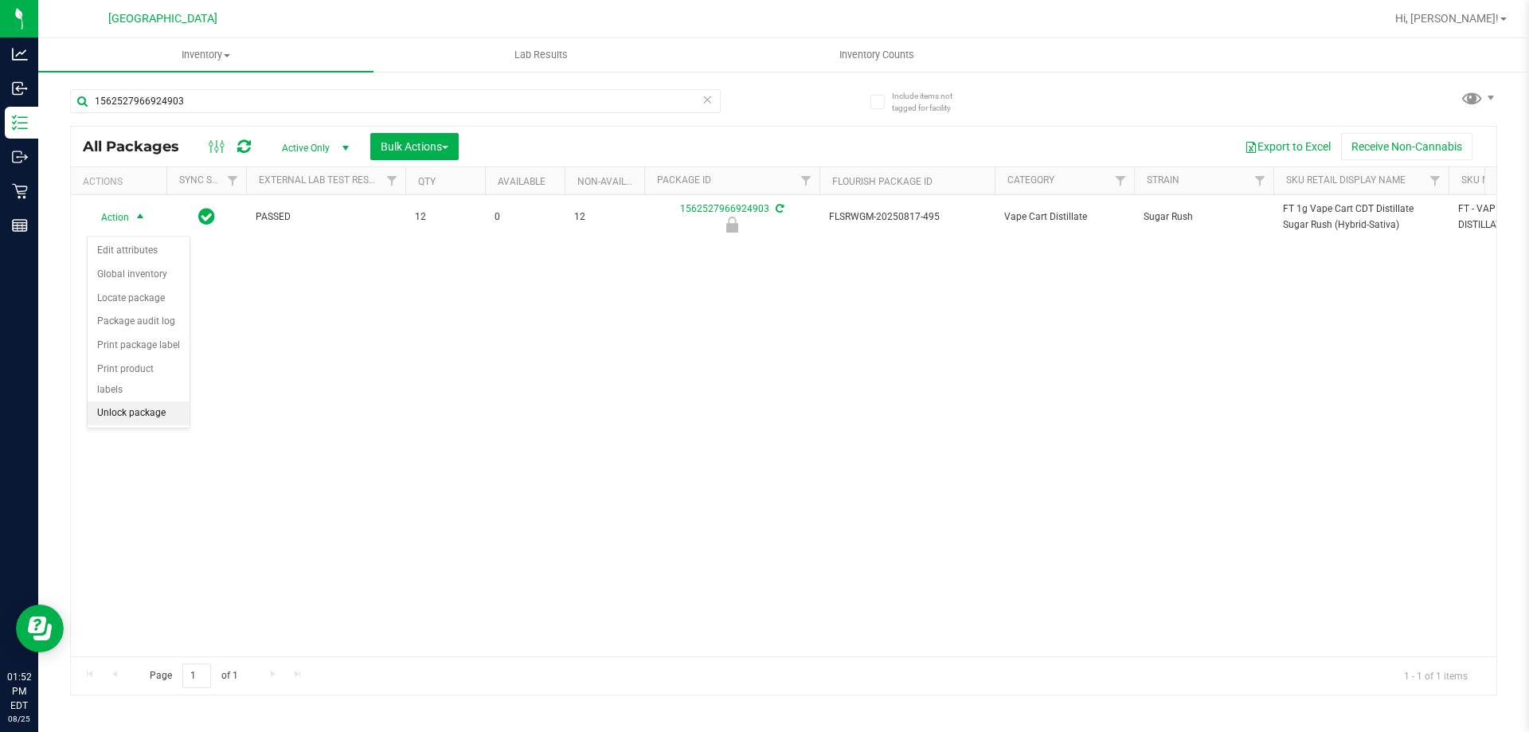
click at [139, 401] on li "Unlock package" at bounding box center [139, 413] width 102 height 24
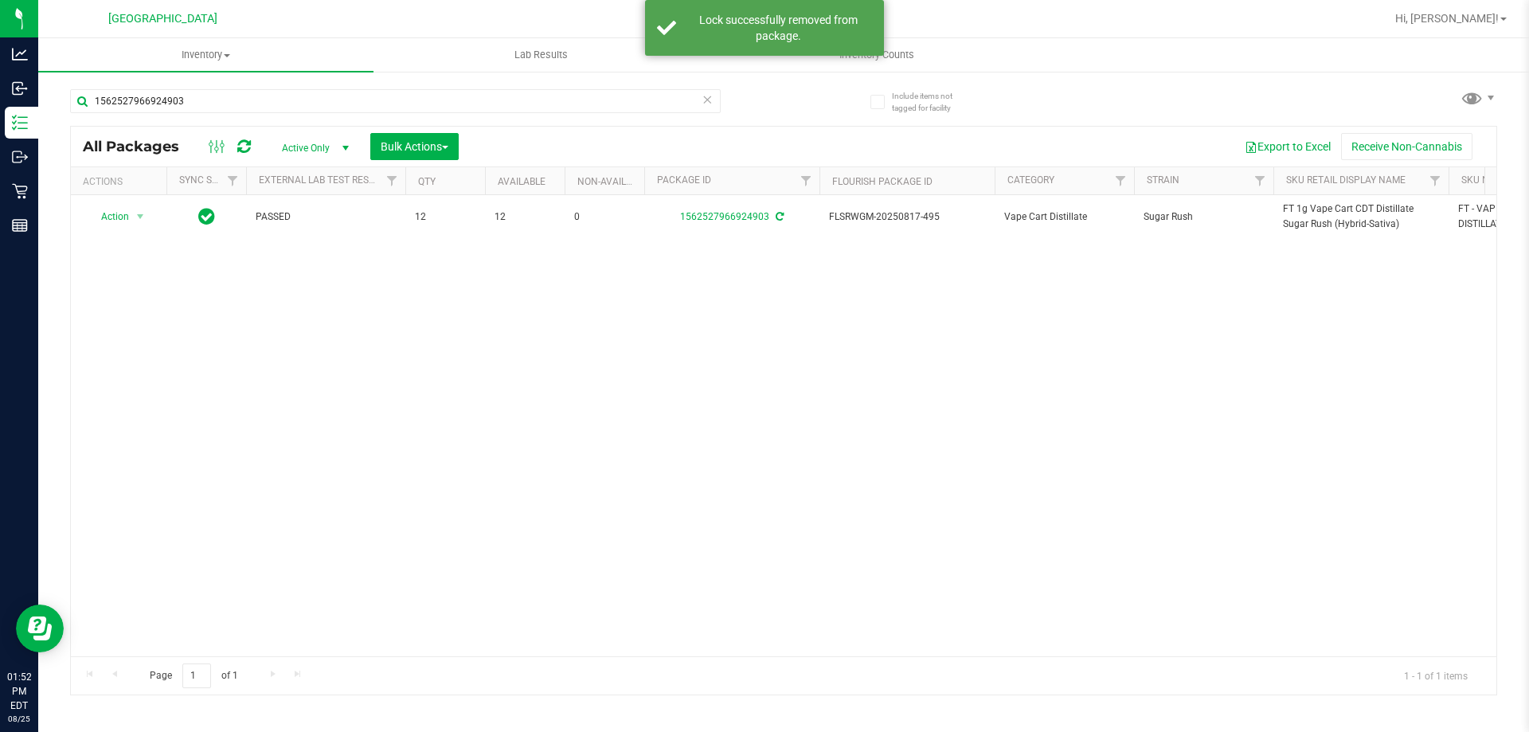
click at [1312, 222] on span "FT 1g Vape Cart CDT Distillate Sugar Rush (Hybrid-Sativa)" at bounding box center [1361, 216] width 156 height 30
copy tr "FT 1g Vape Cart CDT Distillate Sugar Rush (Hybrid-Sativa)"
click at [611, 98] on input "1562527966924903" at bounding box center [395, 101] width 650 height 24
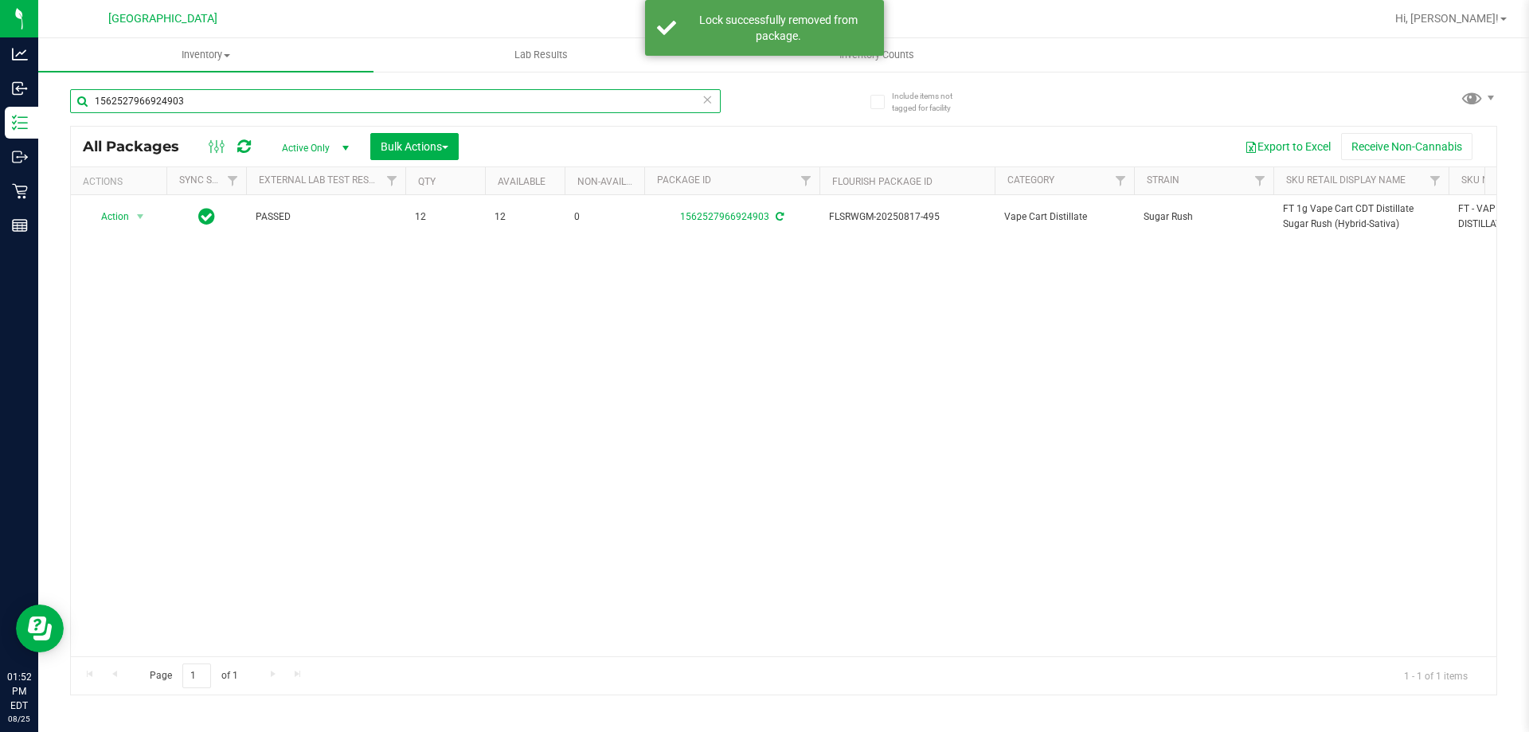
click at [611, 98] on input "1562527966924903" at bounding box center [395, 101] width 650 height 24
paste input "FT 1g Vape Cart CDT Distillate Sugar Rush (Hybrid-Sativa)"
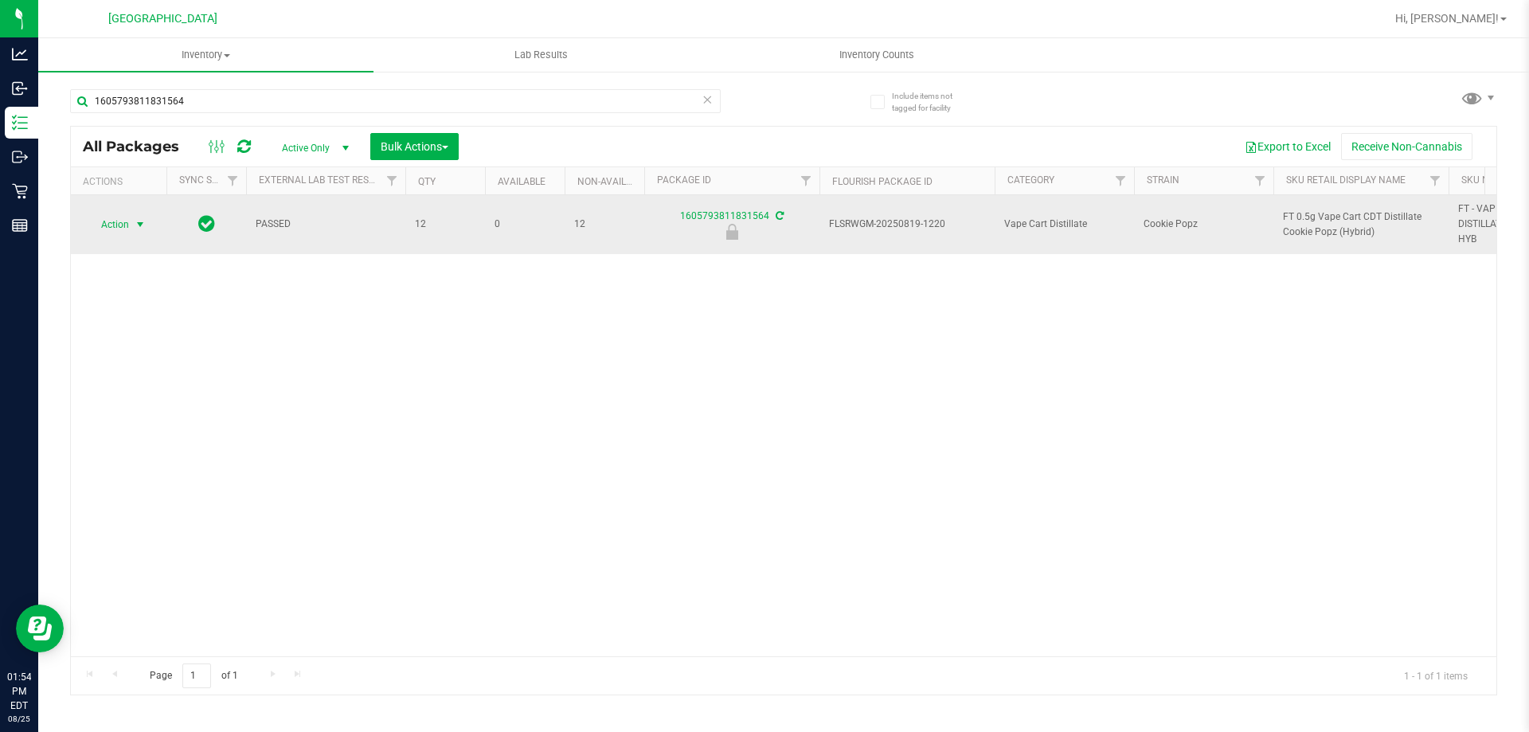
click at [131, 223] on span "select" at bounding box center [141, 224] width 20 height 22
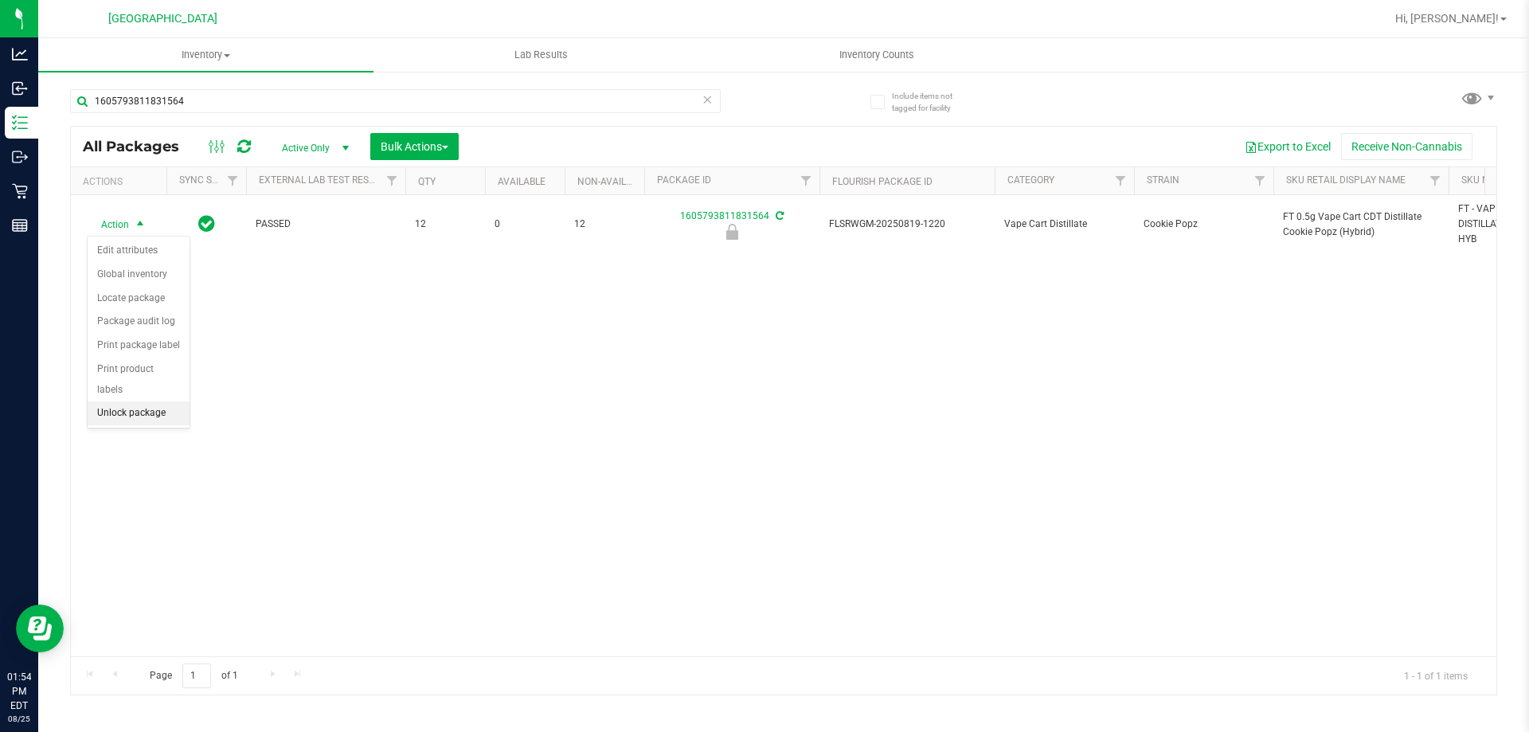
click at [123, 401] on li "Unlock package" at bounding box center [139, 413] width 102 height 24
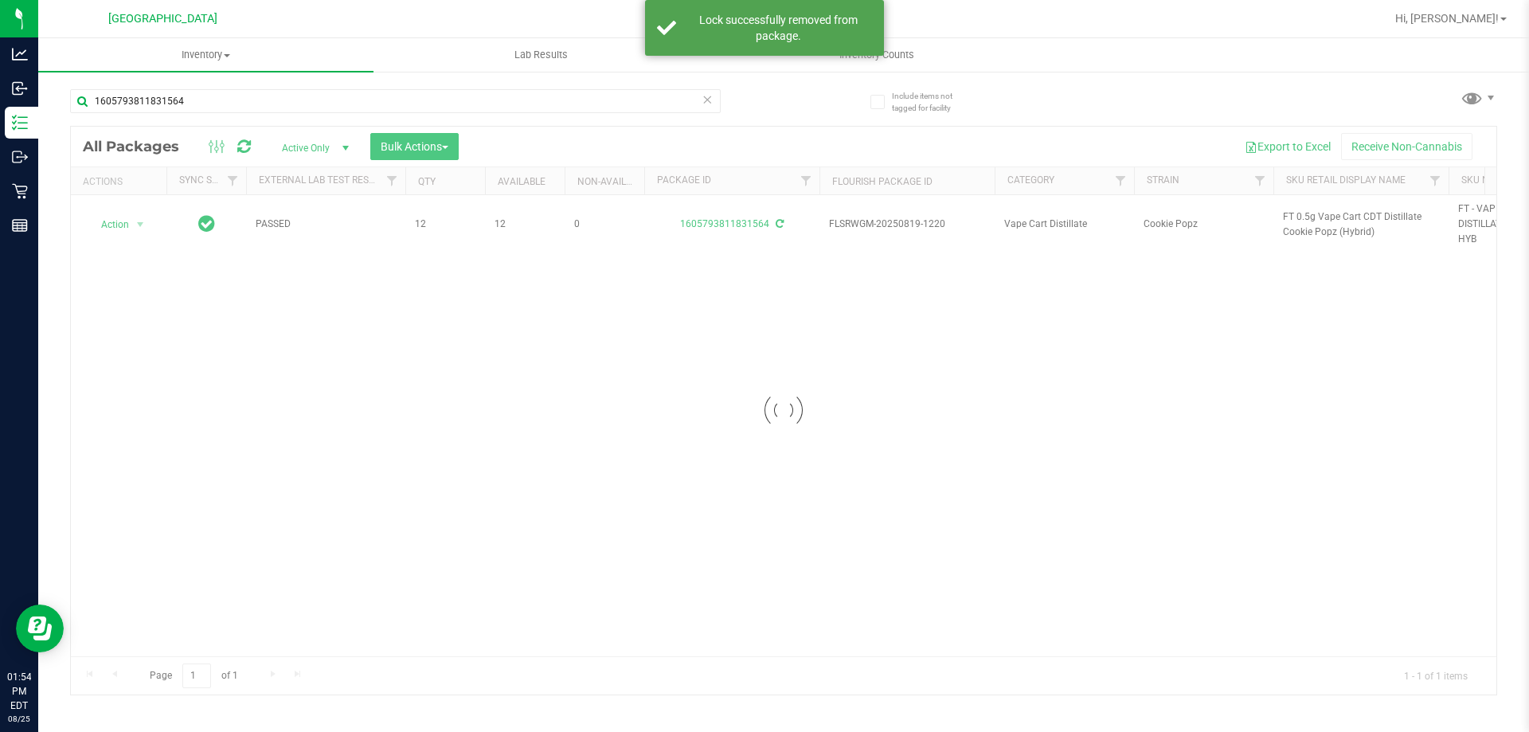
click at [1323, 227] on div at bounding box center [783, 411] width 1425 height 568
click at [1325, 220] on span "FT 0.5g Vape Cart CDT Distillate Cookie Popz (Hybrid)" at bounding box center [1361, 224] width 156 height 30
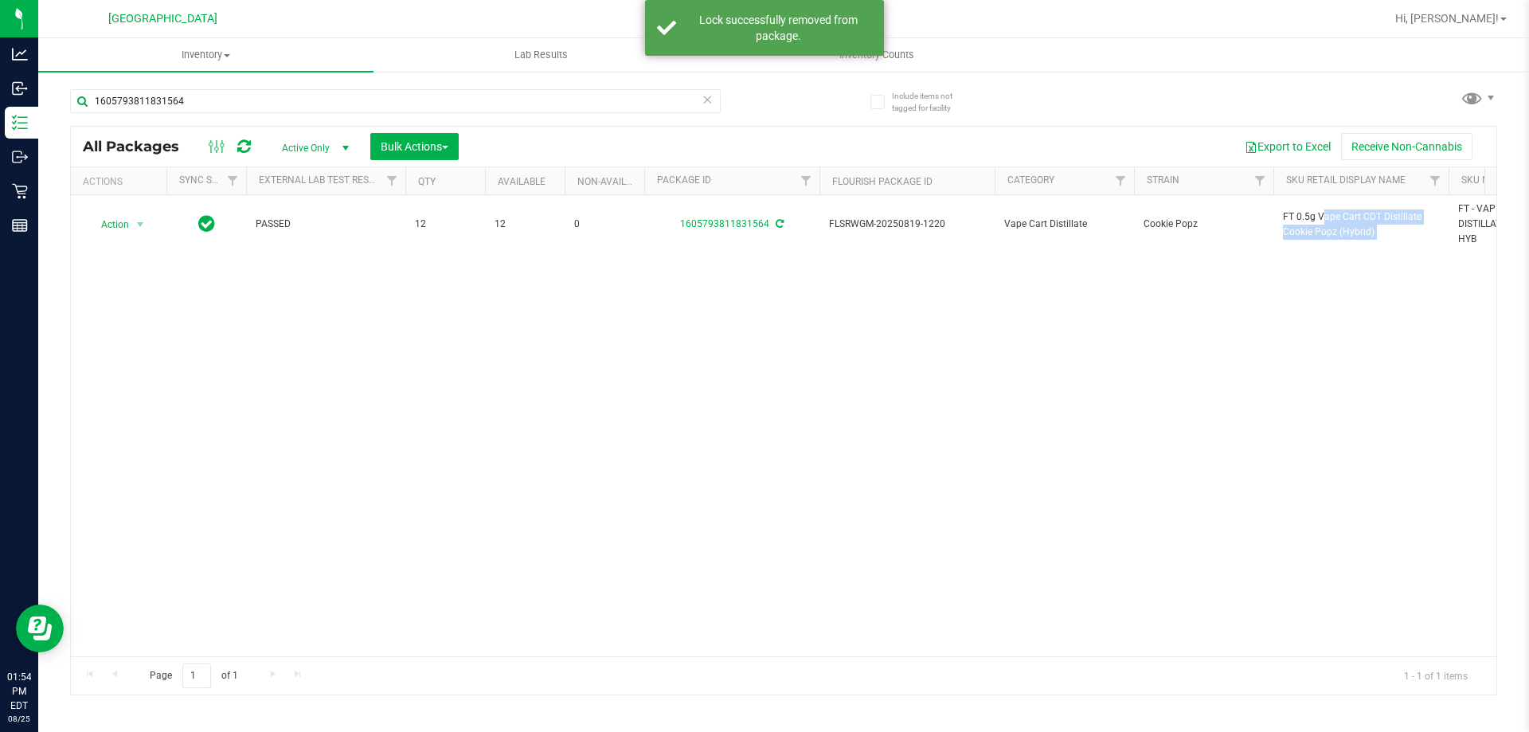
click at [1325, 220] on span "FT 0.5g Vape Cart CDT Distillate Cookie Popz (Hybrid)" at bounding box center [1361, 224] width 156 height 30
click at [534, 102] on input "1605793811831564" at bounding box center [395, 101] width 650 height 24
paste input "FT 0.5g Vape Cart CDT Distillate Cookie Popz (Hybrid)"
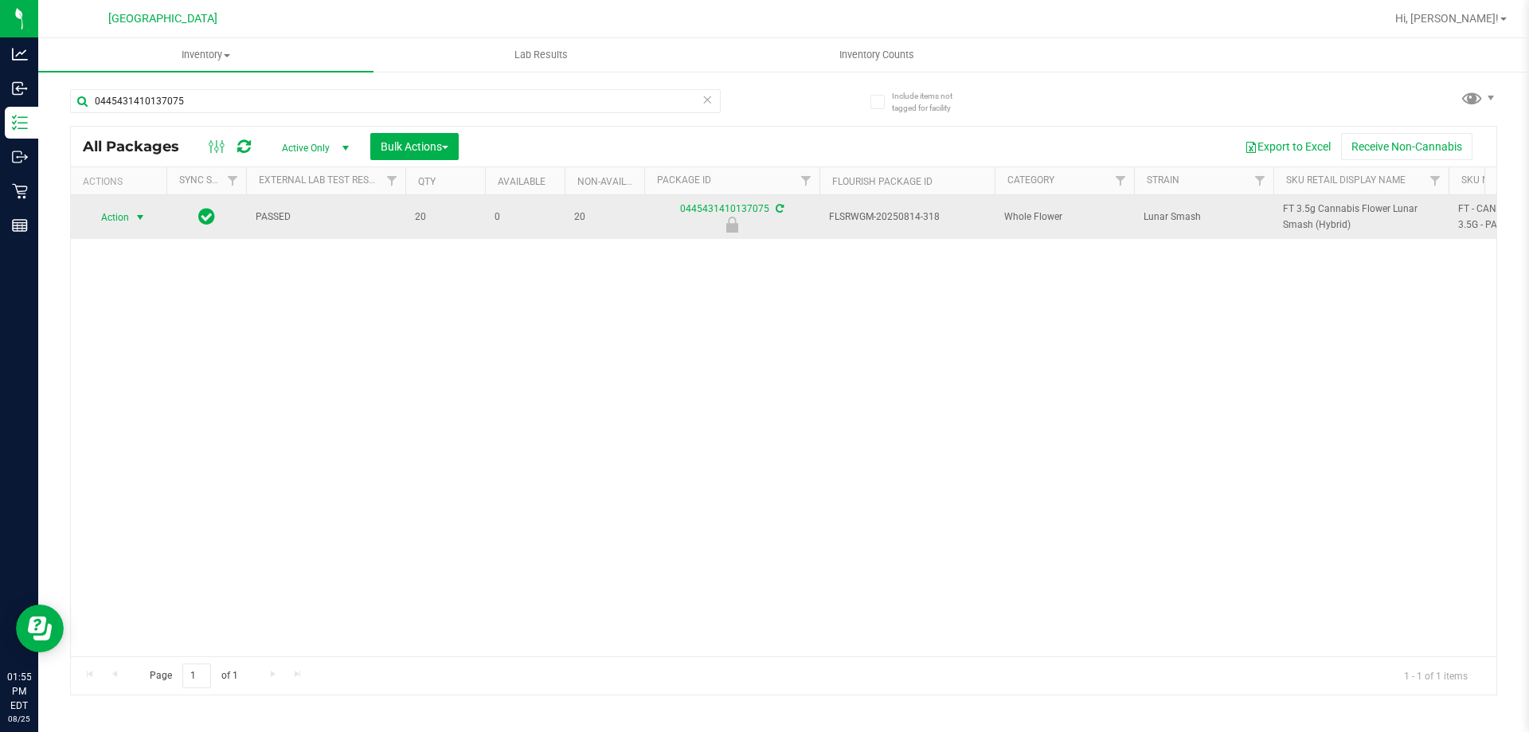
click at [143, 215] on span "select" at bounding box center [140, 217] width 13 height 13
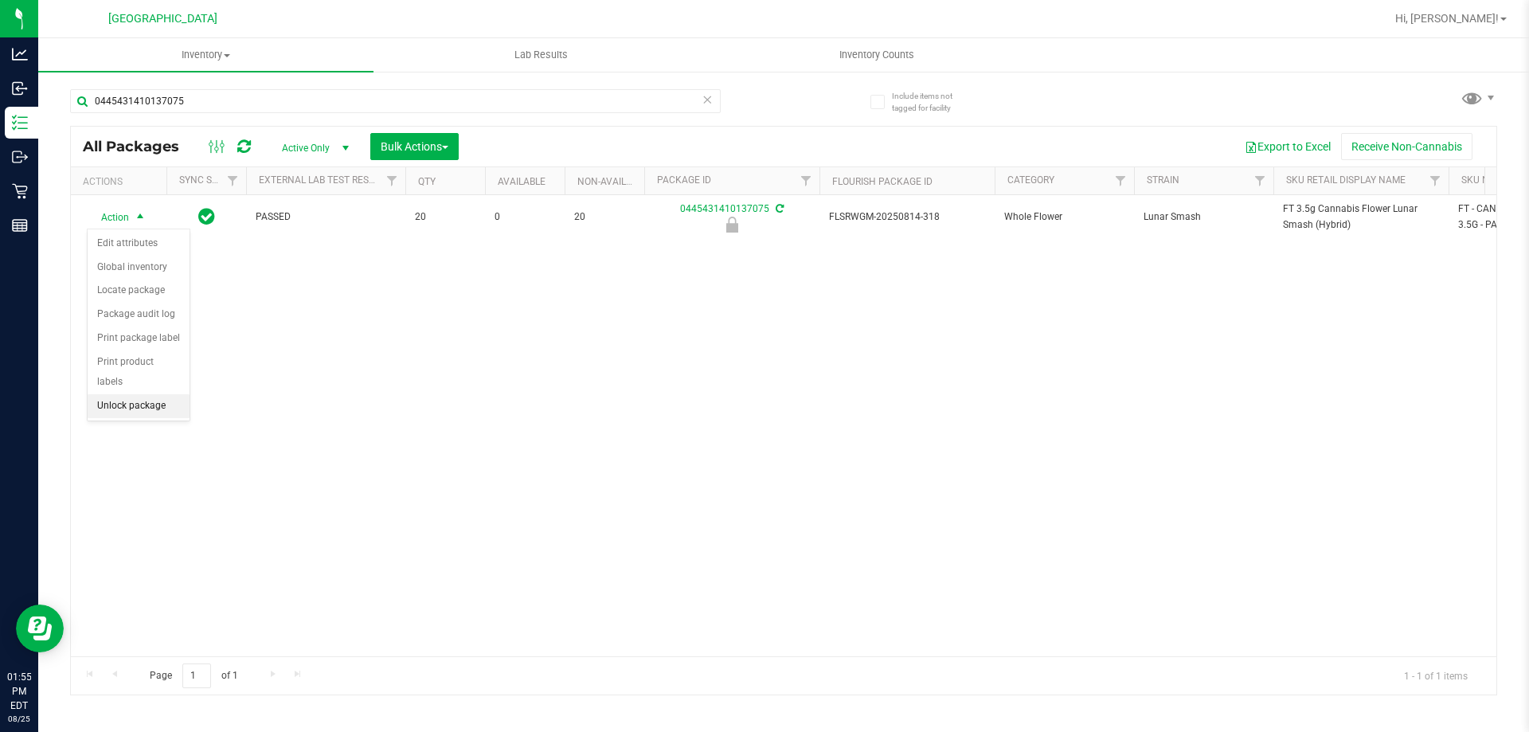
click at [111, 394] on li "Unlock package" at bounding box center [139, 406] width 102 height 24
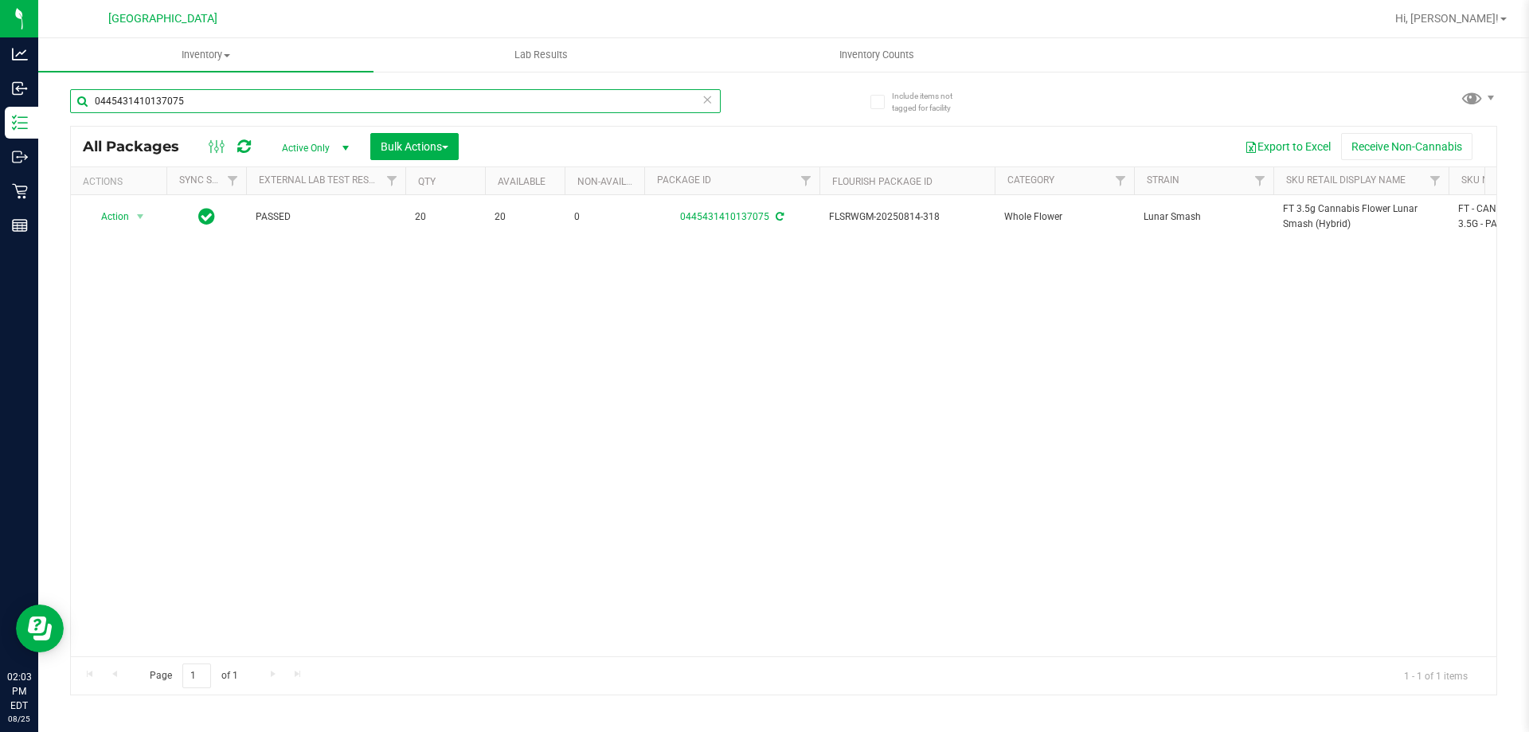
click at [385, 96] on input "0445431410137075" at bounding box center [395, 101] width 650 height 24
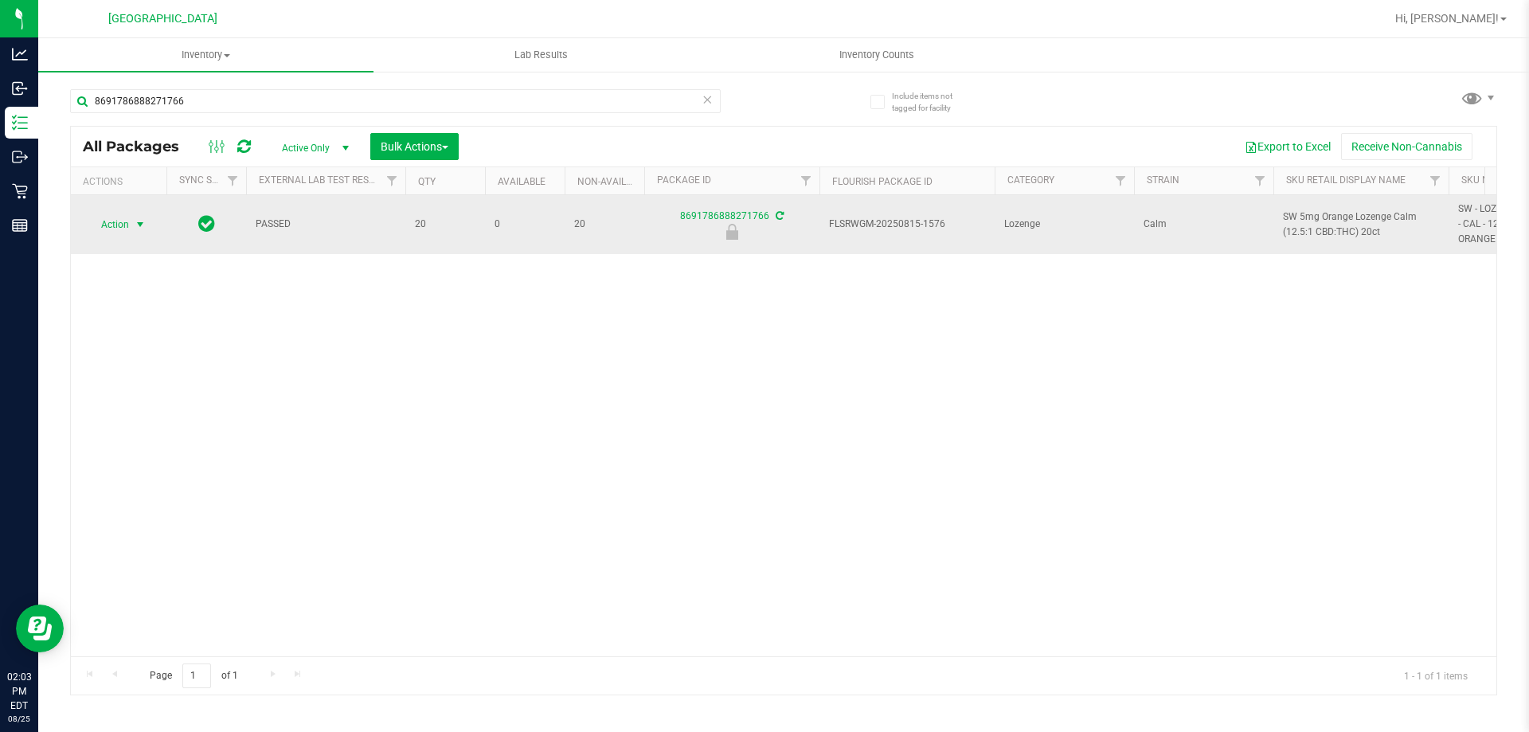
click at [107, 229] on span "Action" at bounding box center [108, 224] width 43 height 22
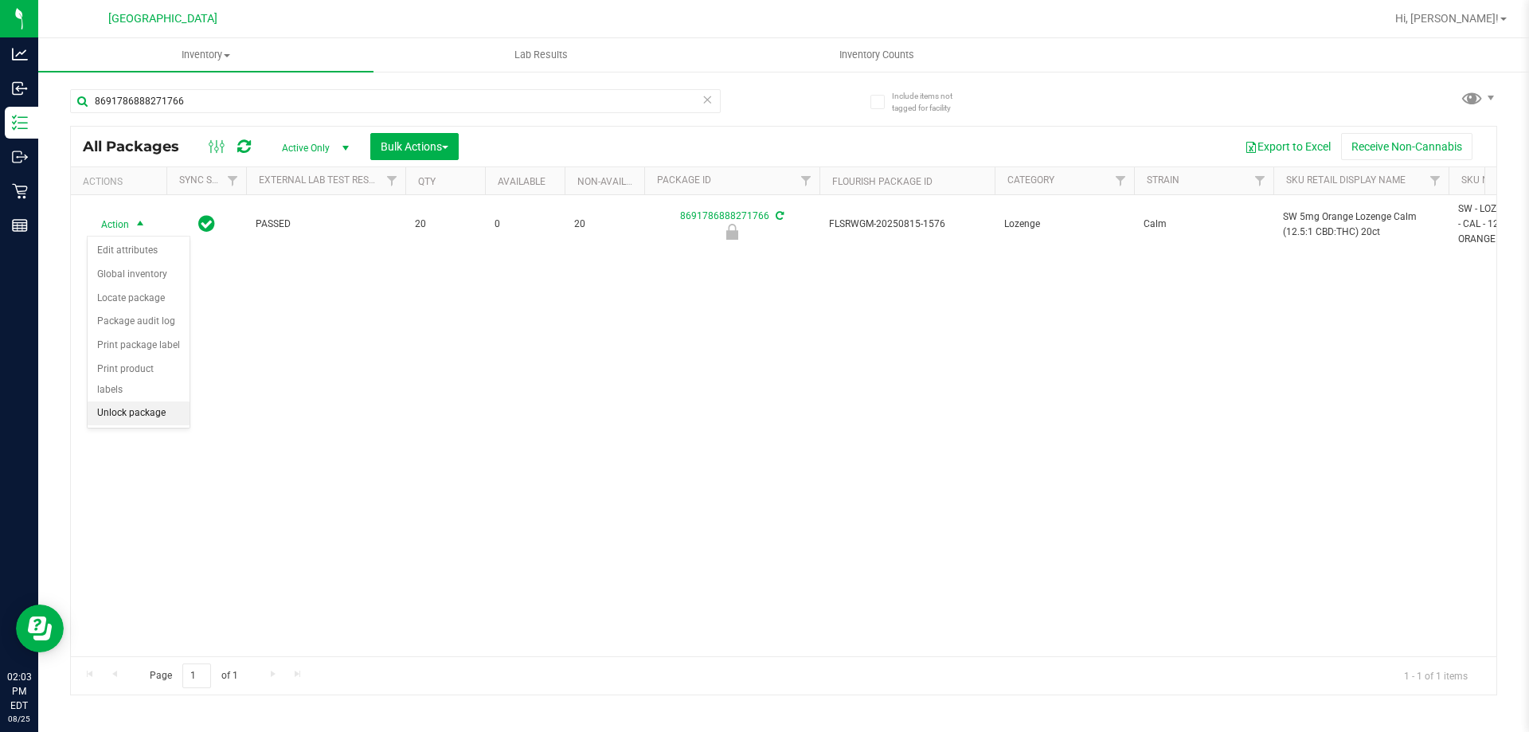
click at [139, 408] on div "Action Edit attributes Global inventory Locate package Package audit log Print …" at bounding box center [139, 332] width 104 height 193
click at [150, 401] on li "Unlock package" at bounding box center [139, 413] width 102 height 24
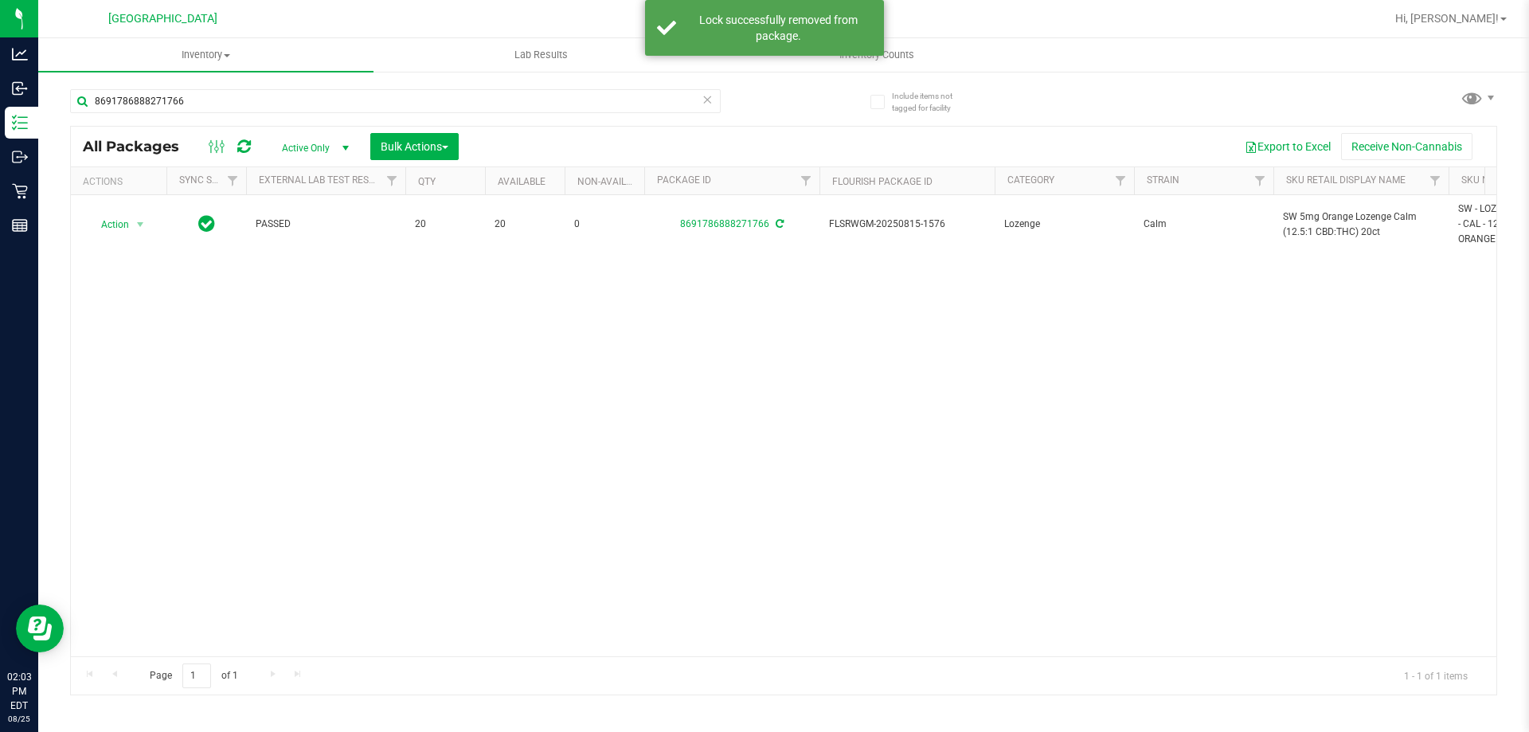
click at [1308, 221] on span "SW 5mg Orange Lozenge Calm (12.5:1 CBD:THC) 20ct" at bounding box center [1361, 224] width 156 height 30
click at [623, 105] on input "8691786888271766" at bounding box center [395, 101] width 650 height 24
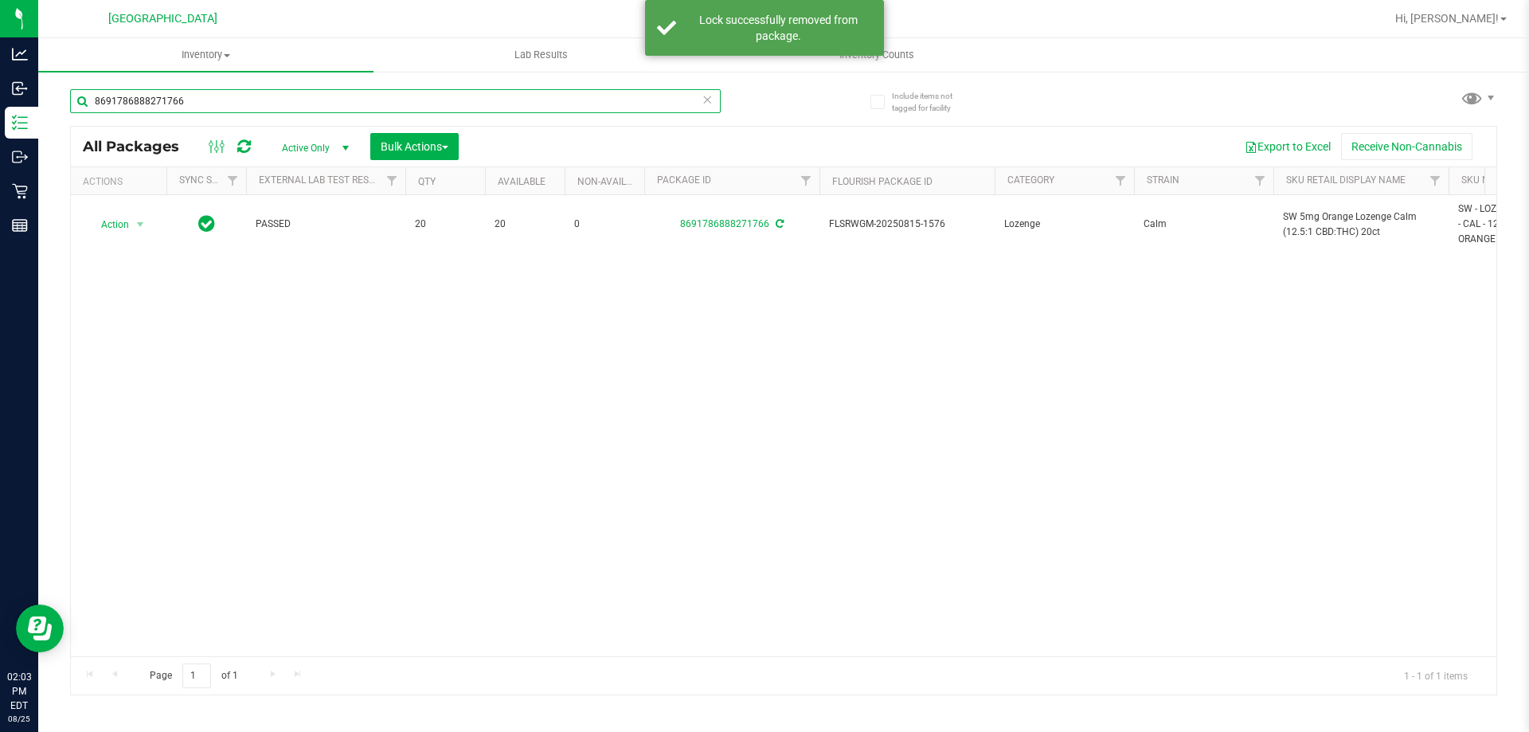
paste input "SW 5mg Orange Lozenge Calm (12.5:1 CBD:THC) 20ct"
